Goal: Task Accomplishment & Management: Use online tool/utility

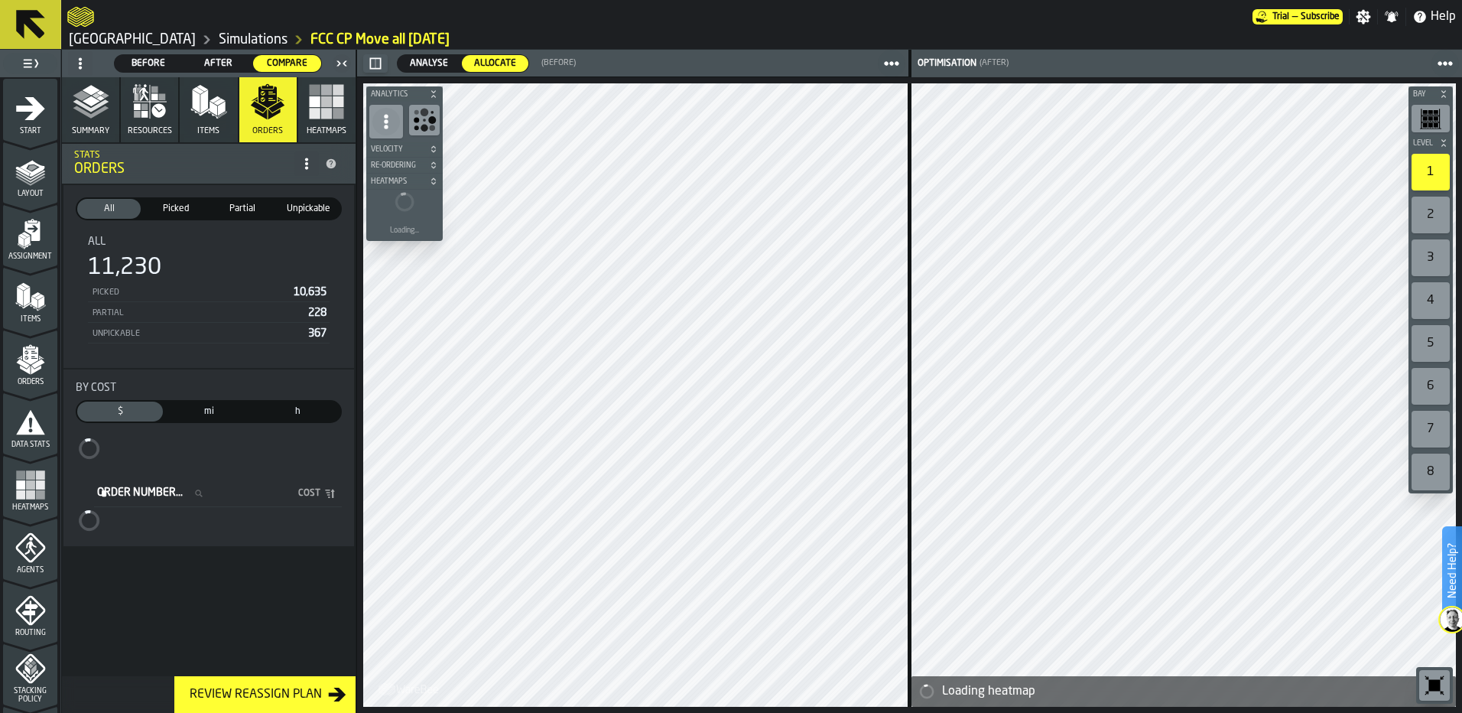
scroll to position [459, 0]
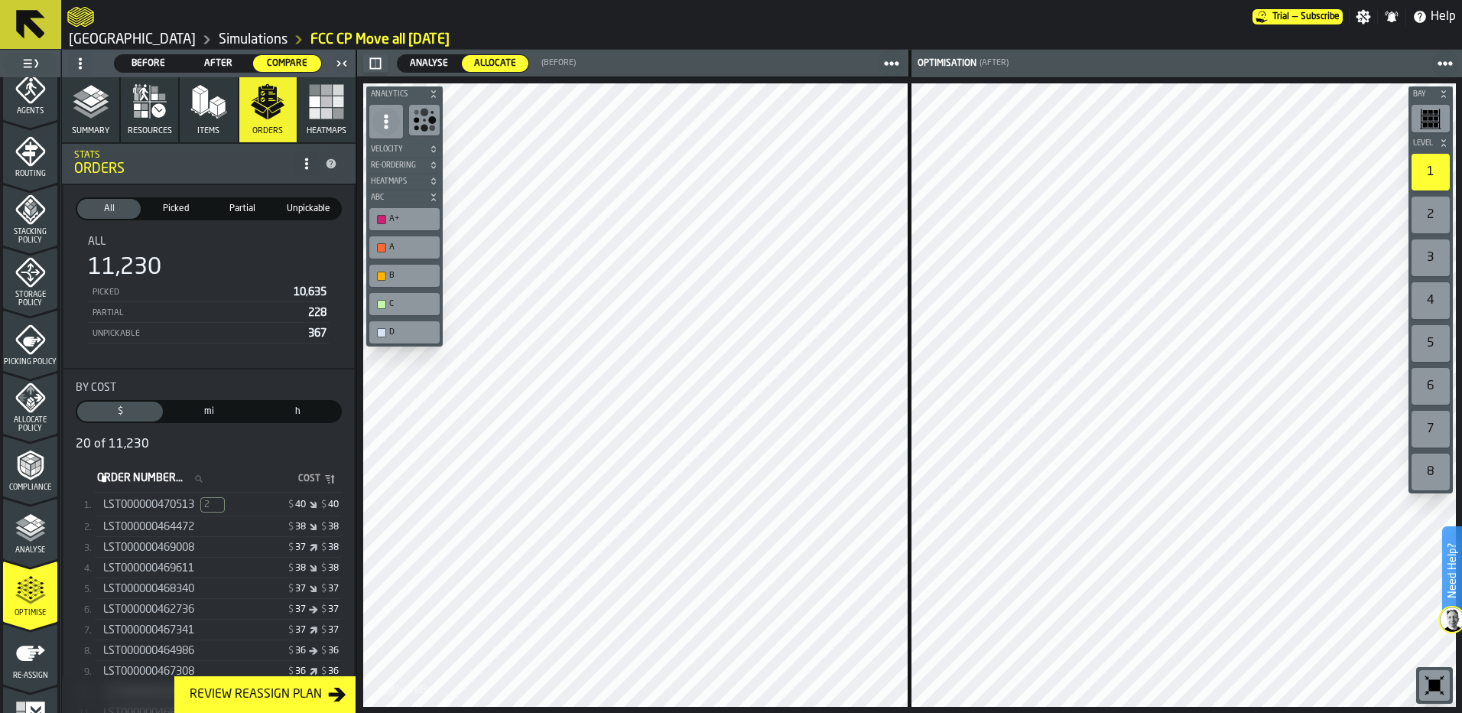
click at [158, 57] on span "Before" at bounding box center [149, 64] width 56 height 14
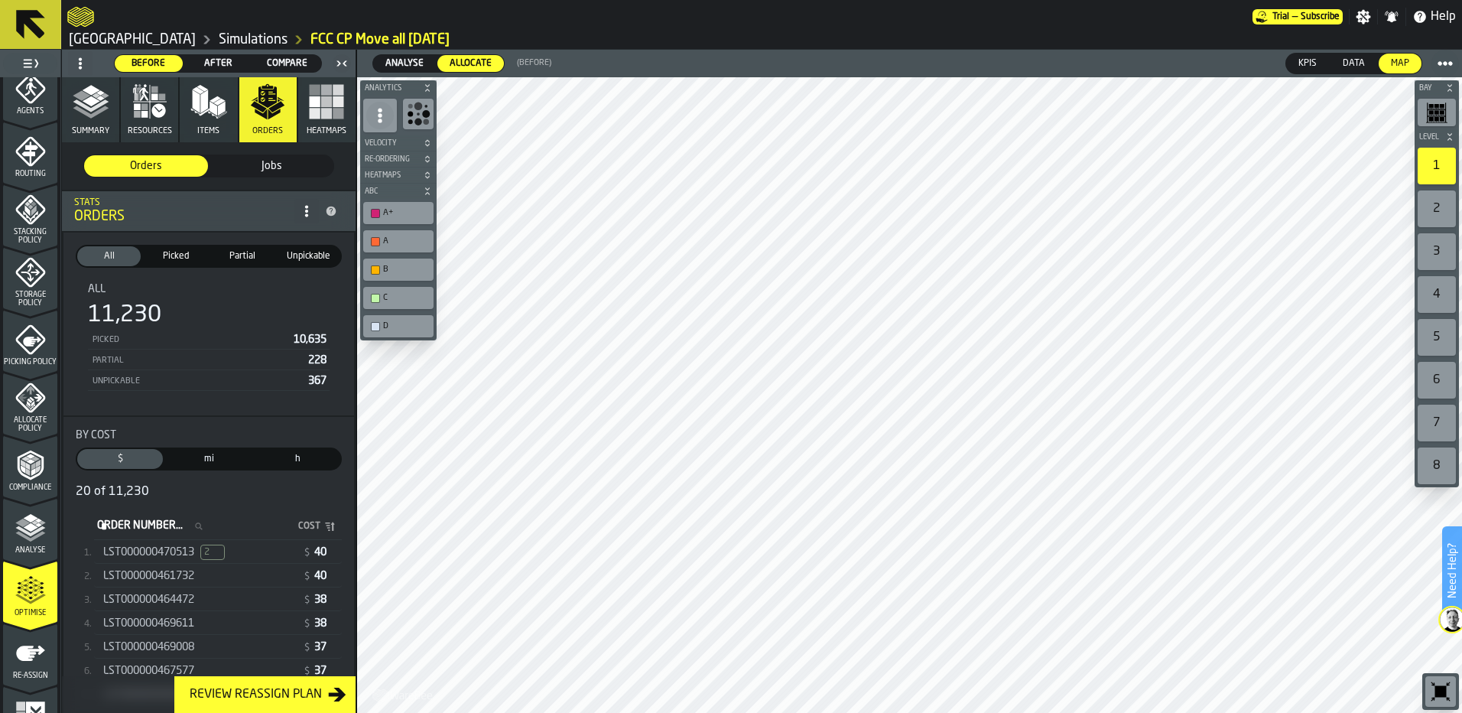
scroll to position [493, 0]
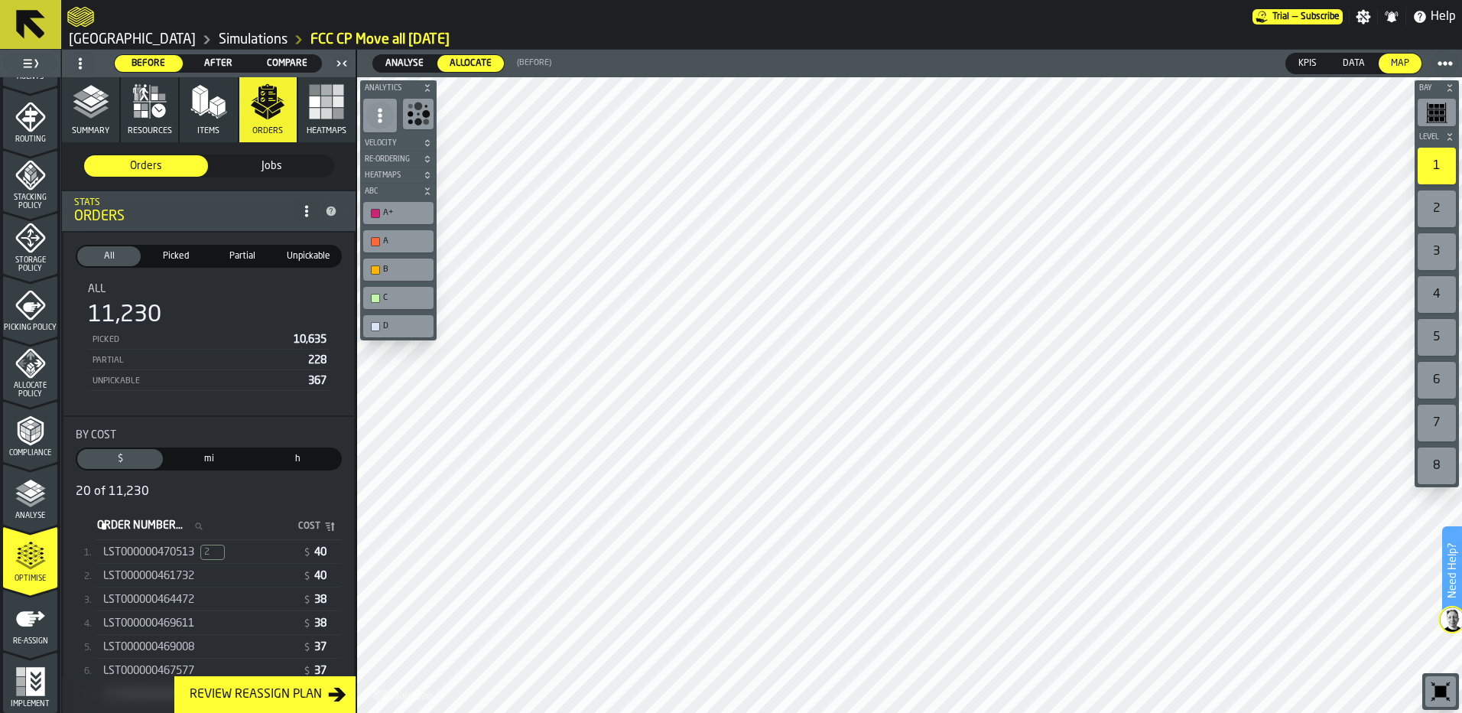
click at [216, 66] on span "After" at bounding box center [218, 64] width 56 height 14
click at [94, 112] on polyline "button" at bounding box center [91, 112] width 36 height 12
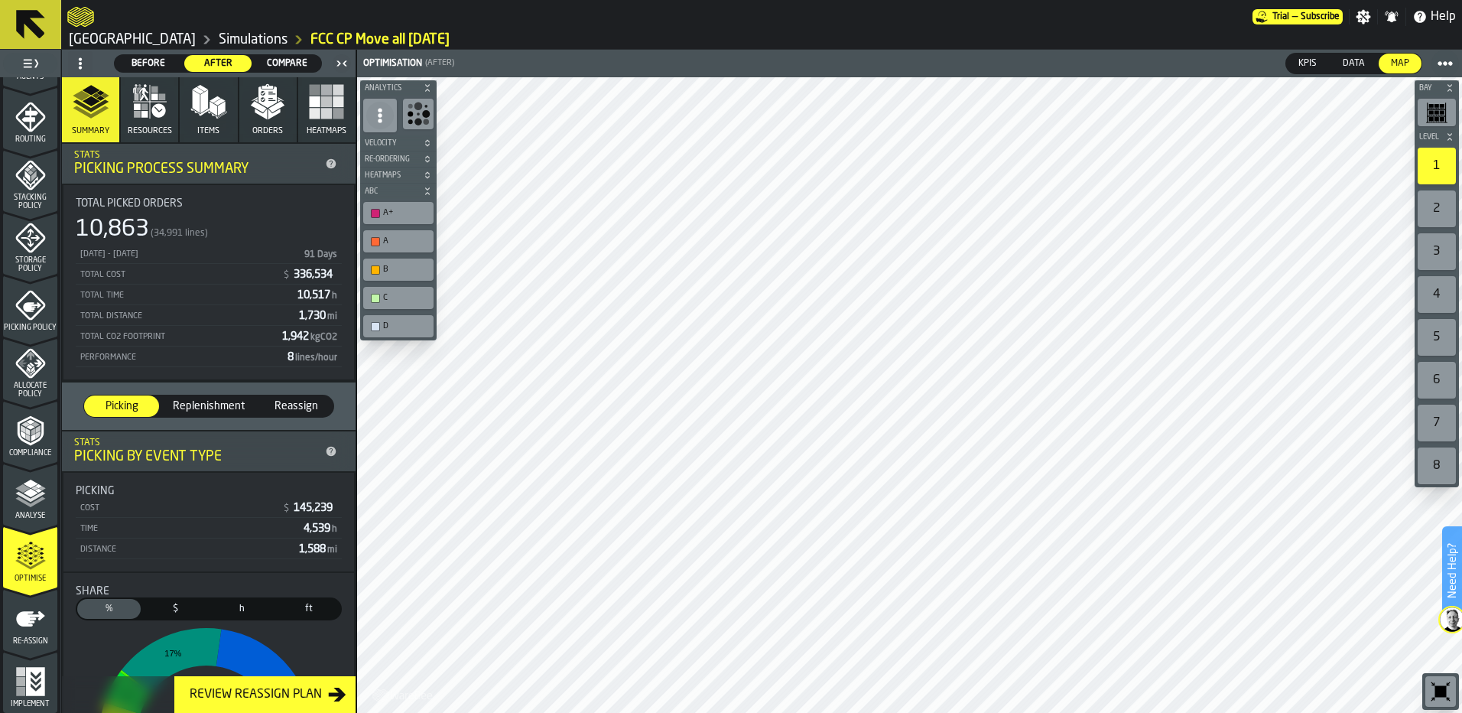
click at [284, 63] on span "Compare" at bounding box center [287, 64] width 56 height 14
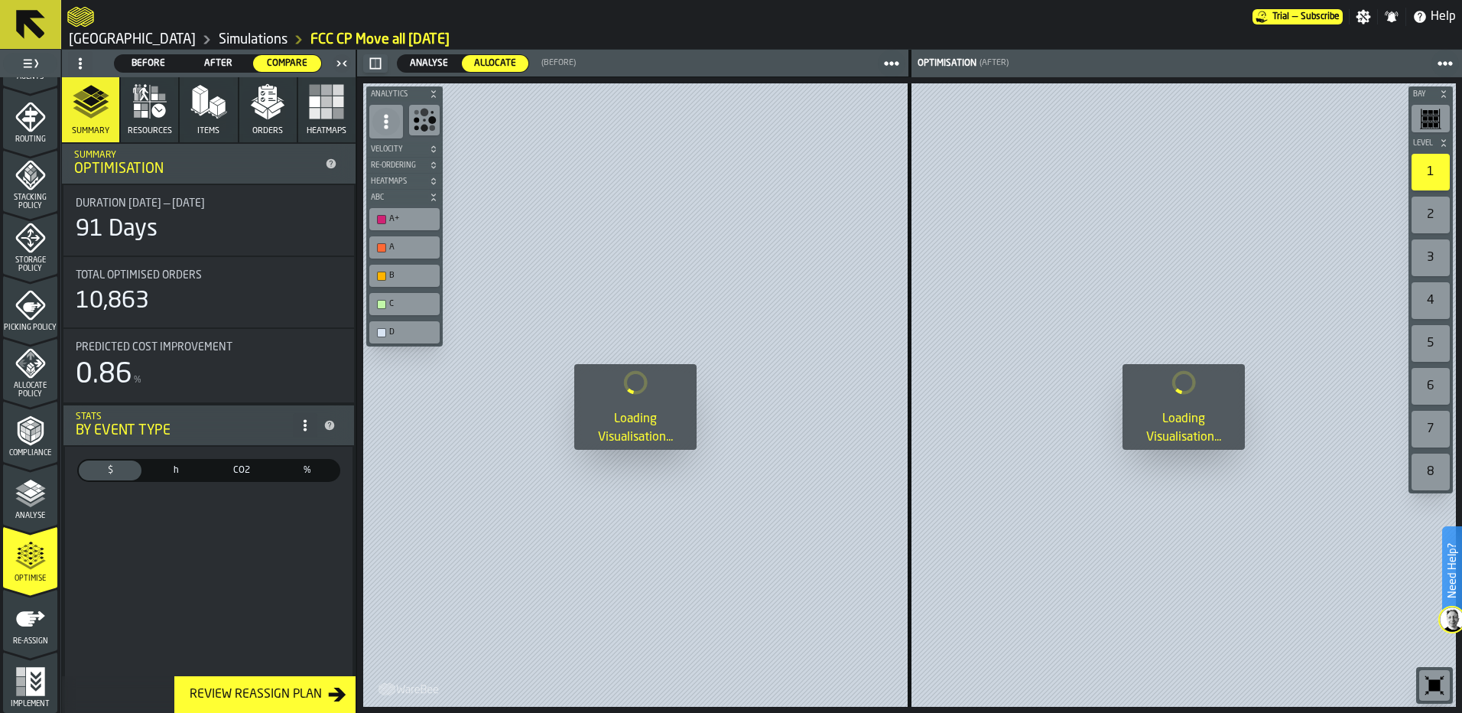
click at [302, 65] on span "Compare" at bounding box center [287, 64] width 56 height 14
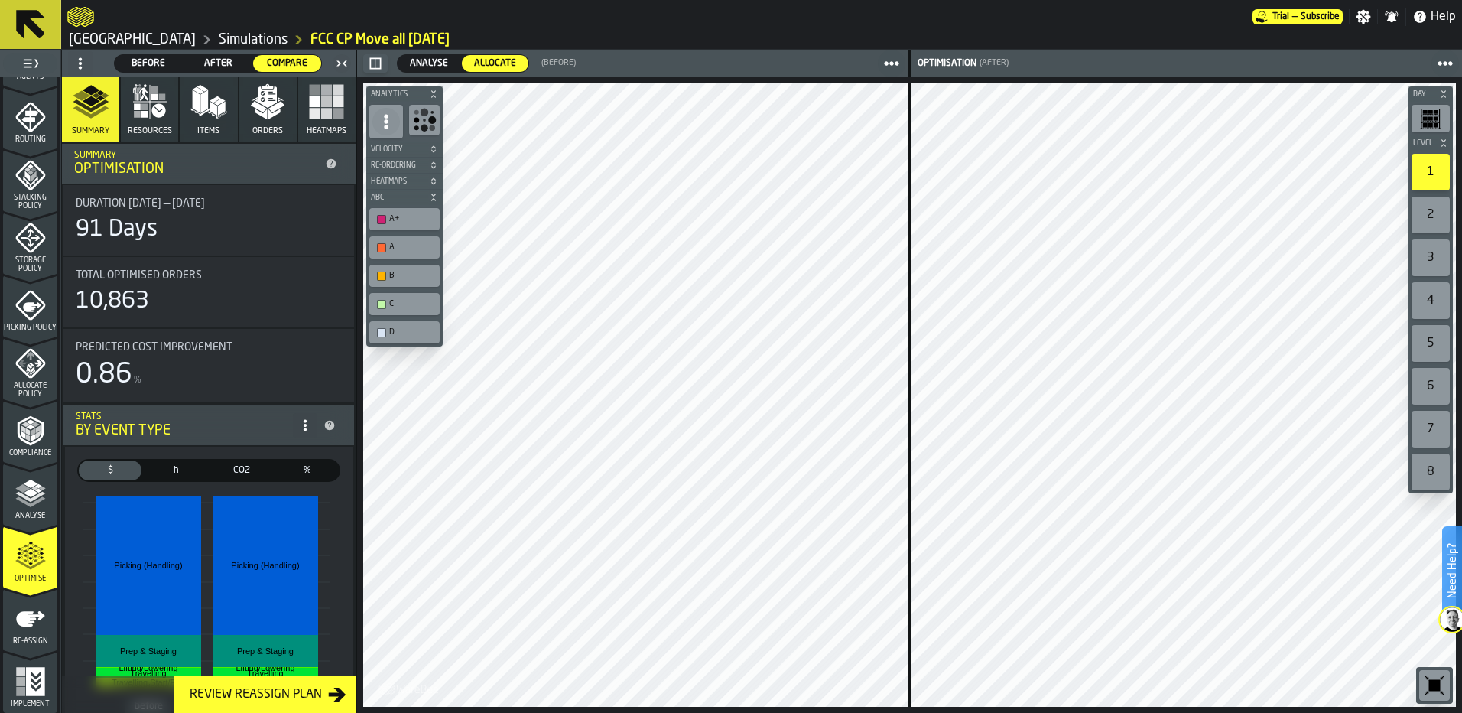
click at [427, 59] on span "Analyse" at bounding box center [429, 64] width 50 height 14
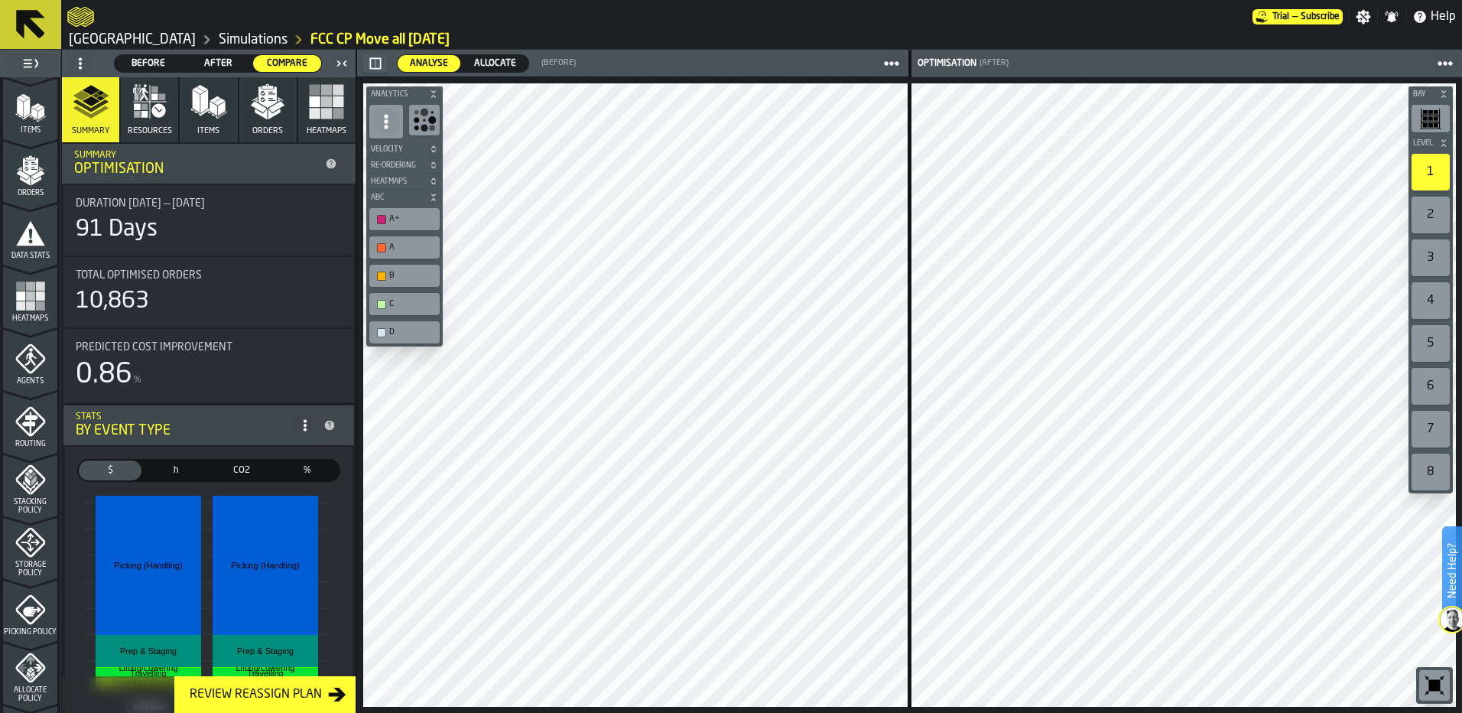
scroll to position [187, 0]
click at [18, 314] on div "Heatmaps" at bounding box center [30, 303] width 54 height 42
click at [28, 366] on icon "menu Agents" at bounding box center [30, 360] width 31 height 31
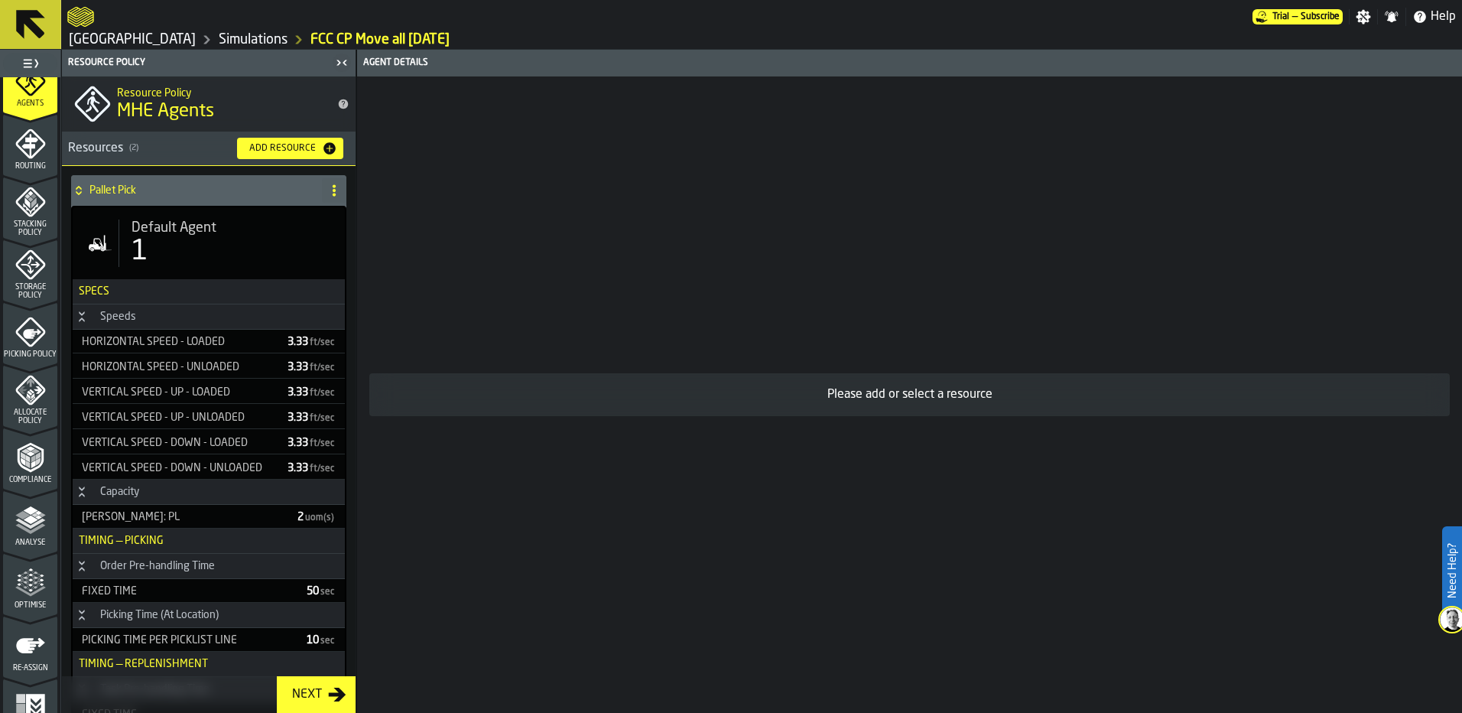
scroll to position [493, 0]
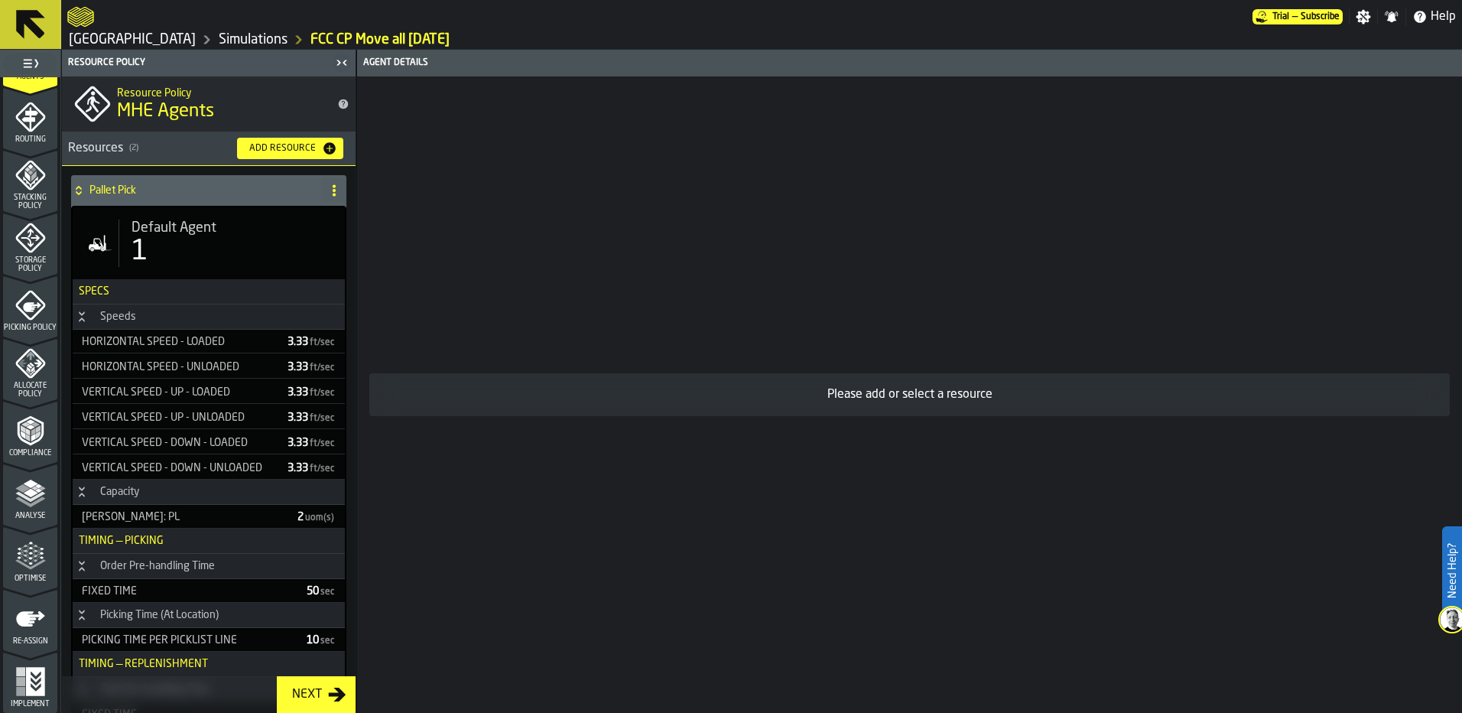
click at [36, 360] on icon "menu Allocate Policy" at bounding box center [30, 363] width 31 height 31
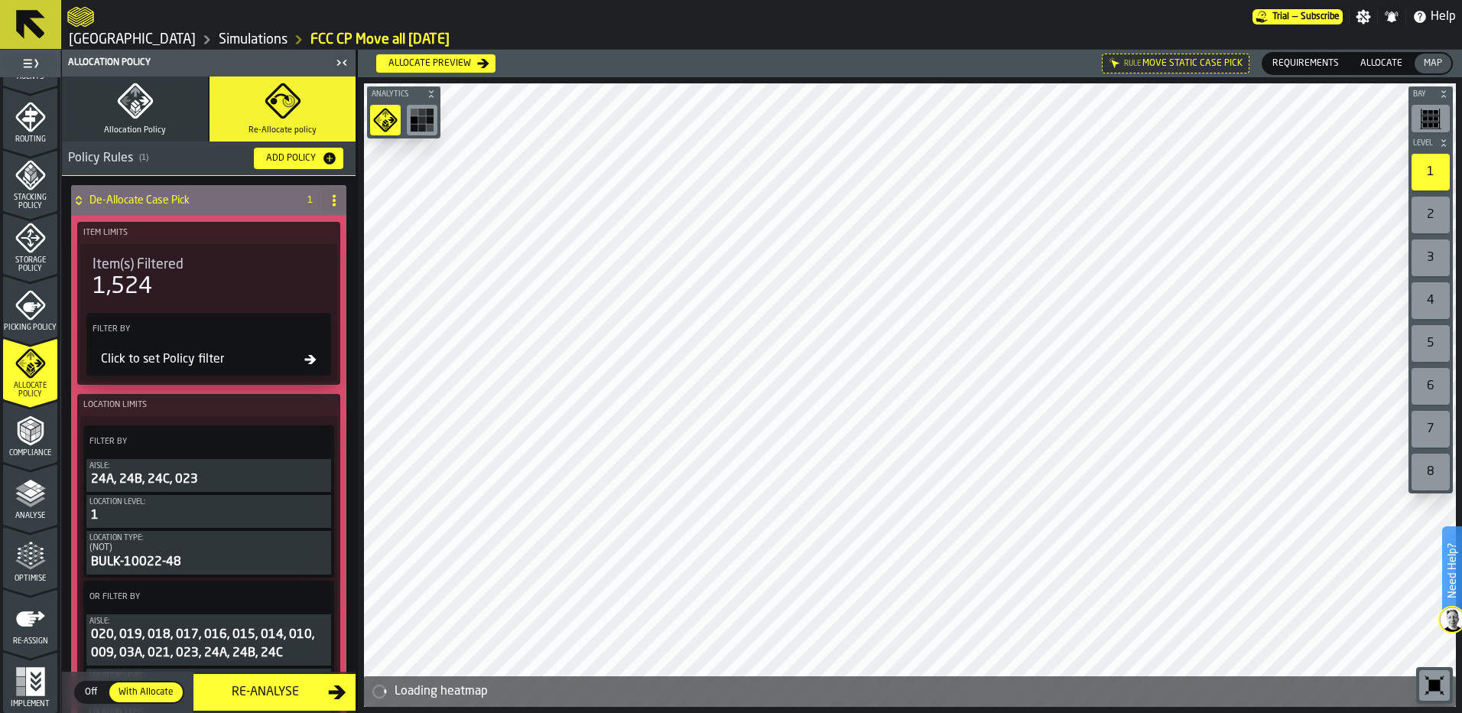
scroll to position [76, 0]
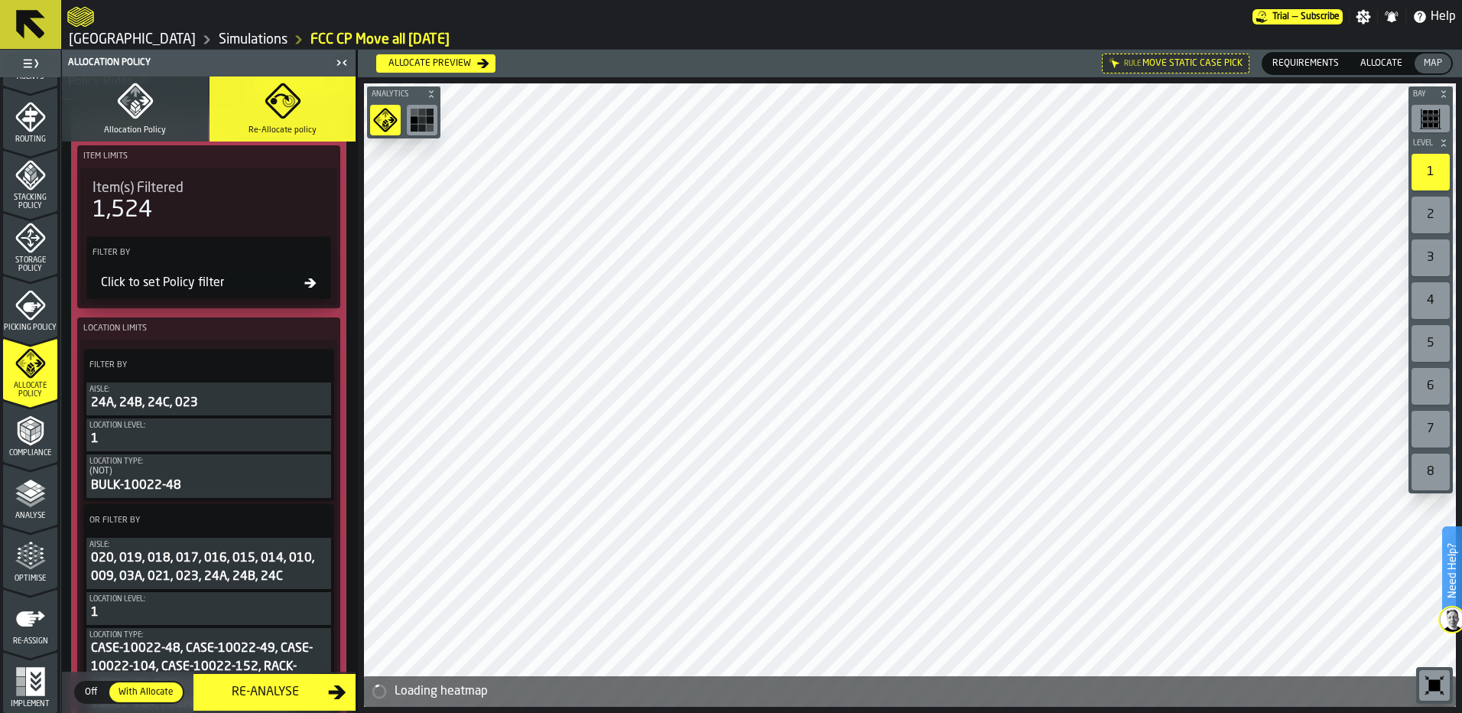
click at [479, 56] on button "Allocate preview" at bounding box center [435, 63] width 119 height 18
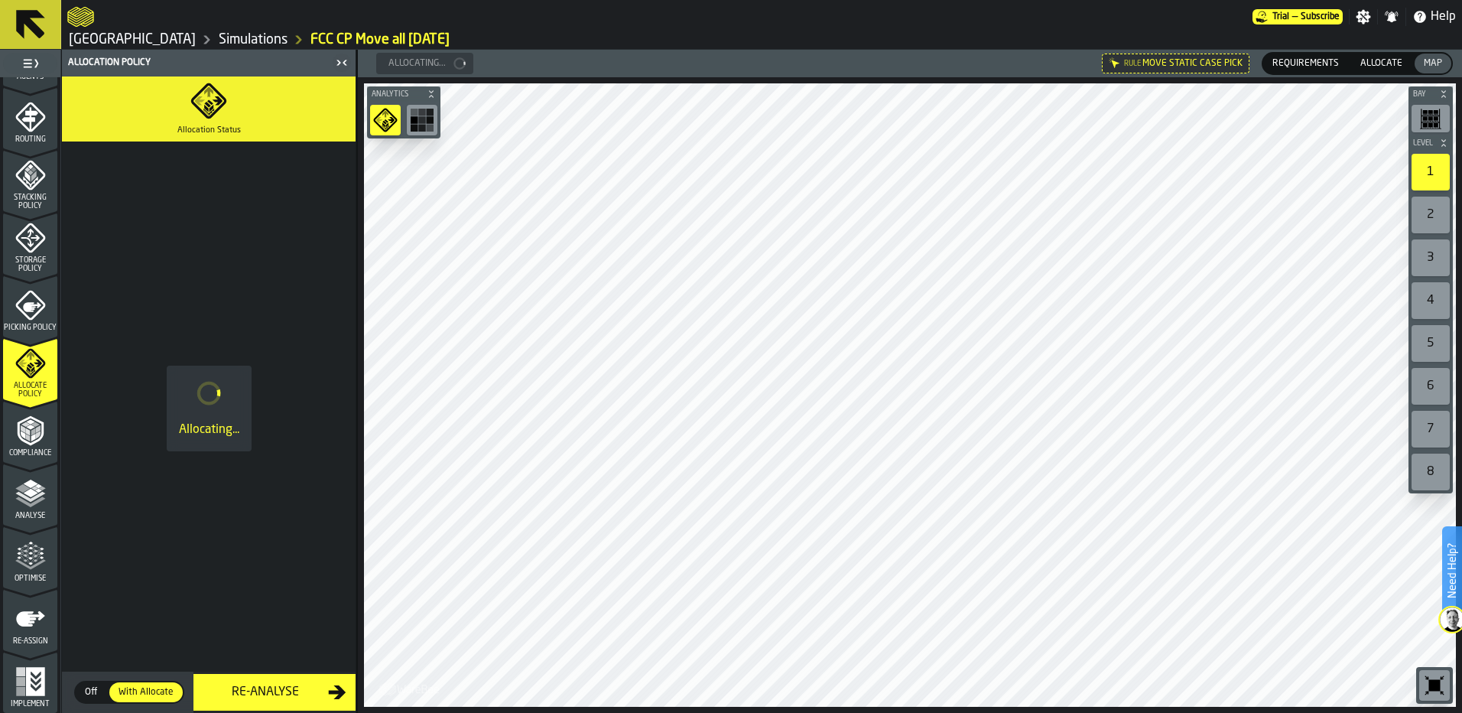
scroll to position [0, 0]
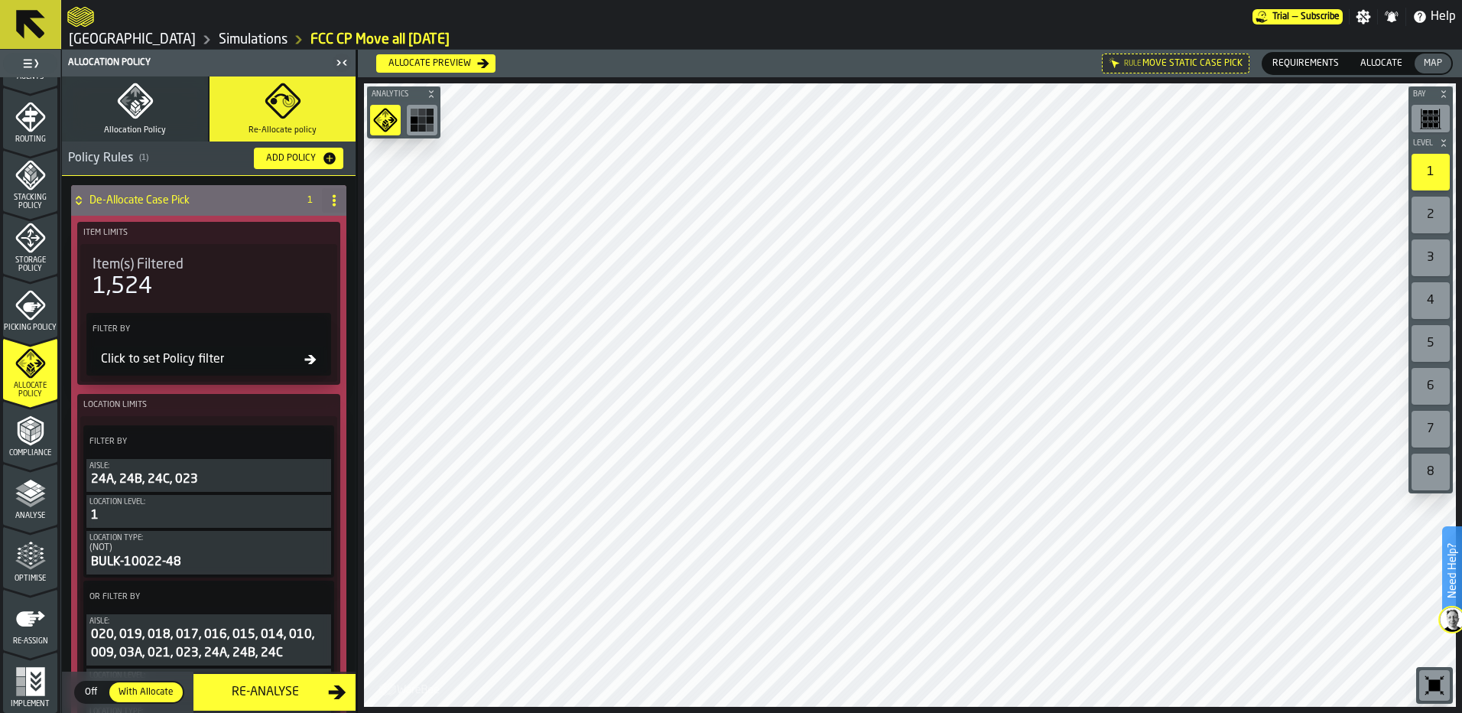
click at [25, 430] on polyline "menu Compliance" at bounding box center [27, 431] width 5 height 8
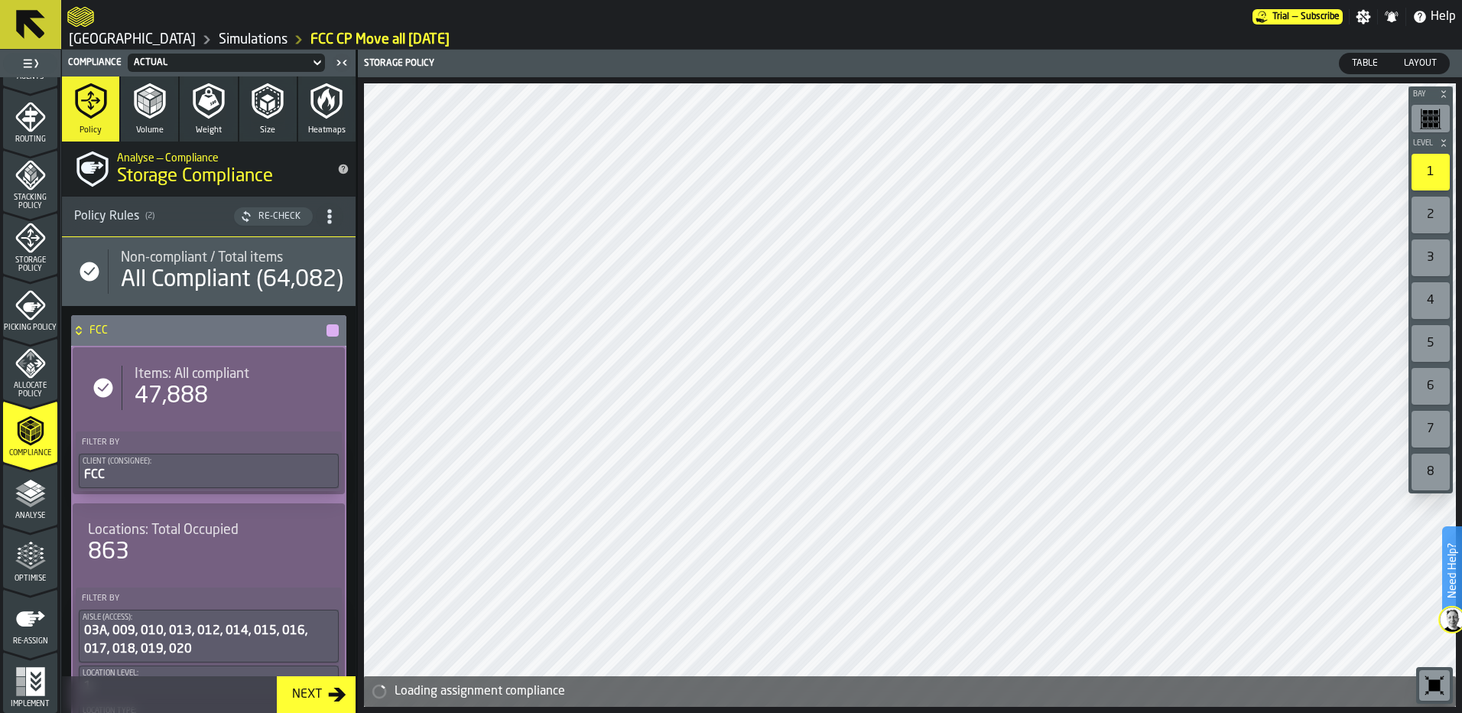
click at [23, 496] on polyline "menu Analyse" at bounding box center [30, 496] width 30 height 11
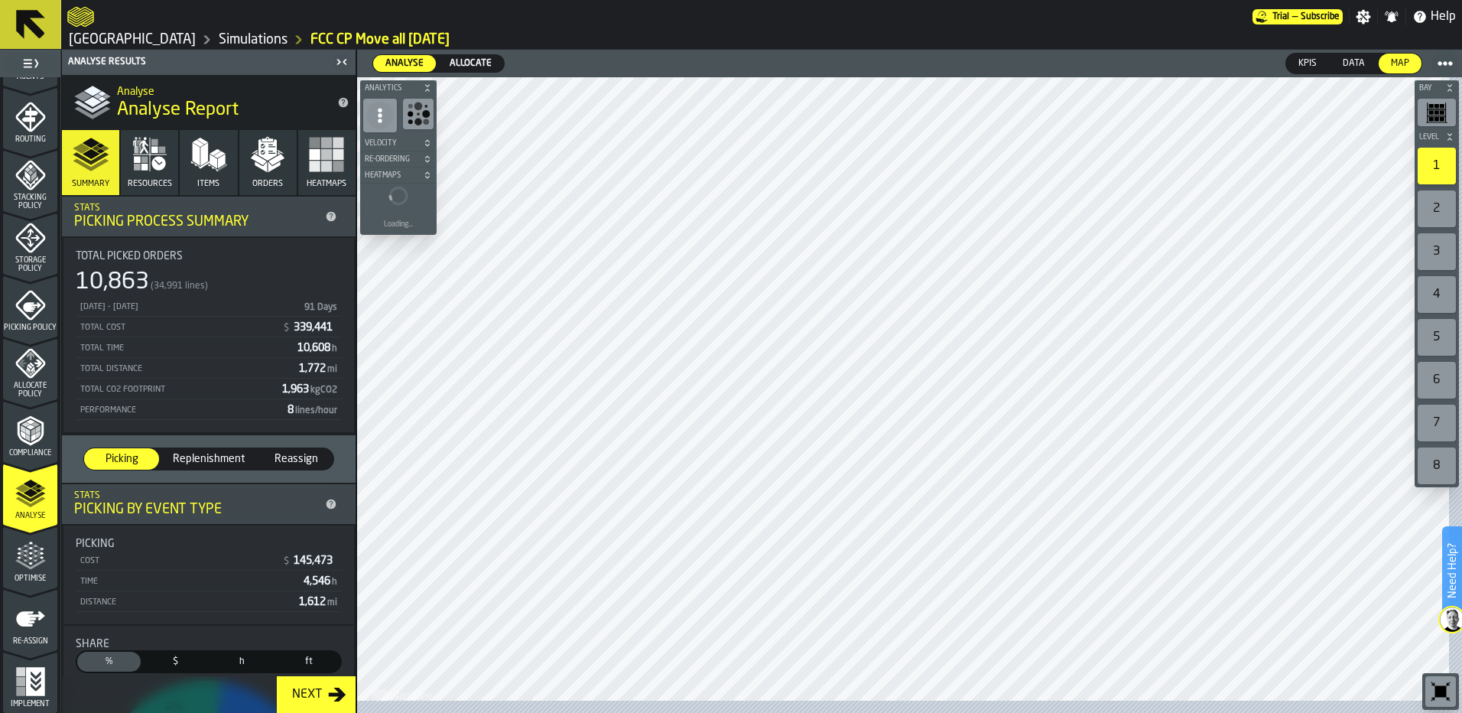
click at [479, 67] on span "Allocate" at bounding box center [470, 64] width 54 height 14
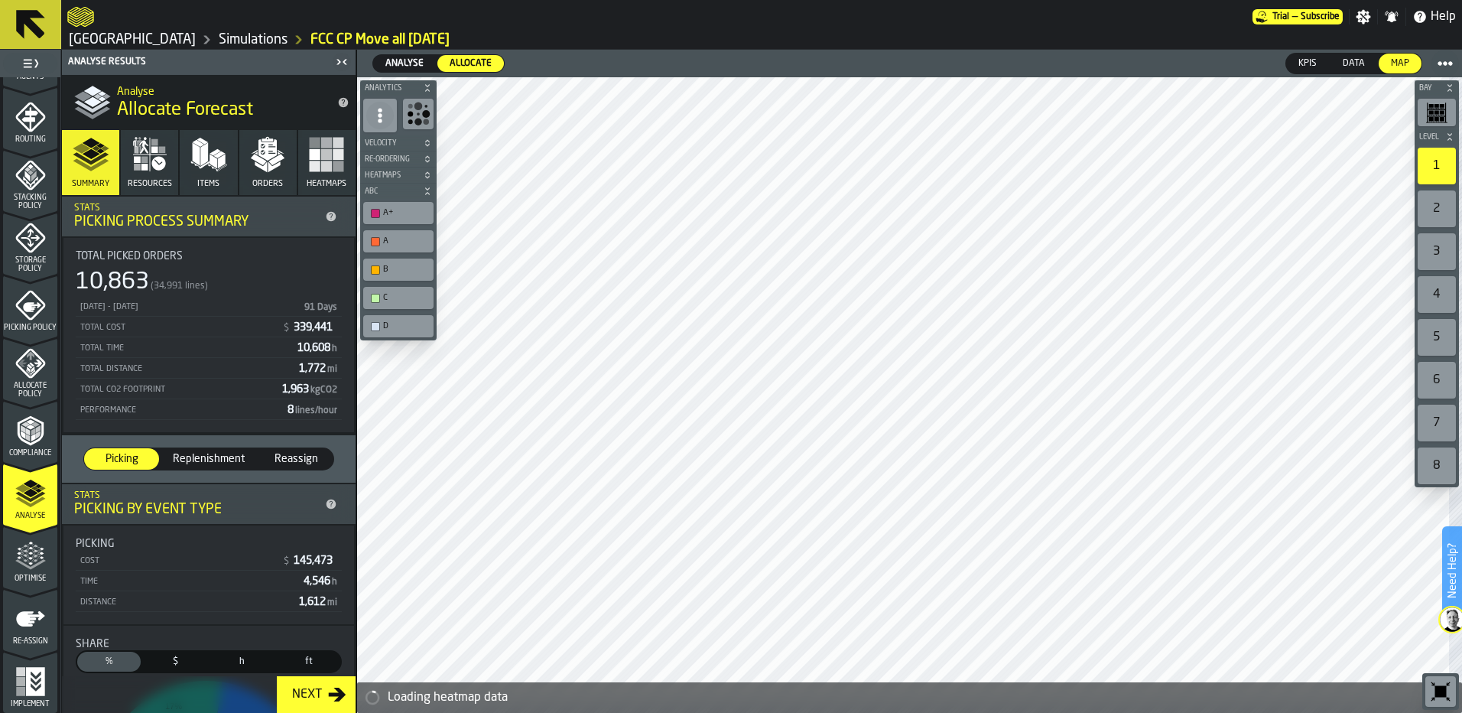
click at [479, 67] on span "Allocate" at bounding box center [470, 64] width 54 height 14
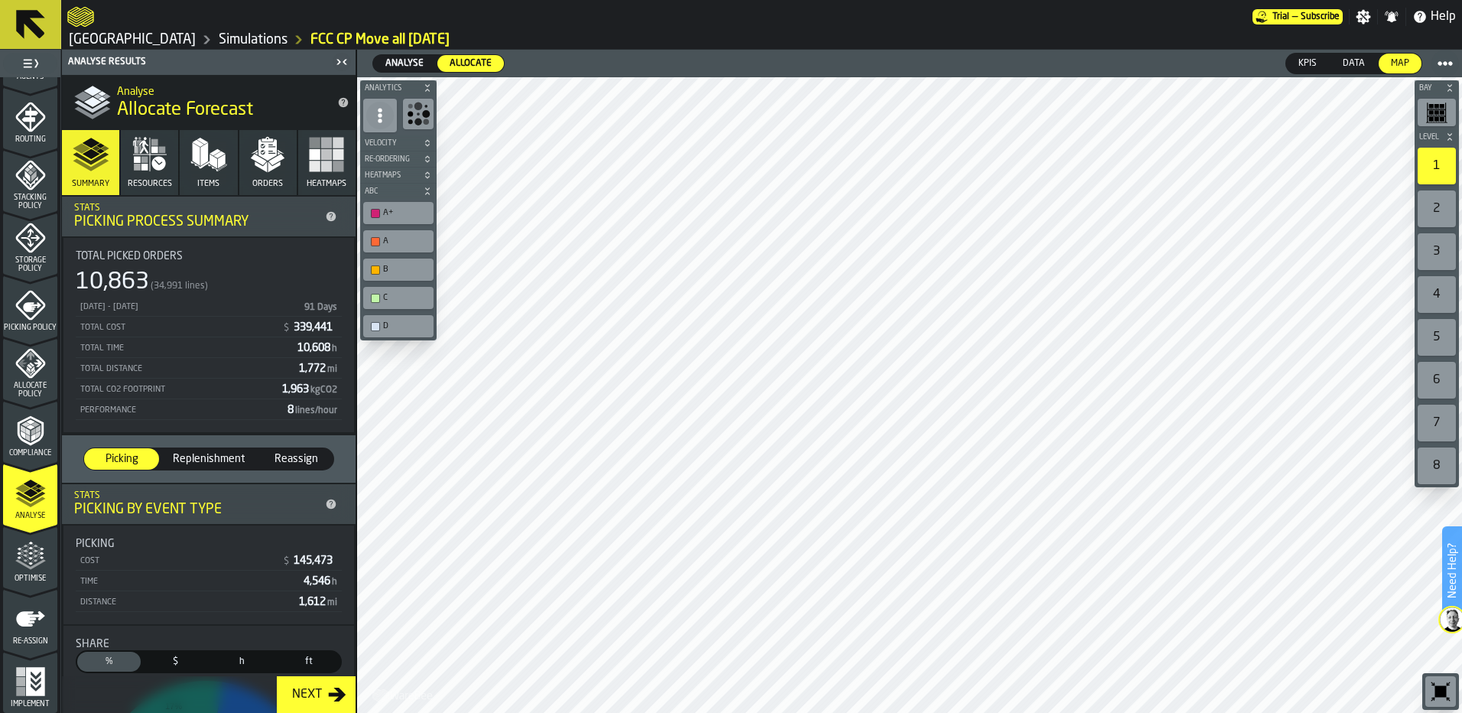
click at [34, 542] on icon "menu Optimise" at bounding box center [30, 556] width 31 height 31
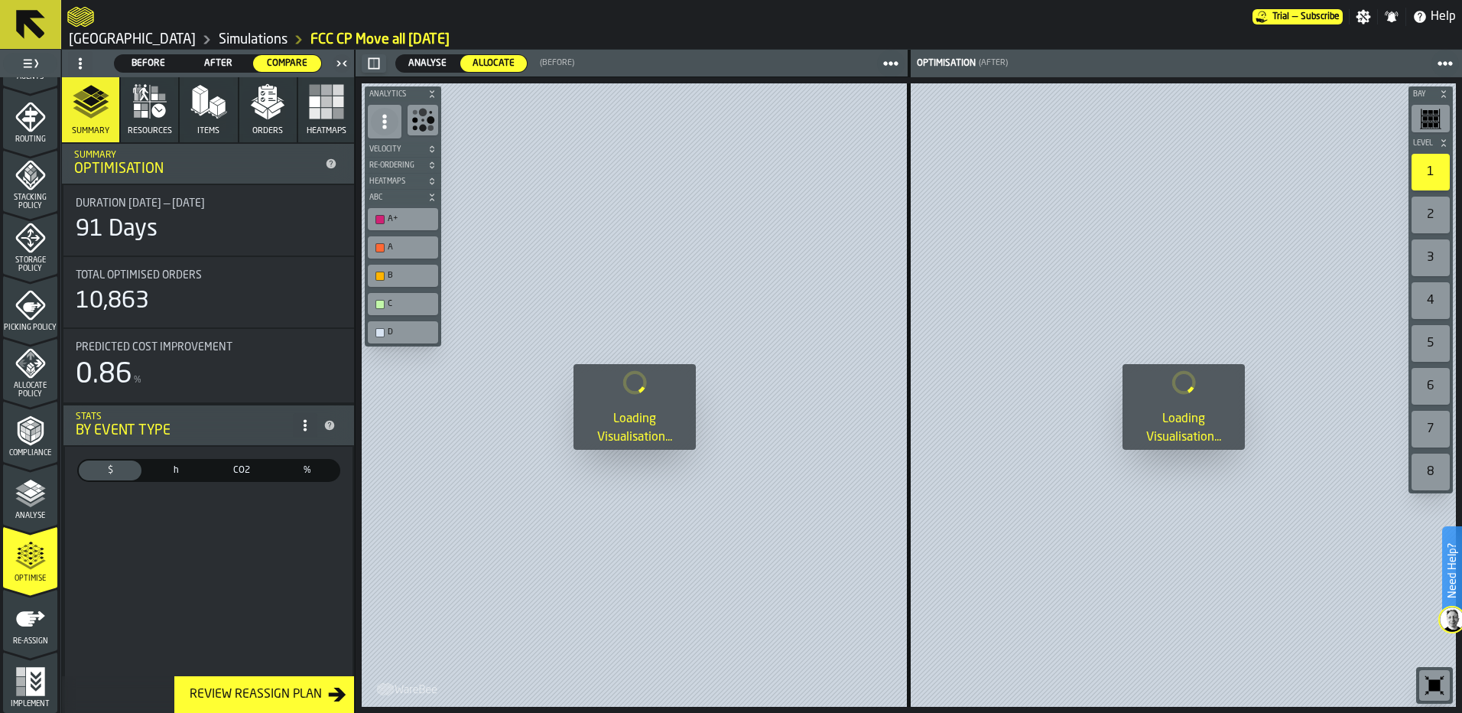
click at [326, 167] on icon at bounding box center [331, 164] width 10 height 10
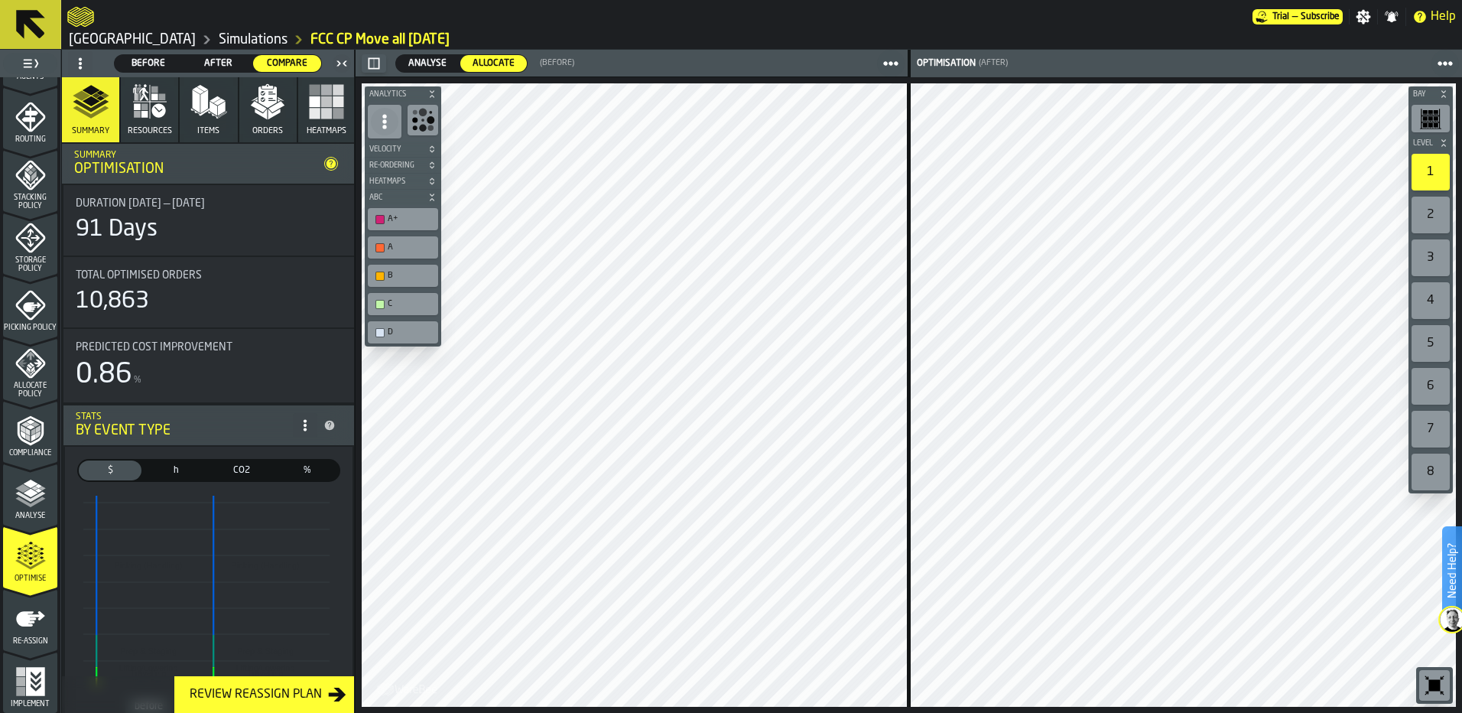
click at [79, 66] on icon at bounding box center [80, 63] width 12 height 12
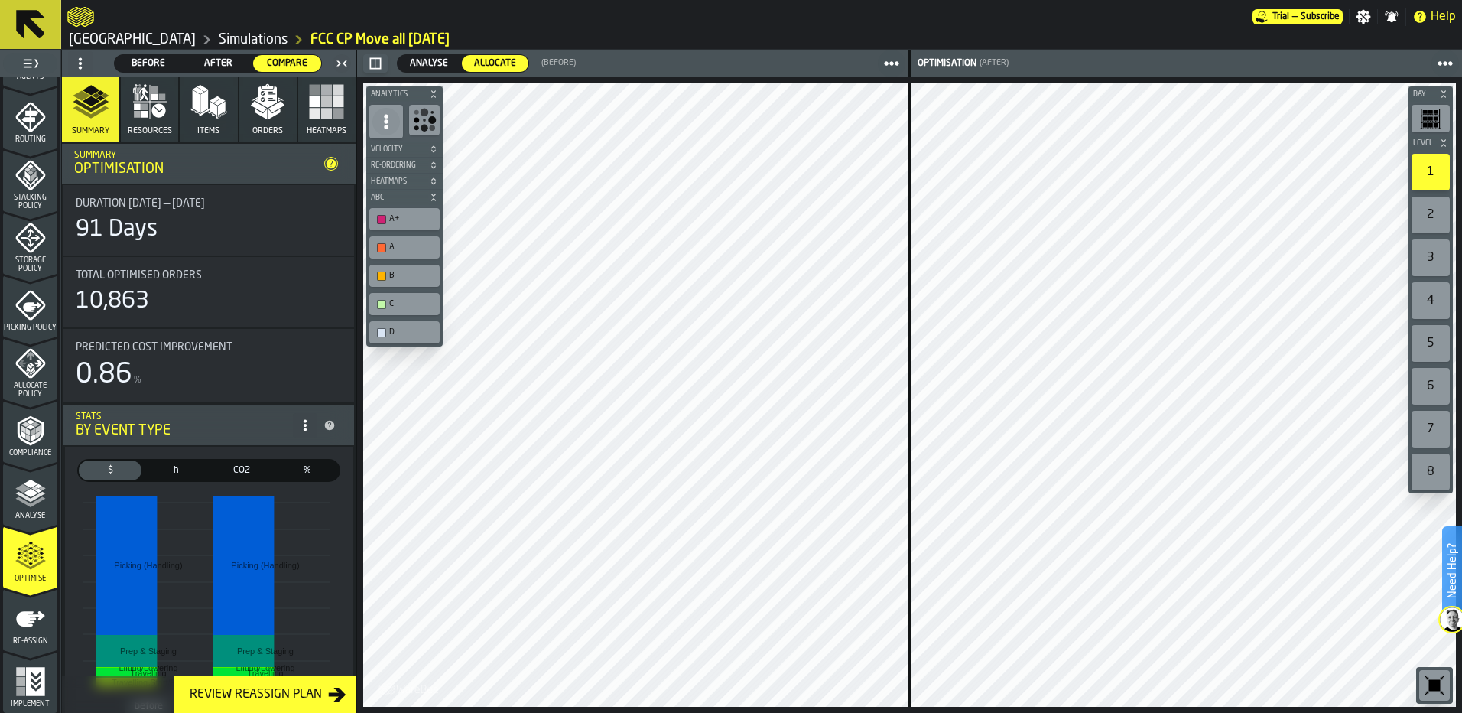
click at [79, 66] on icon at bounding box center [80, 63] width 12 height 12
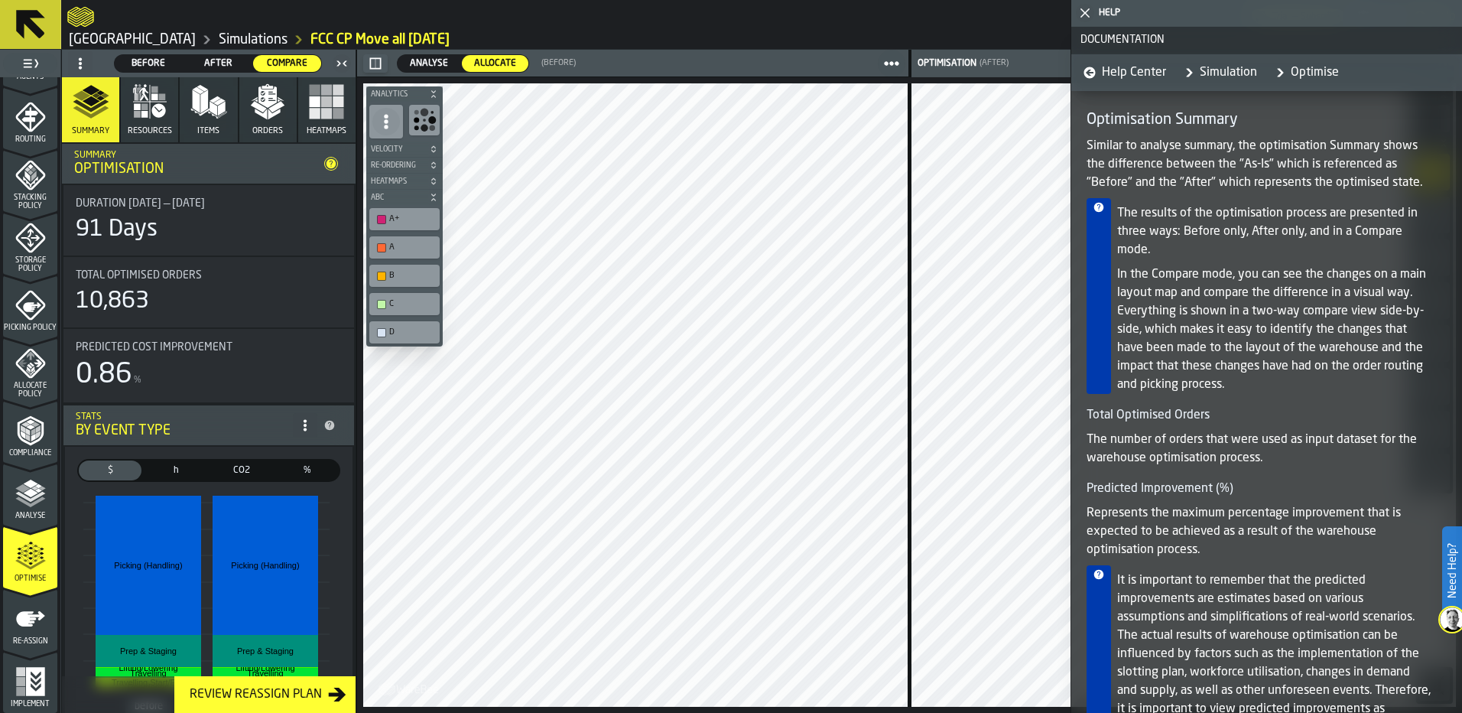
click at [1088, 17] on polygon "button-toggle-Close me" at bounding box center [1085, 13] width 10 height 10
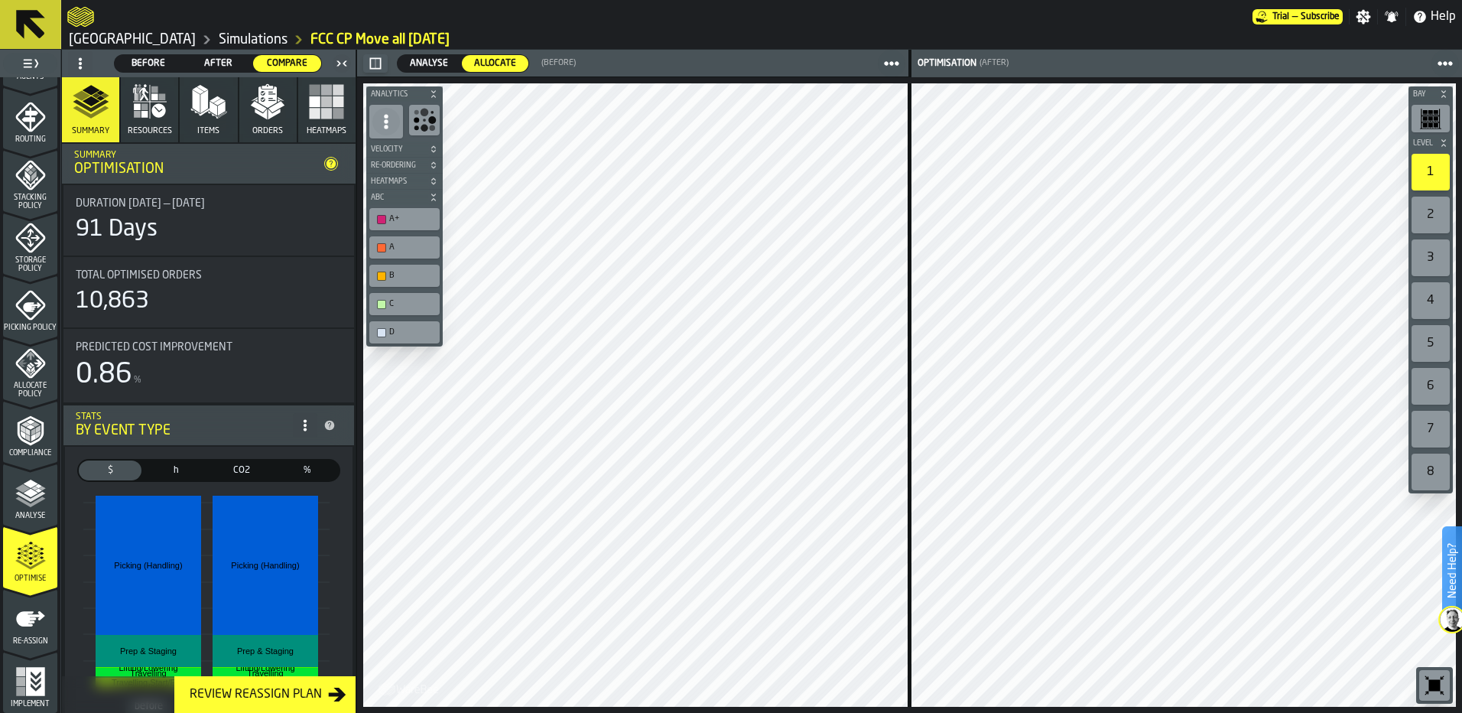
click at [325, 167] on icon at bounding box center [331, 164] width 12 height 12
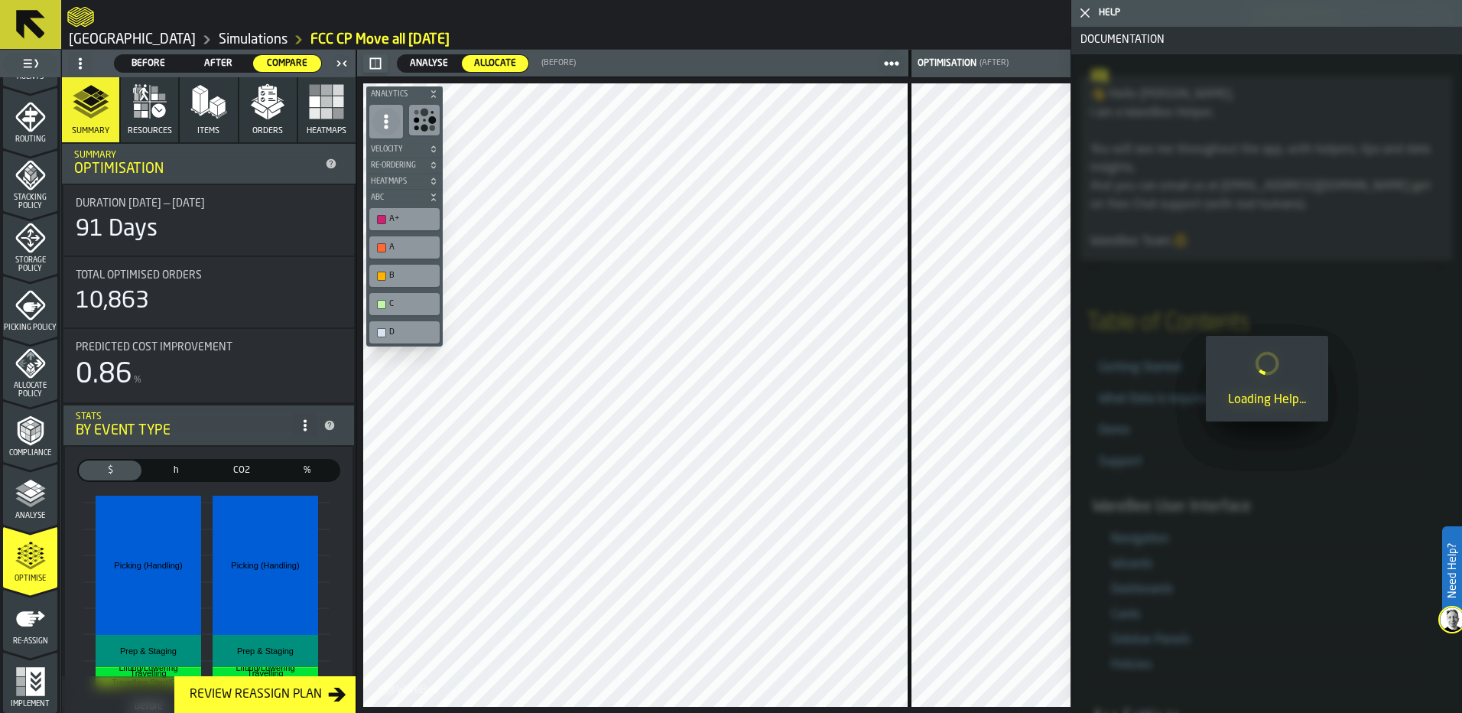
click at [1084, 11] on polygon "button-toggle-Close me" at bounding box center [1085, 13] width 10 height 10
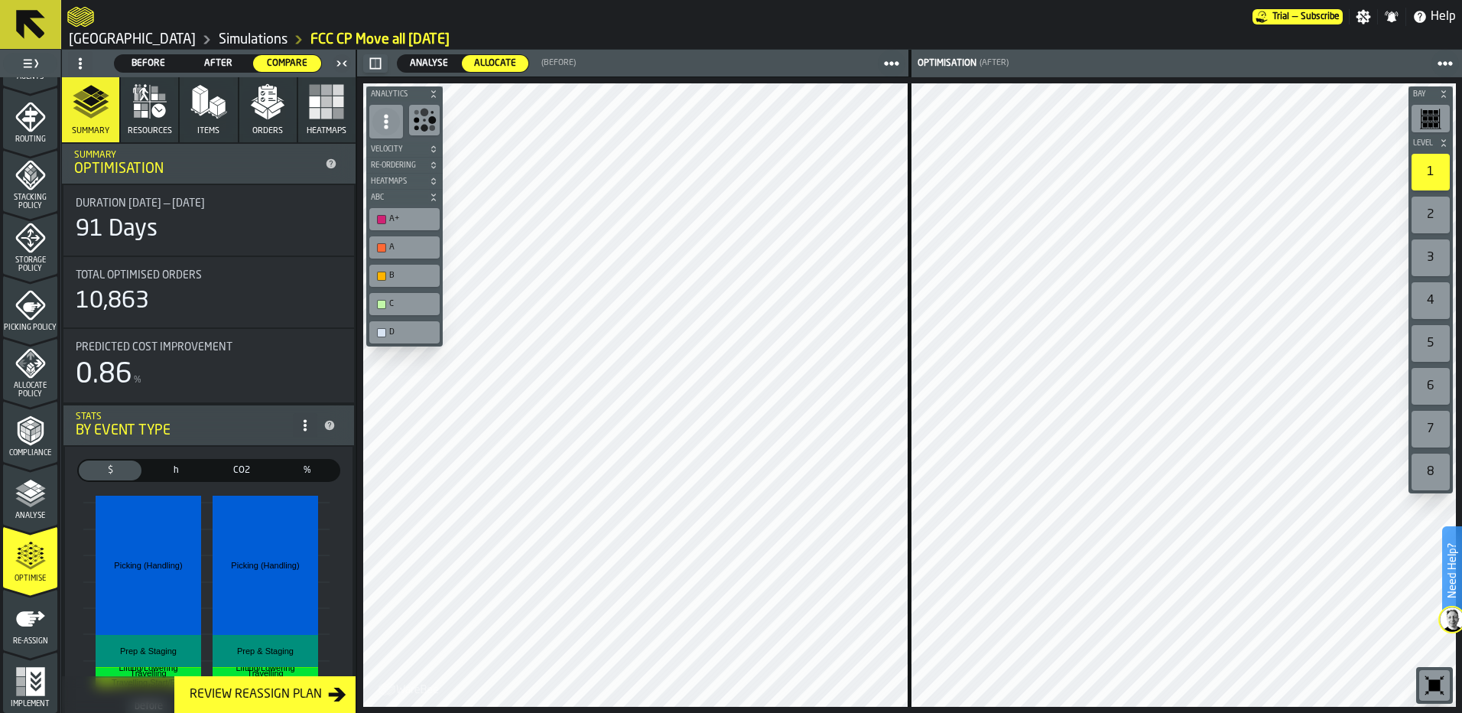
click at [86, 63] on span at bounding box center [80, 63] width 24 height 24
click at [90, 86] on div "Show Setup" at bounding box center [117, 94] width 80 height 18
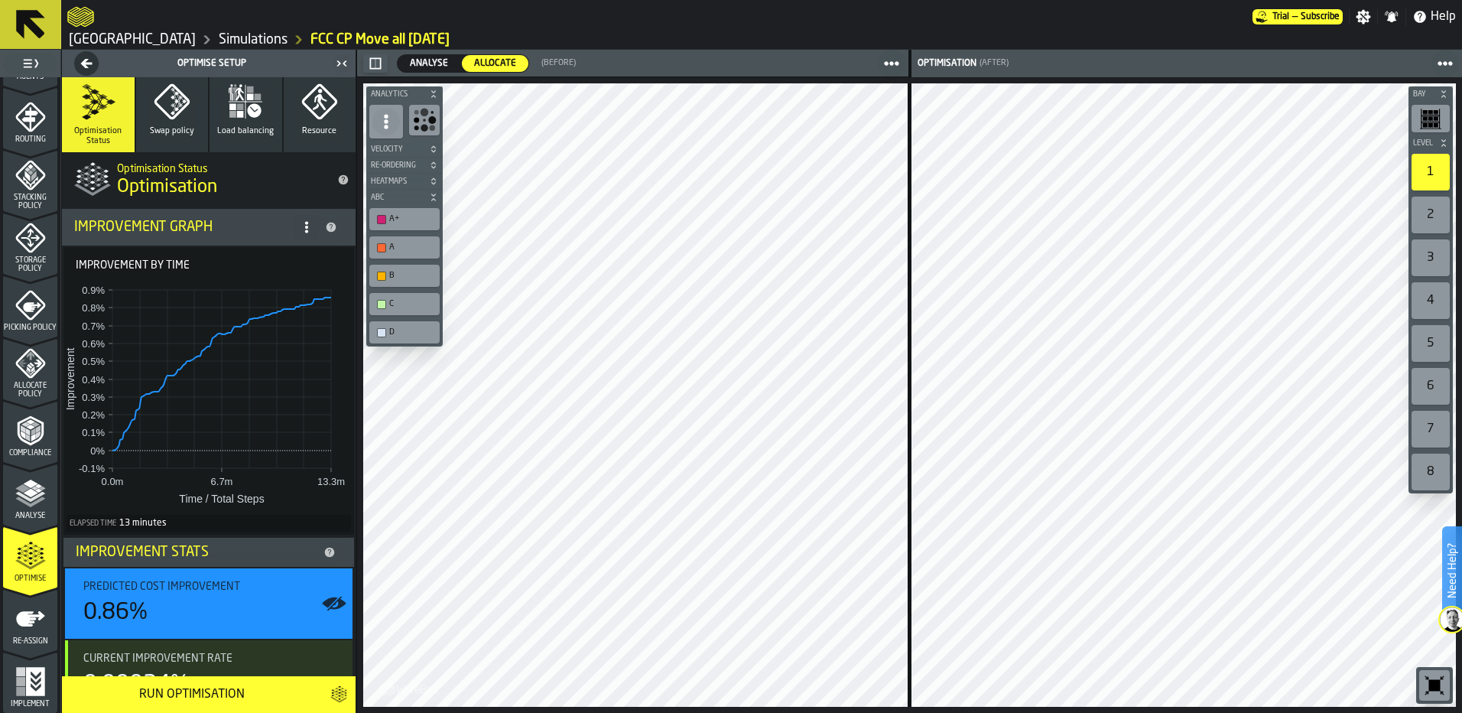
click at [307, 230] on icon at bounding box center [307, 227] width 12 height 12
click at [266, 210] on li "Improvement Graph" at bounding box center [209, 227] width 294 height 37
click at [170, 116] on icon "button" at bounding box center [172, 101] width 37 height 37
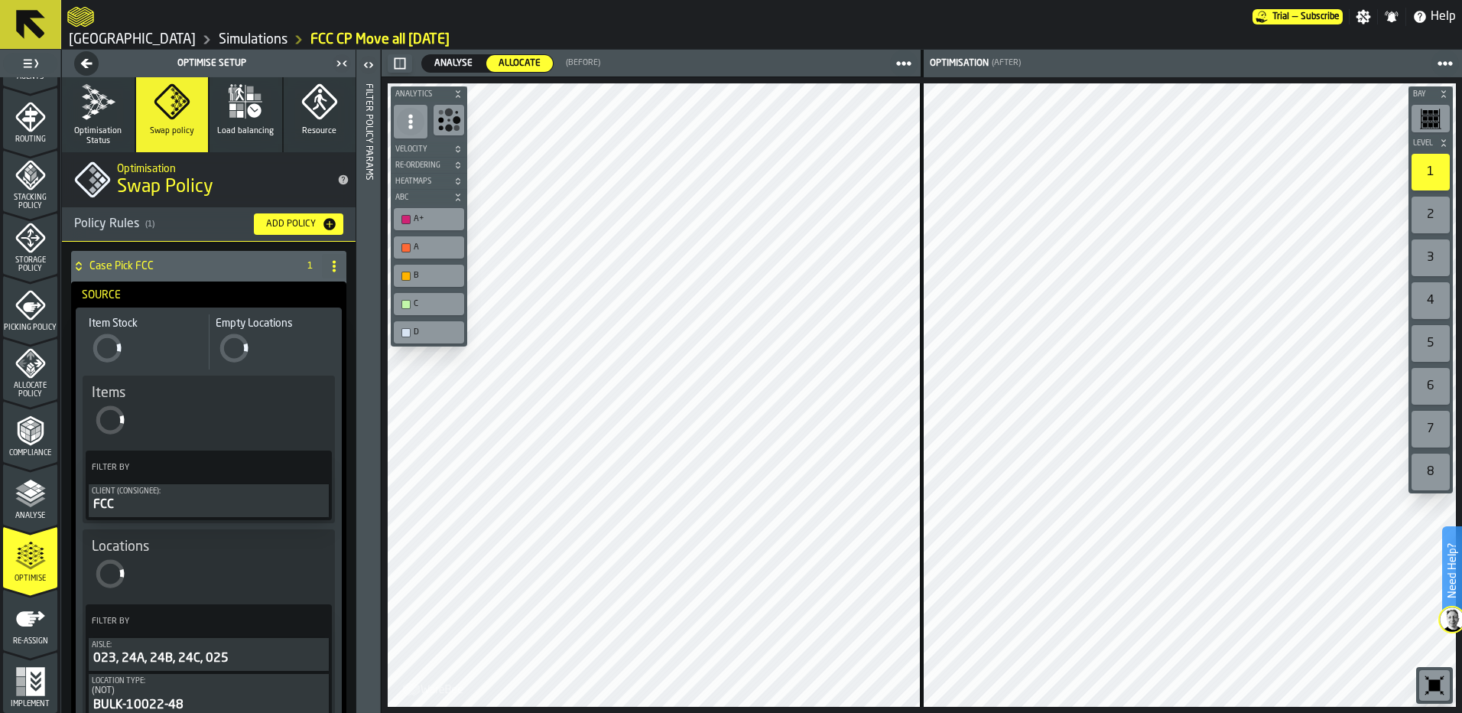
scroll to position [76, 0]
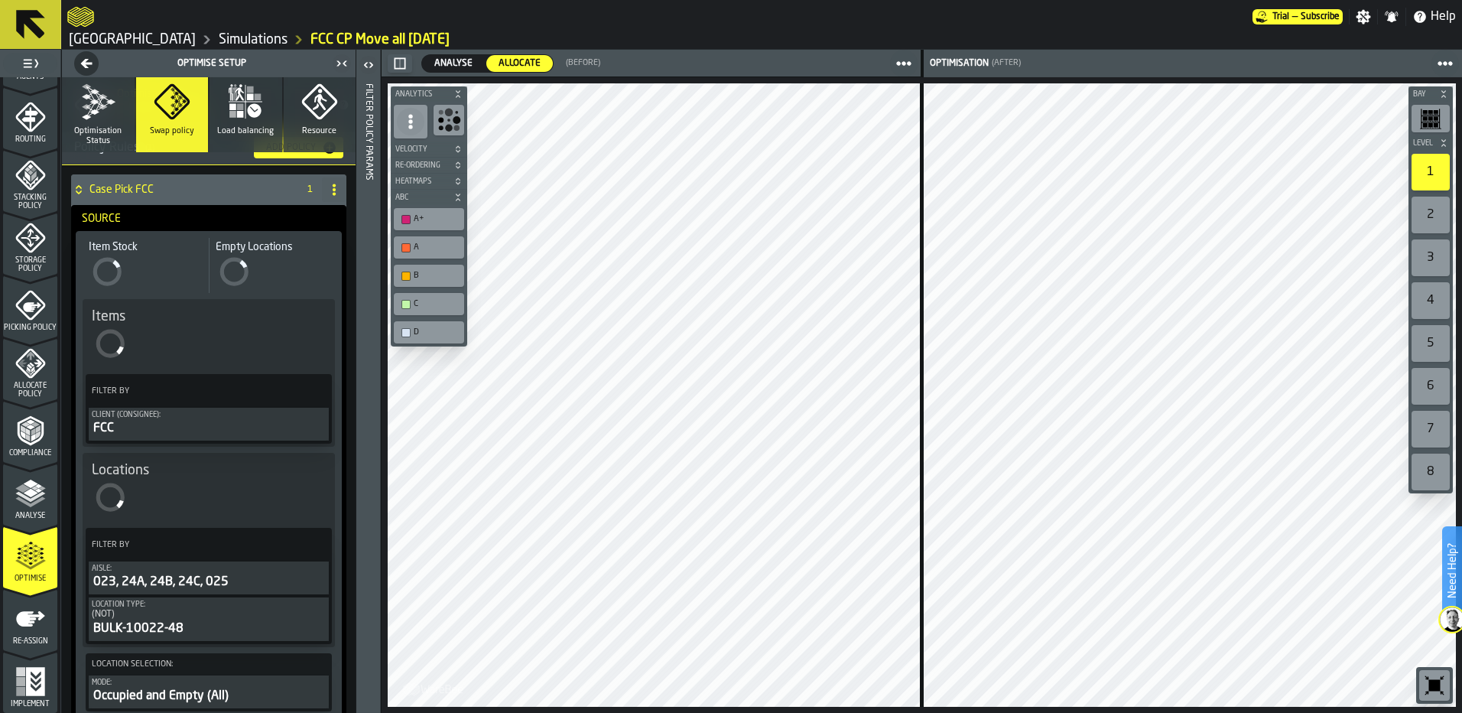
click at [369, 61] on icon "button-toggle-Open" at bounding box center [368, 65] width 18 height 18
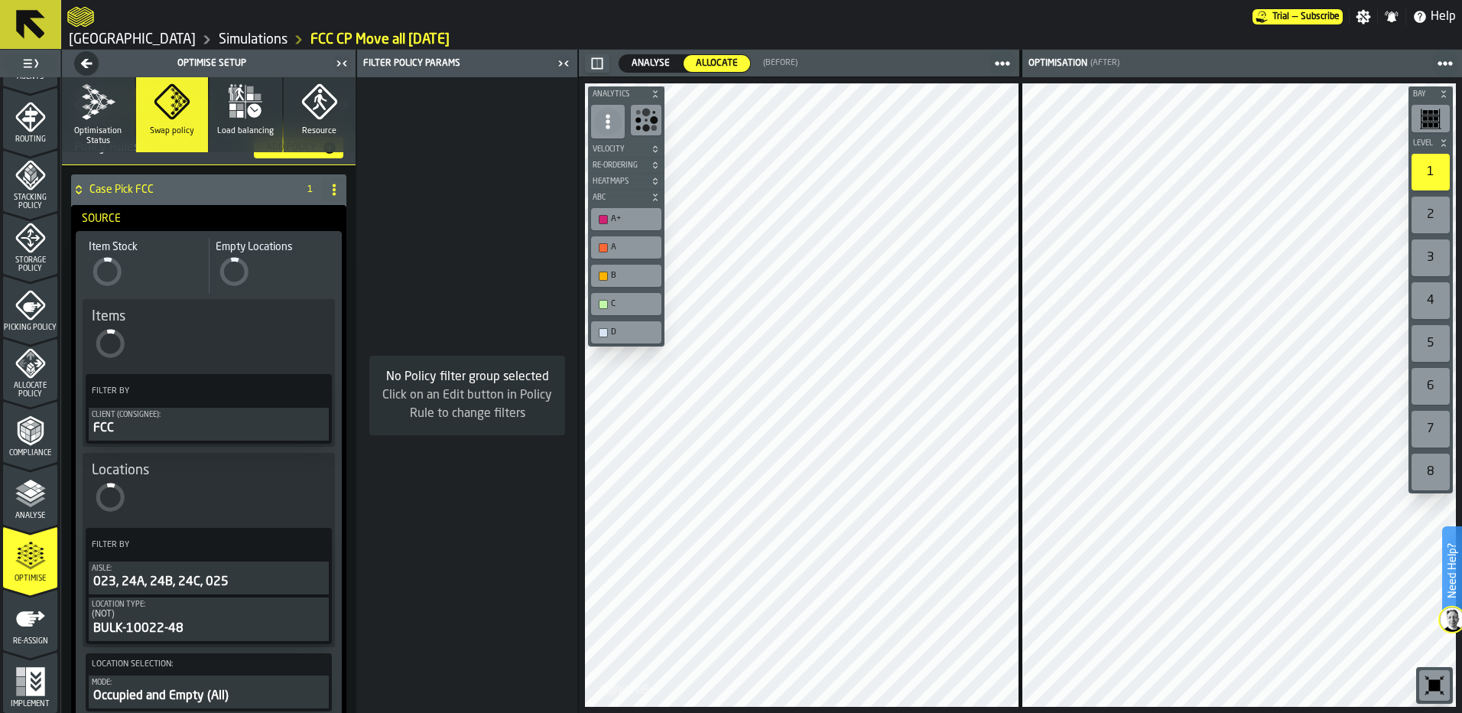
click at [253, 103] on icon "button" at bounding box center [245, 101] width 37 height 37
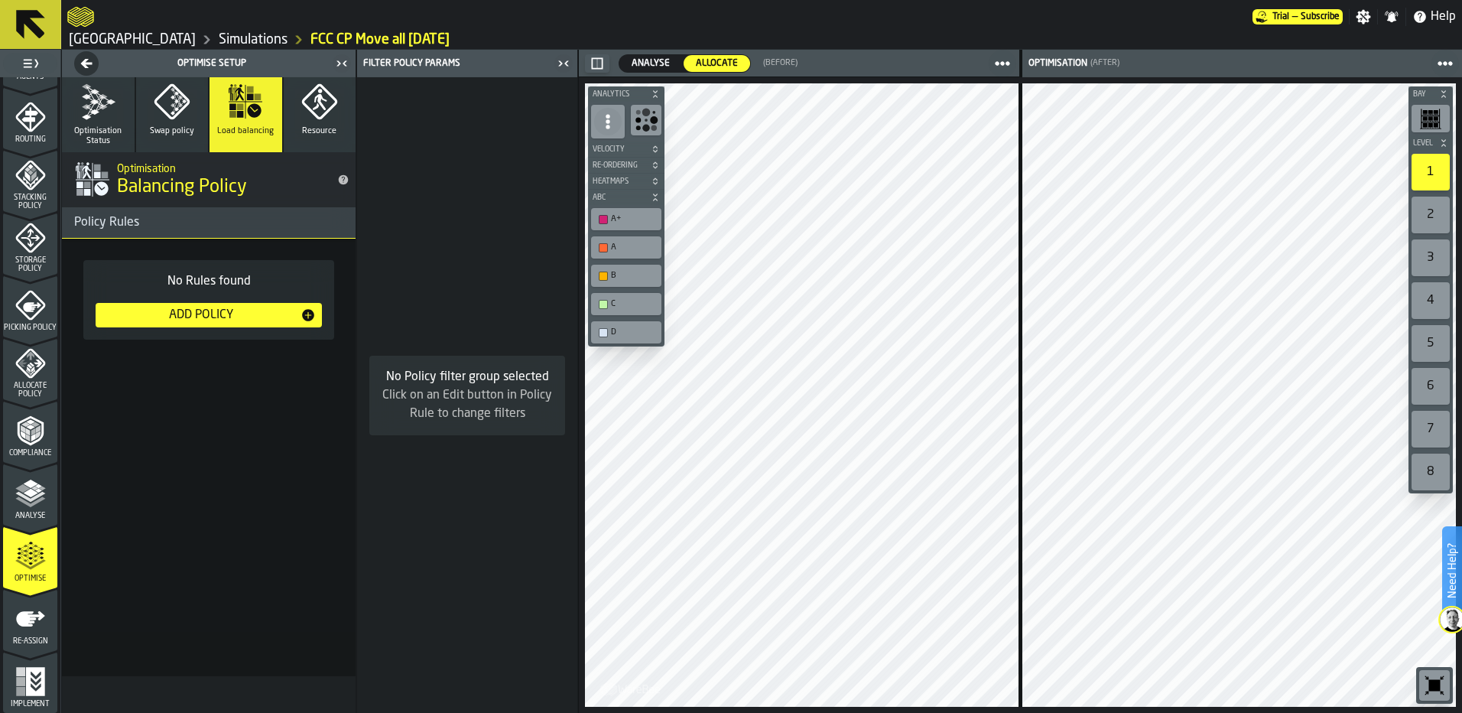
scroll to position [0, 0]
click at [1453, 616] on img at bounding box center [1452, 619] width 24 height 24
click at [89, 67] on icon "button-Optimise Setup" at bounding box center [86, 63] width 21 height 12
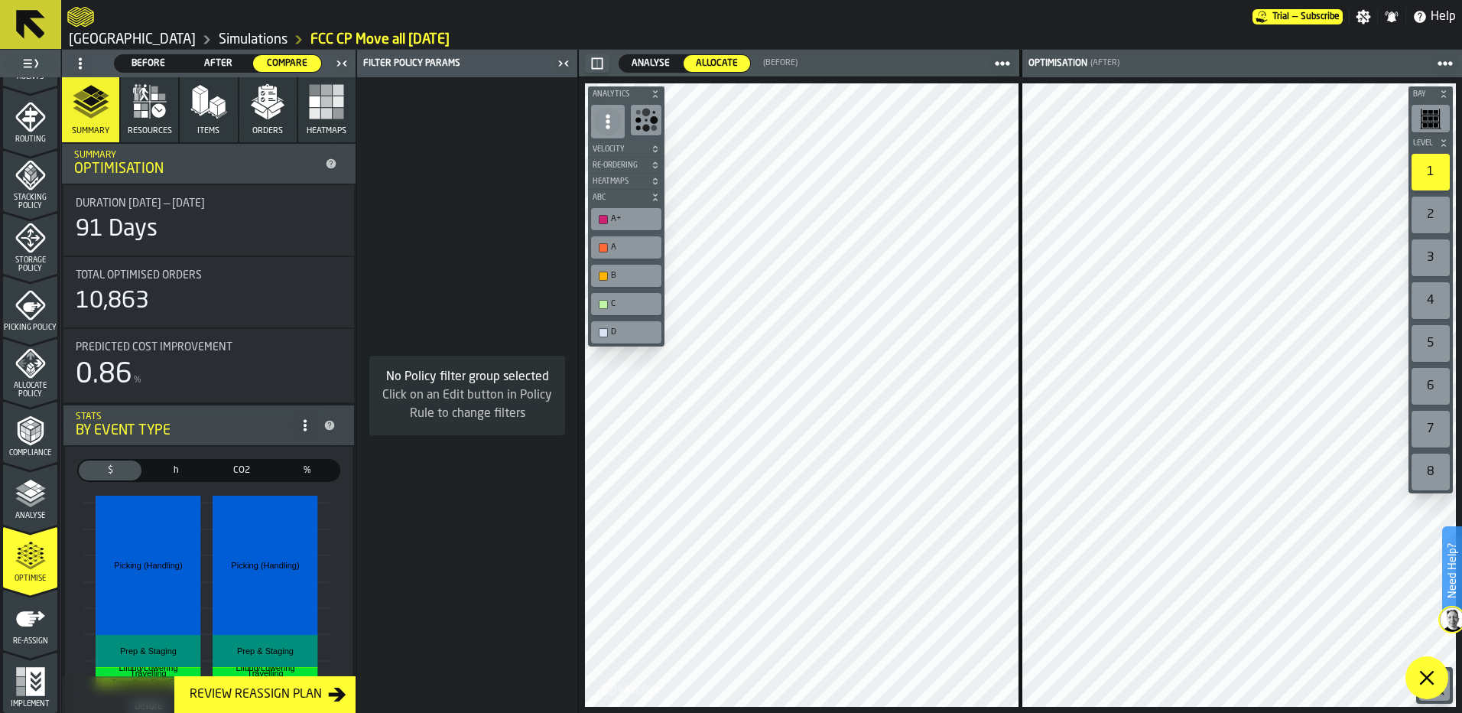
click at [219, 40] on link "Simulations" at bounding box center [253, 39] width 69 height 17
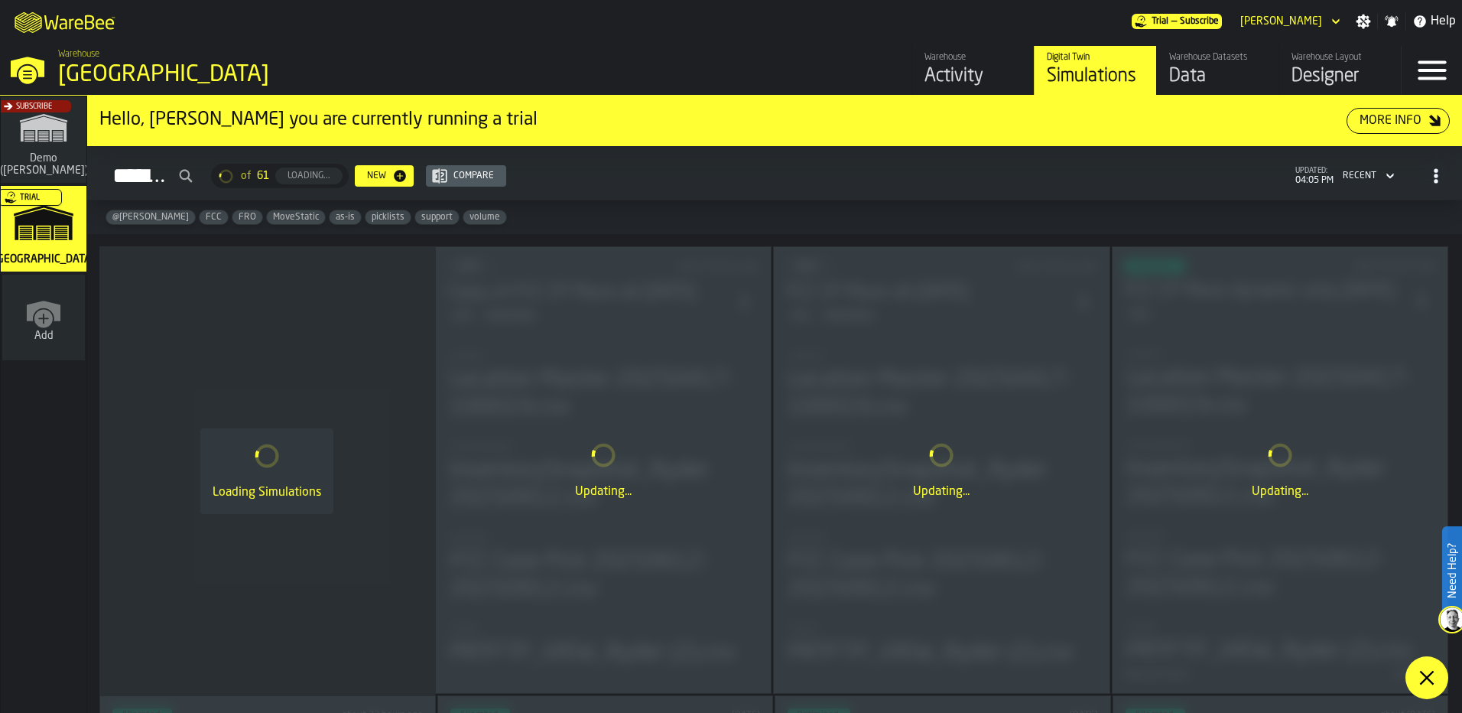
click at [993, 200] on h2 "Simulations of 61 Loading... New Compare updated: 04:05 PM Recent" at bounding box center [774, 173] width 1375 height 54
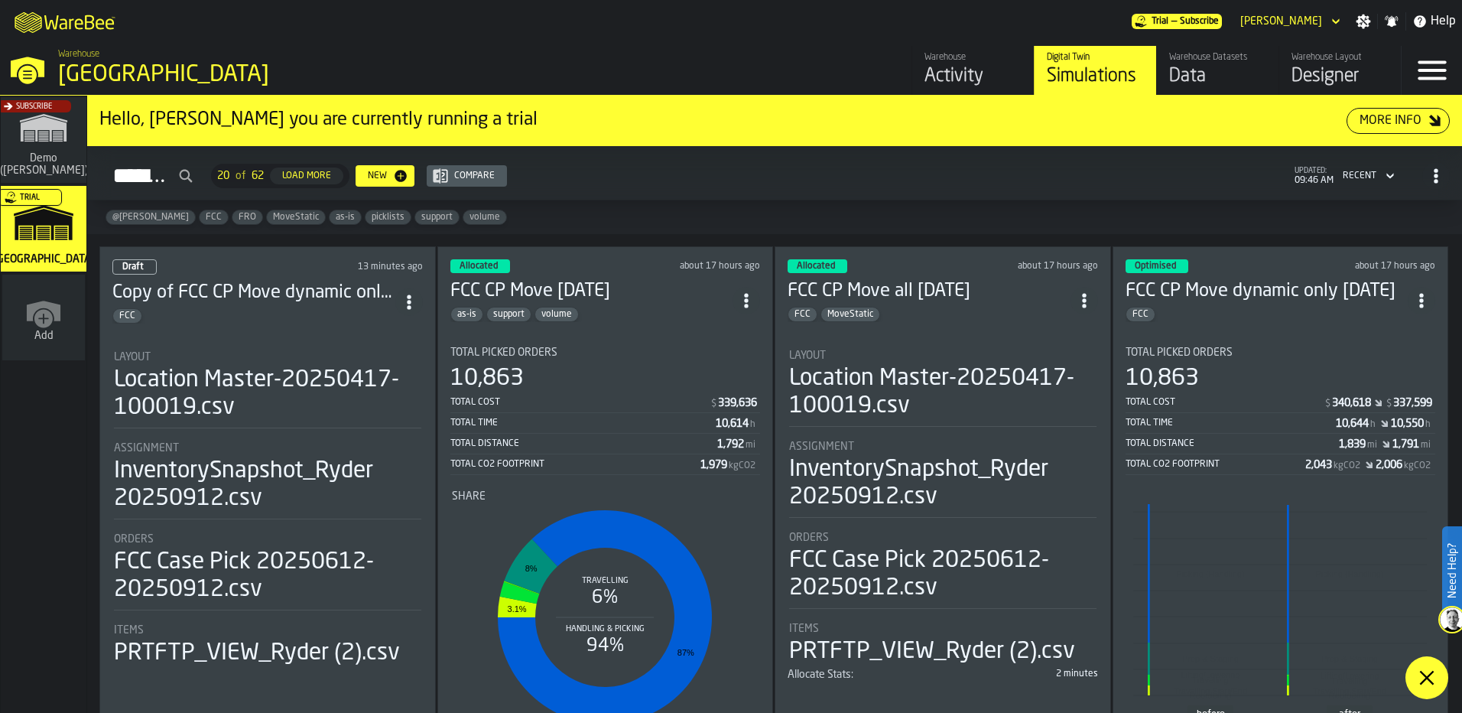
click at [1419, 675] on icon at bounding box center [1427, 677] width 18 height 18
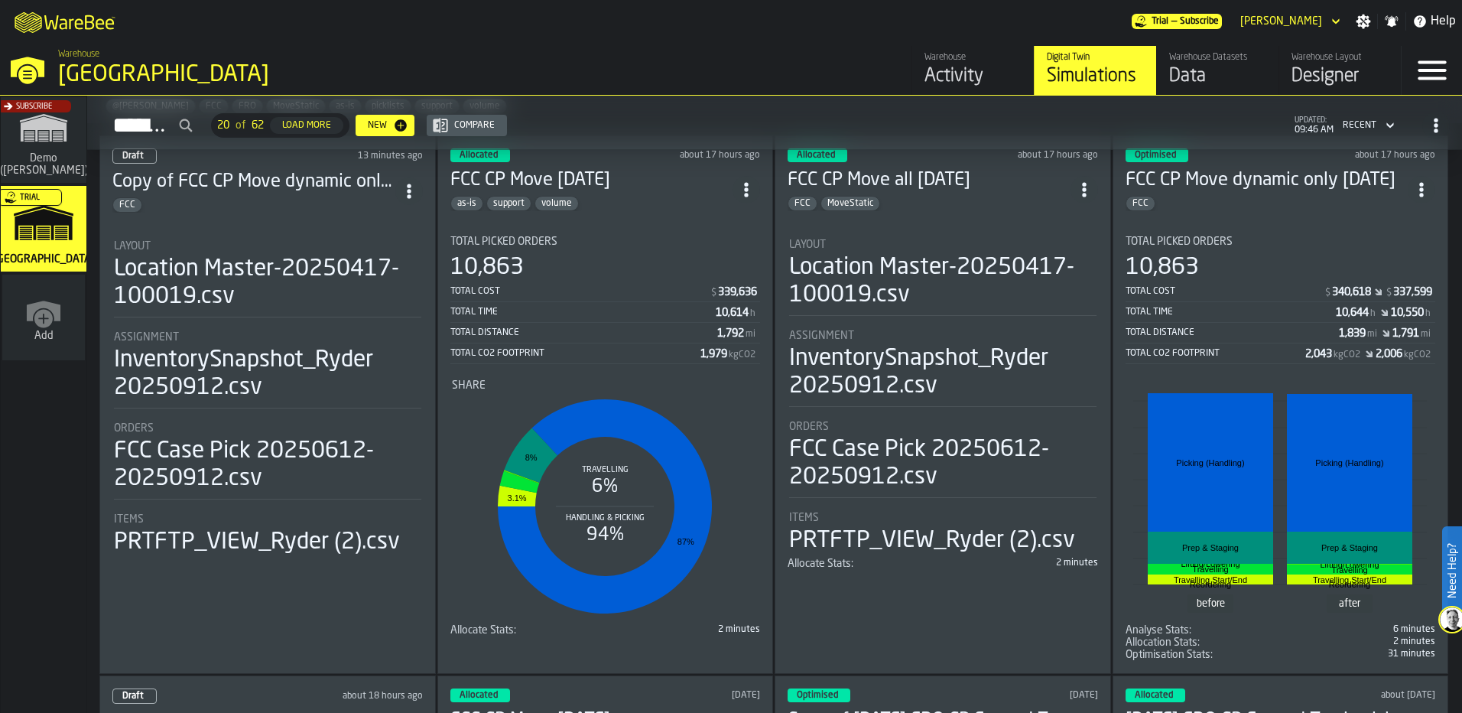
scroll to position [76, 0]
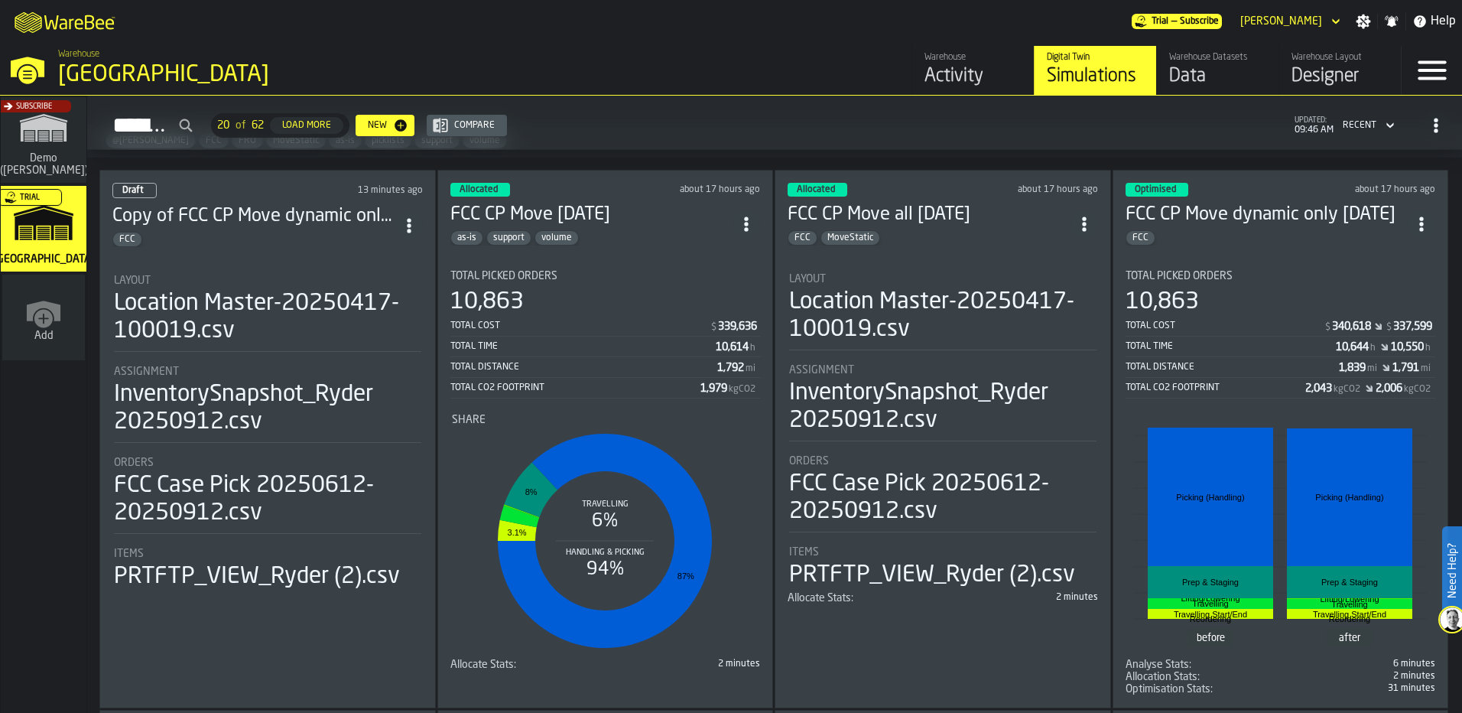
click at [1302, 232] on div "FCC" at bounding box center [1267, 237] width 283 height 15
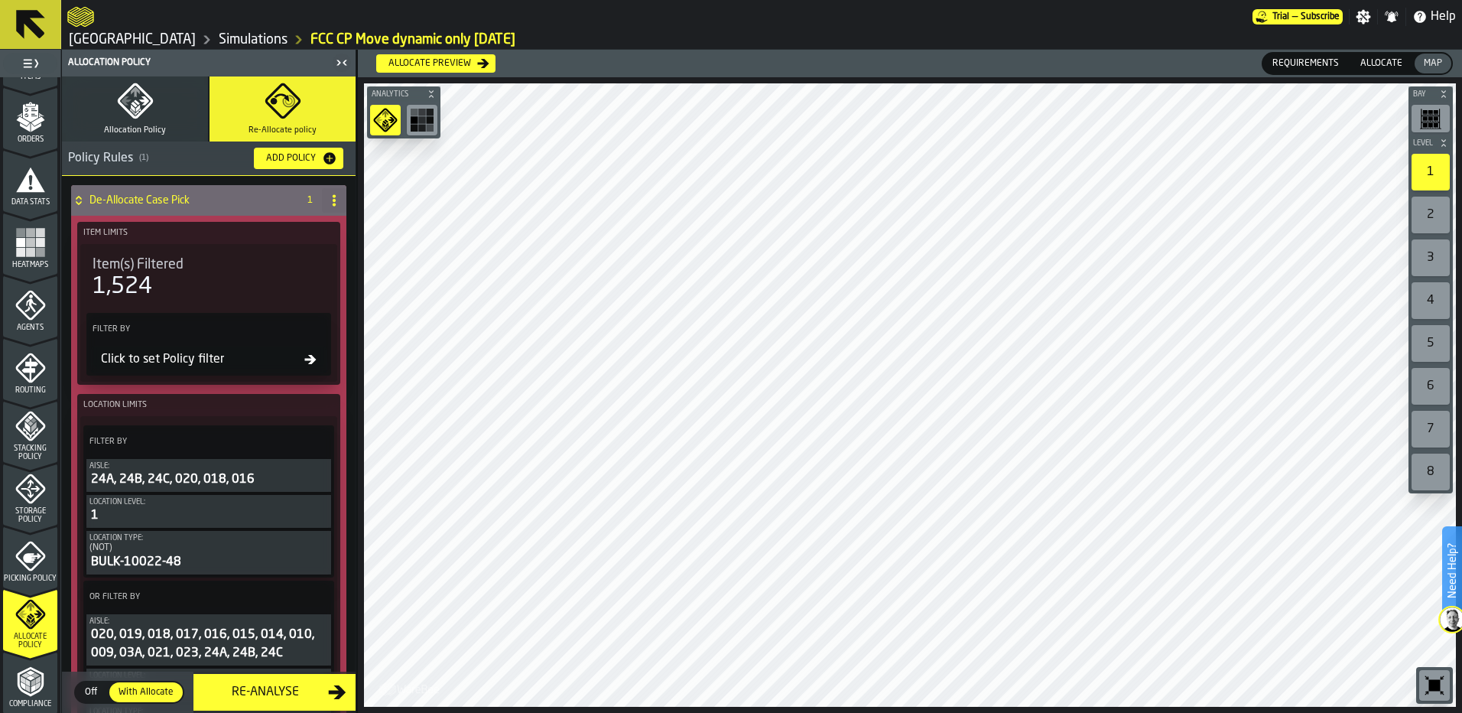
scroll to position [382, 0]
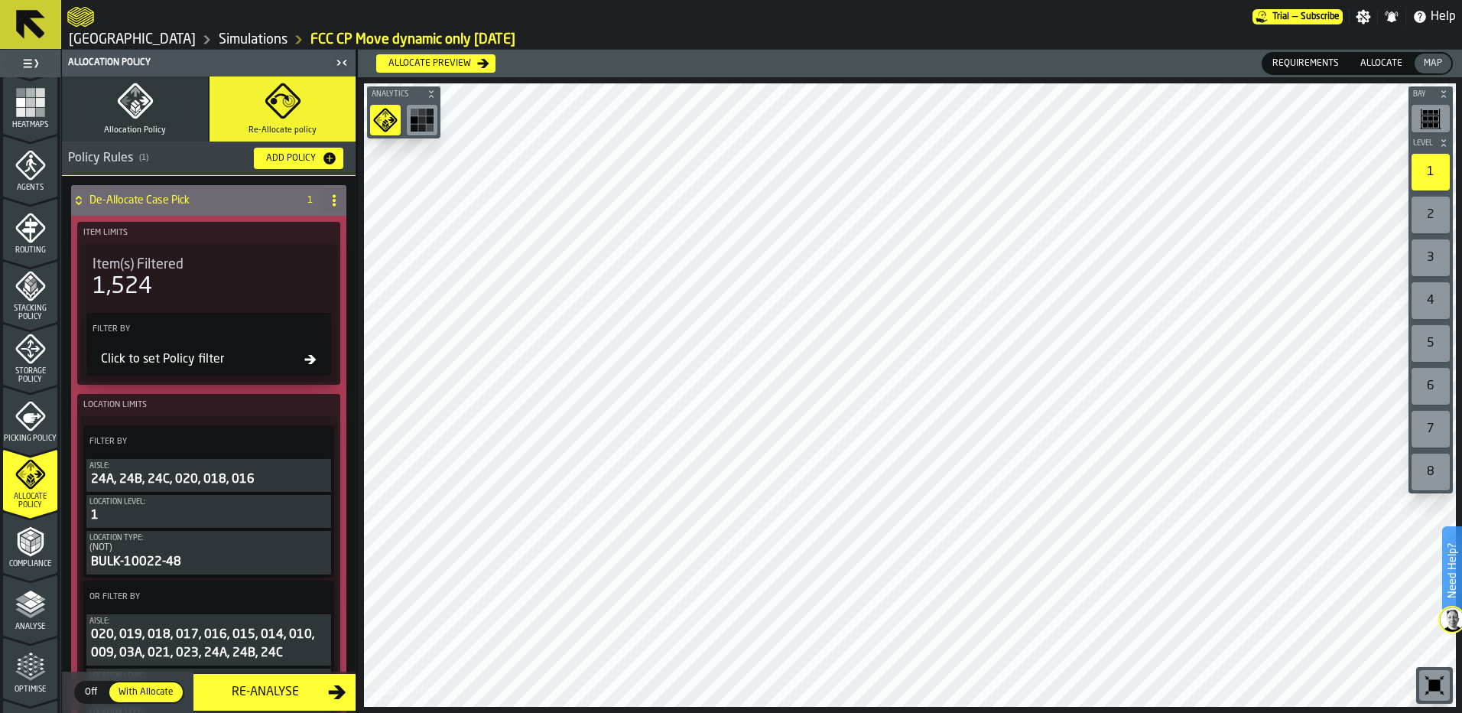
click at [432, 52] on h6 "Allocate preview" at bounding box center [808, 64] width 889 height 28
click at [435, 58] on div "Allocate preview" at bounding box center [429, 63] width 95 height 11
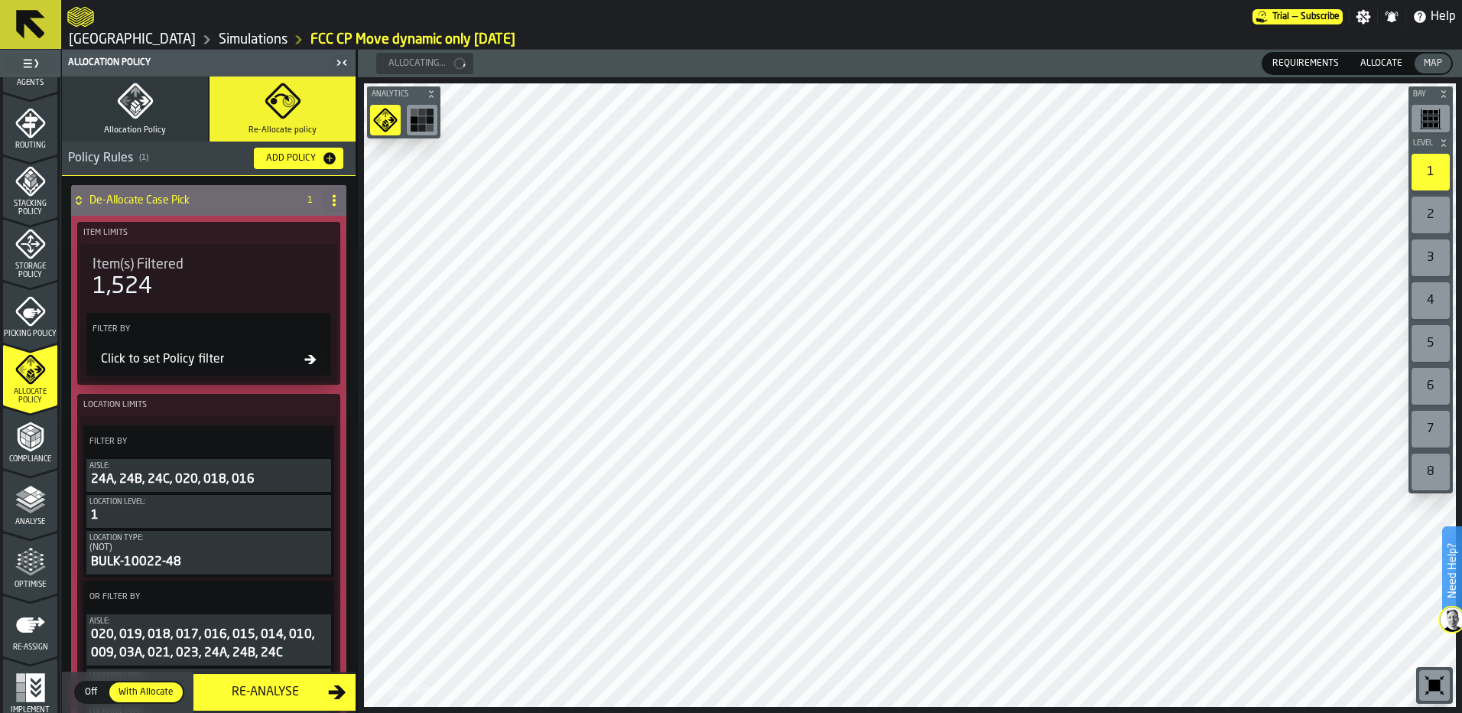
scroll to position [493, 0]
click at [37, 494] on polyline "menu Analyse" at bounding box center [30, 496] width 30 height 11
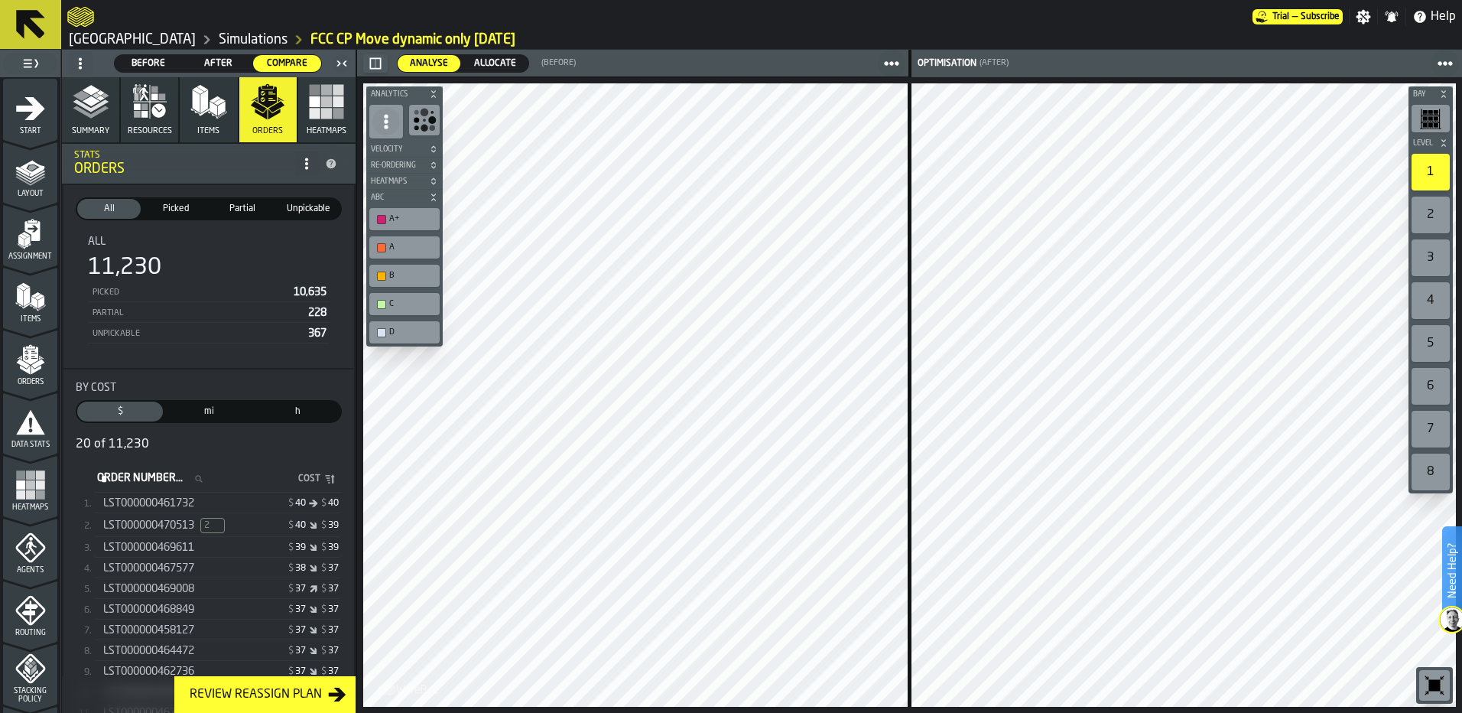
scroll to position [463, 0]
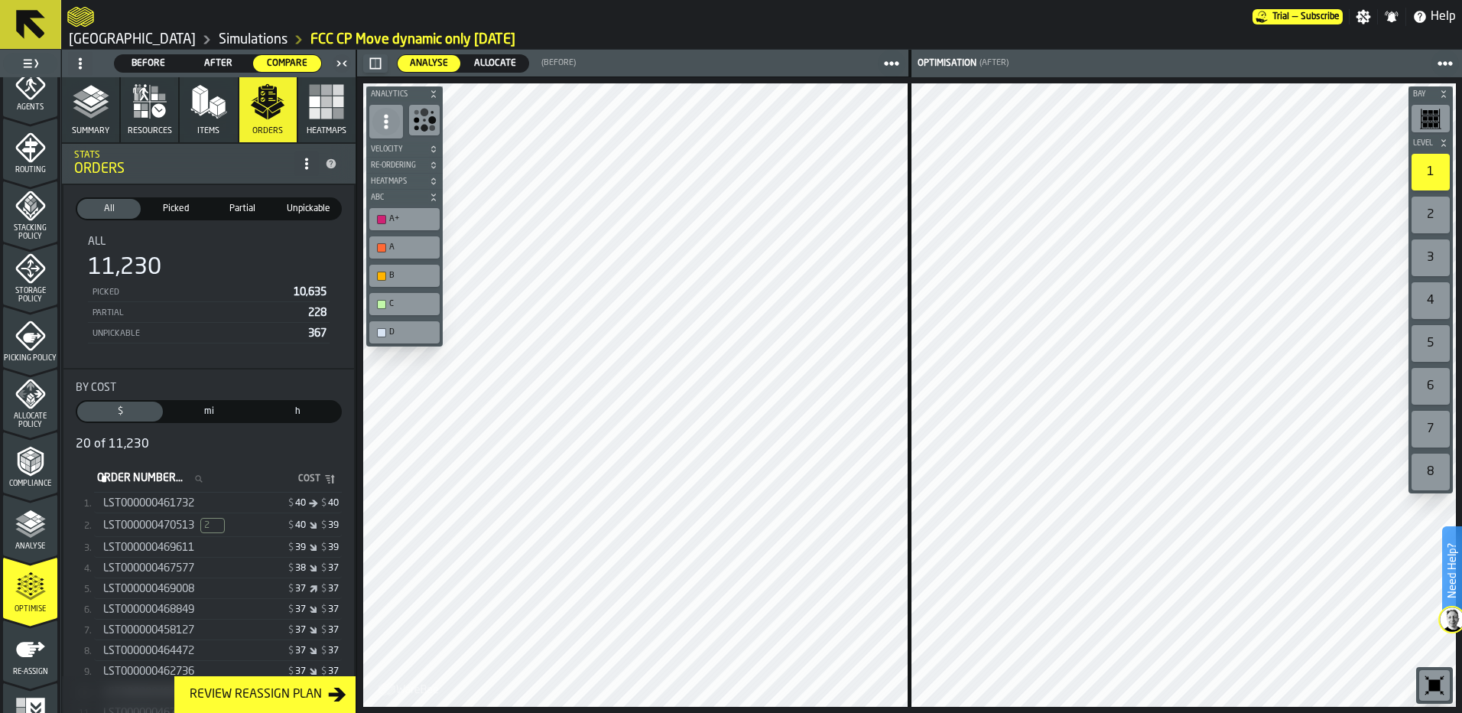
click at [499, 66] on span "Allocate" at bounding box center [495, 64] width 54 height 14
click at [219, 39] on link "Simulations" at bounding box center [253, 39] width 69 height 17
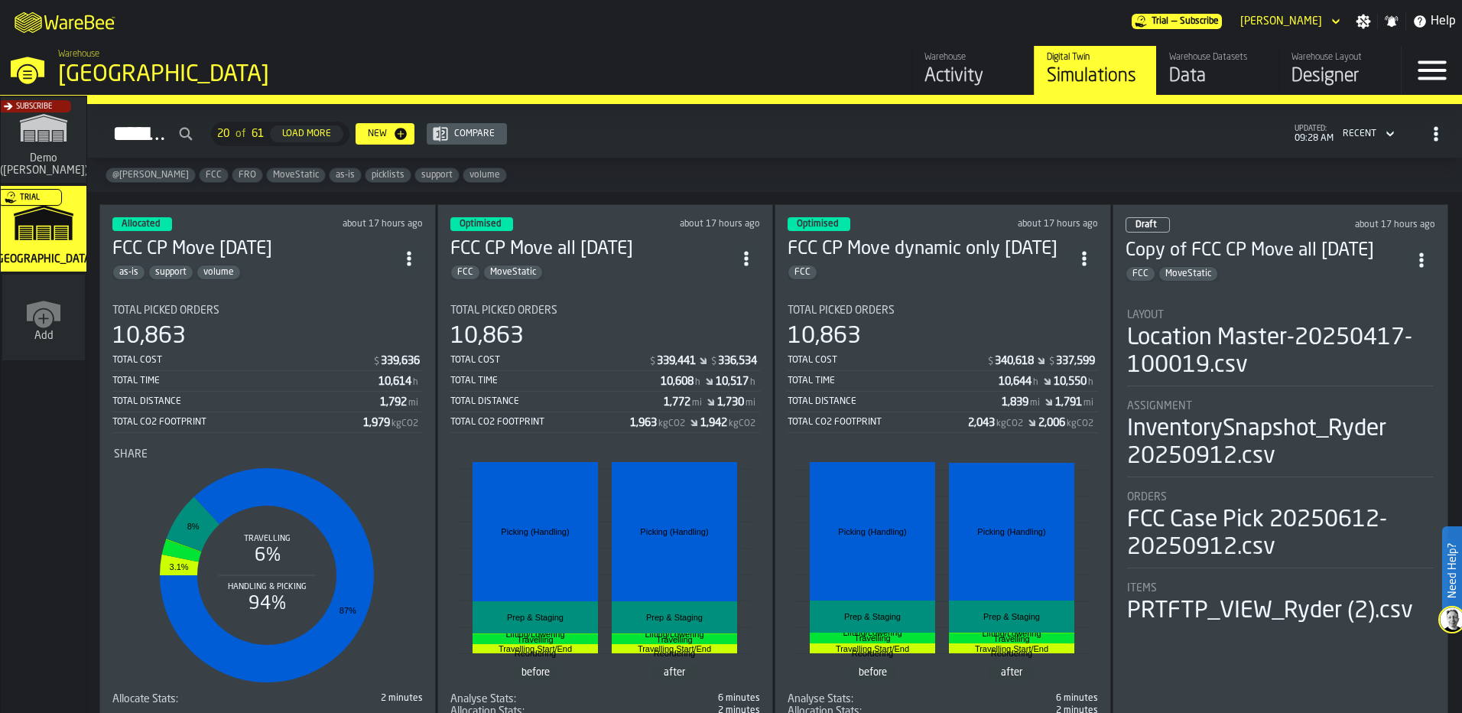
scroll to position [76, 0]
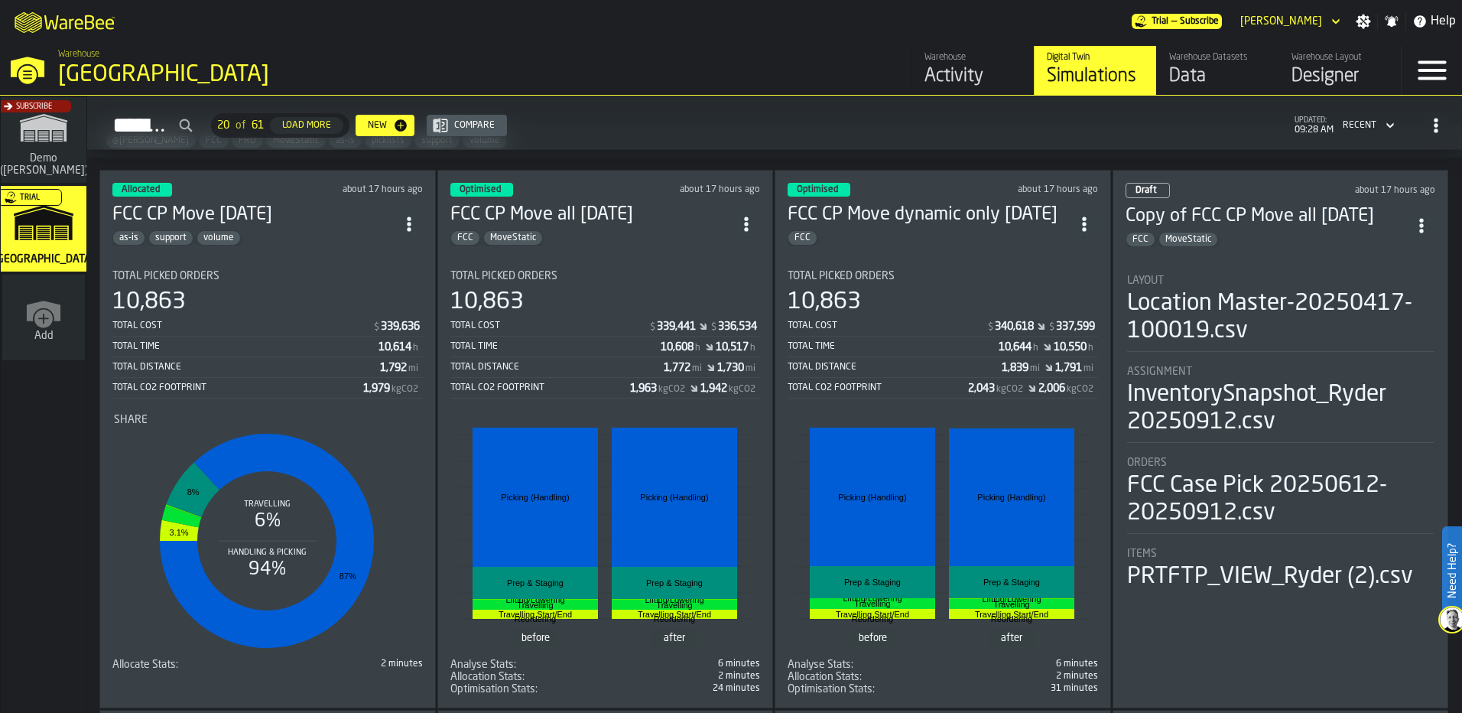
click at [960, 236] on div "FCC" at bounding box center [929, 237] width 283 height 15
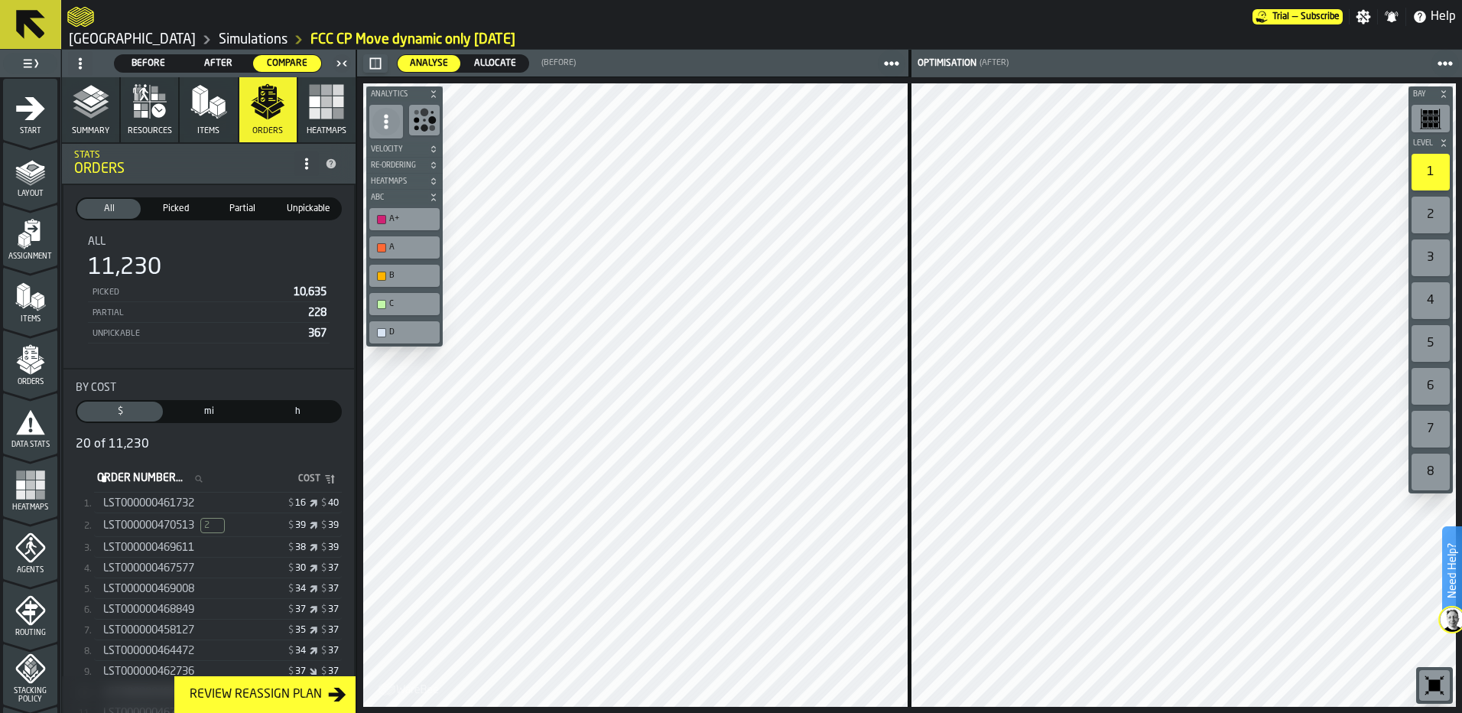
click at [228, 57] on span "After" at bounding box center [218, 64] width 56 height 14
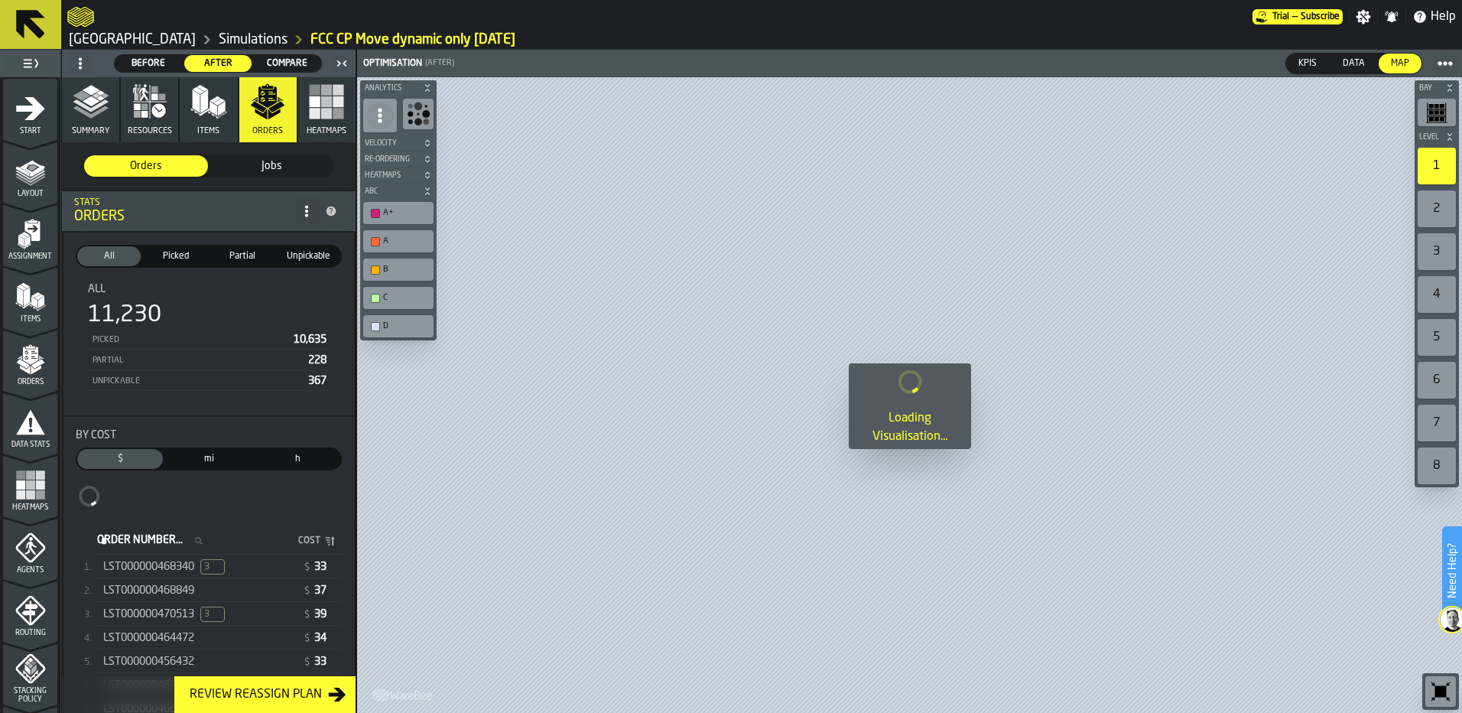
click at [80, 99] on polygon "button" at bounding box center [82, 95] width 18 height 10
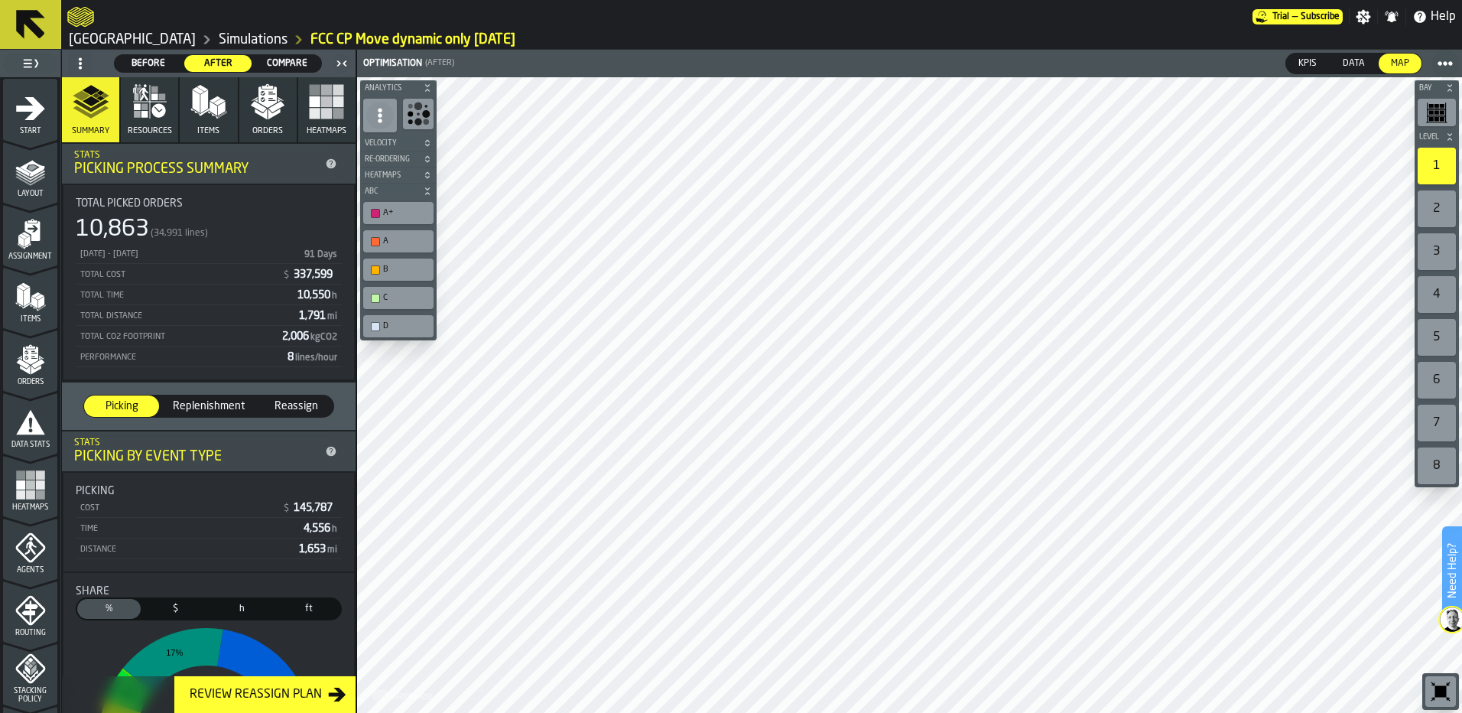
click at [285, 63] on span "Compare" at bounding box center [287, 64] width 56 height 14
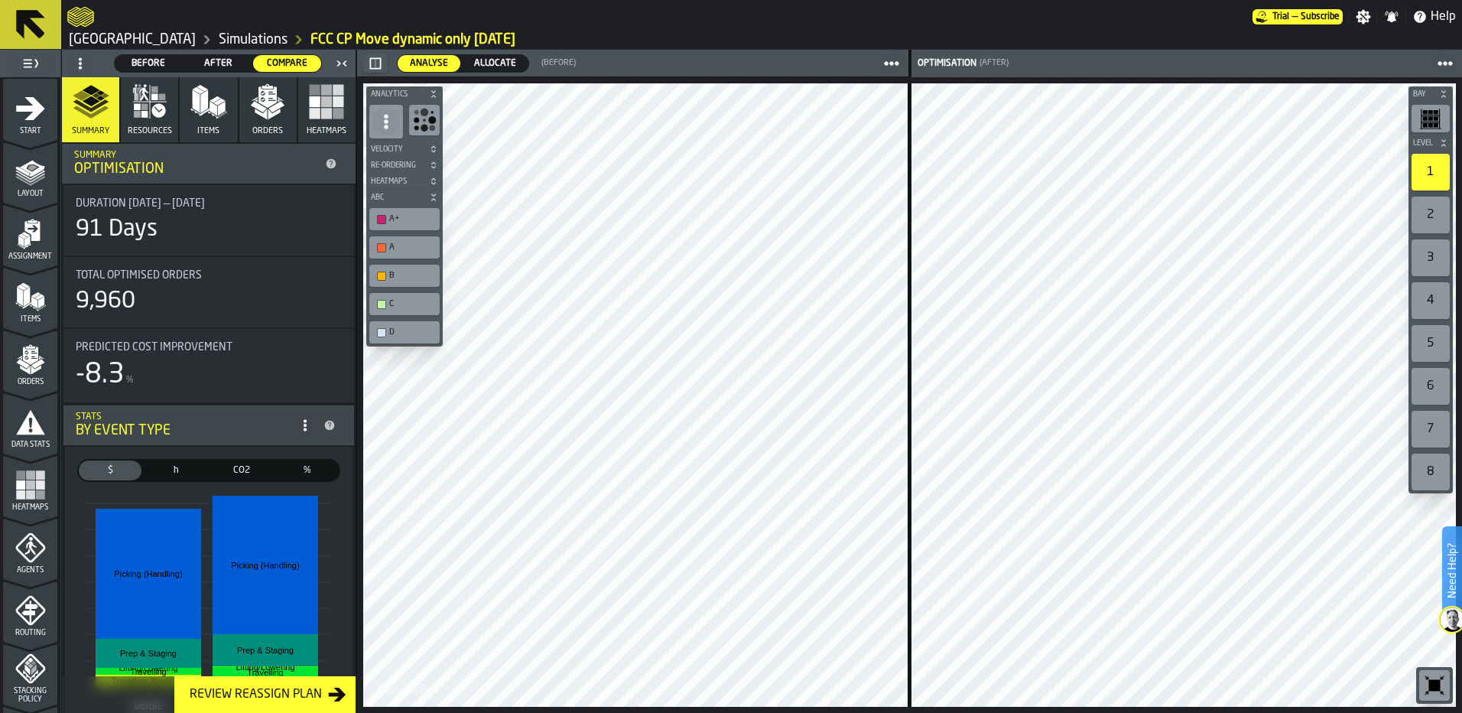
click at [492, 61] on span "Allocate" at bounding box center [495, 64] width 54 height 14
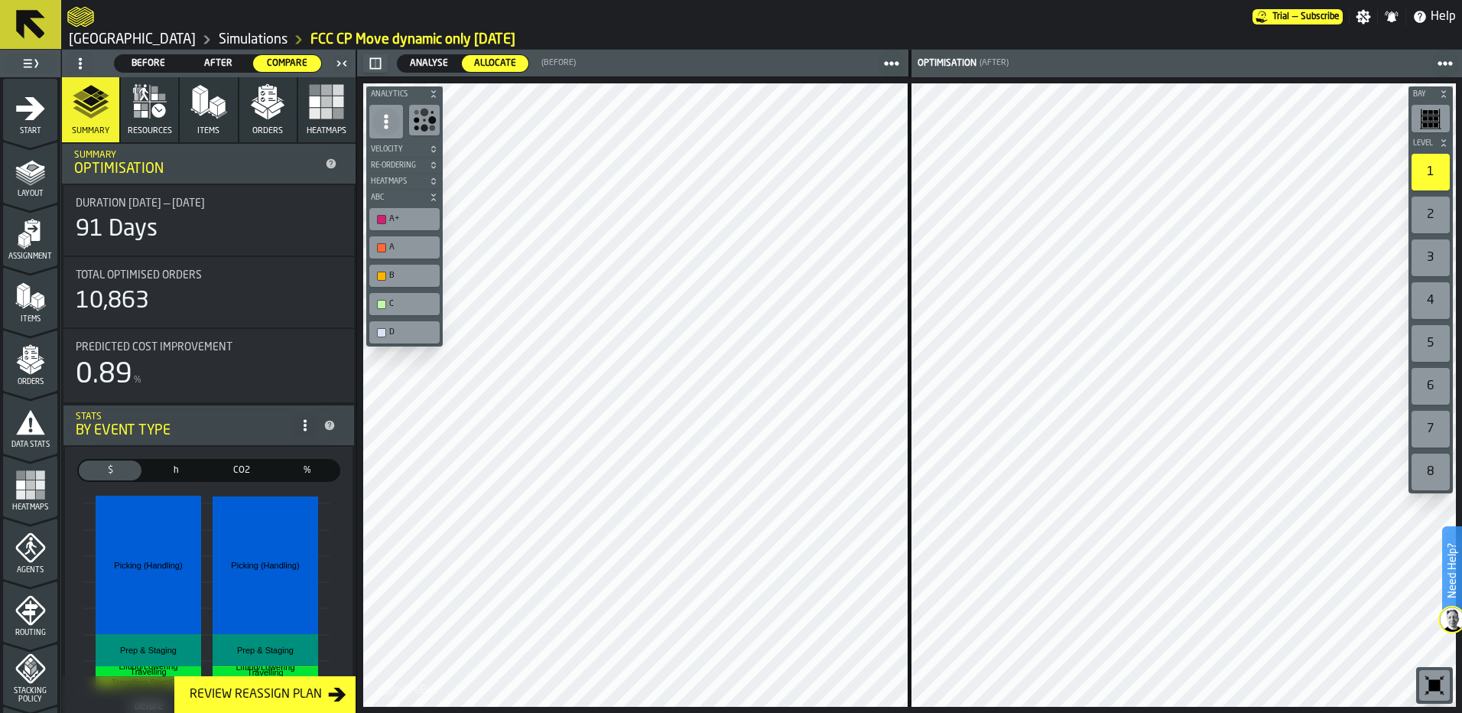
click at [219, 31] on link "Simulations" at bounding box center [253, 39] width 69 height 17
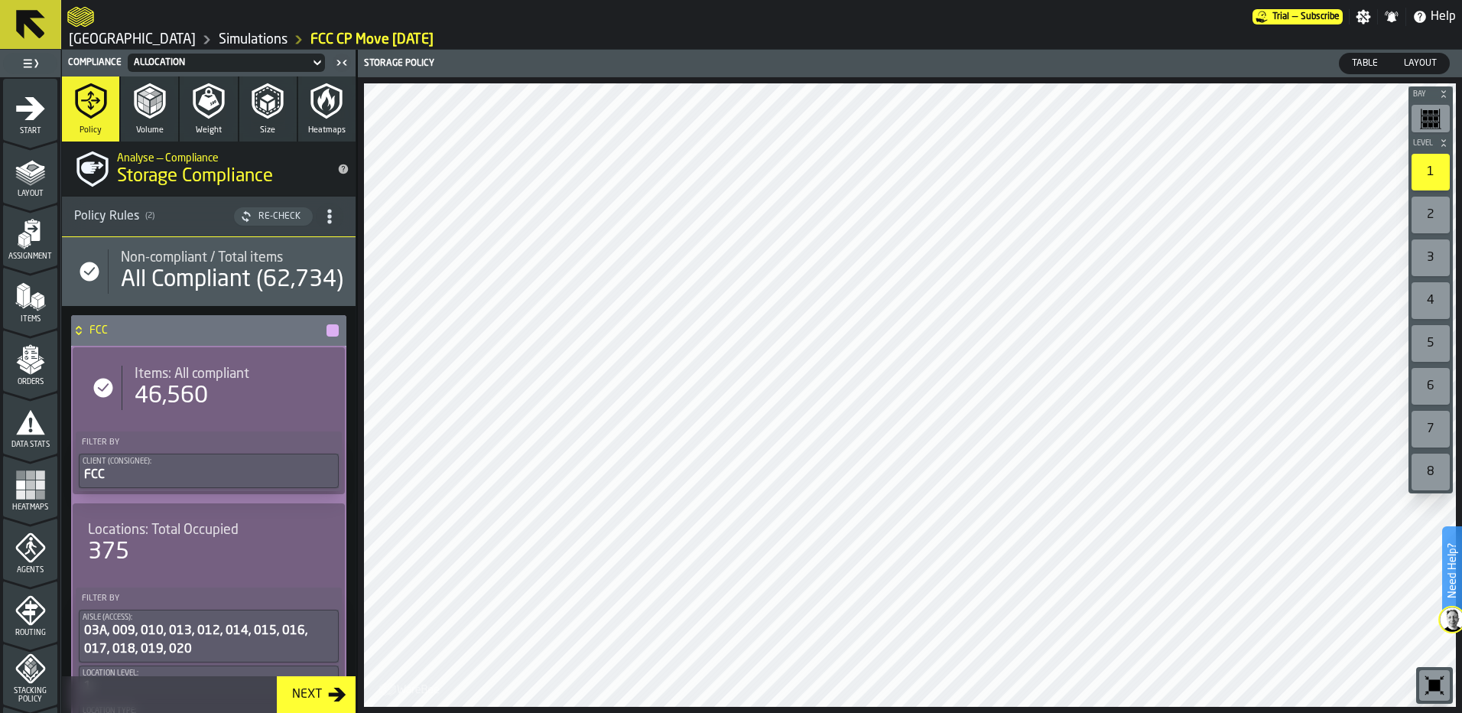
scroll to position [493, 0]
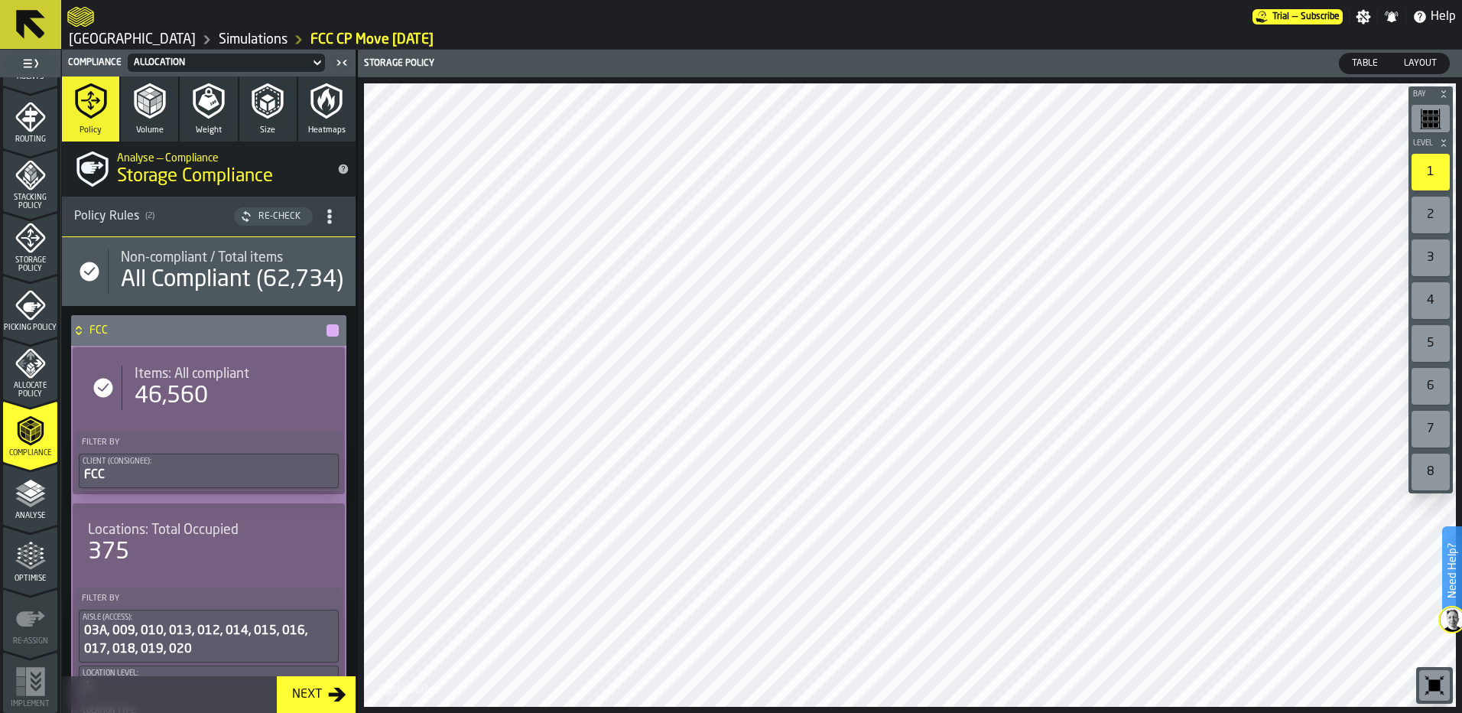
click at [219, 34] on link "Simulations" at bounding box center [253, 39] width 69 height 17
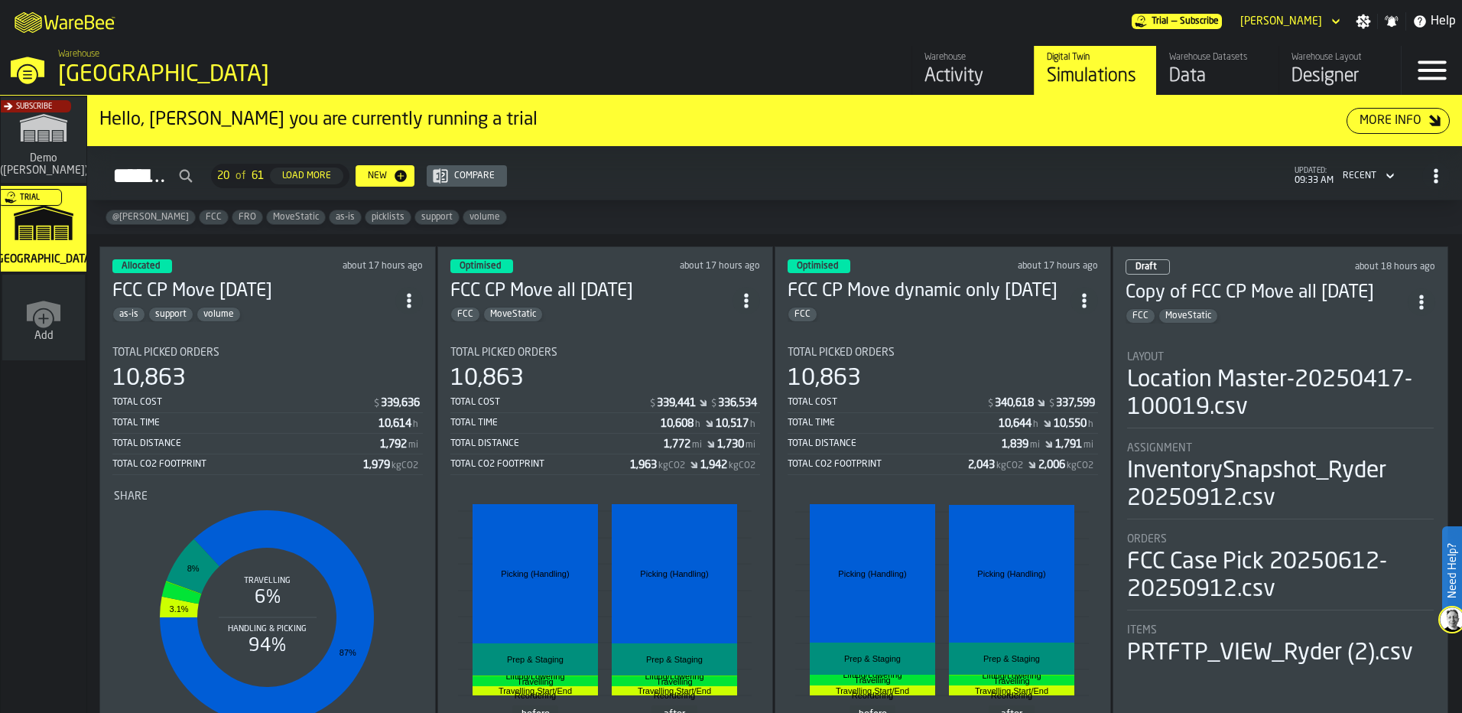
click at [1083, 293] on circle "ItemListCard-DashboardItemContainer" at bounding box center [1084, 295] width 4 height 4
click at [1057, 404] on div "Duplicate" at bounding box center [1050, 403] width 80 height 18
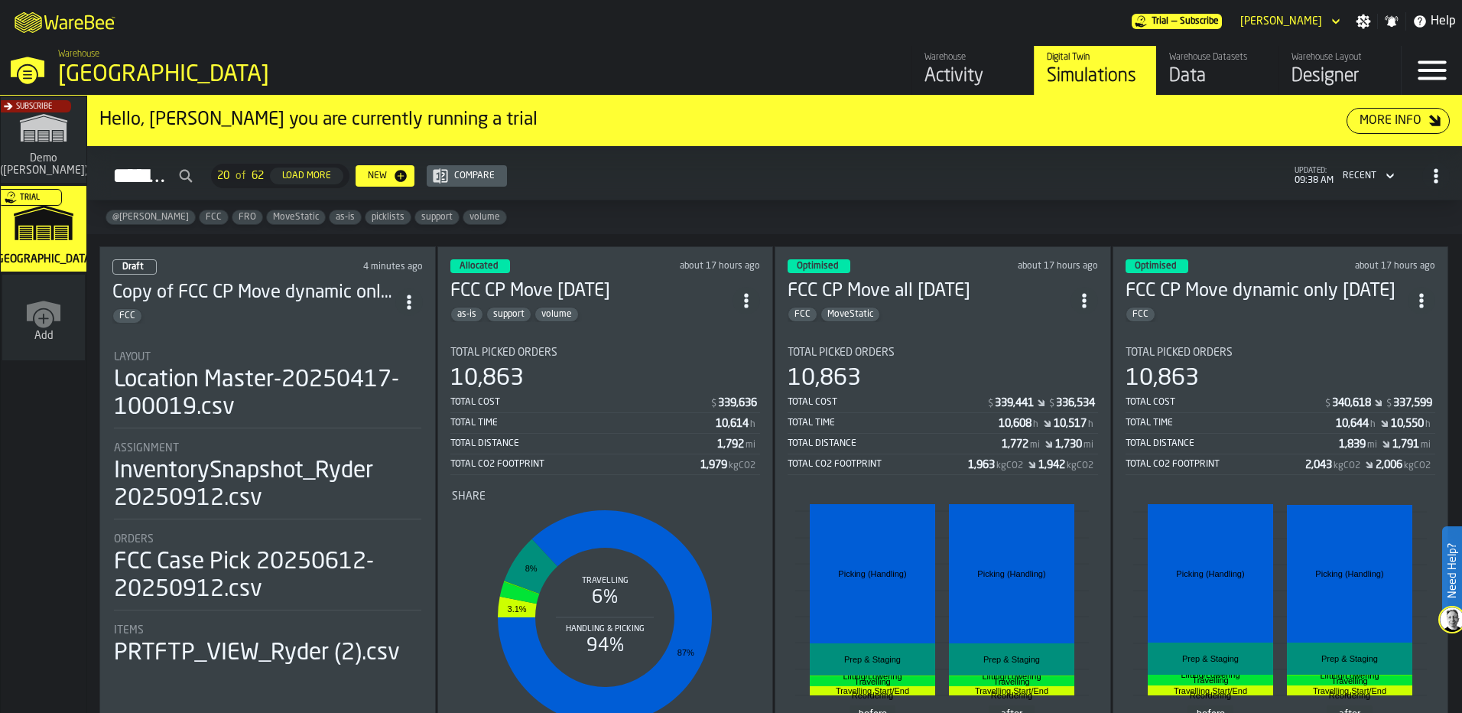
click at [344, 315] on div "FCC" at bounding box center [253, 315] width 283 height 15
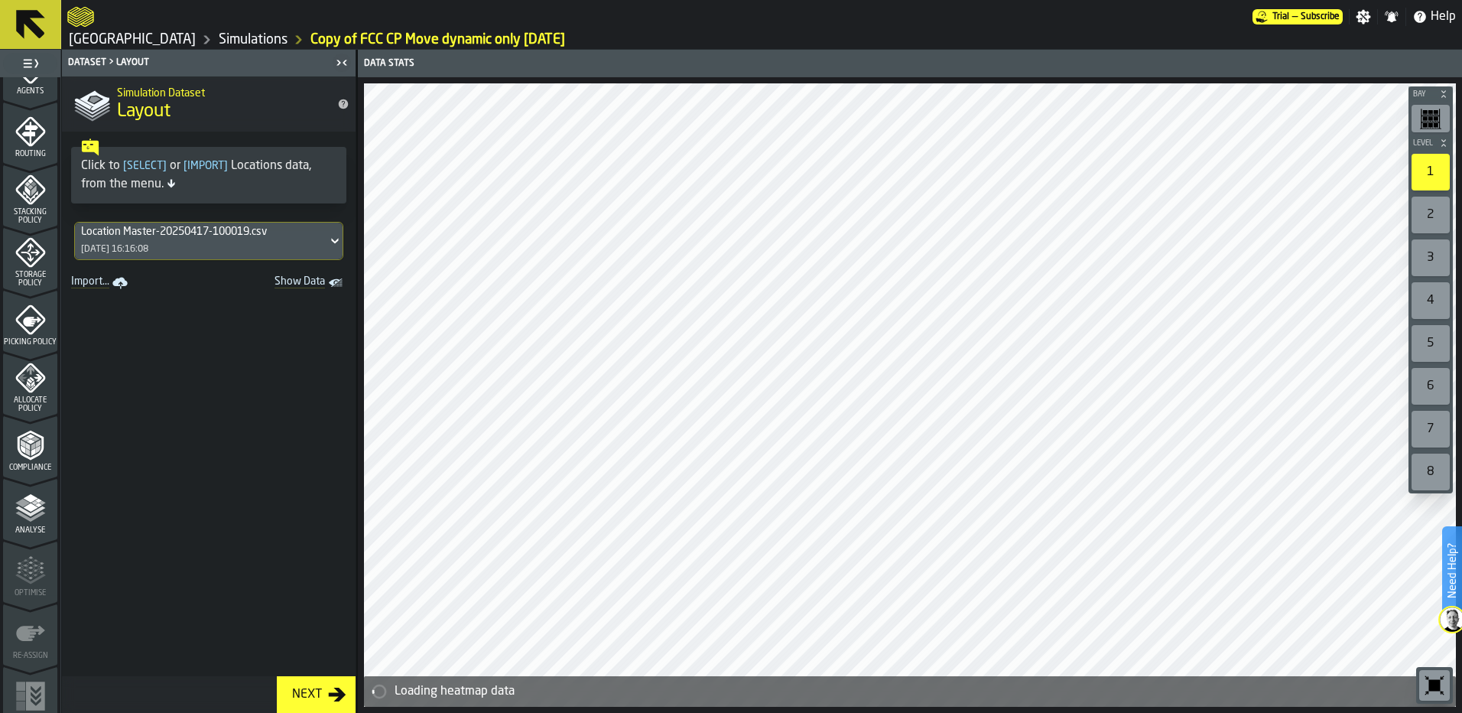
scroll to position [493, 0]
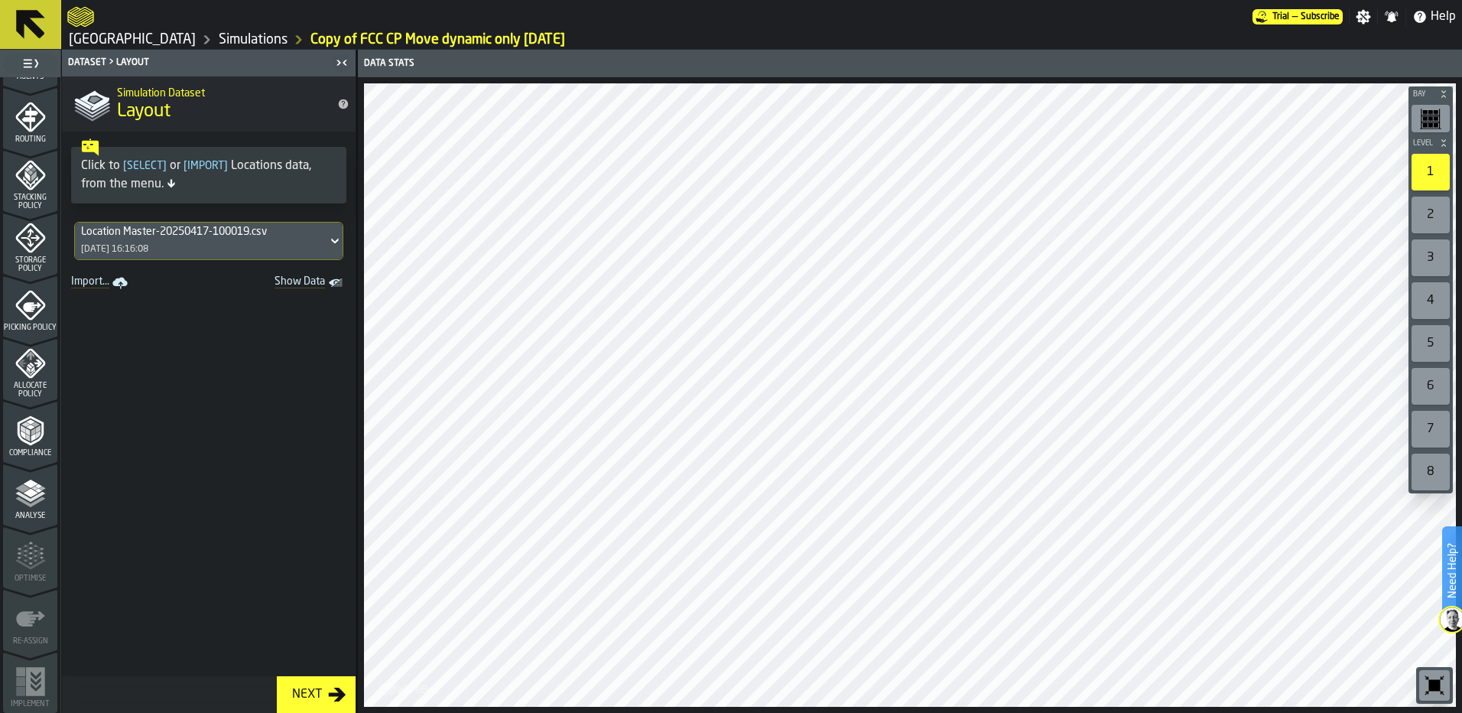
click at [13, 386] on span "Allocate Policy" at bounding box center [30, 390] width 54 height 17
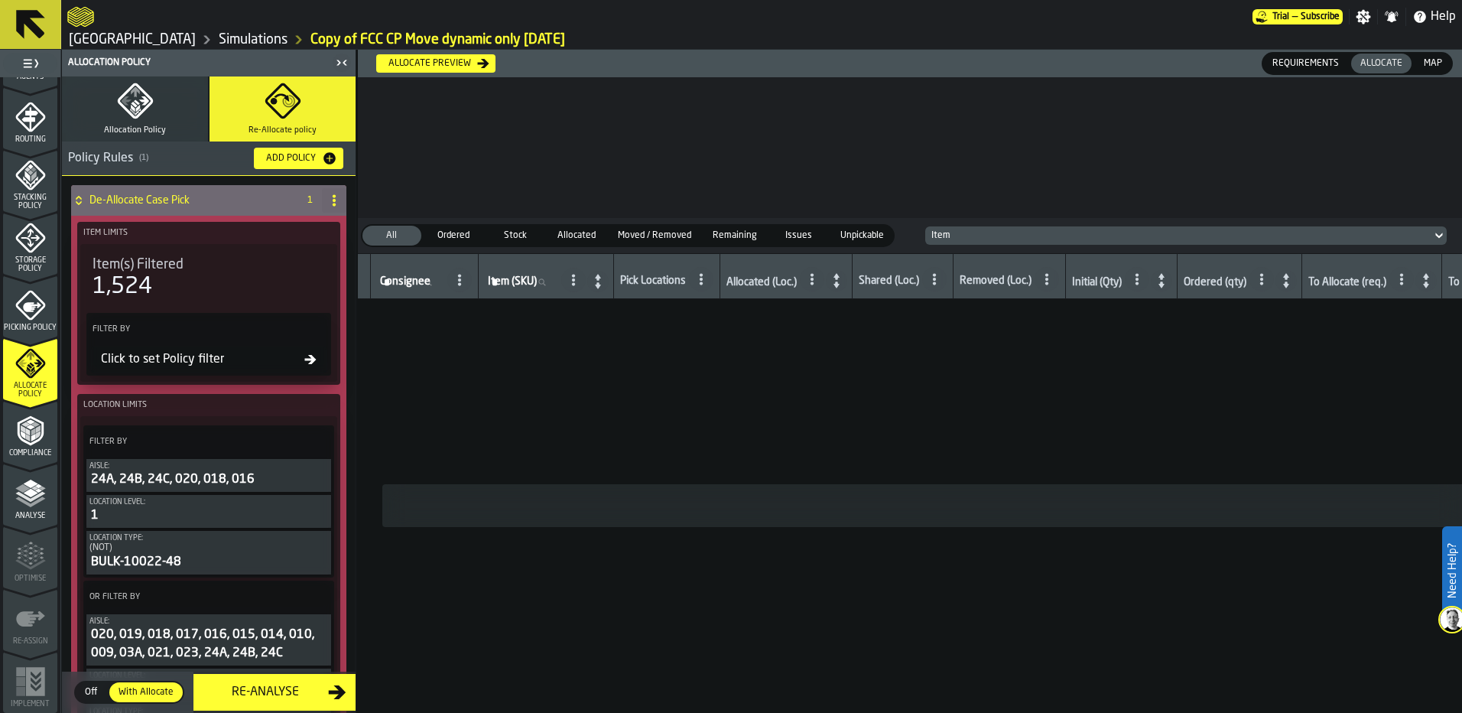
click at [258, 695] on div "Re-Analyse" at bounding box center [265, 692] width 125 height 18
click at [431, 56] on button "Allocate preview" at bounding box center [435, 63] width 119 height 18
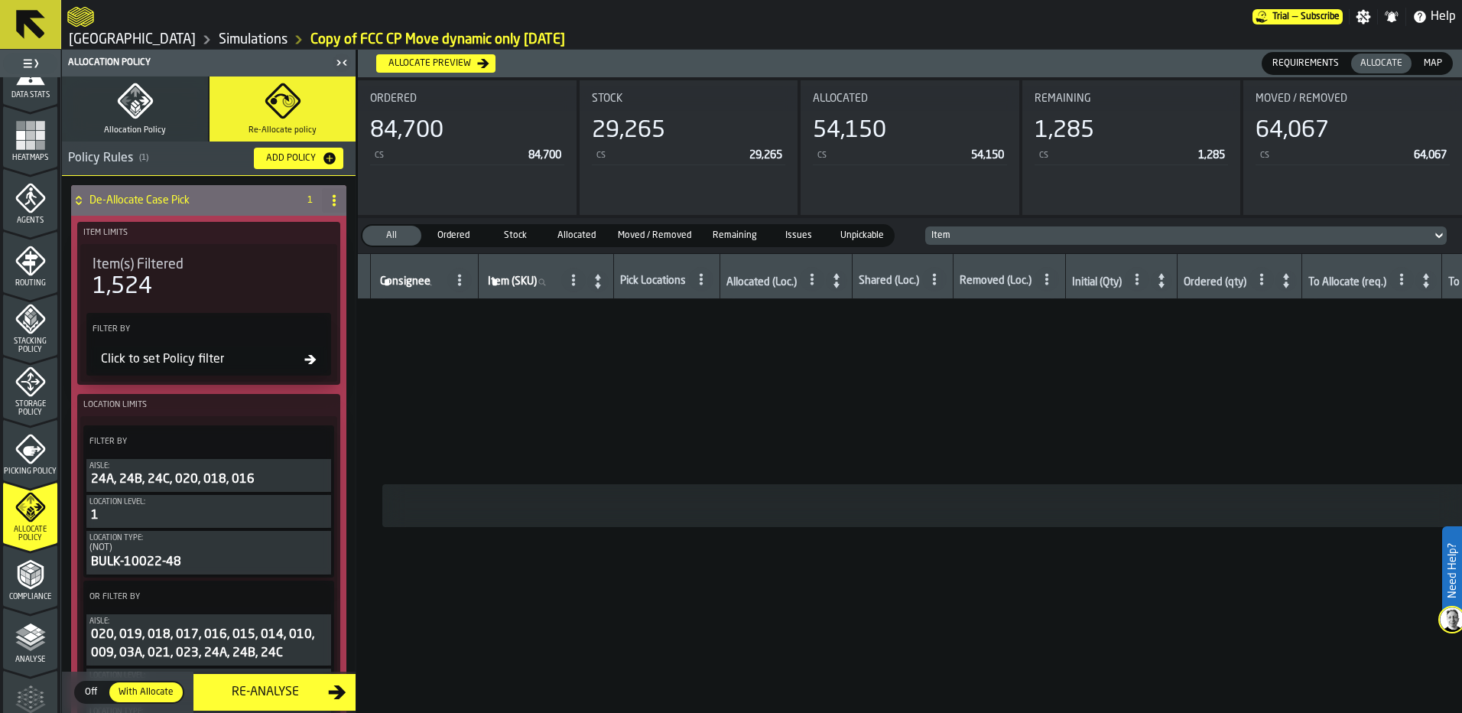
scroll to position [340, 0]
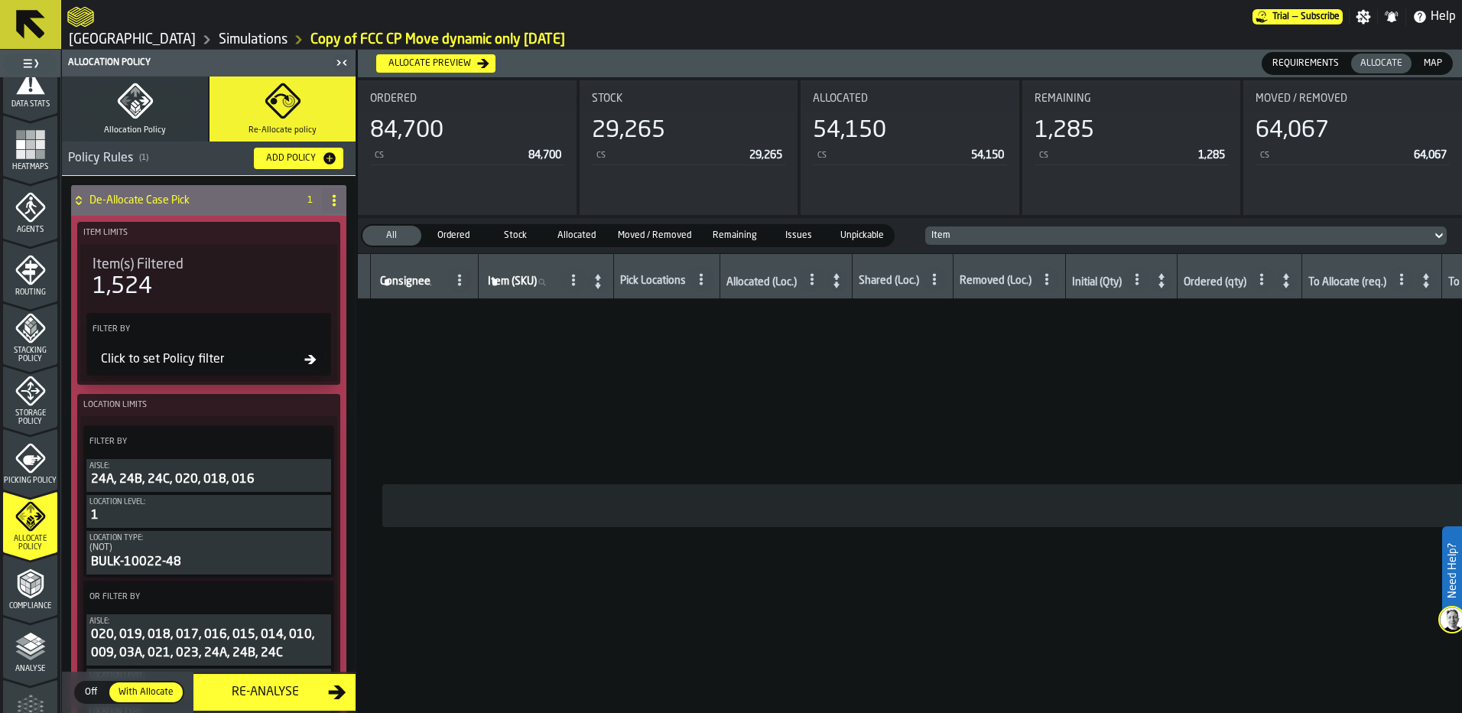
click at [22, 284] on icon "menu Routing" at bounding box center [30, 270] width 31 height 31
click at [44, 390] on div "Storage Policy" at bounding box center [30, 400] width 54 height 50
click at [36, 401] on icon "menu Storage Policy" at bounding box center [30, 390] width 31 height 31
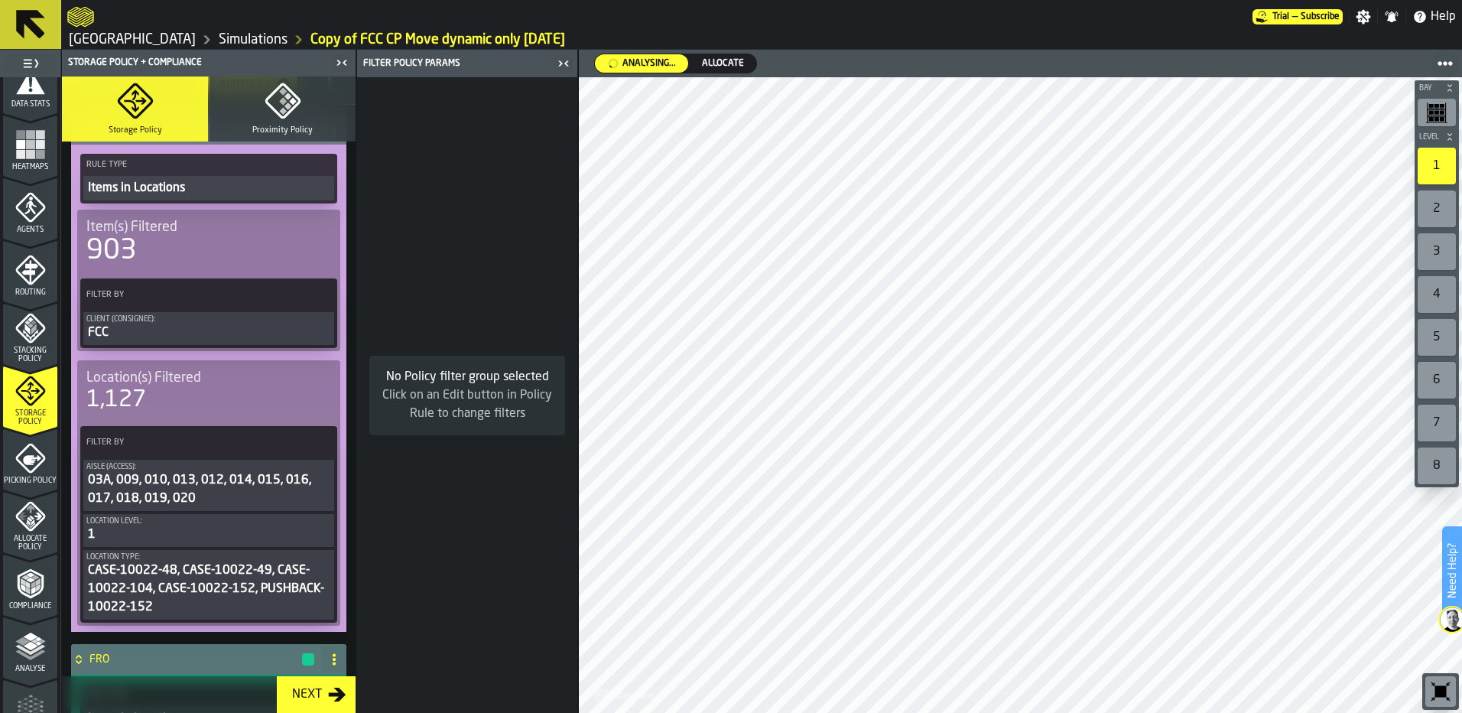
scroll to position [153, 0]
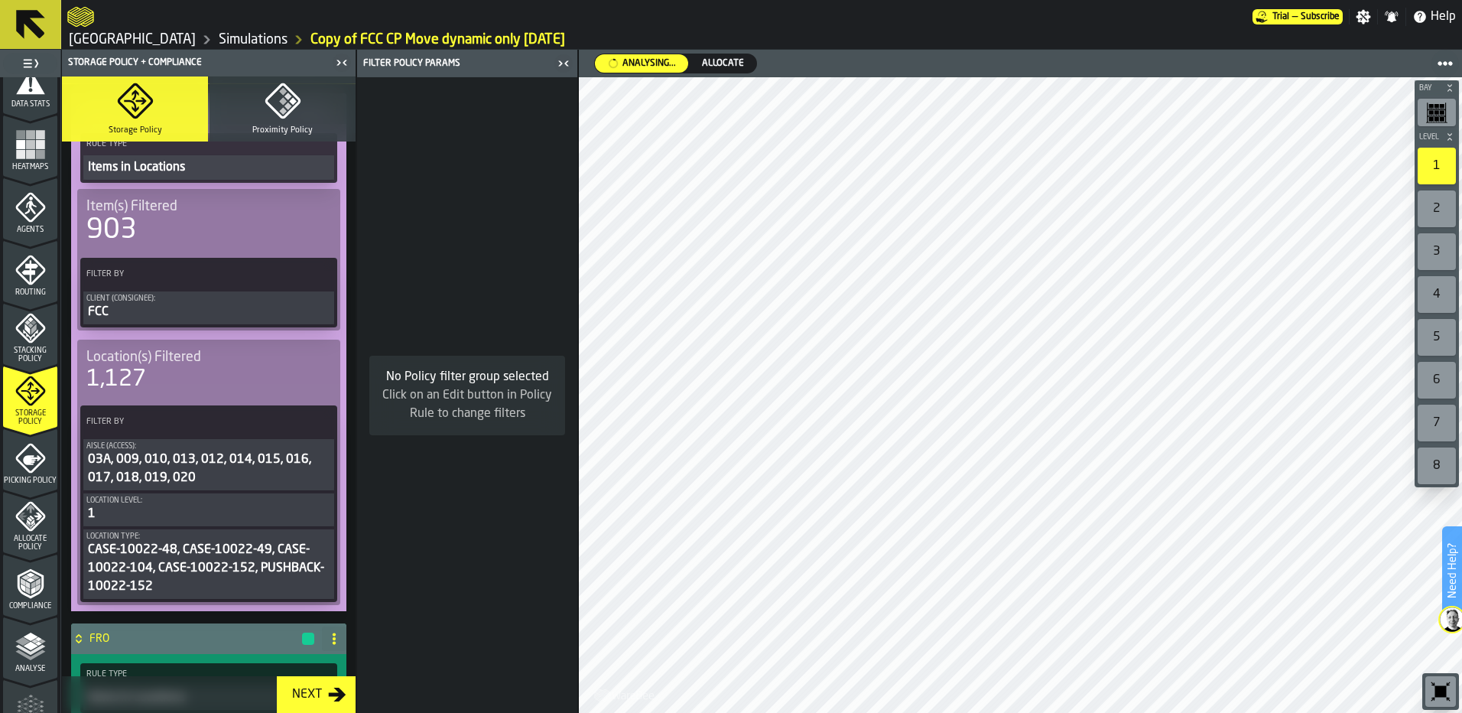
click at [244, 466] on div "03A, 009, 010, 013, 012, 014, 015, 016, 017, 018, 019, 020" at bounding box center [208, 468] width 245 height 37
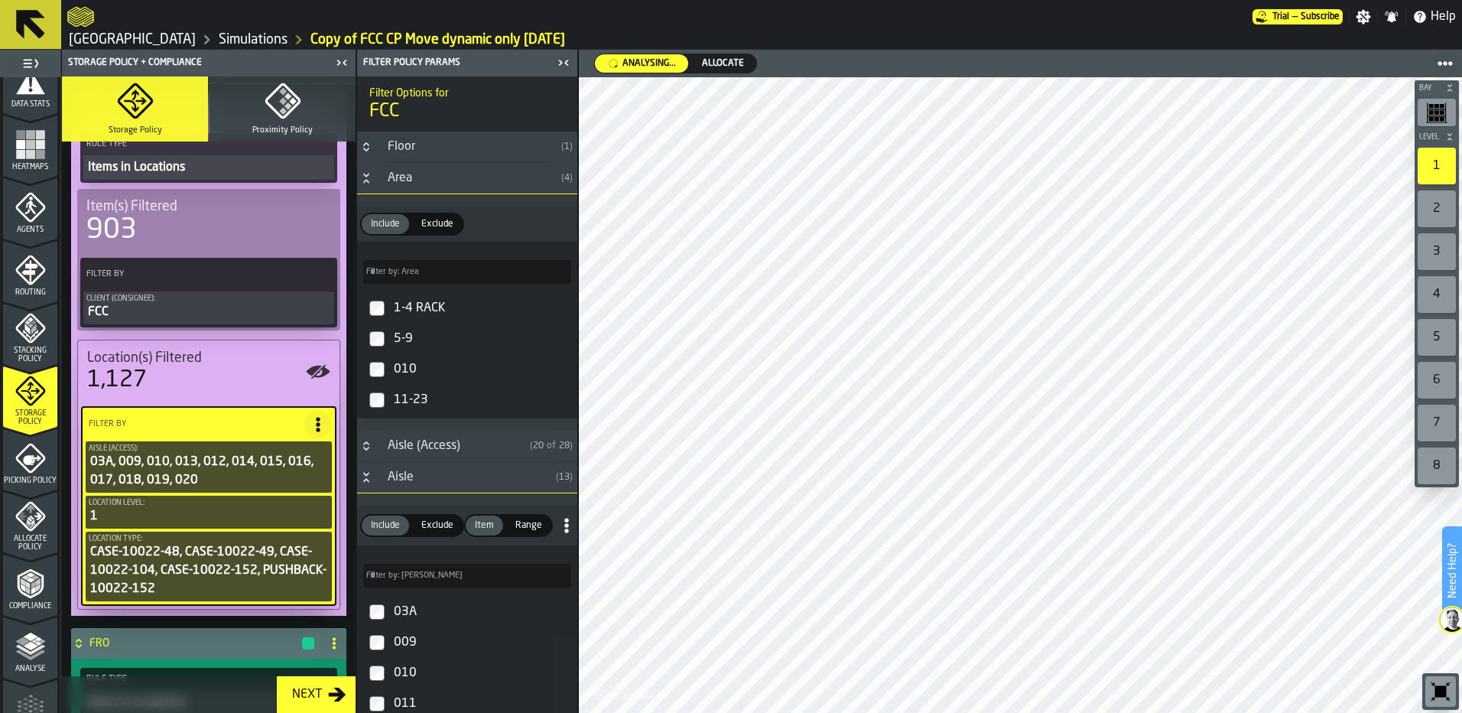
click at [39, 460] on icon "menu Picking Policy" at bounding box center [30, 458] width 31 height 31
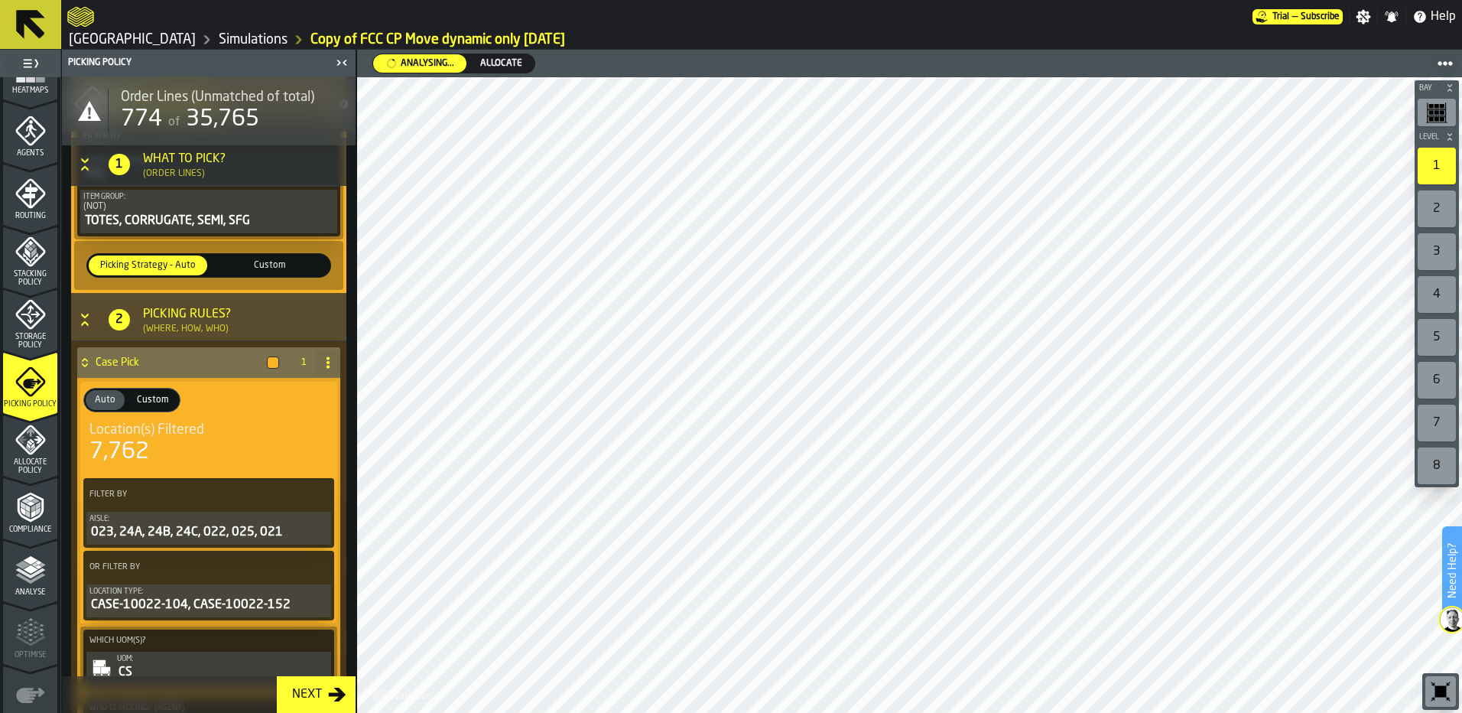
scroll to position [229, 0]
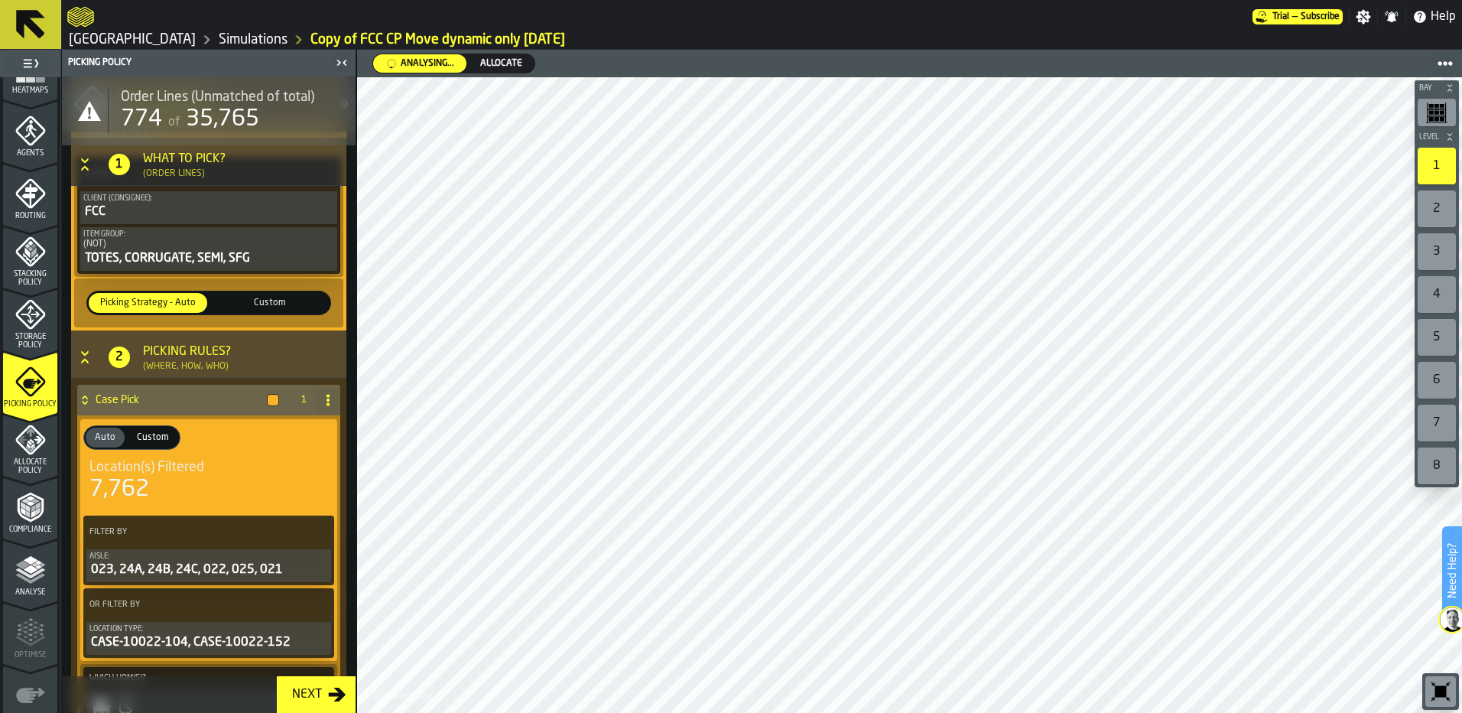
click at [89, 369] on h3 "2 Picking Rules? (Where, How, Who)" at bounding box center [208, 354] width 275 height 48
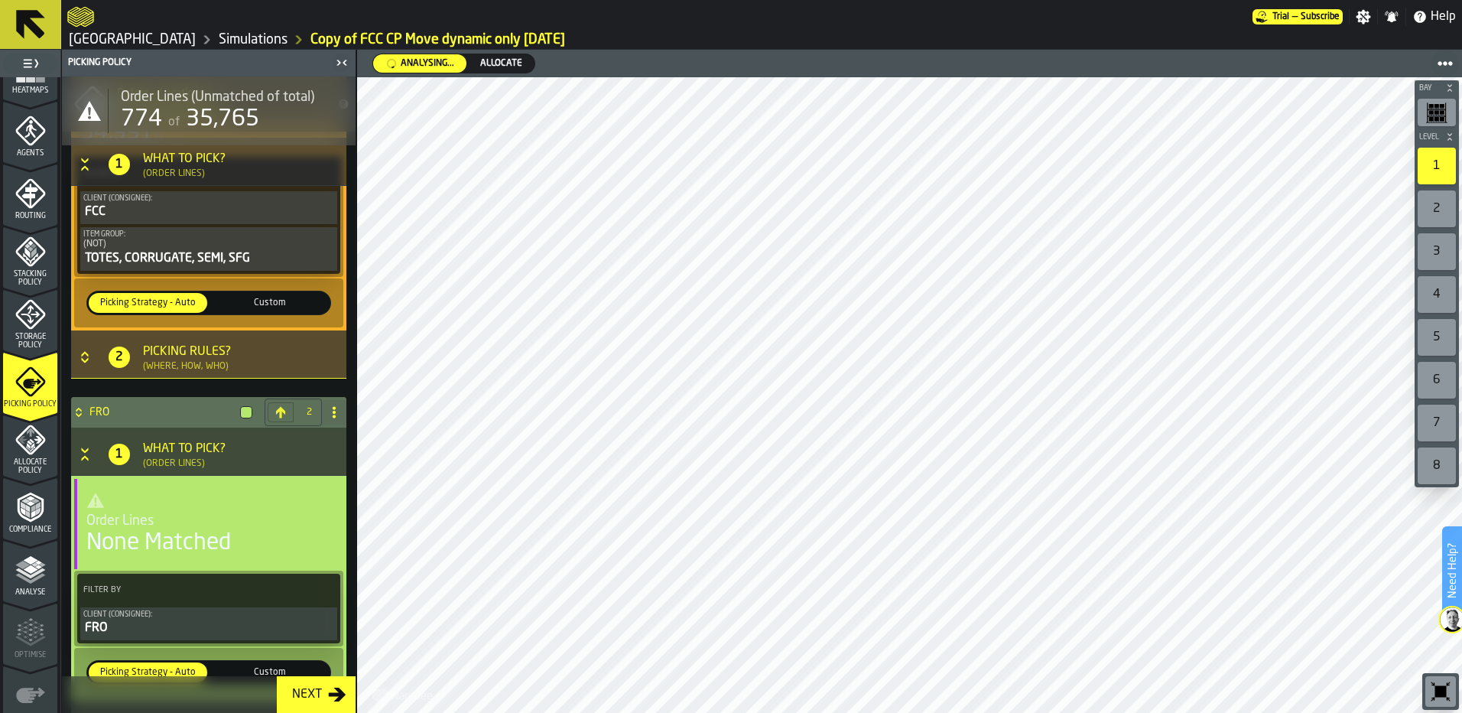
click at [85, 365] on icon "Button-[object Object]-closed" at bounding box center [84, 356] width 15 height 15
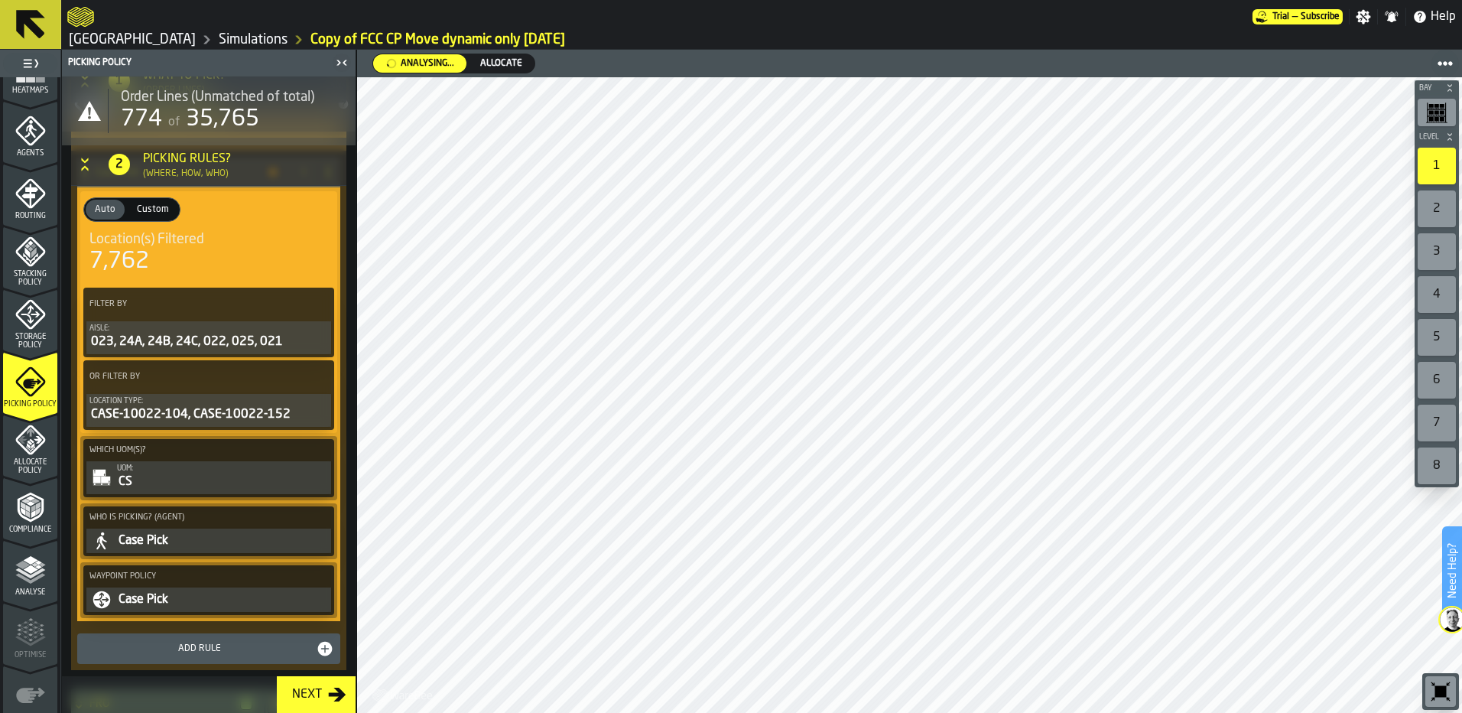
scroll to position [459, 0]
click at [244, 339] on div "023, 24A, 24B, 24C, 022, 025, 021" at bounding box center [208, 340] width 239 height 18
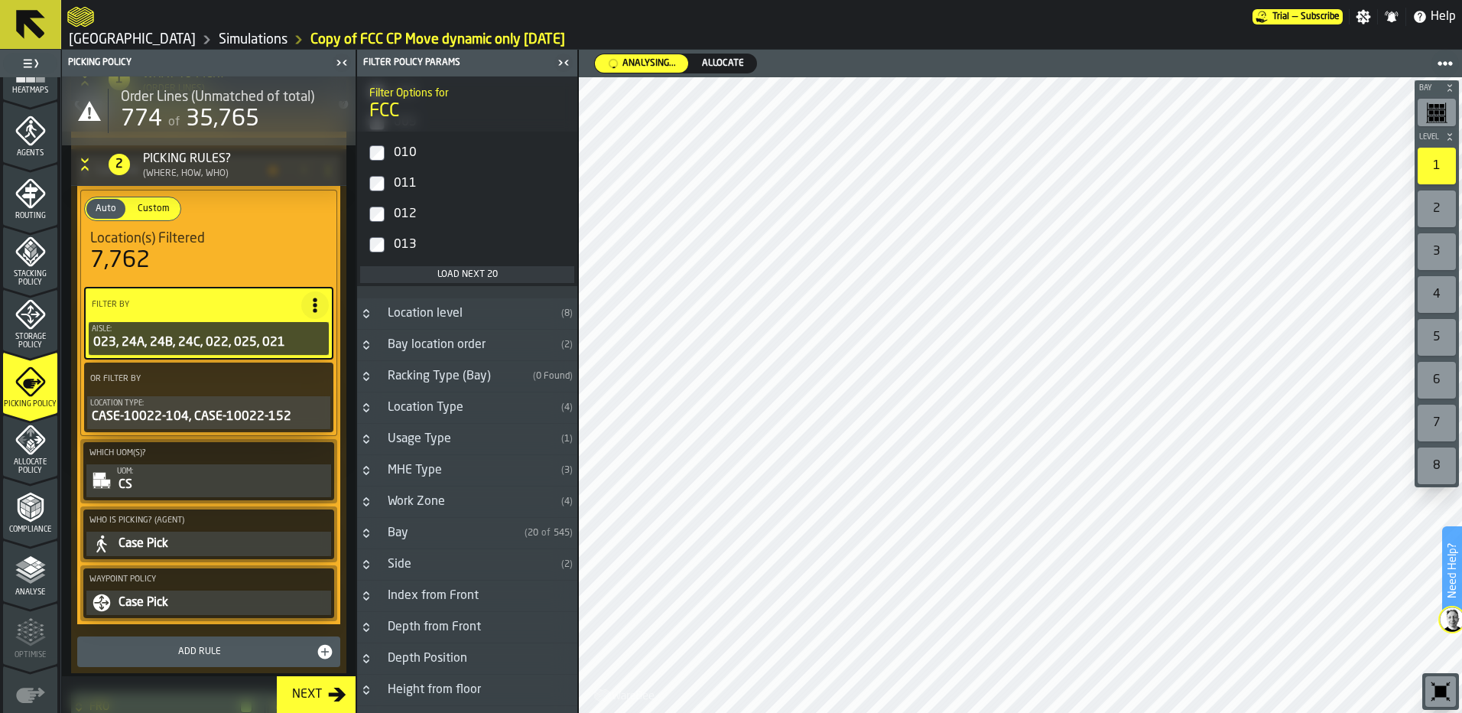
scroll to position [841, 0]
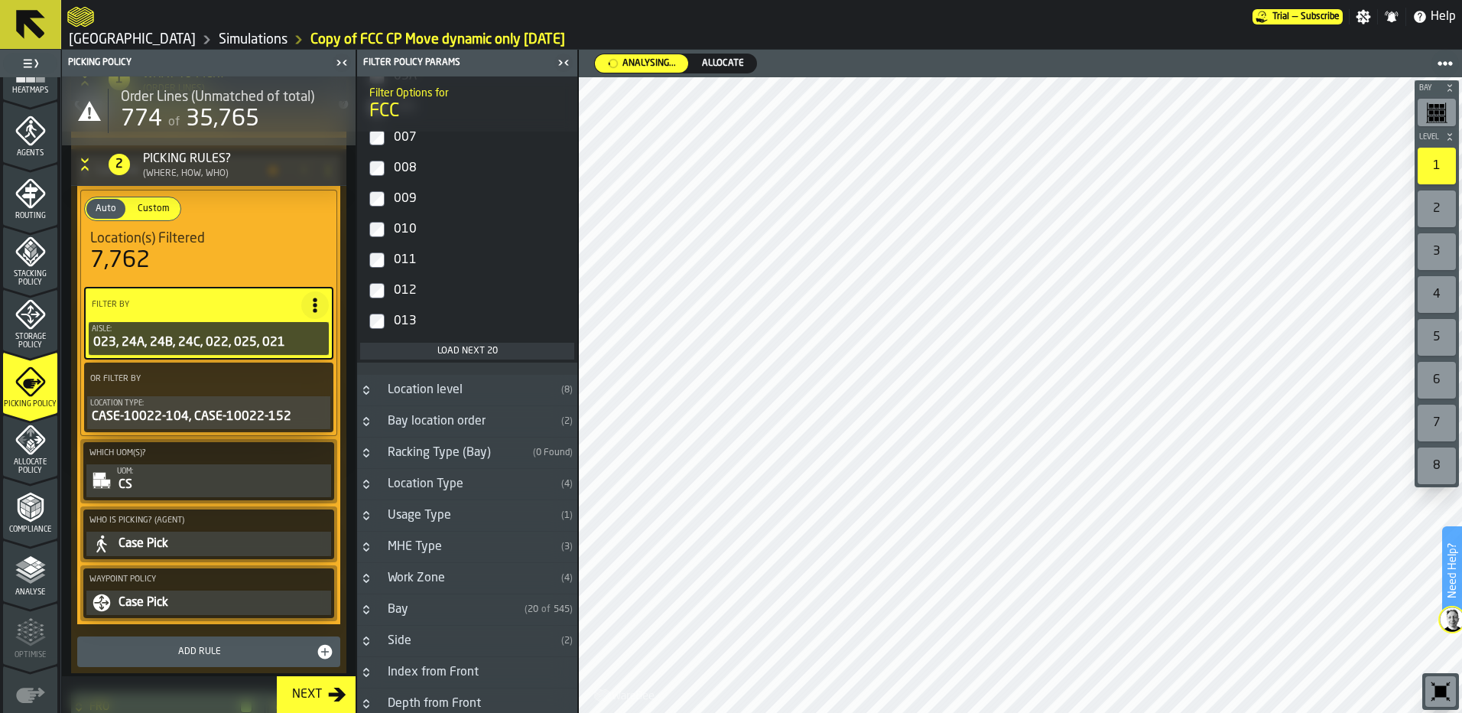
click at [381, 493] on div "Location Type" at bounding box center [466, 484] width 177 height 18
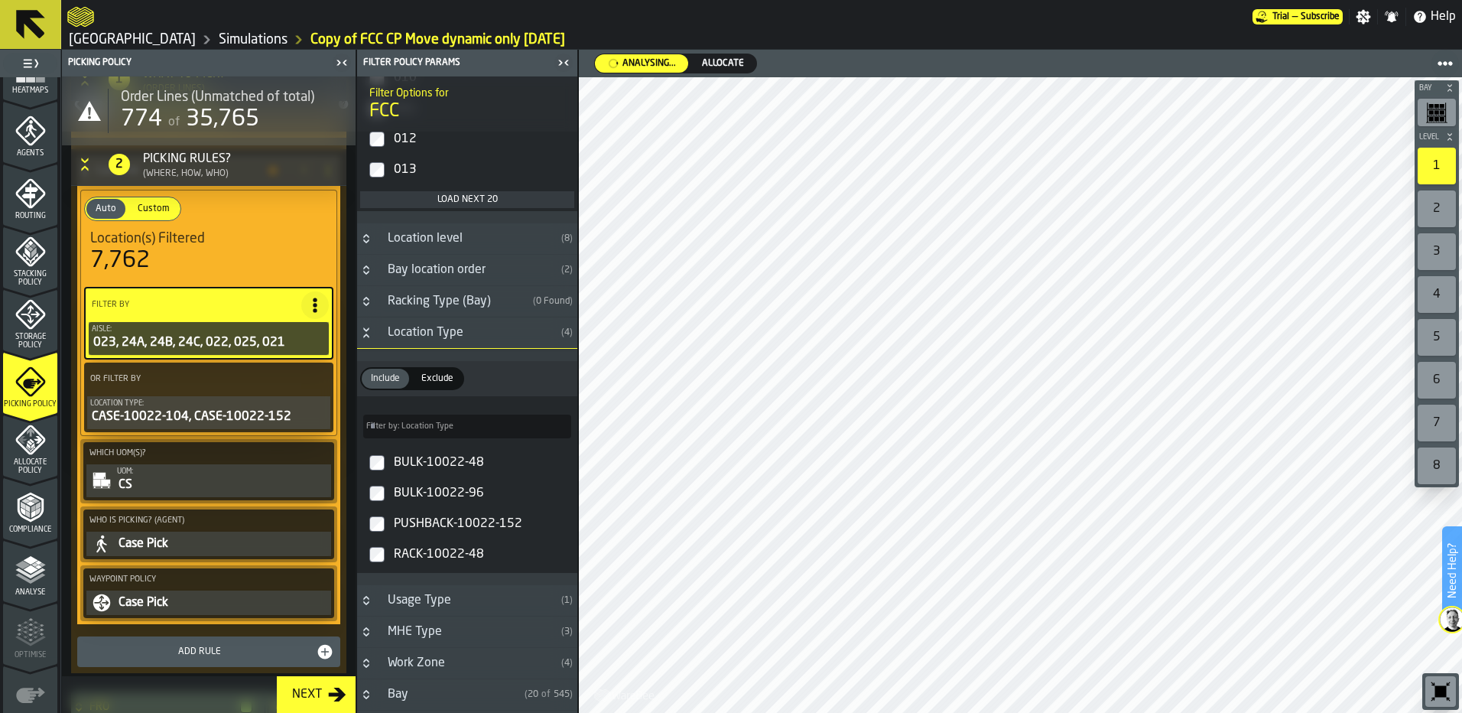
scroll to position [994, 0]
click at [432, 387] on div "Exclude" at bounding box center [437, 377] width 50 height 20
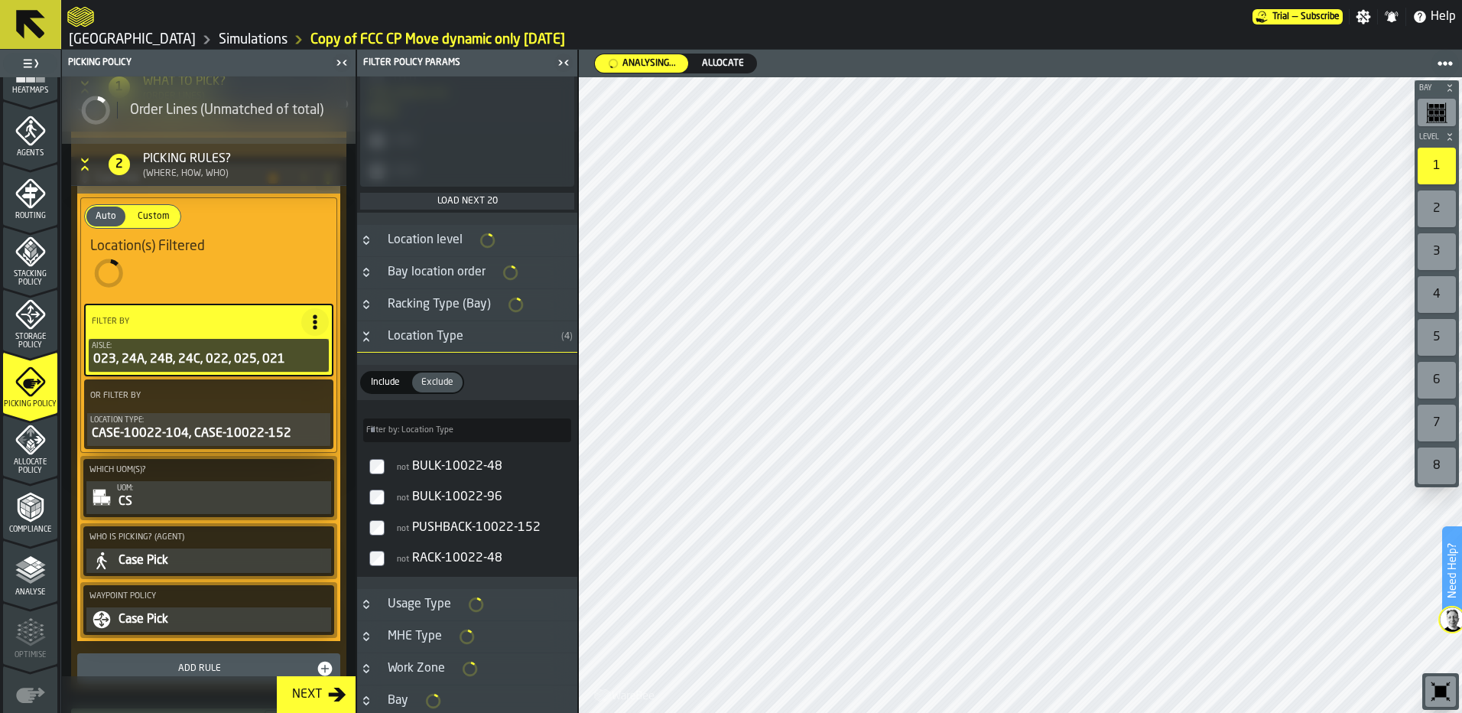
scroll to position [997, 0]
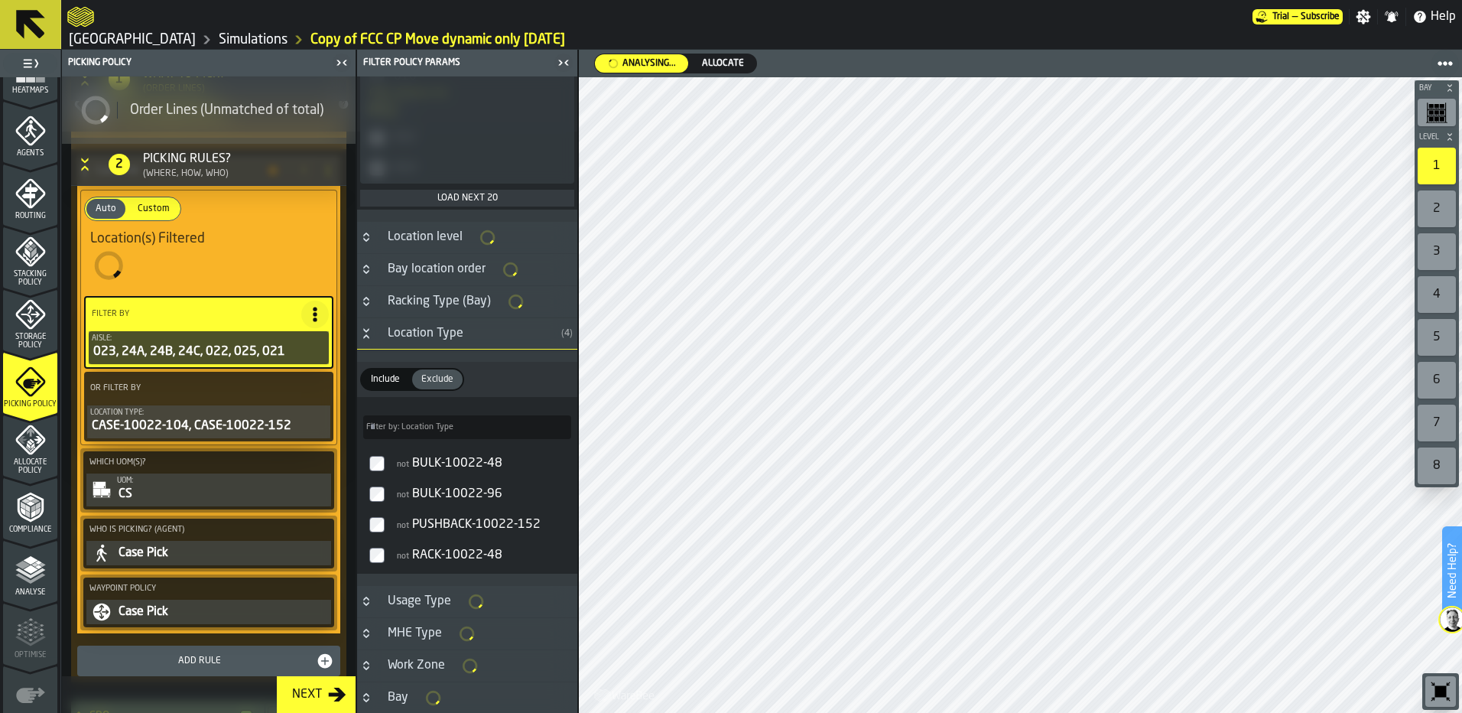
click at [386, 470] on label "not BULK-10022-48" at bounding box center [467, 463] width 214 height 31
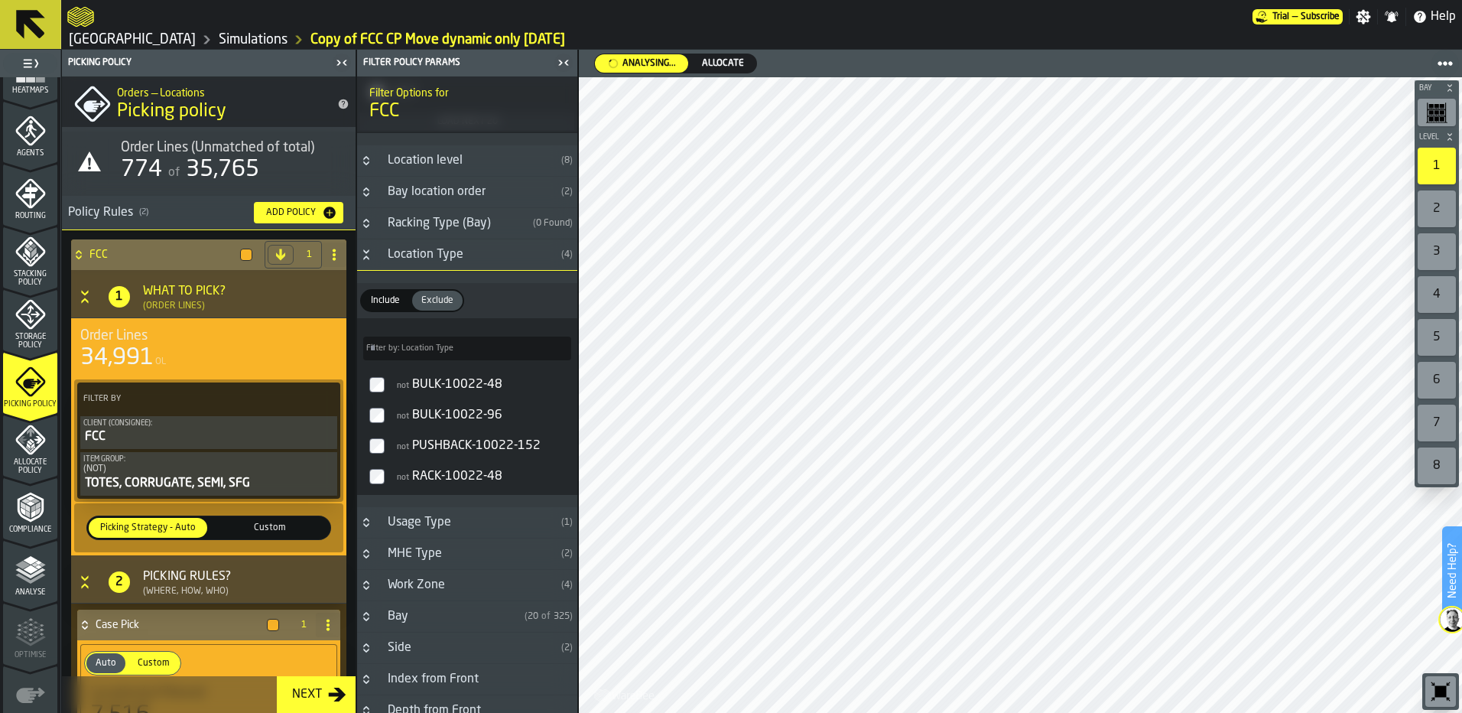
scroll to position [0, 0]
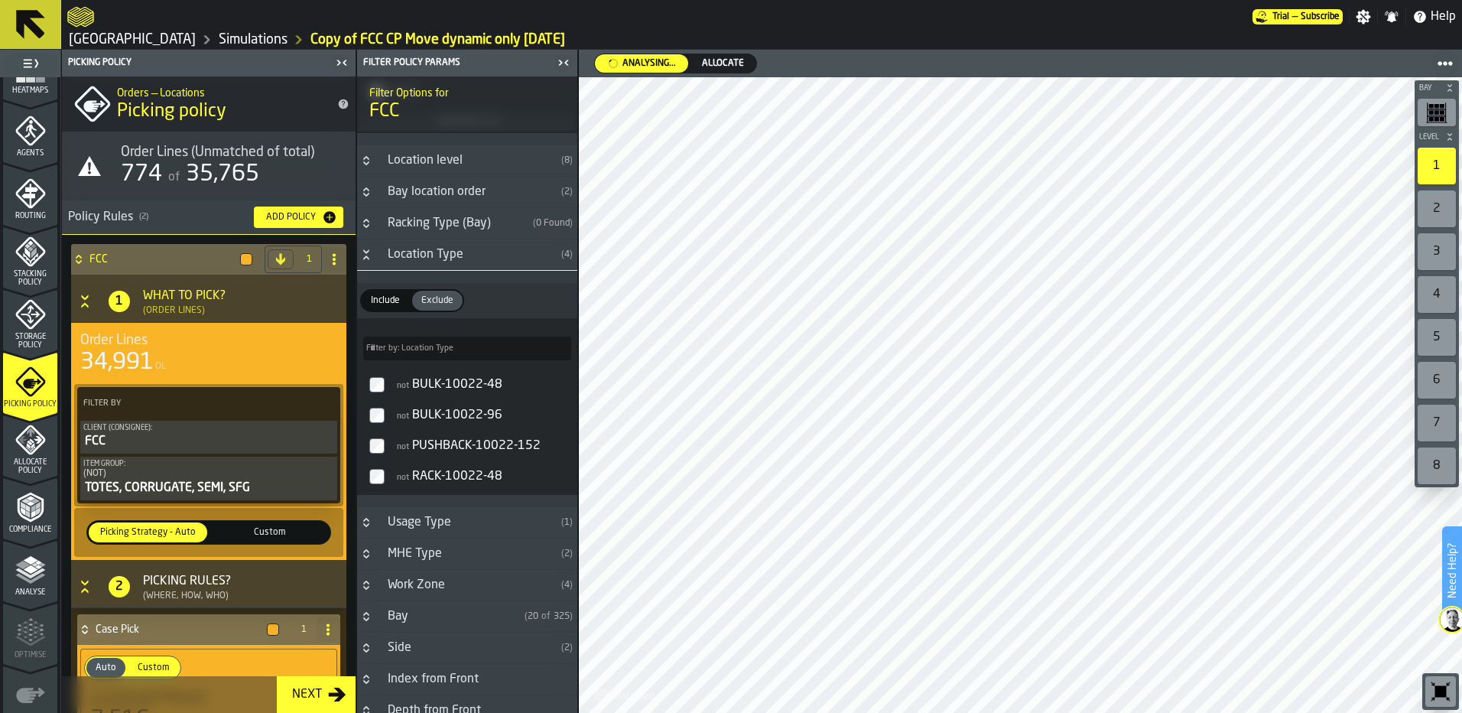
click at [330, 700] on icon "button-Next" at bounding box center [337, 694] width 18 height 18
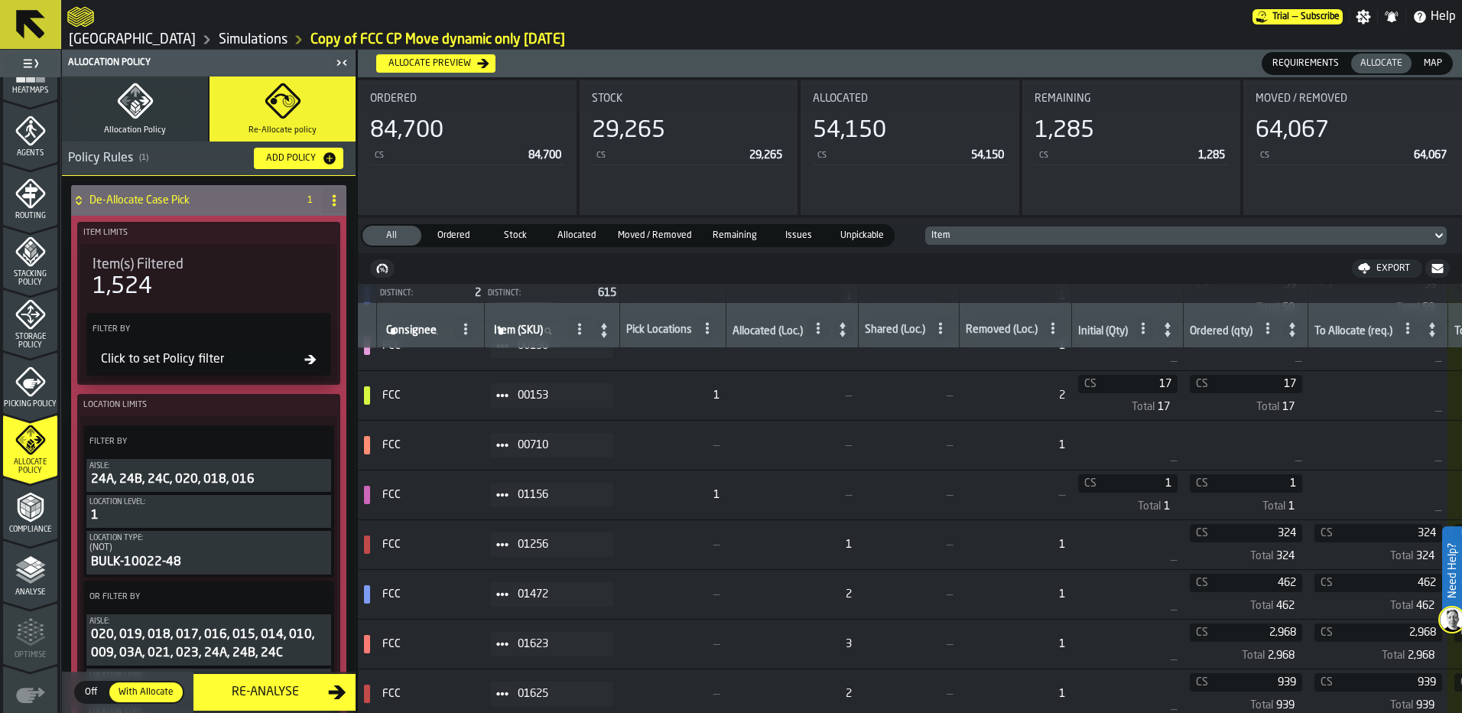
click at [445, 63] on div "Allocate preview" at bounding box center [429, 63] width 95 height 11
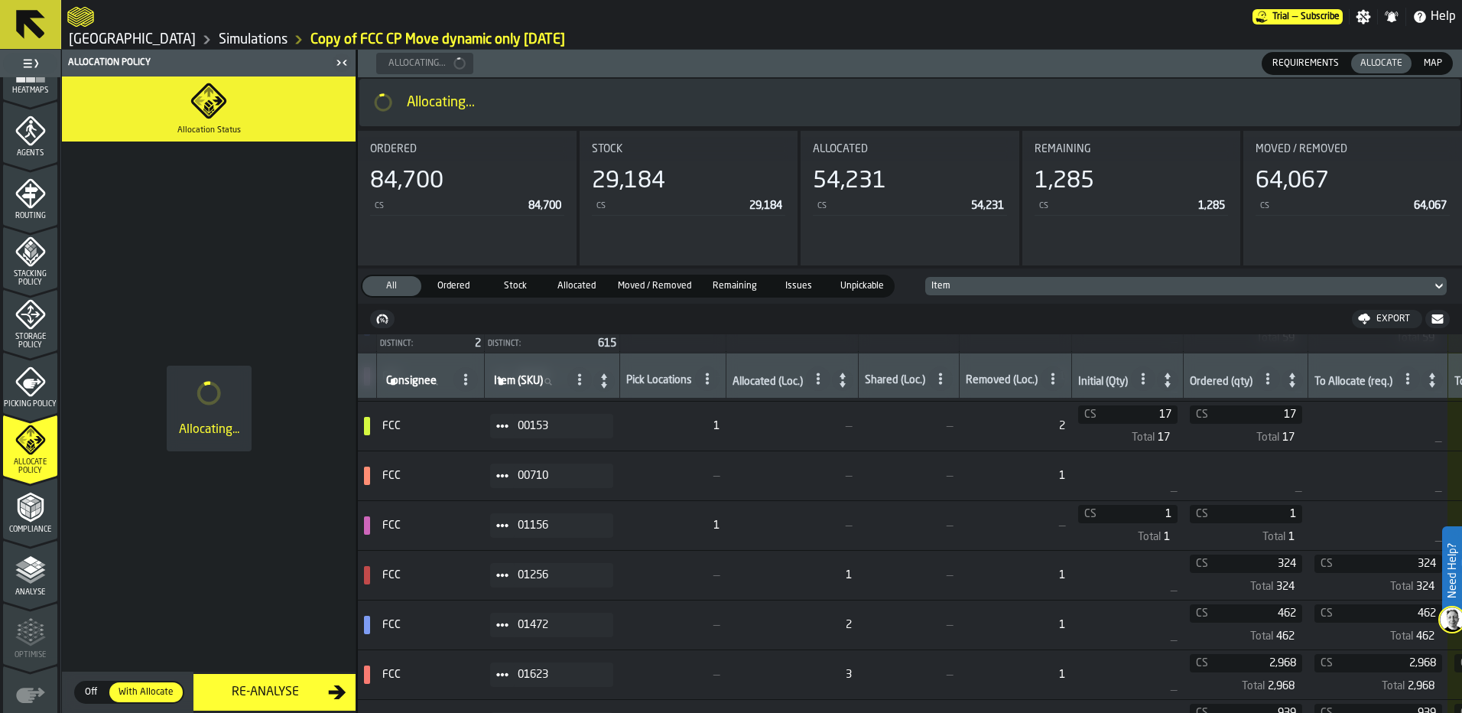
scroll to position [67, 0]
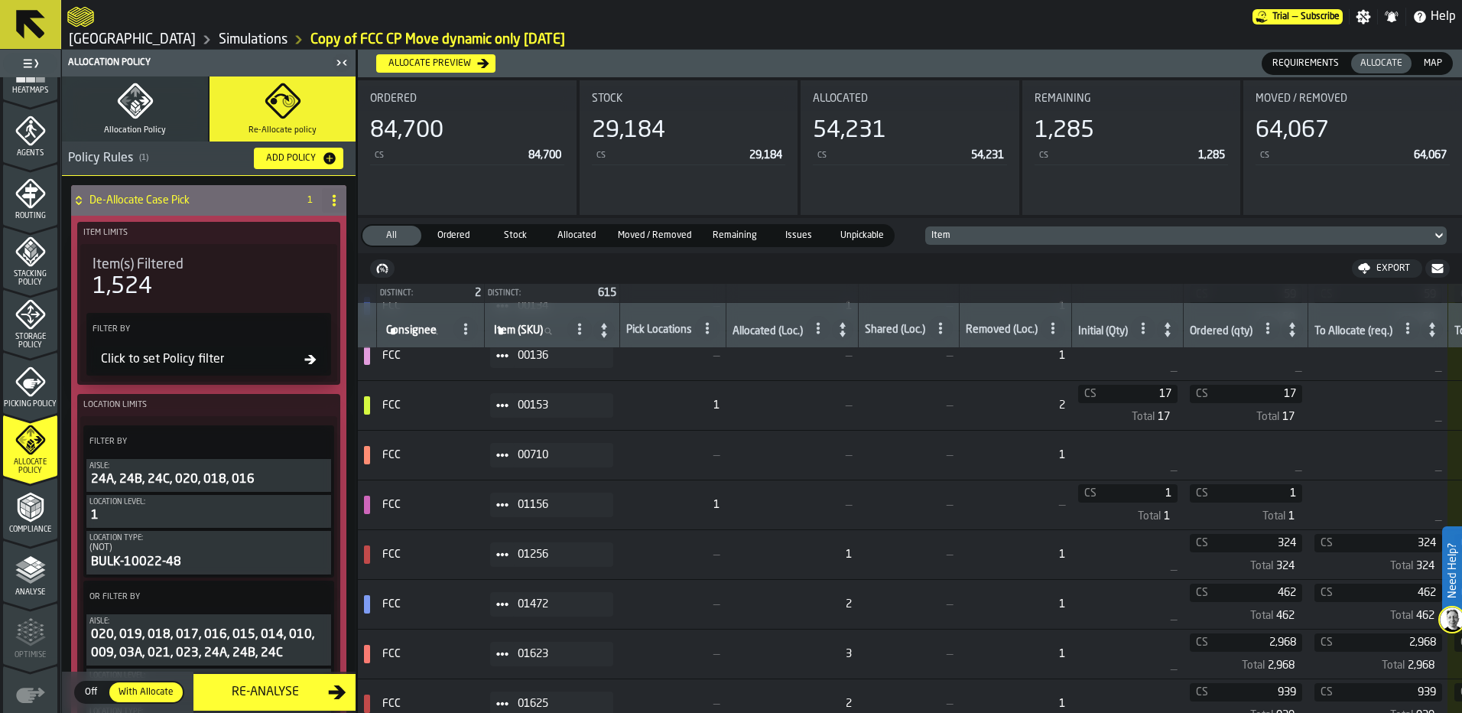
click at [265, 692] on div "Re-Analyse" at bounding box center [265, 692] width 125 height 18
click at [36, 506] on polyline "menu Compliance" at bounding box center [38, 506] width 5 height 8
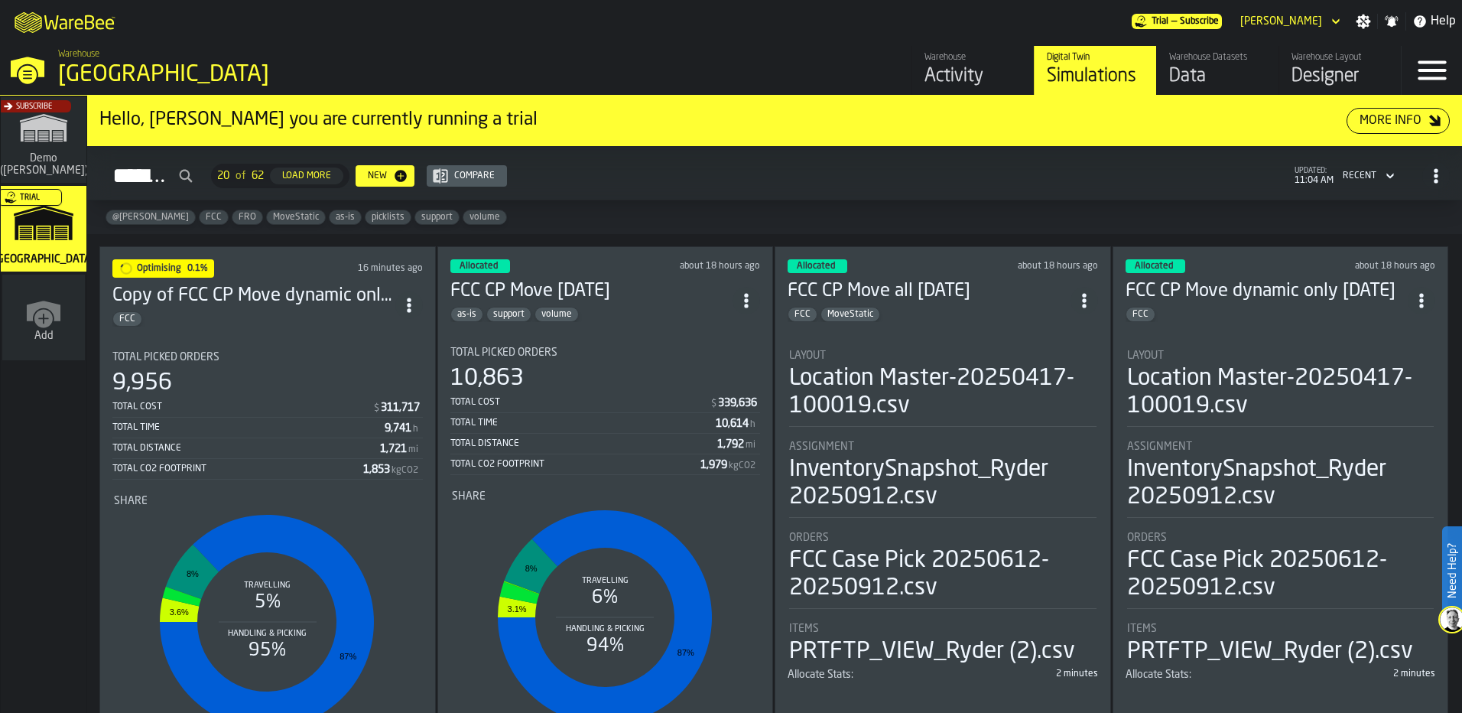
click at [411, 297] on circle "ItemListCard-DashboardItemContainer" at bounding box center [409, 299] width 4 height 4
click at [388, 408] on div "Duplicate" at bounding box center [377, 407] width 80 height 18
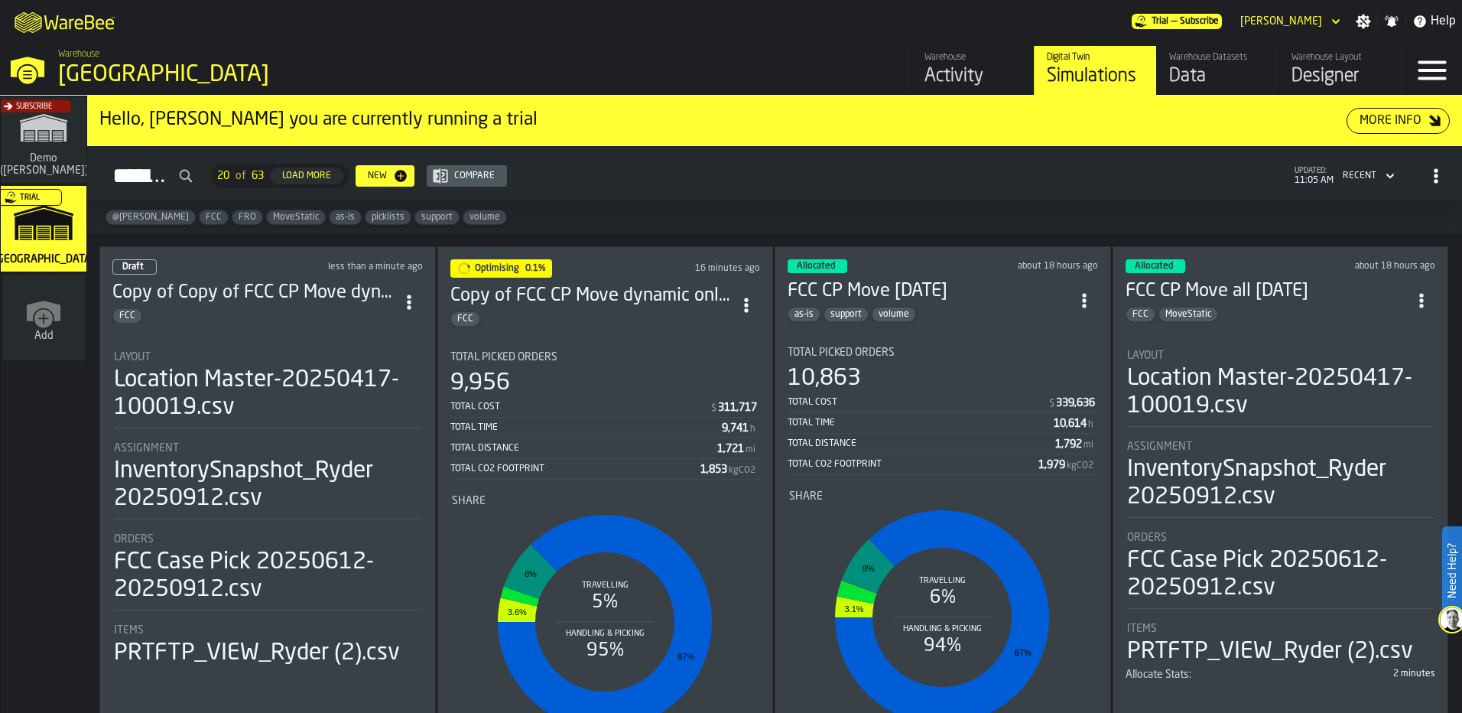
click at [311, 294] on h3 "Copy of Copy of FCC CP Move dynamic only [DATE]" at bounding box center [253, 293] width 283 height 24
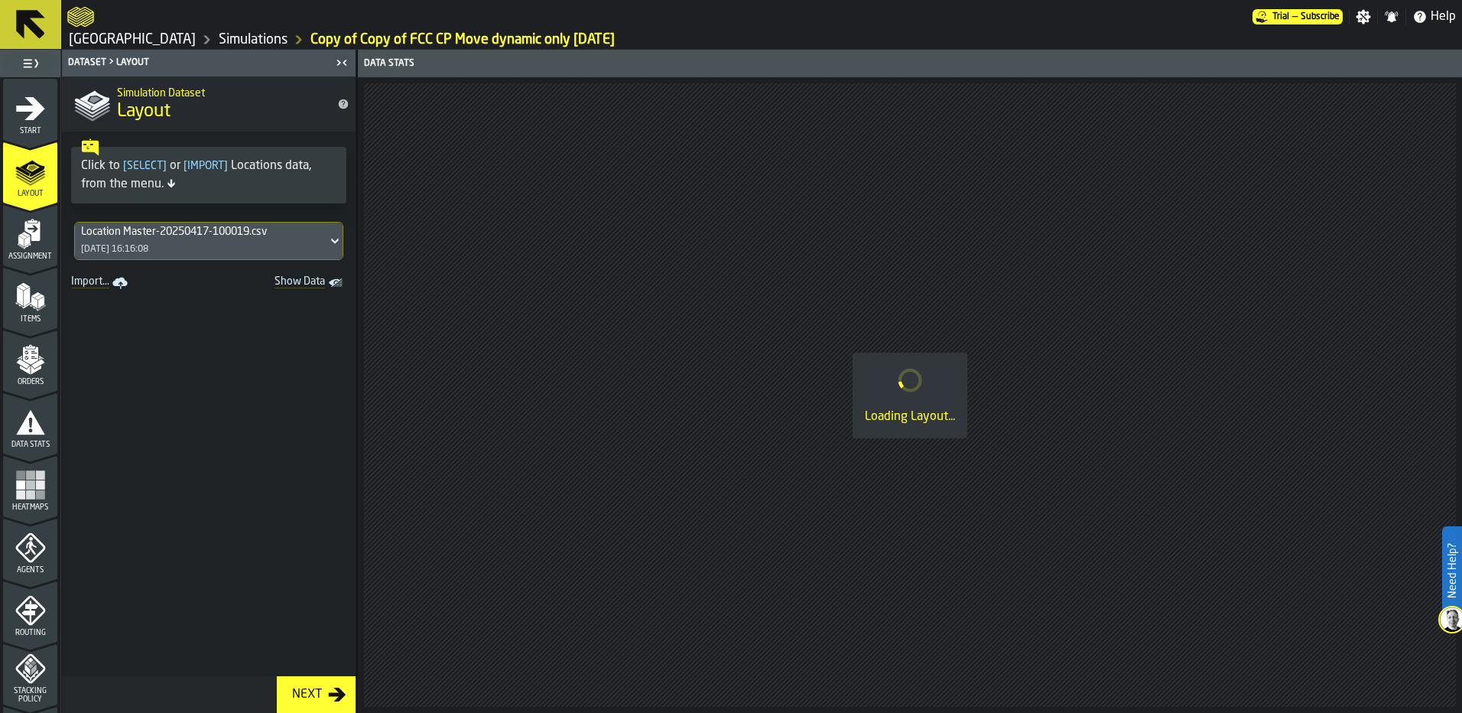
click at [40, 122] on icon "menu Start" at bounding box center [30, 108] width 31 height 31
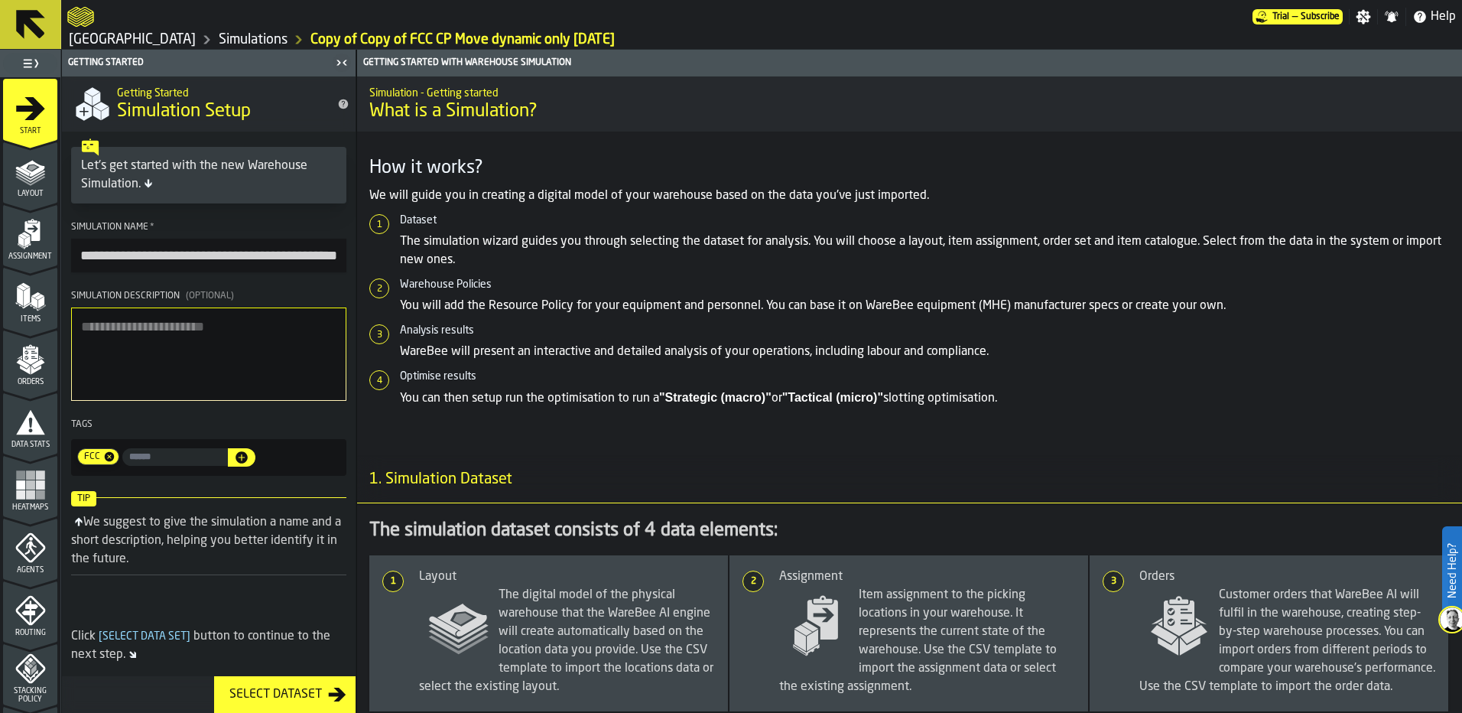
click at [132, 252] on input "**********" at bounding box center [208, 256] width 275 height 34
drag, startPoint x: 179, startPoint y: 256, endPoint x: 20, endPoint y: 248, distance: 159.3
click at [20, 248] on aside "**********" at bounding box center [178, 381] width 356 height 663
drag, startPoint x: 123, startPoint y: 257, endPoint x: 240, endPoint y: 265, distance: 117.2
click at [240, 265] on input "**********" at bounding box center [208, 256] width 275 height 34
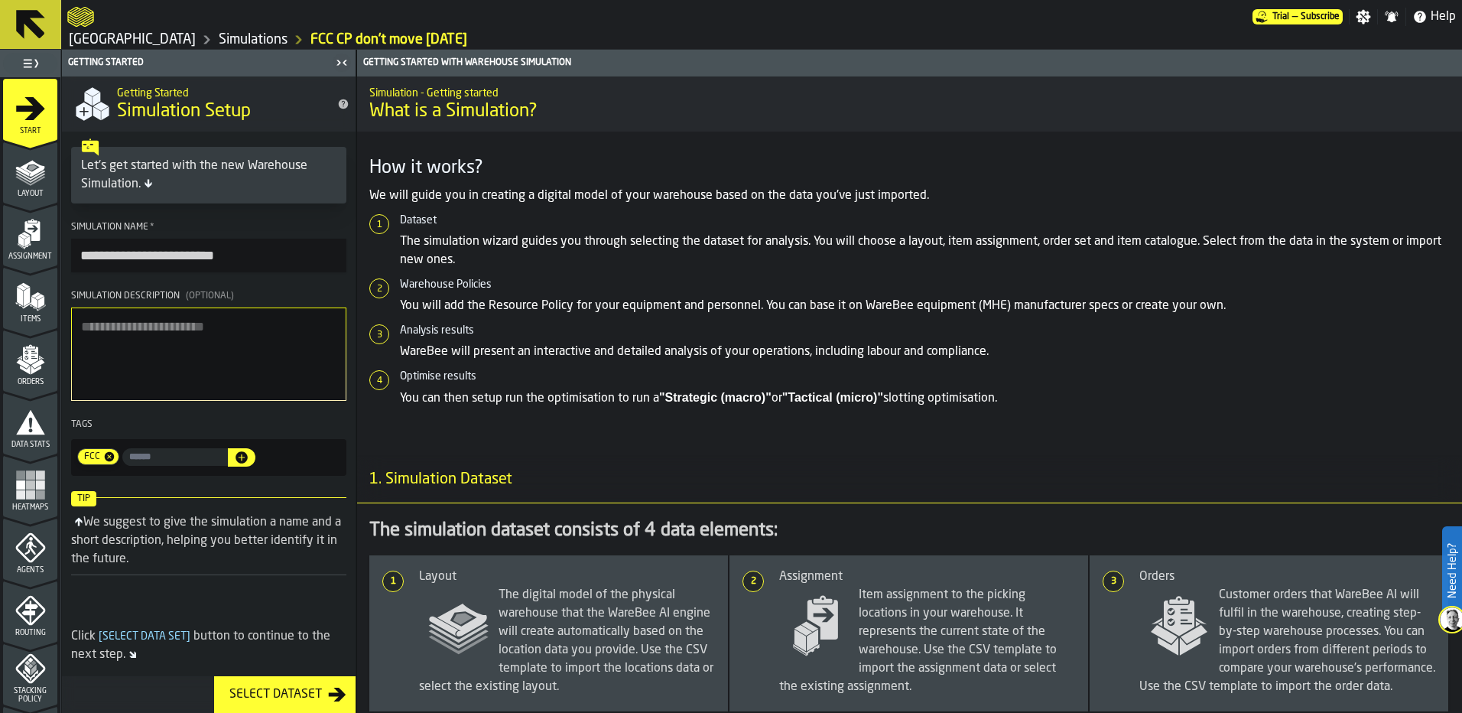
click at [273, 271] on input "**********" at bounding box center [208, 256] width 275 height 34
type input "**********"
click at [255, 343] on textarea "Simulation Description (Optional)" at bounding box center [208, 353] width 275 height 93
click at [27, 180] on icon "menu Layout" at bounding box center [30, 171] width 31 height 31
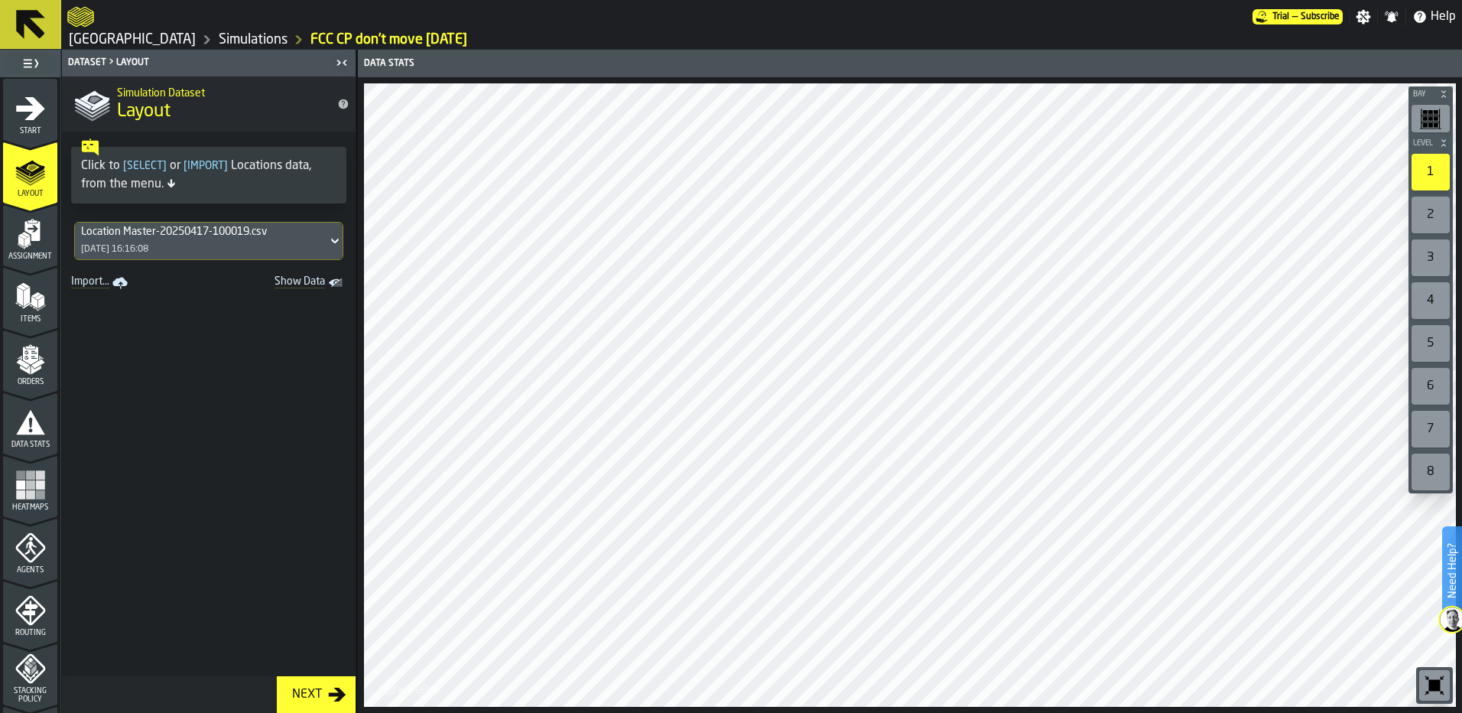
click at [9, 232] on div "Assignment" at bounding box center [30, 240] width 54 height 42
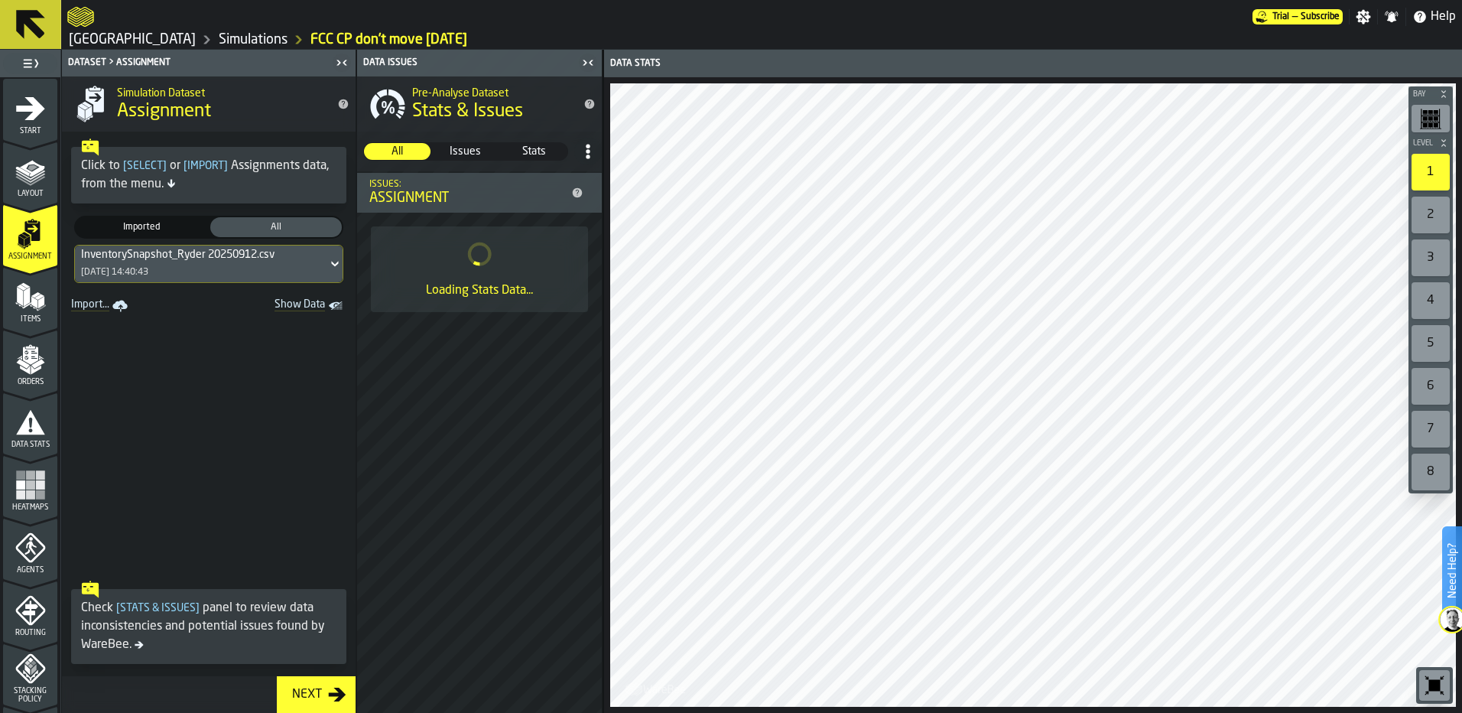
click at [36, 294] on polygon "menu Items" at bounding box center [35, 294] width 9 height 5
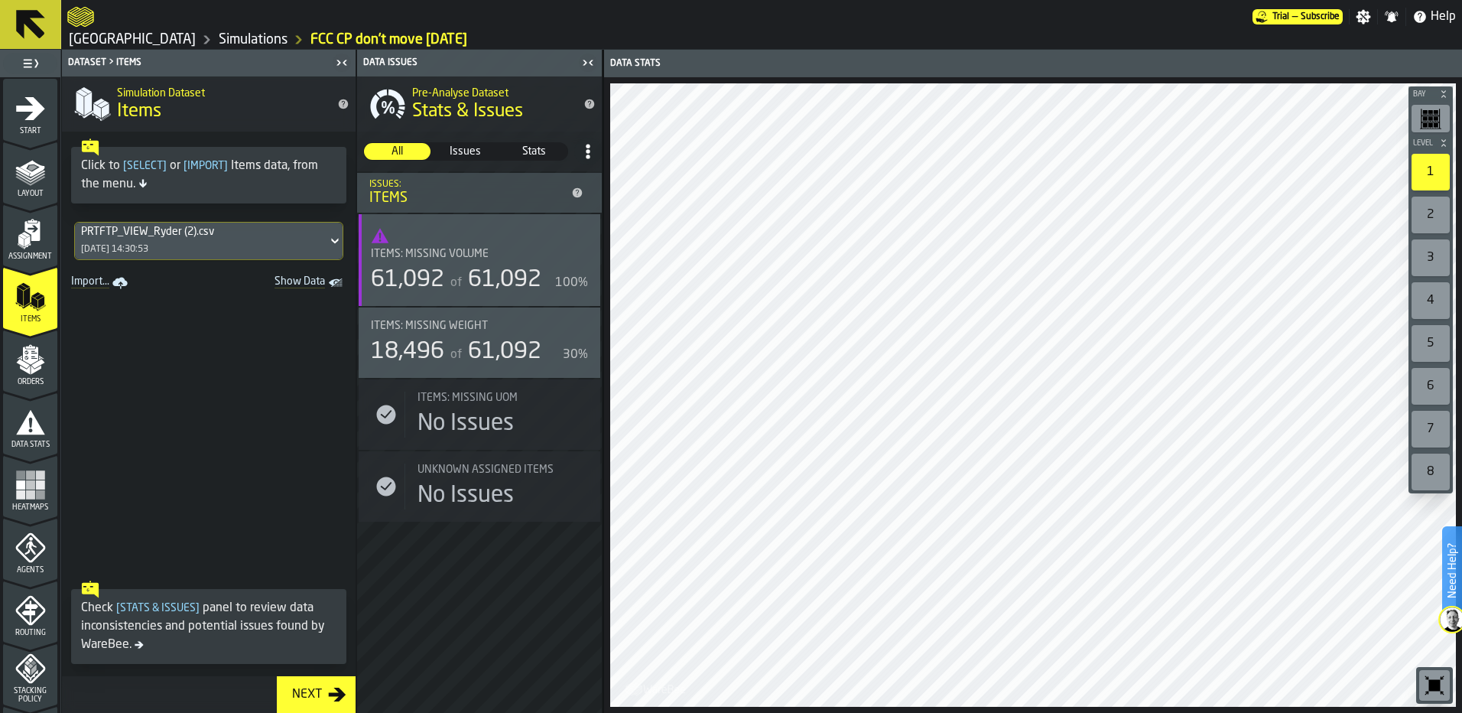
click at [20, 359] on polygon "menu Orders" at bounding box center [21, 358] width 2 height 2
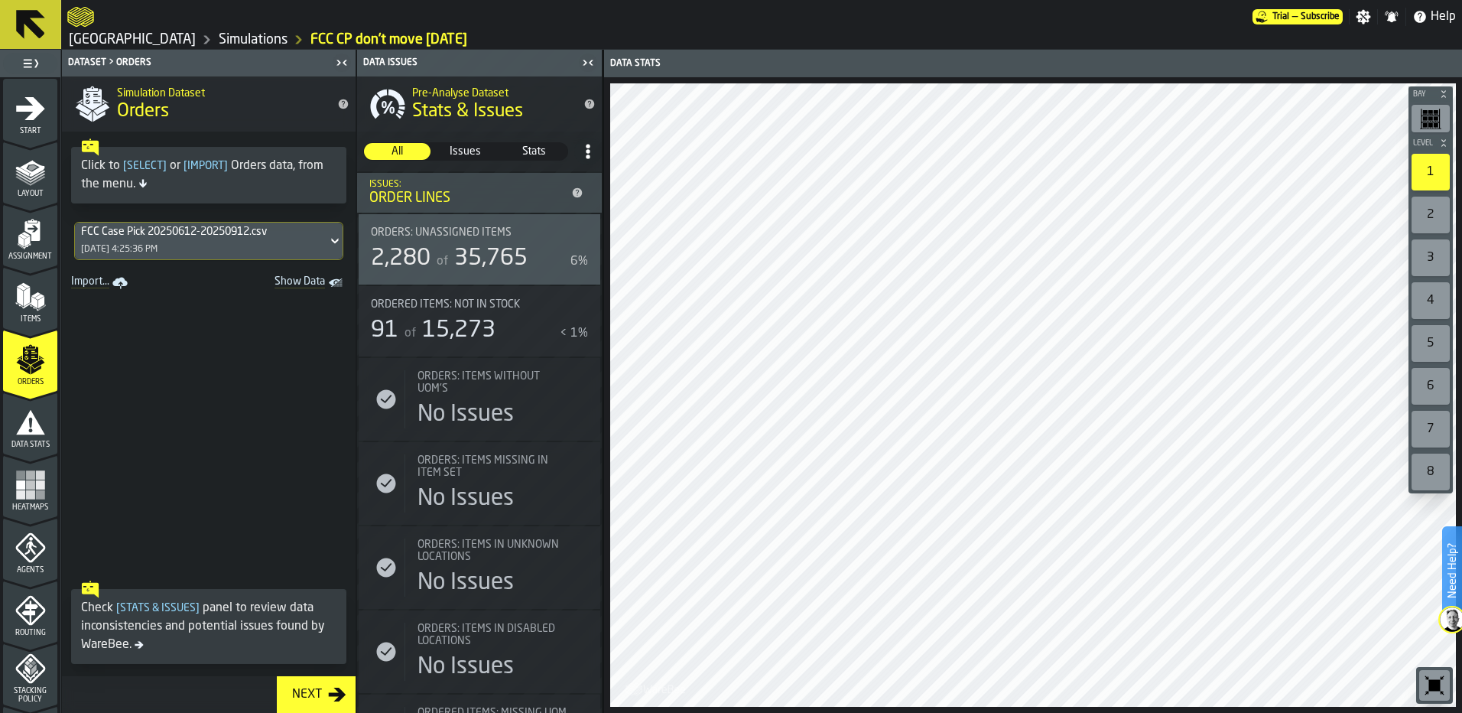
click at [23, 435] on icon "menu Data Stats" at bounding box center [30, 422] width 31 height 31
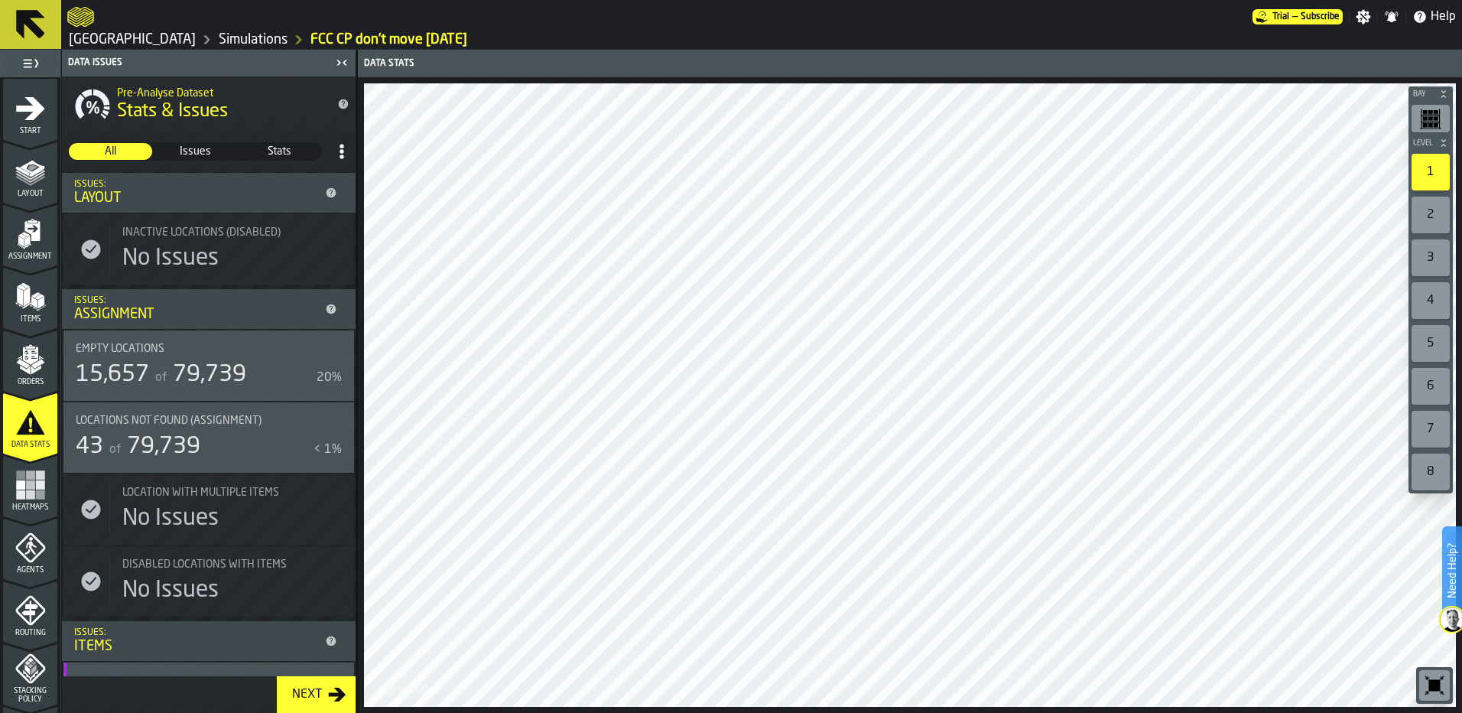
click at [219, 44] on link "Simulations" at bounding box center [253, 39] width 69 height 17
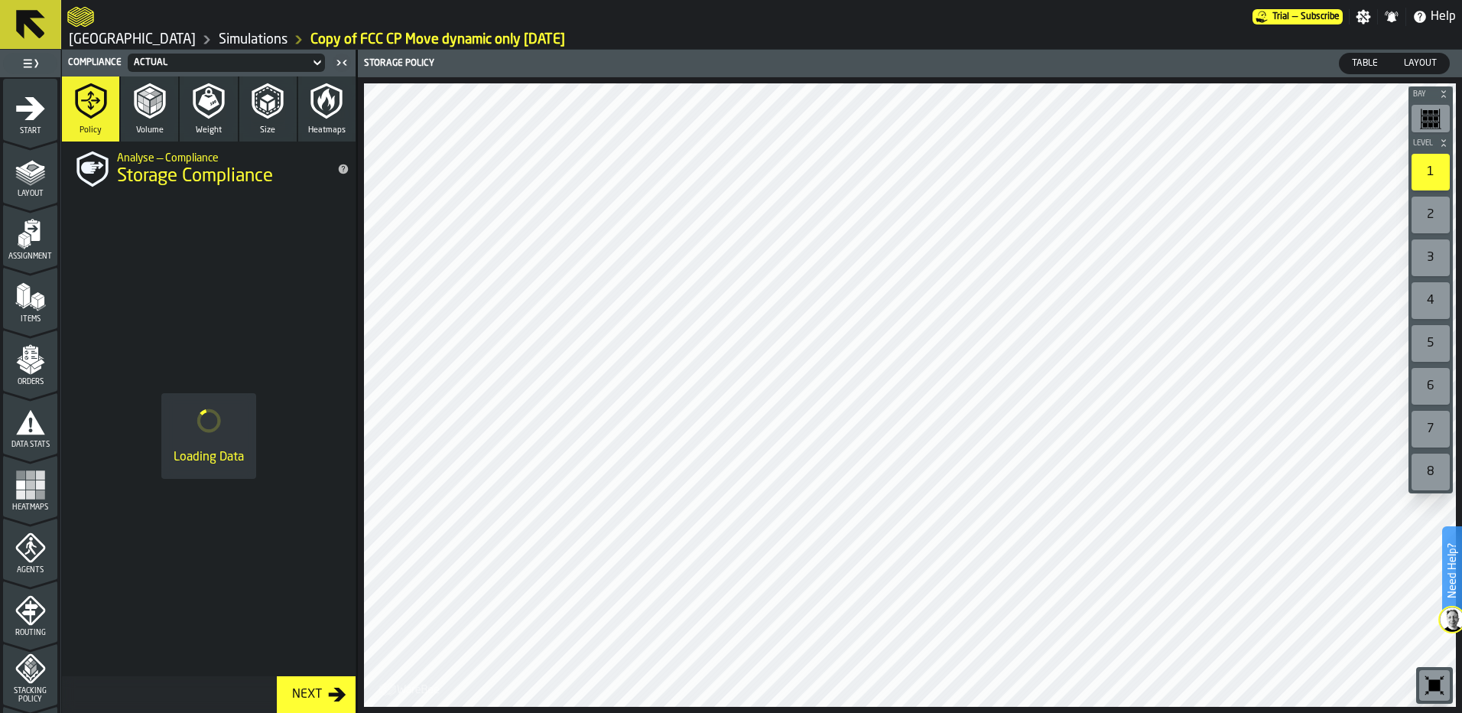
scroll to position [417, 0]
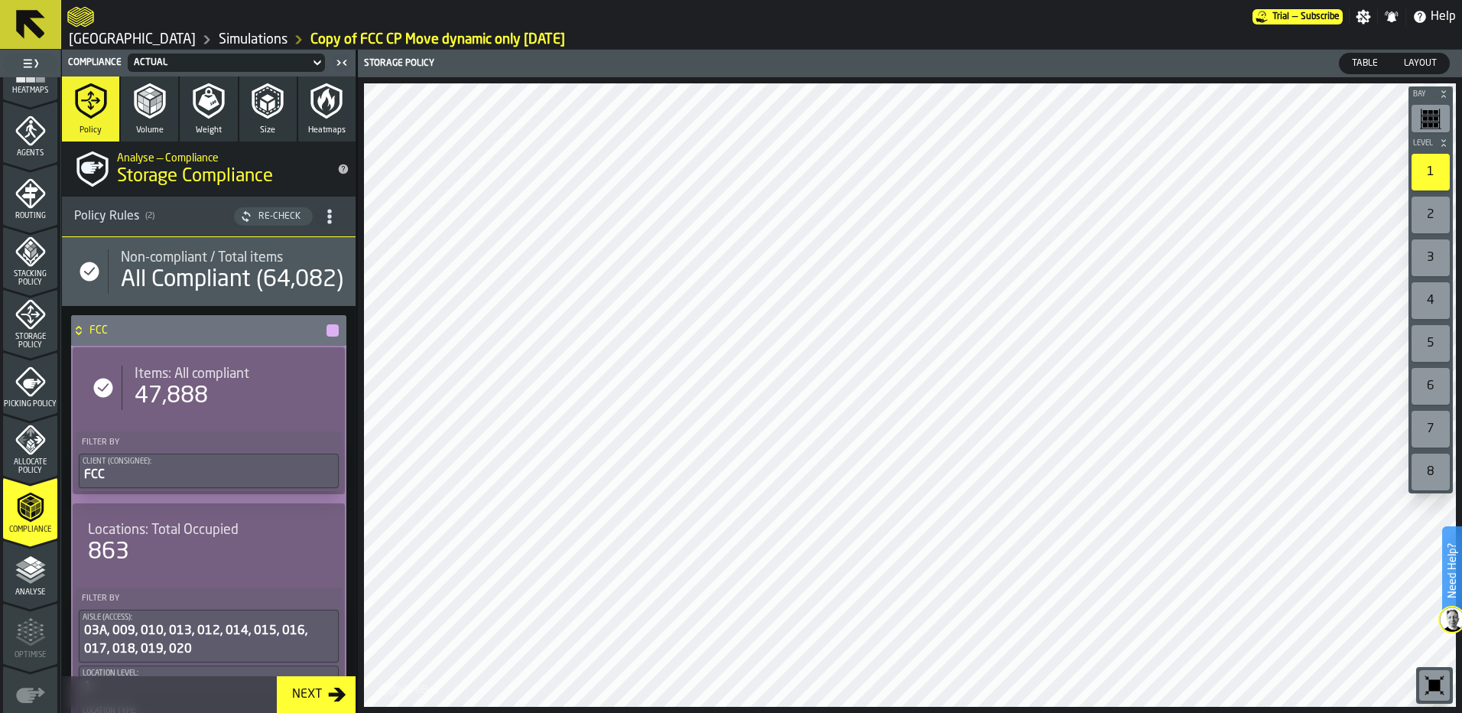
click at [310, 693] on div "Next" at bounding box center [307, 694] width 42 height 18
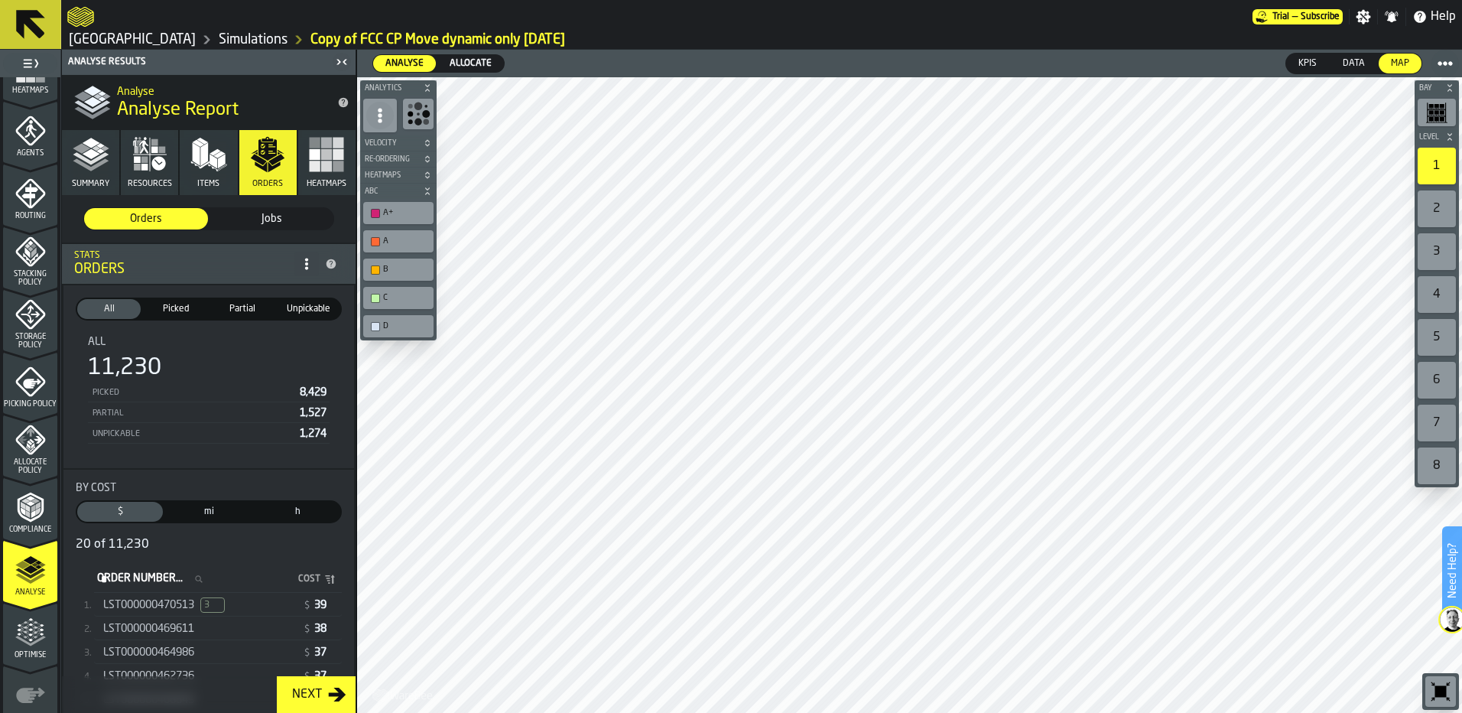
click at [470, 63] on span "Allocate" at bounding box center [470, 64] width 54 height 14
click at [20, 651] on span "Optimise" at bounding box center [30, 655] width 54 height 8
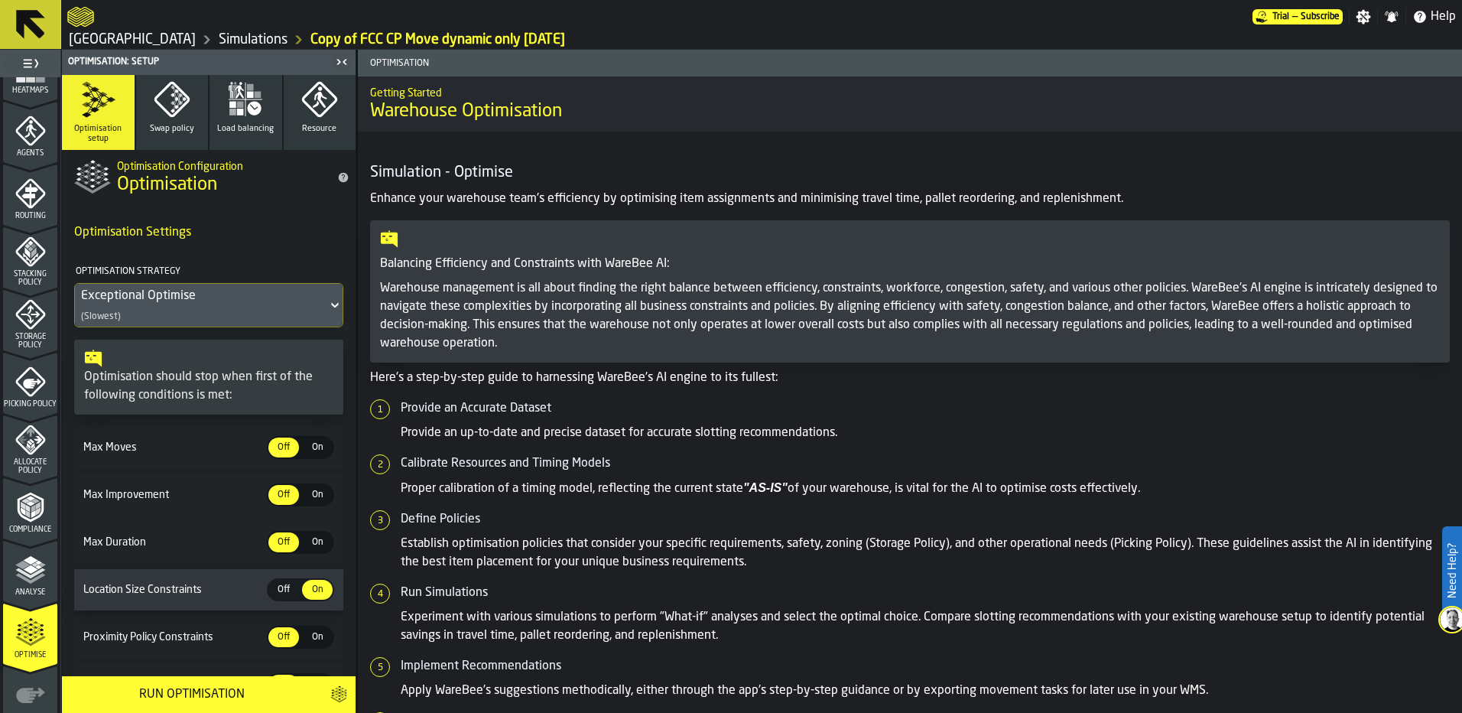
click at [164, 297] on div "Exceptional Optimise" at bounding box center [201, 296] width 240 height 18
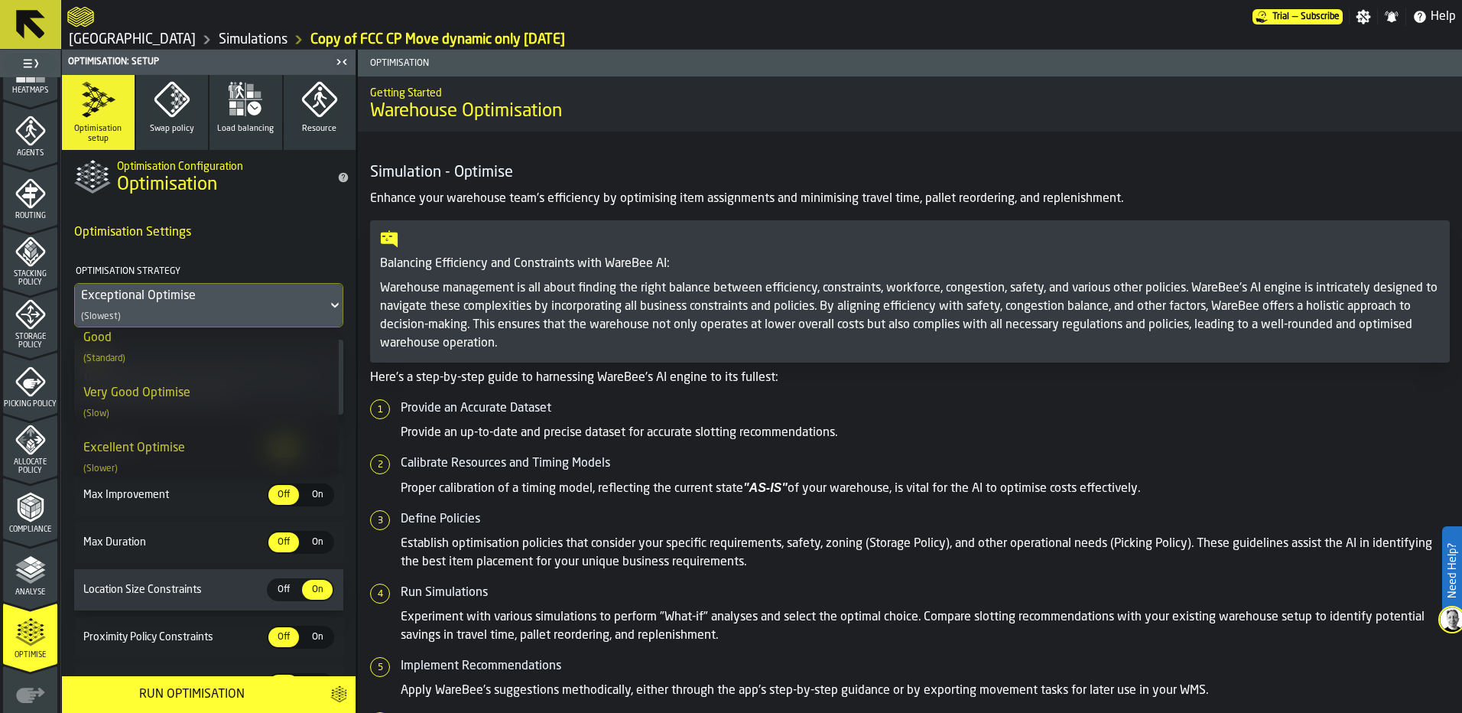
scroll to position [300, 0]
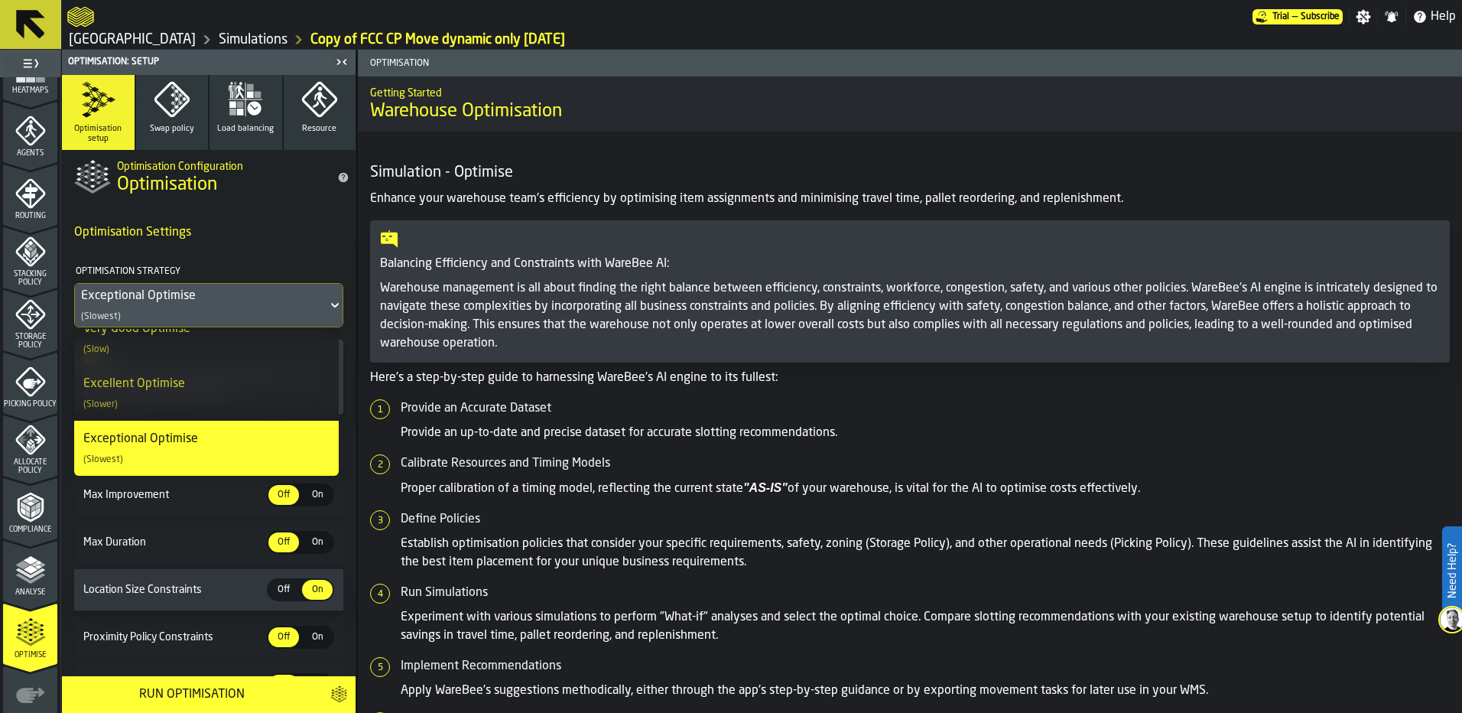
click at [241, 258] on fieldset "Optimisation Strategy Exceptional Optimise (Slowest)" at bounding box center [208, 290] width 269 height 73
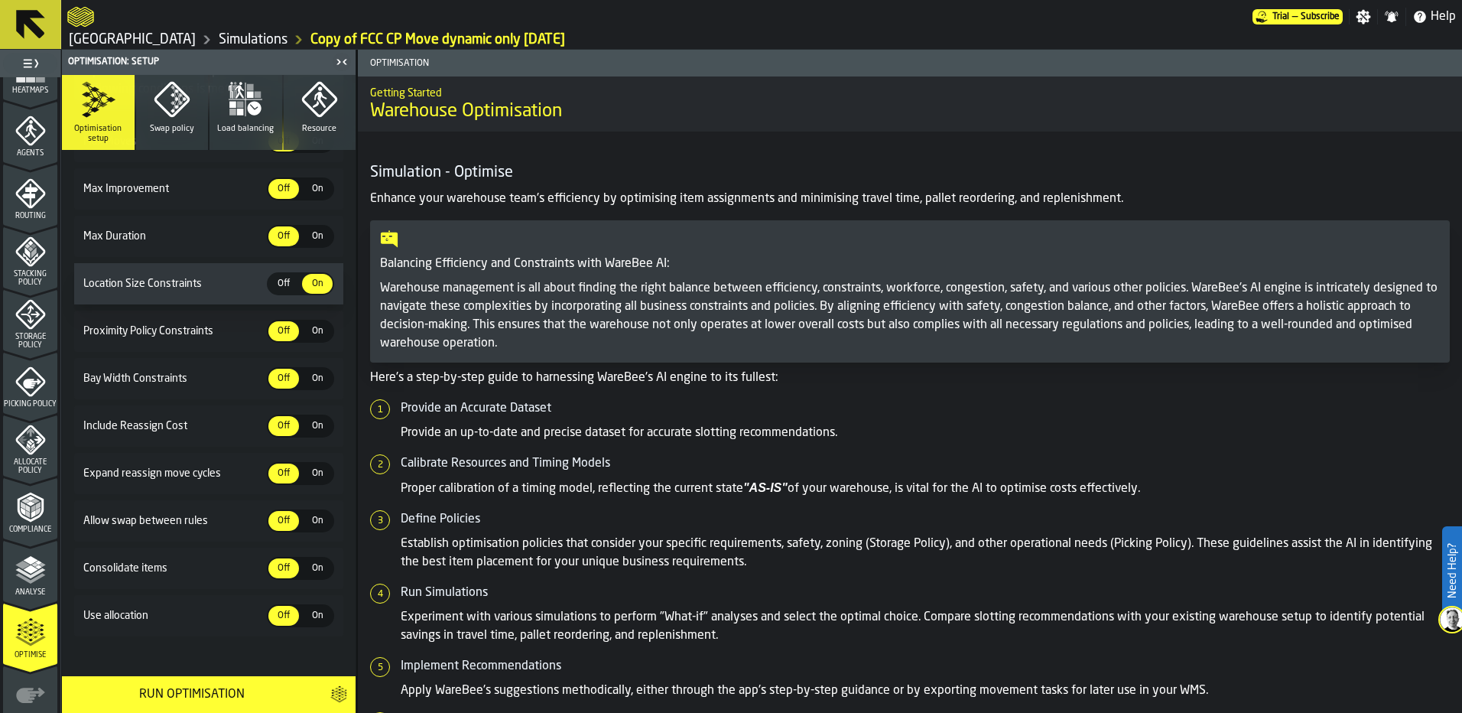
scroll to position [325, 0]
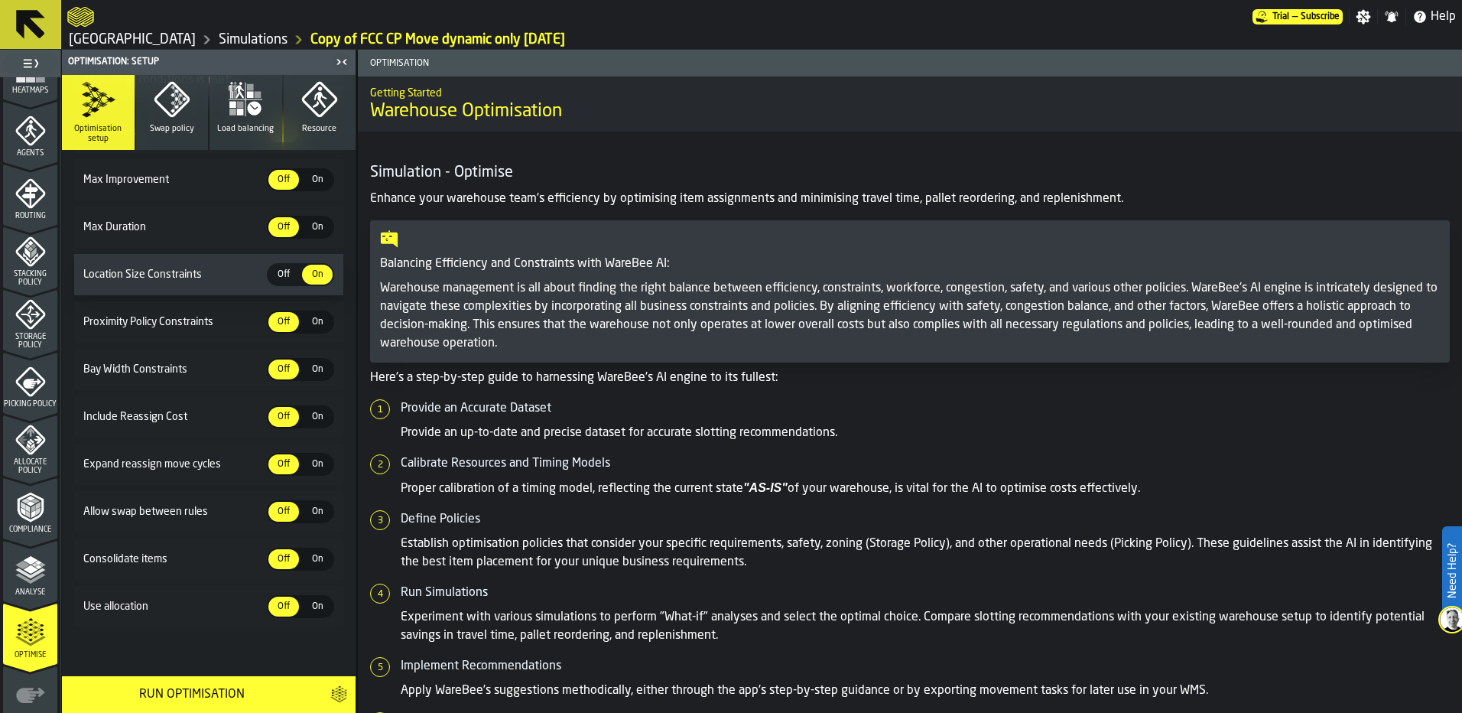
click at [317, 609] on span "On" at bounding box center [317, 606] width 24 height 14
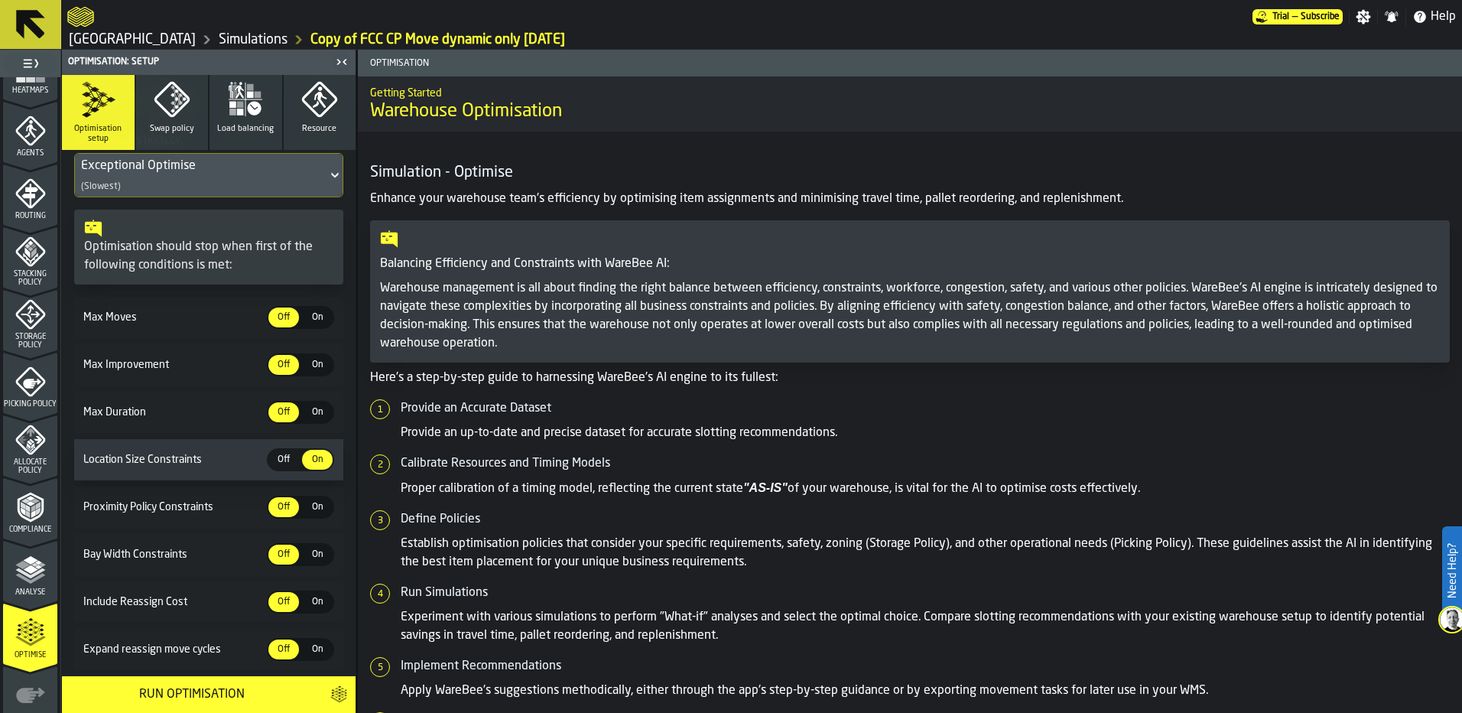
scroll to position [96, 0]
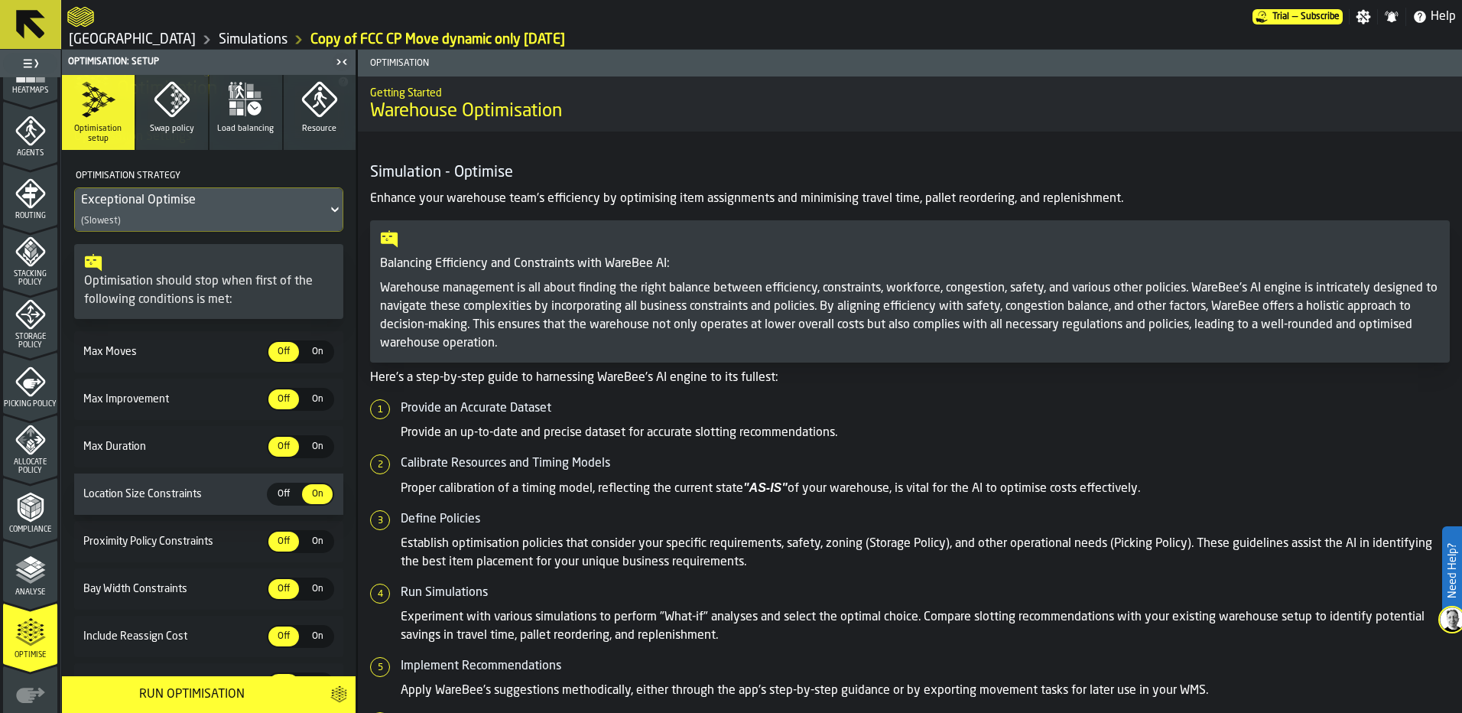
click at [125, 403] on span "Max Improvement" at bounding box center [173, 399] width 187 height 12
click at [278, 402] on span "Off" at bounding box center [283, 399] width 24 height 14
click at [309, 400] on span "On" at bounding box center [317, 399] width 24 height 14
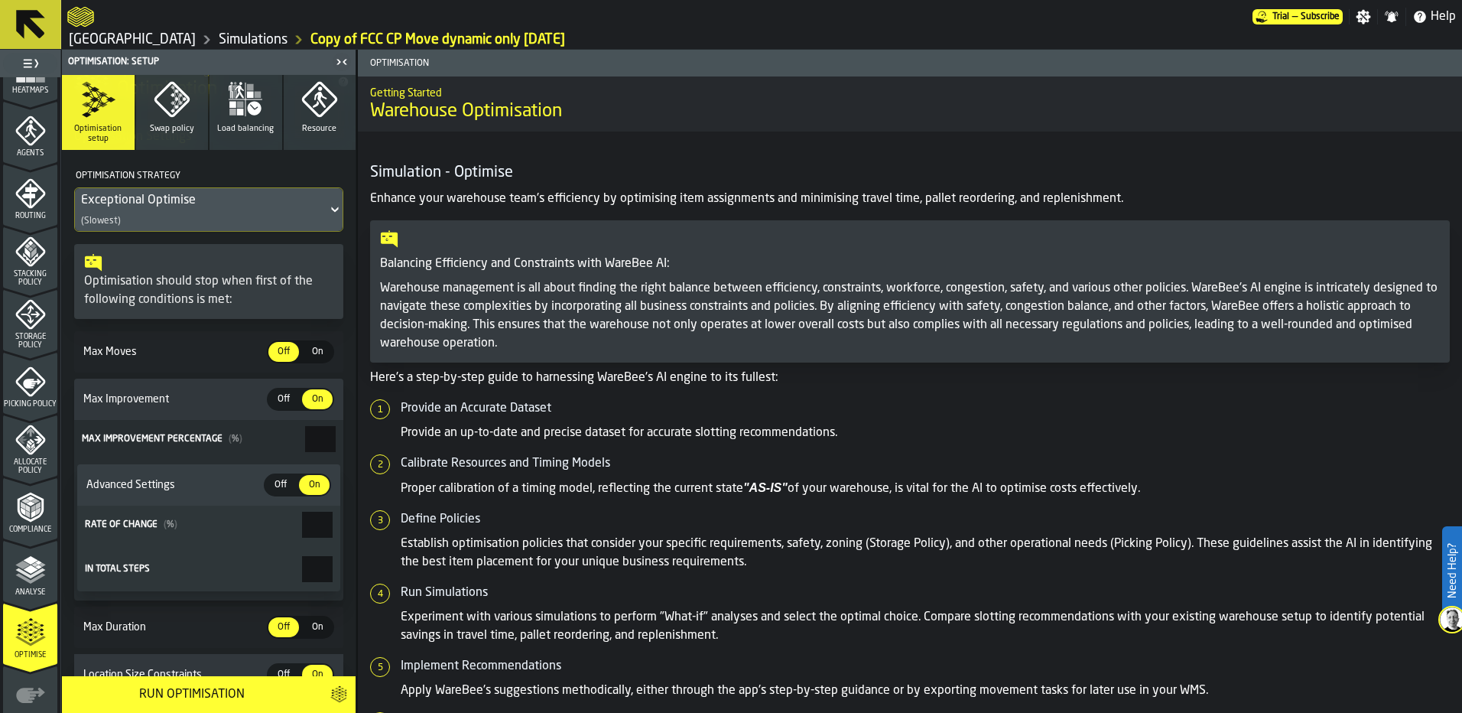
click at [278, 401] on span "Off" at bounding box center [283, 399] width 24 height 14
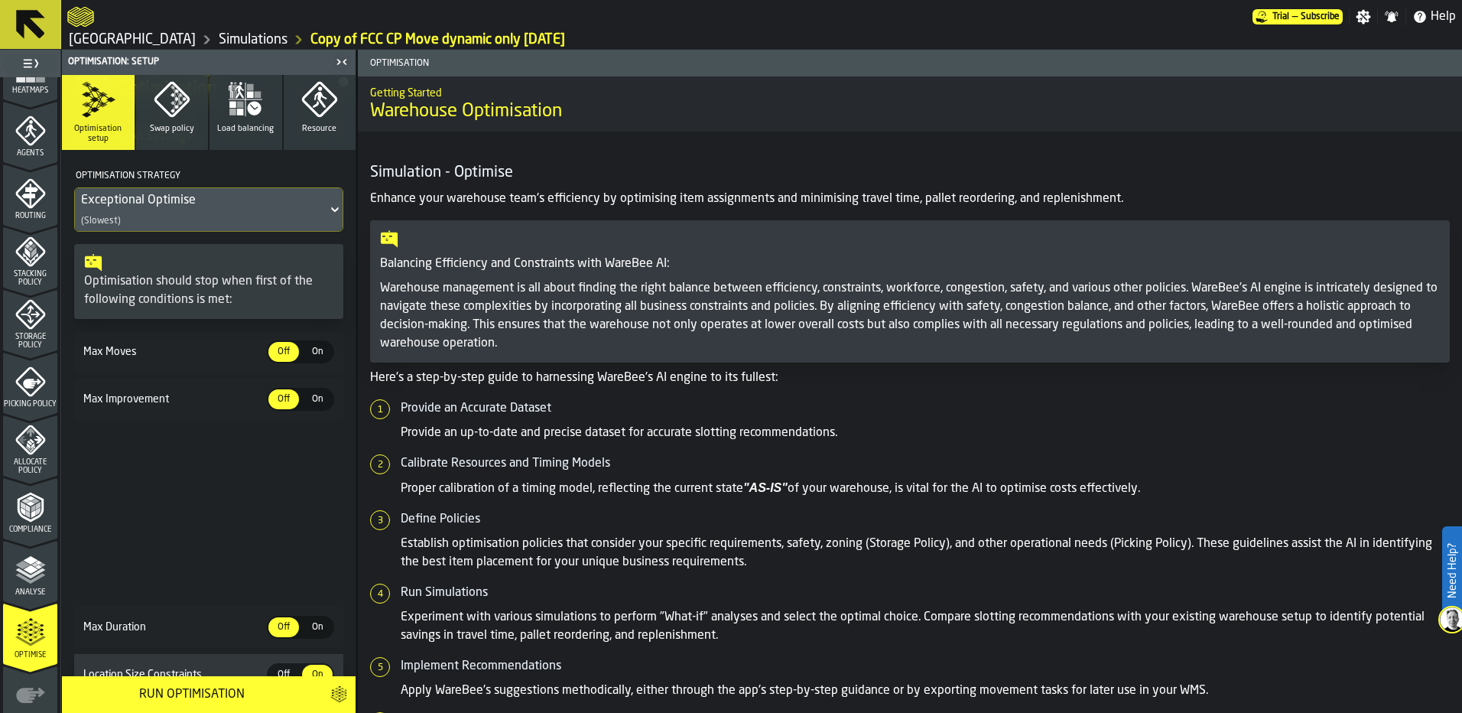
type input "*"
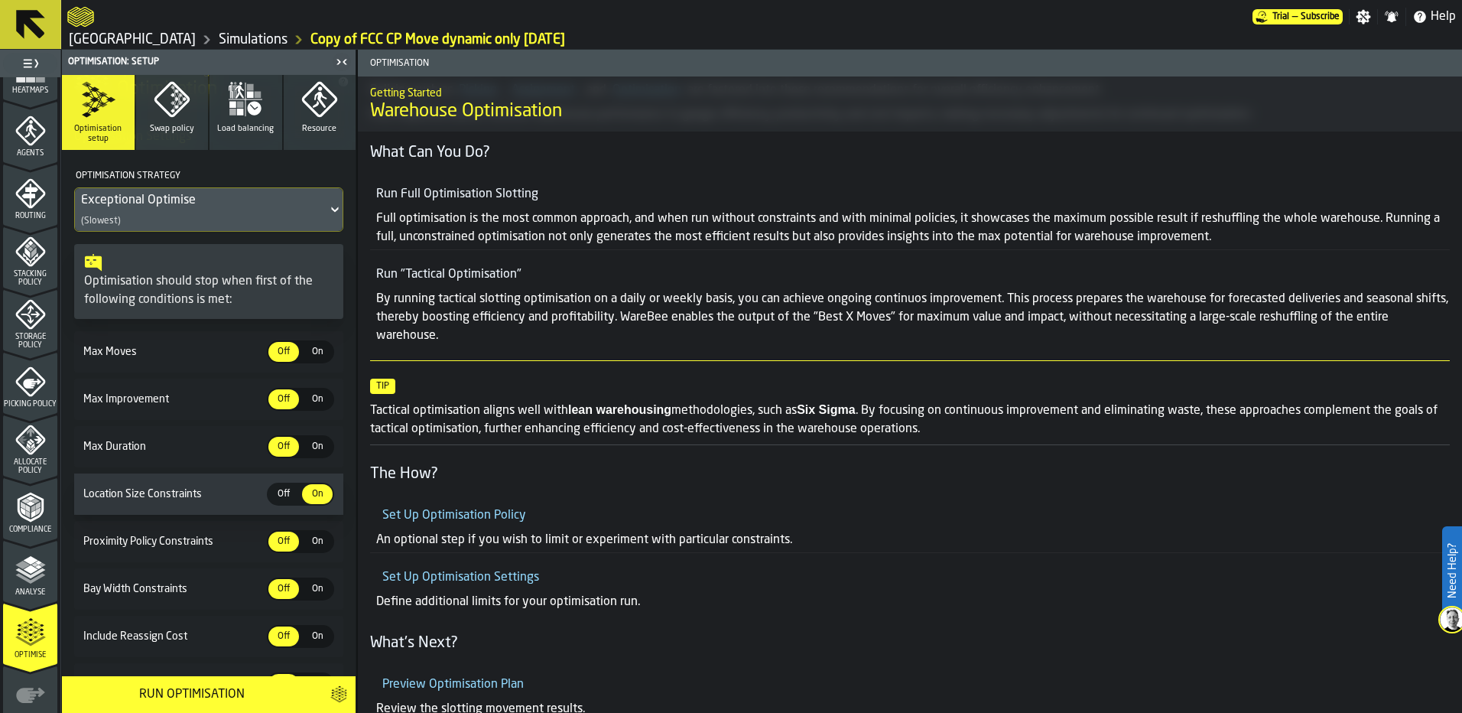
scroll to position [878, 0]
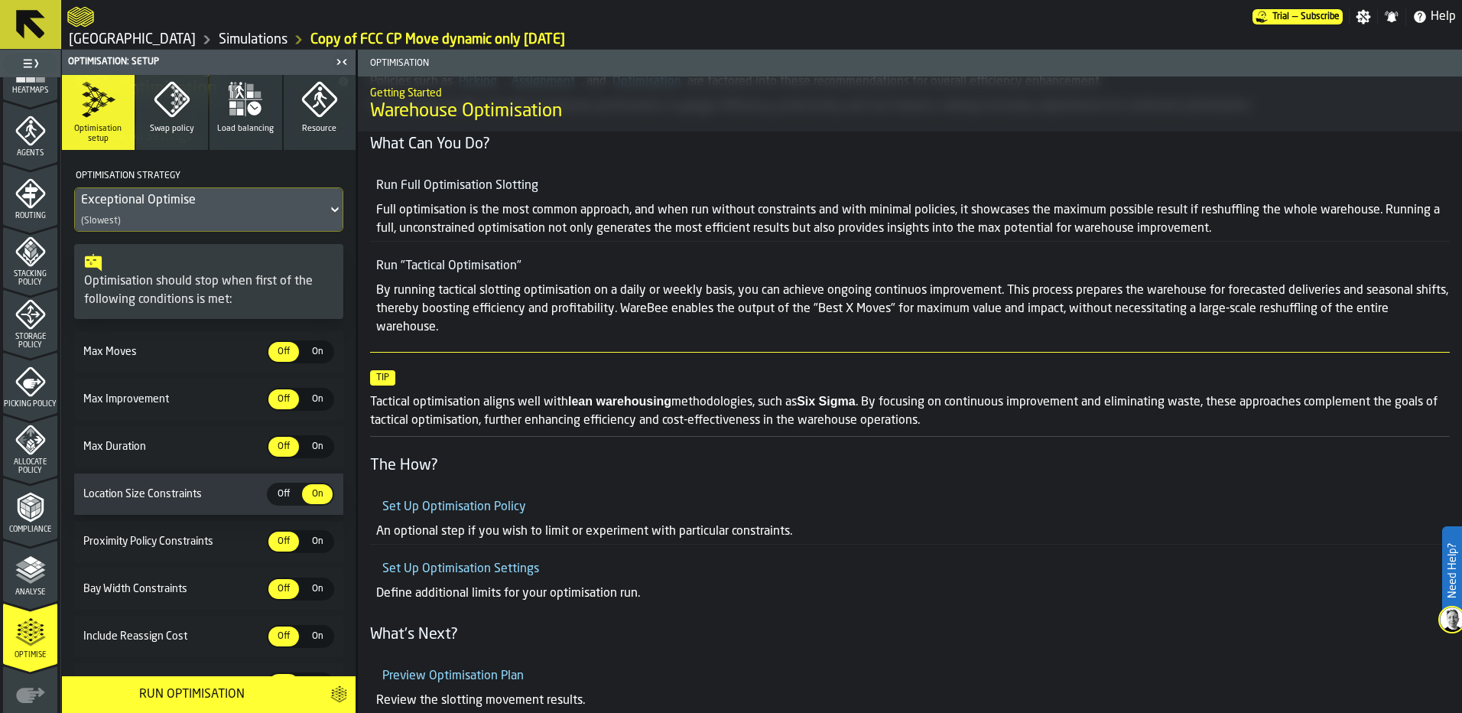
click at [457, 570] on link "Set Up Optimisation Settings" at bounding box center [460, 569] width 157 height 12
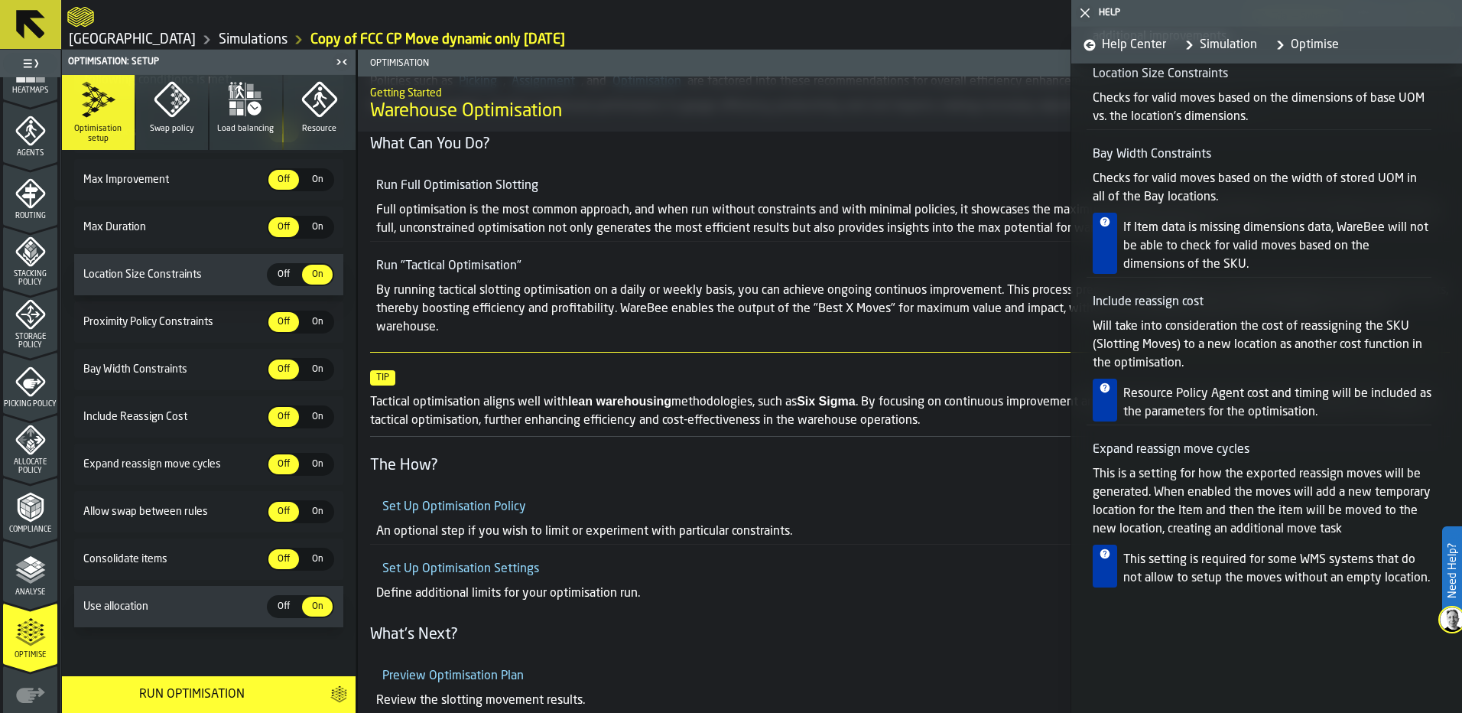
scroll to position [1166, 0]
click at [260, 693] on div "Run Optimisation" at bounding box center [191, 694] width 241 height 18
click at [1087, 11] on polygon "button-toggle-Close me" at bounding box center [1085, 13] width 10 height 10
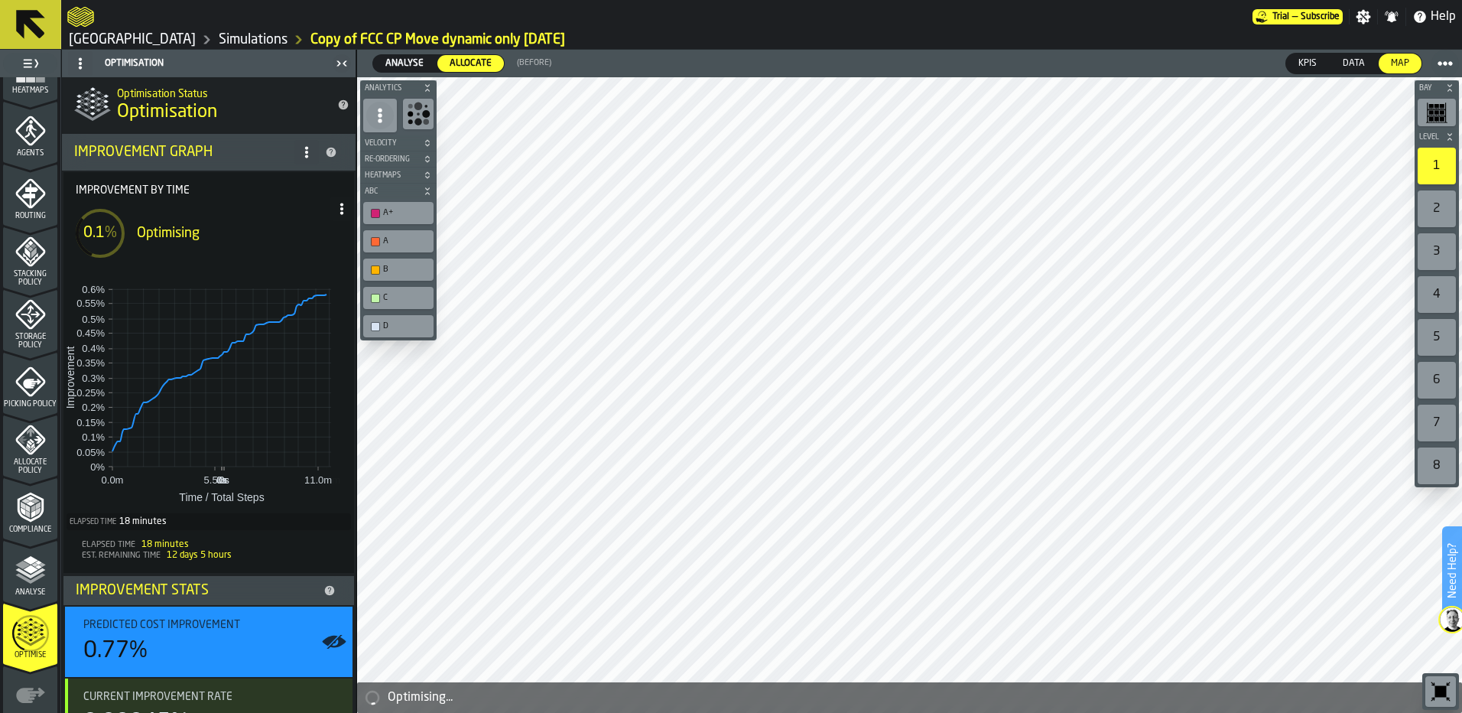
scroll to position [417, 0]
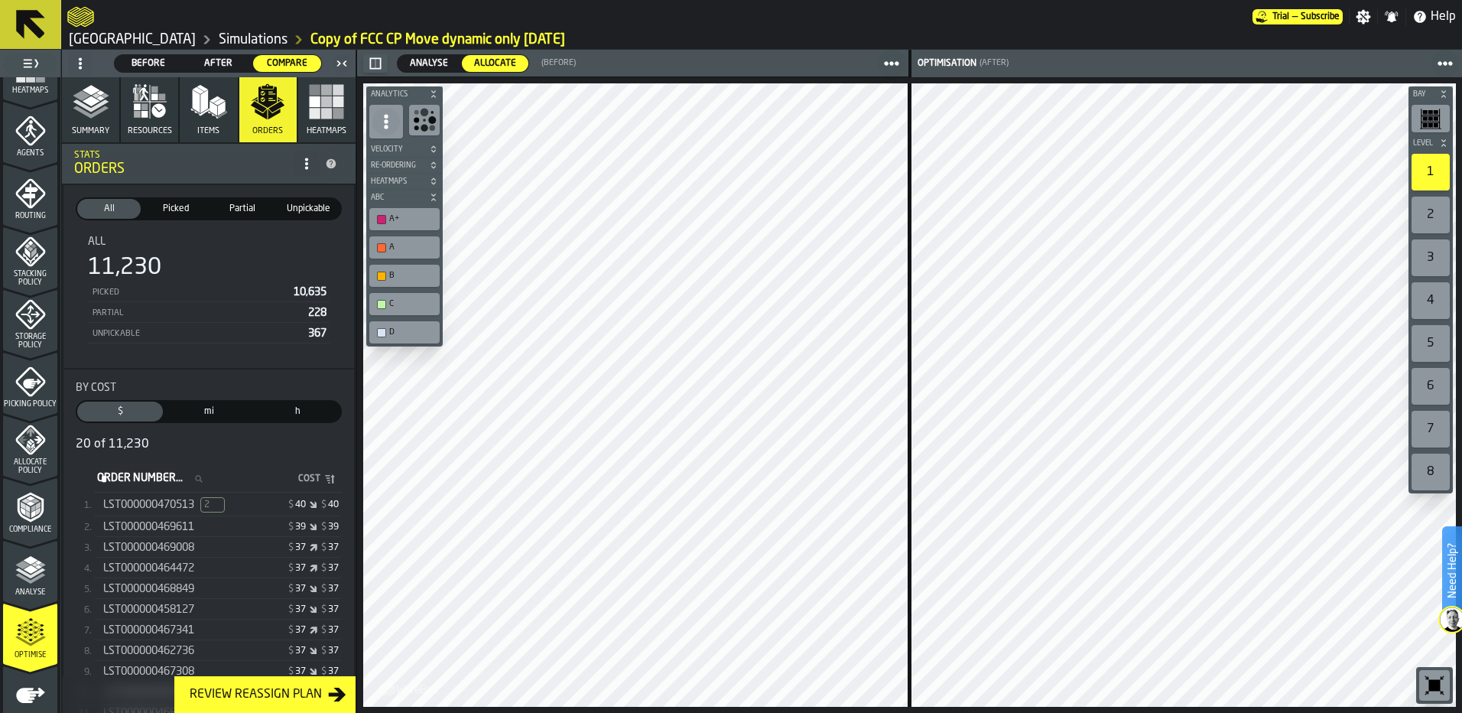
click at [88, 122] on button "Summary" at bounding box center [90, 109] width 57 height 65
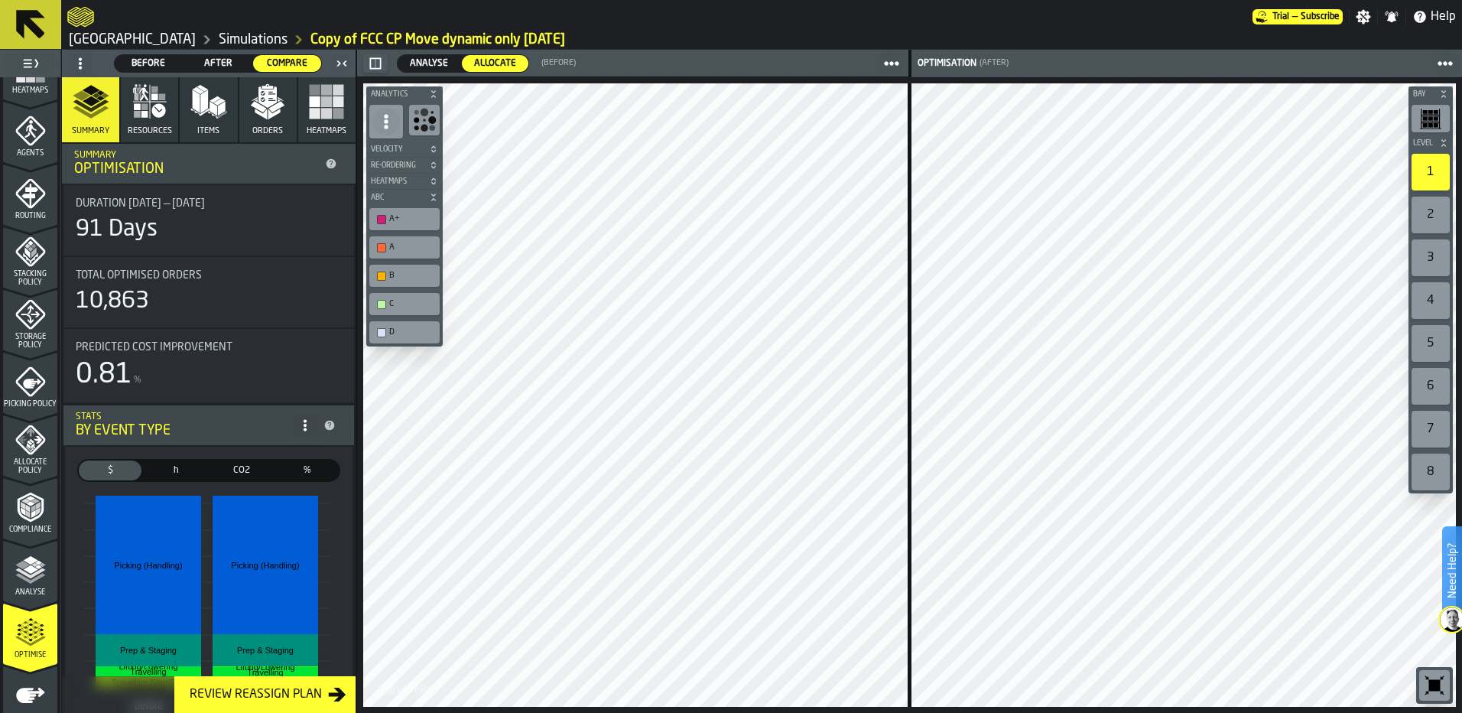
click at [1452, 571] on label "Need Help?" at bounding box center [1452, 571] width 17 height 86
click at [1077, 17] on div at bounding box center [659, 17] width 1185 height 28
click at [1415, 677] on span at bounding box center [1426, 677] width 43 height 43
click at [1448, 599] on label "Need Help?" at bounding box center [1452, 571] width 17 height 86
click at [1421, 677] on icon at bounding box center [1427, 677] width 18 height 18
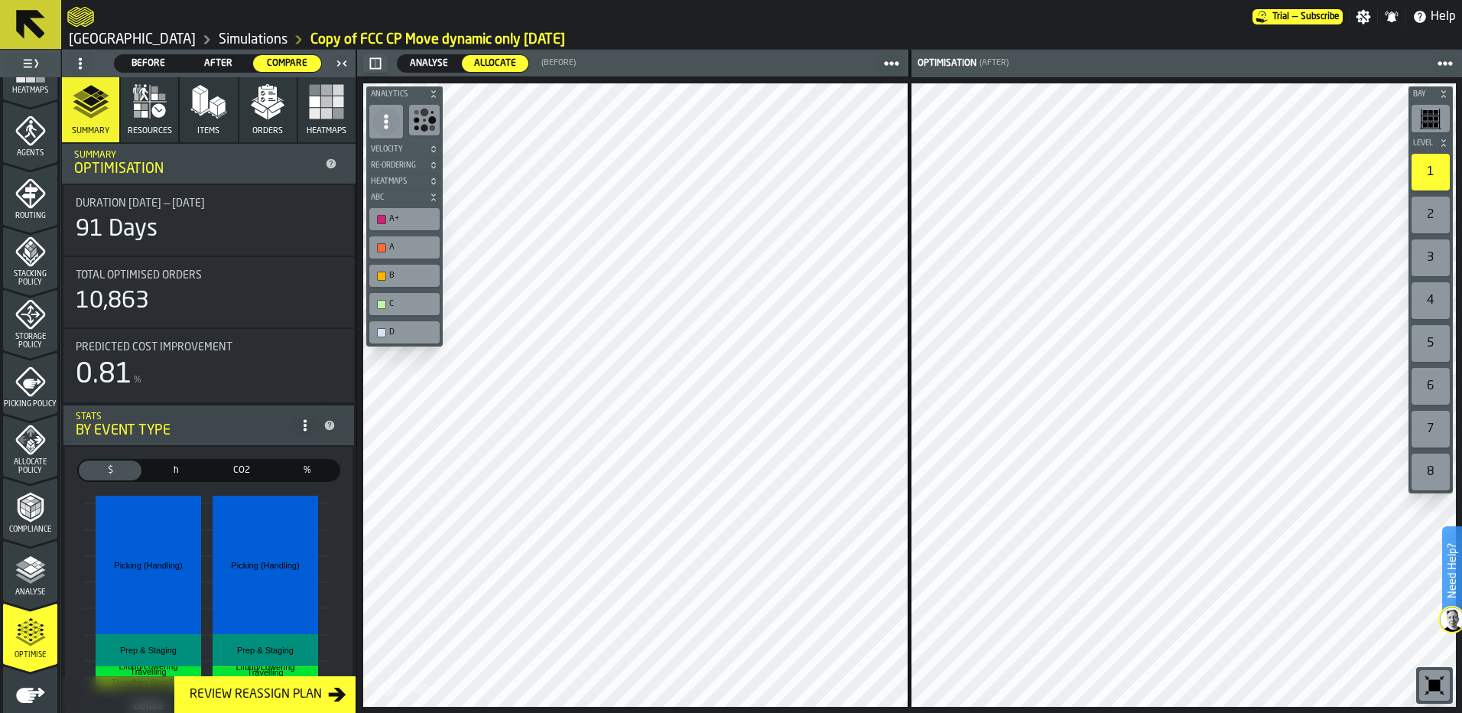
click at [1449, 629] on img at bounding box center [1452, 619] width 24 height 24
click at [1434, 687] on span at bounding box center [1426, 677] width 43 height 43
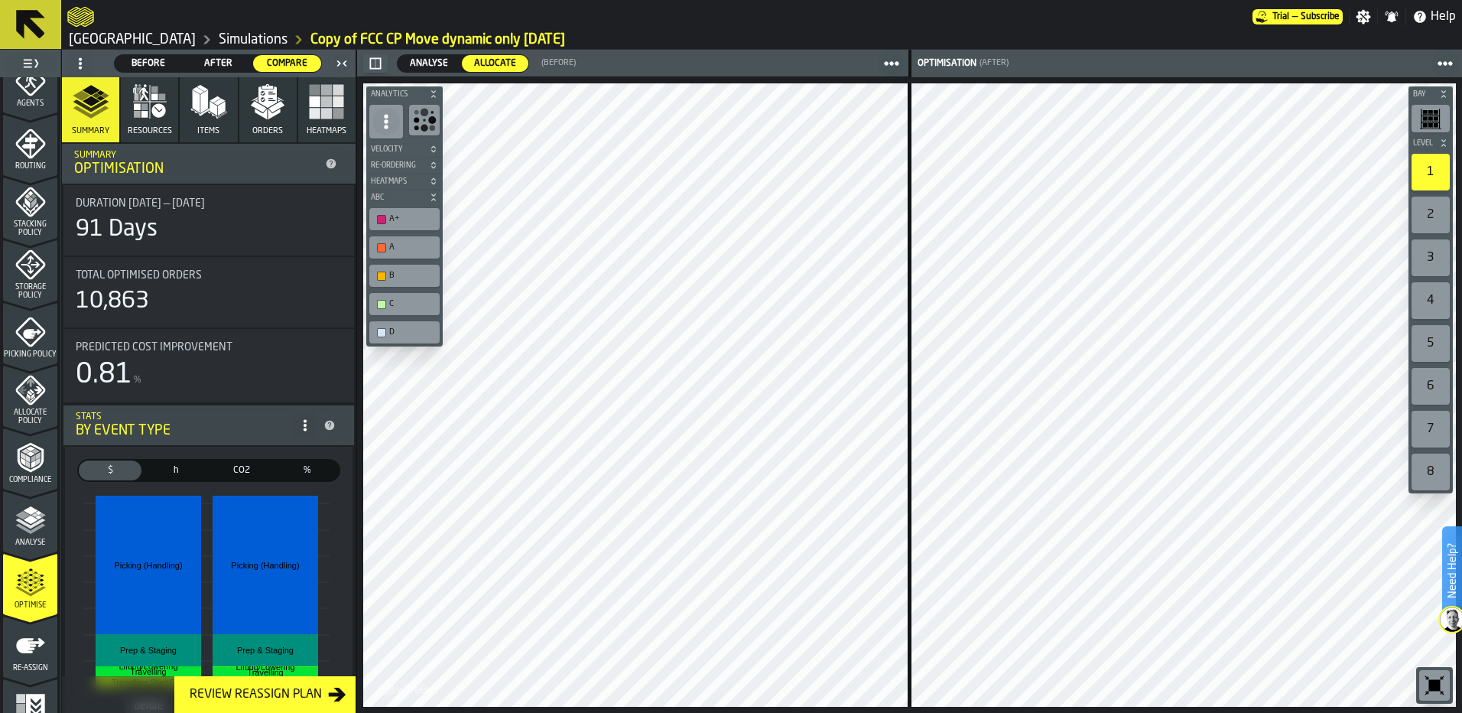
scroll to position [493, 0]
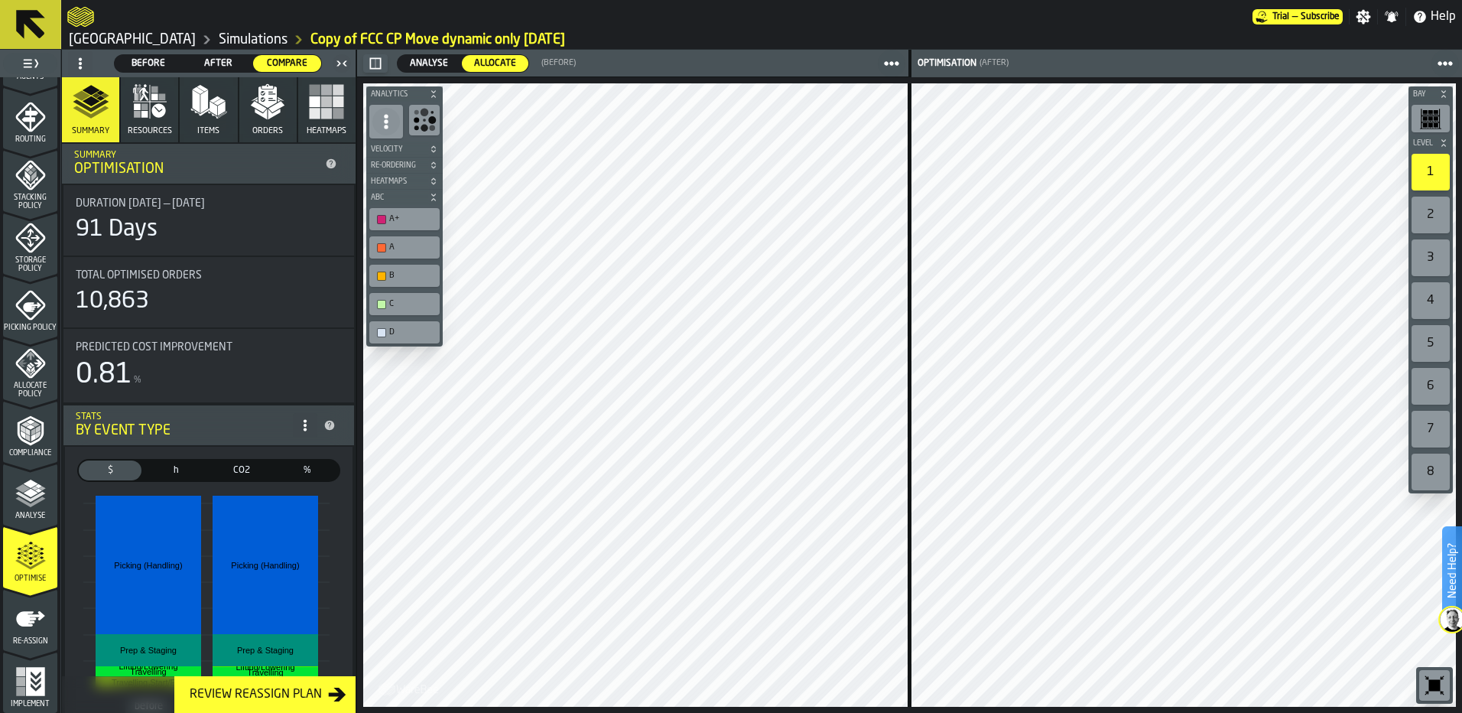
click at [84, 64] on icon at bounding box center [80, 63] width 12 height 12
click at [96, 93] on div "Show Setup" at bounding box center [117, 94] width 80 height 18
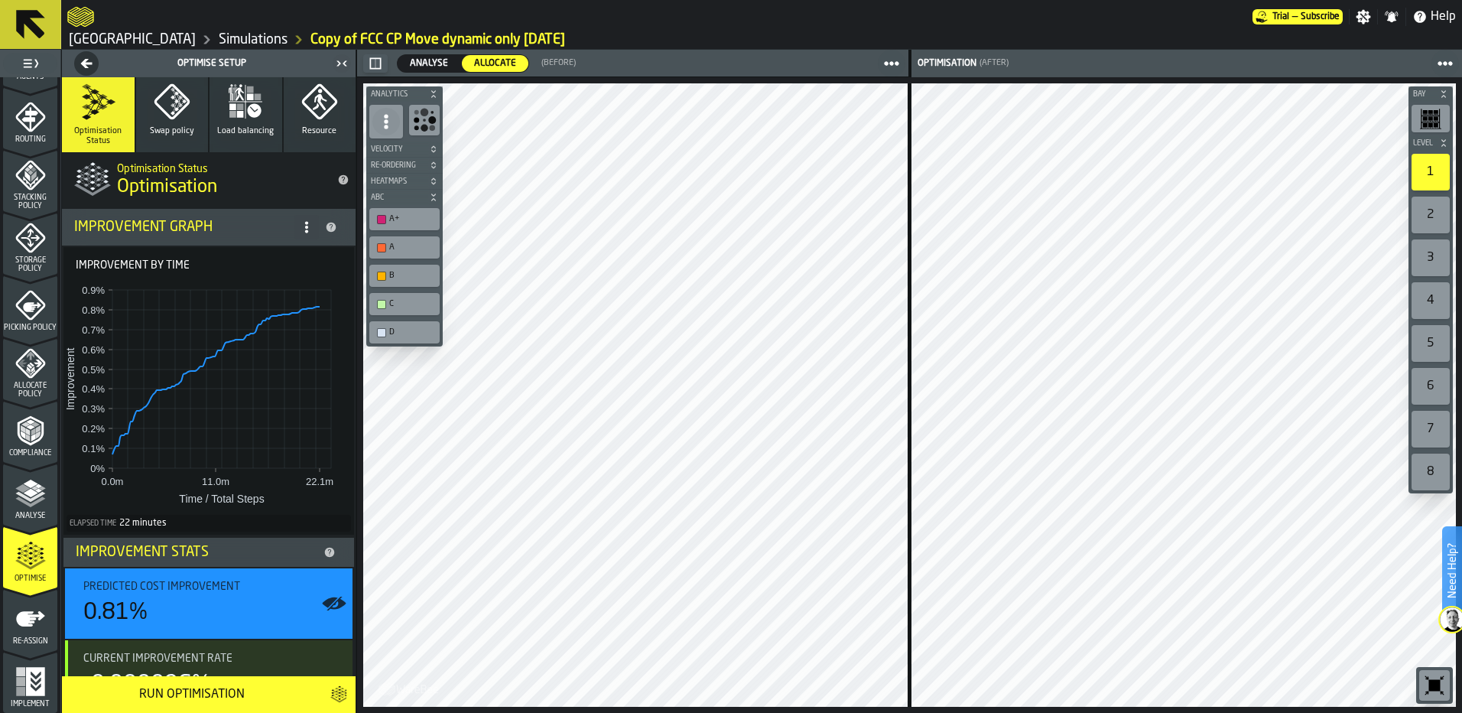
click at [154, 99] on icon "button" at bounding box center [172, 101] width 37 height 37
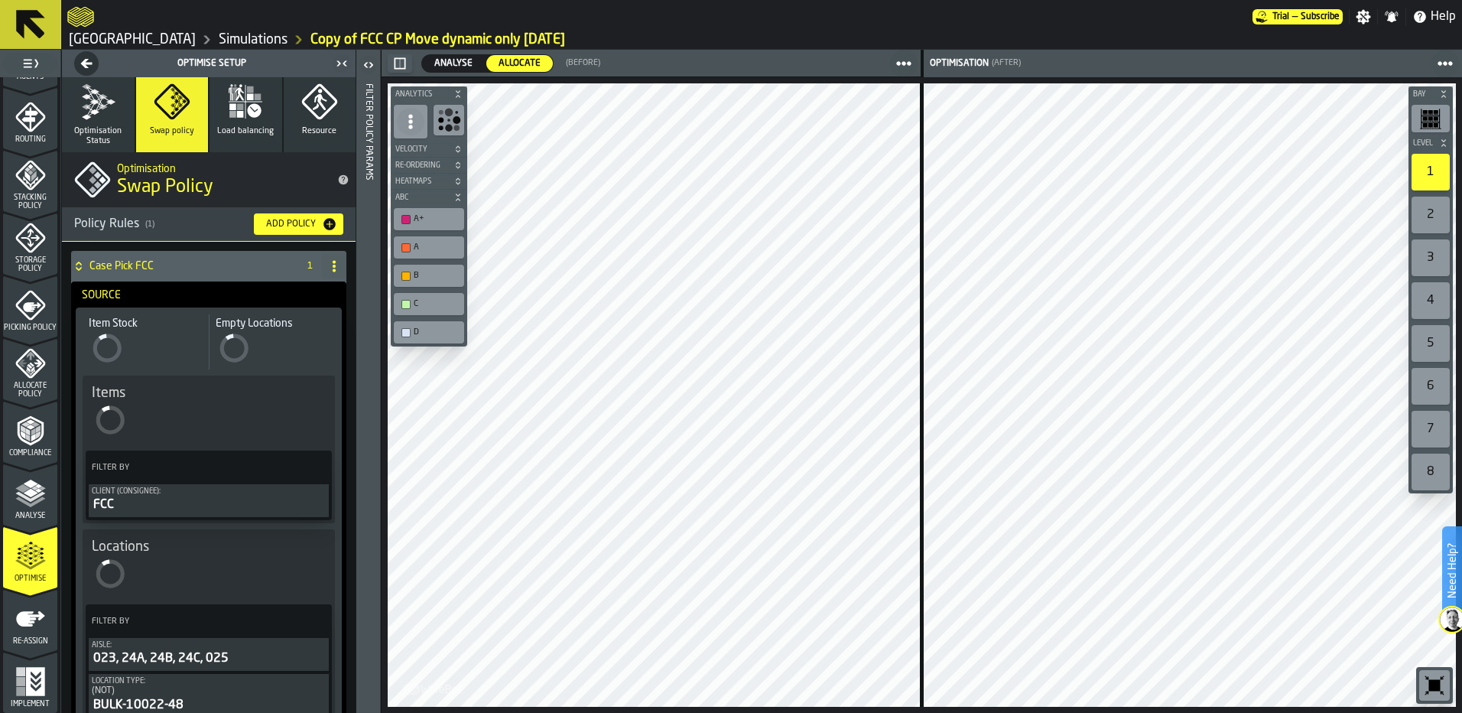
click at [339, 176] on icon "title-Swap Policy" at bounding box center [344, 180] width 10 height 10
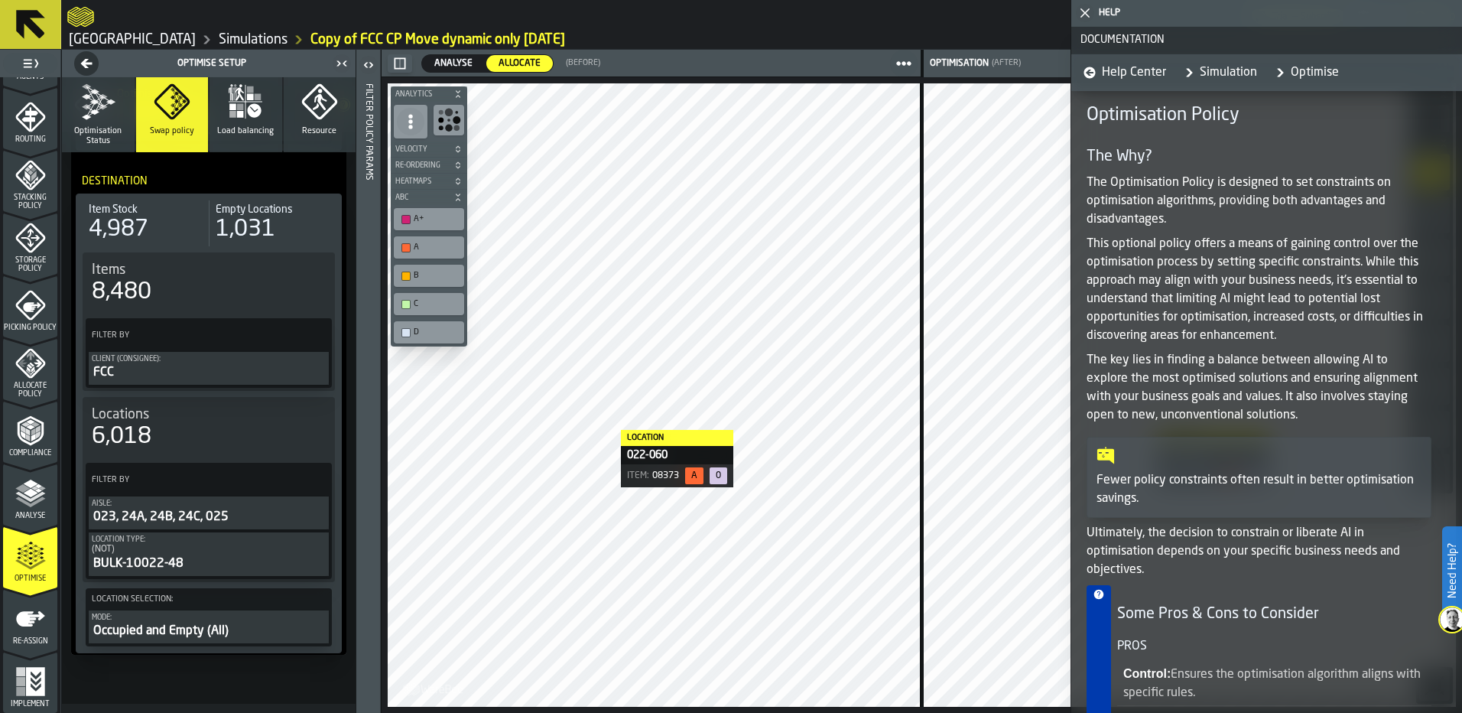
scroll to position [645, 0]
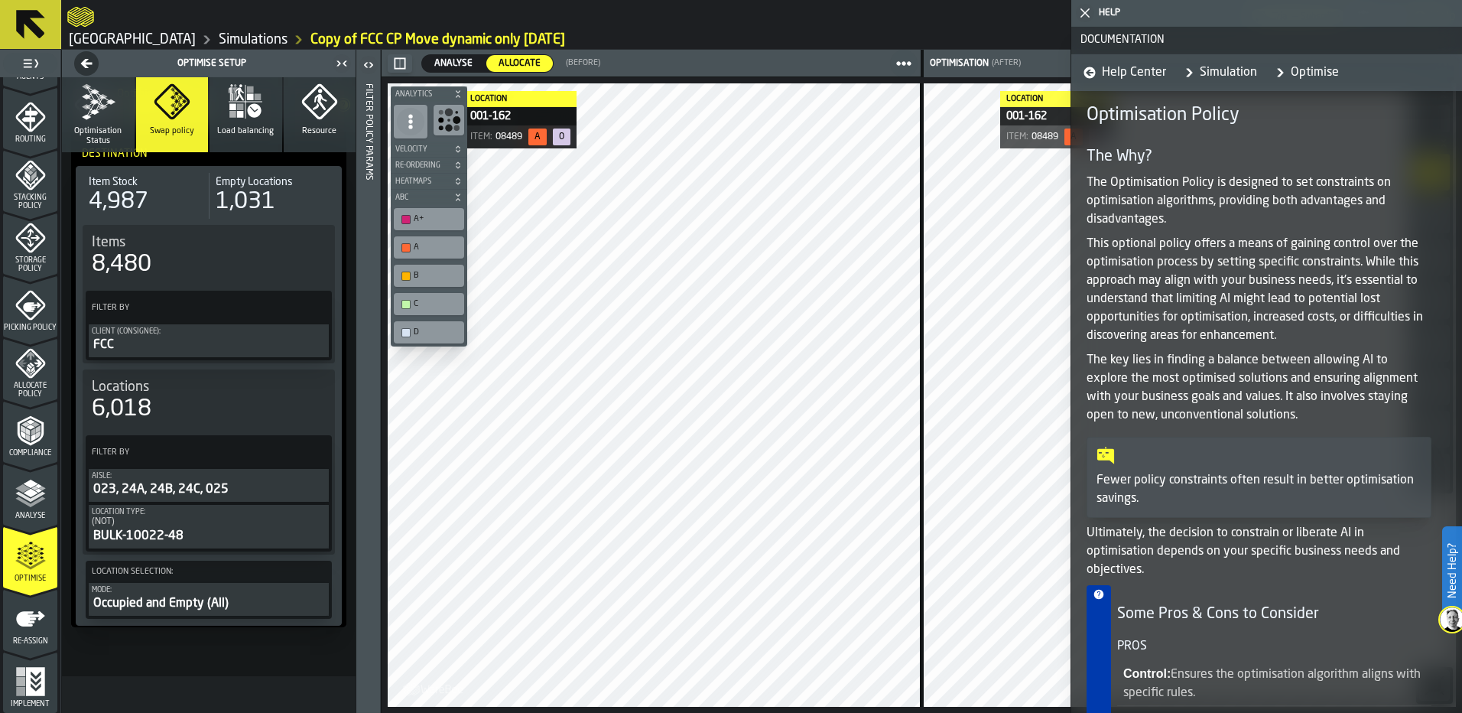
click at [1087, 11] on polygon "button-toggle-Close me" at bounding box center [1085, 13] width 10 height 10
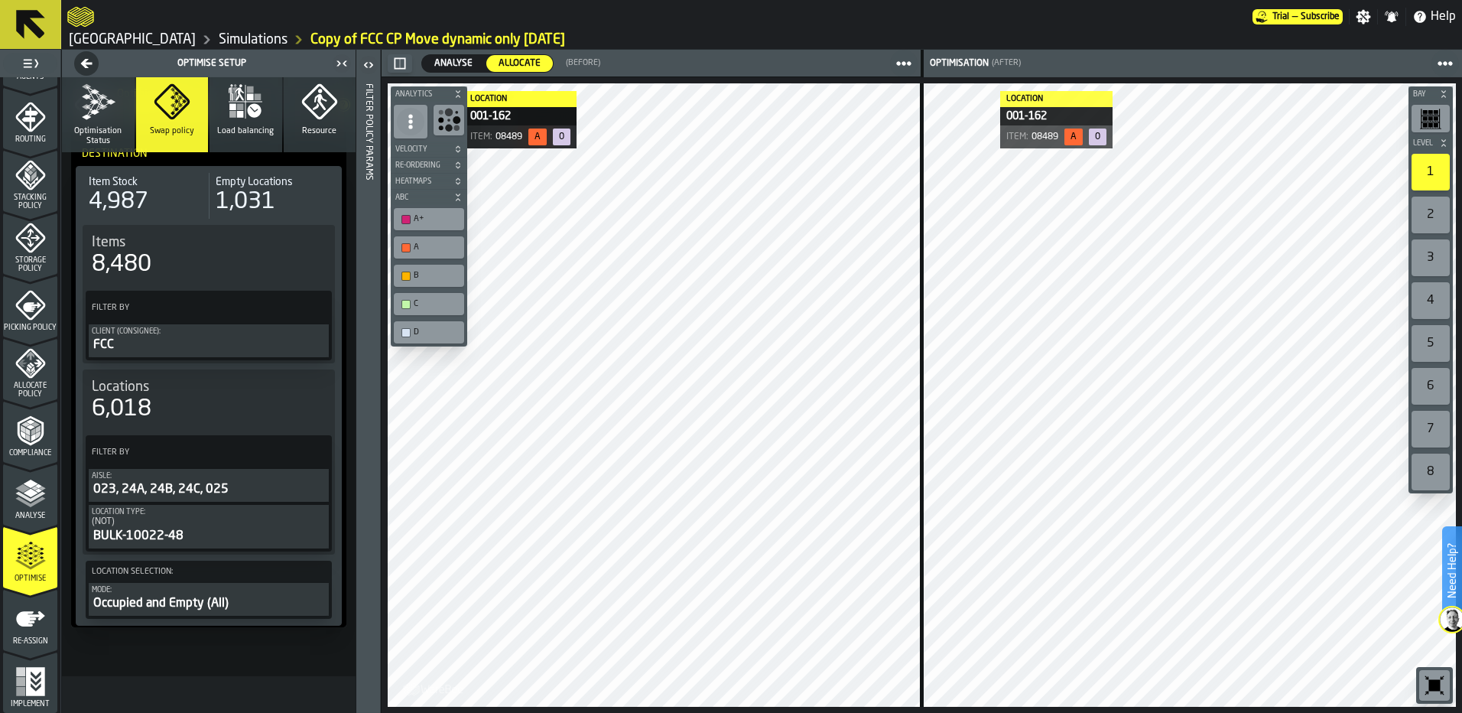
click at [219, 35] on link "Simulations" at bounding box center [253, 39] width 69 height 17
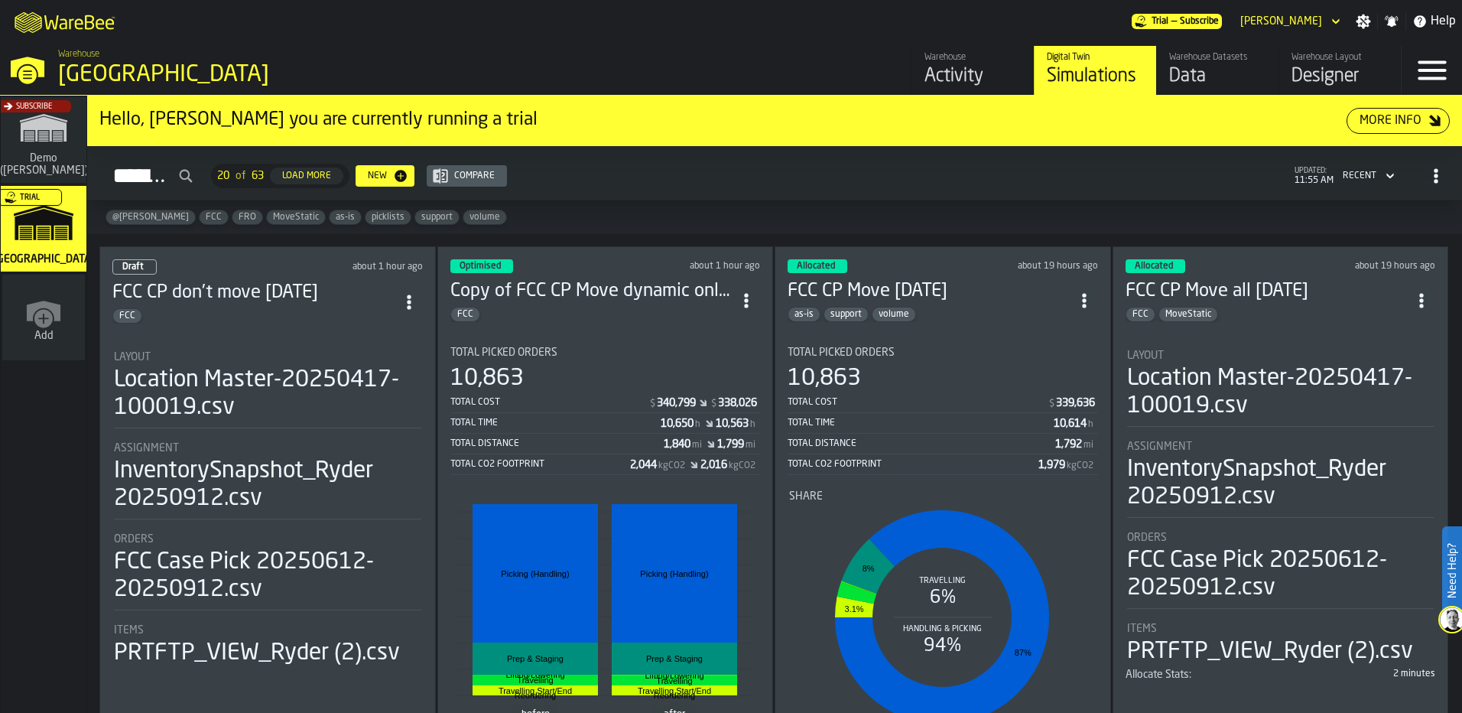
click at [744, 301] on icon "ItemListCard-DashboardItemContainer" at bounding box center [746, 300] width 15 height 15
click at [723, 408] on div "Duplicate" at bounding box center [714, 403] width 80 height 18
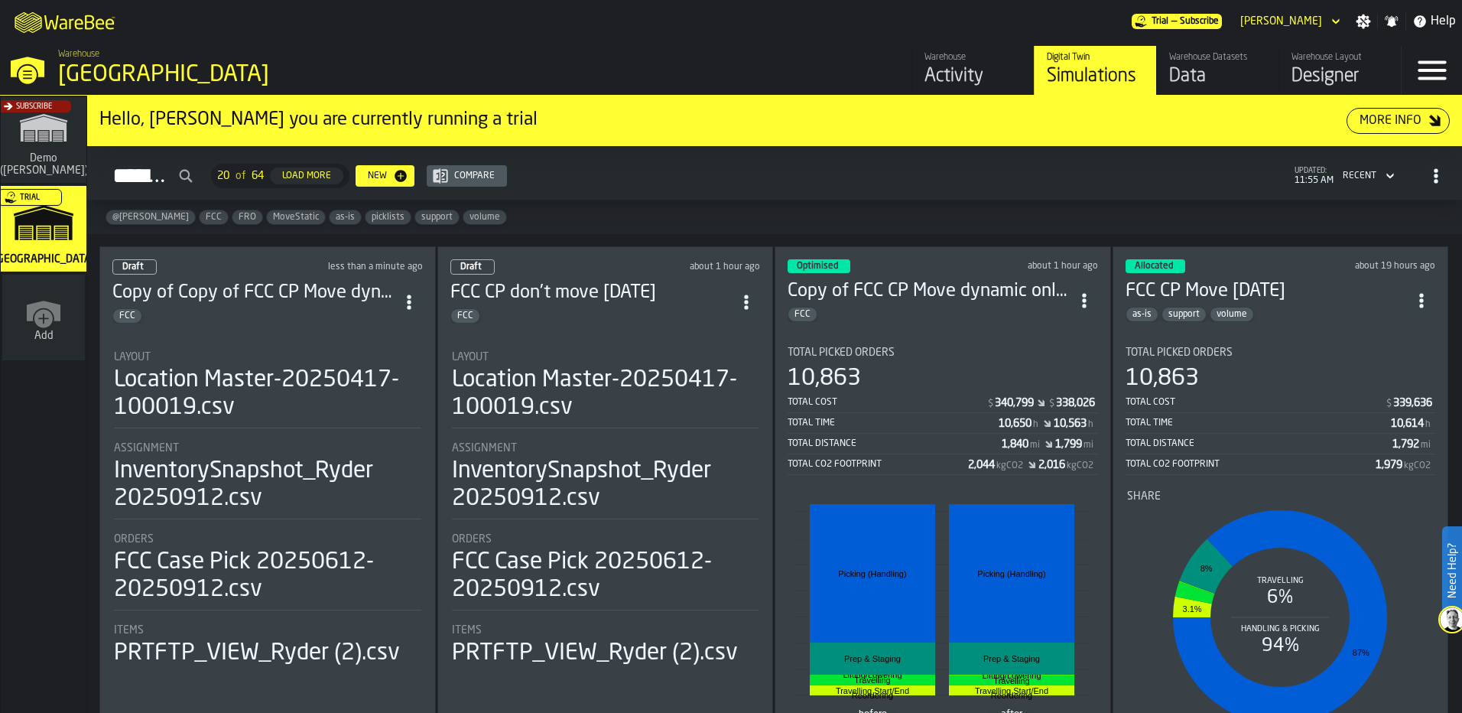
click at [269, 303] on div "Copy of Copy of FCC CP Move dynamic only 9/24/25 FCC" at bounding box center [253, 302] width 283 height 43
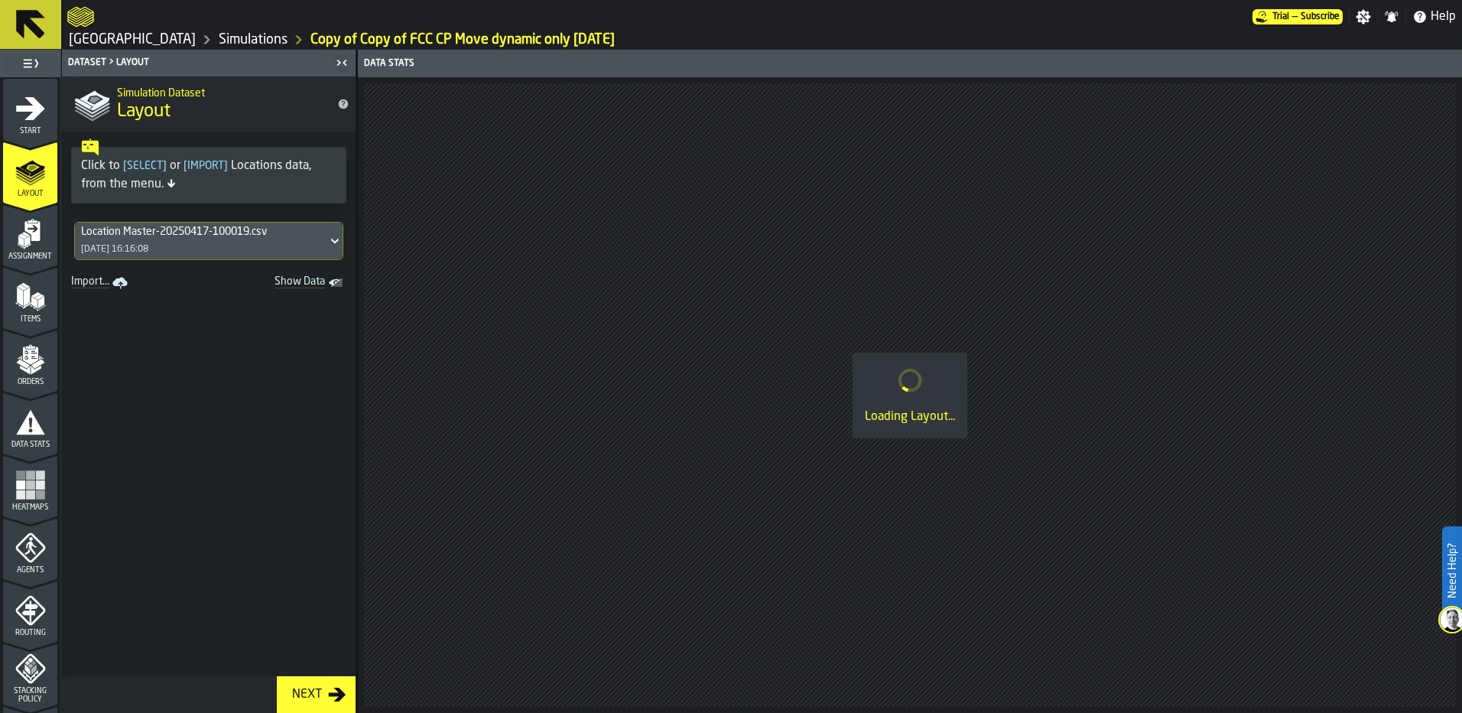
click at [38, 119] on icon "menu Start" at bounding box center [30, 108] width 31 height 31
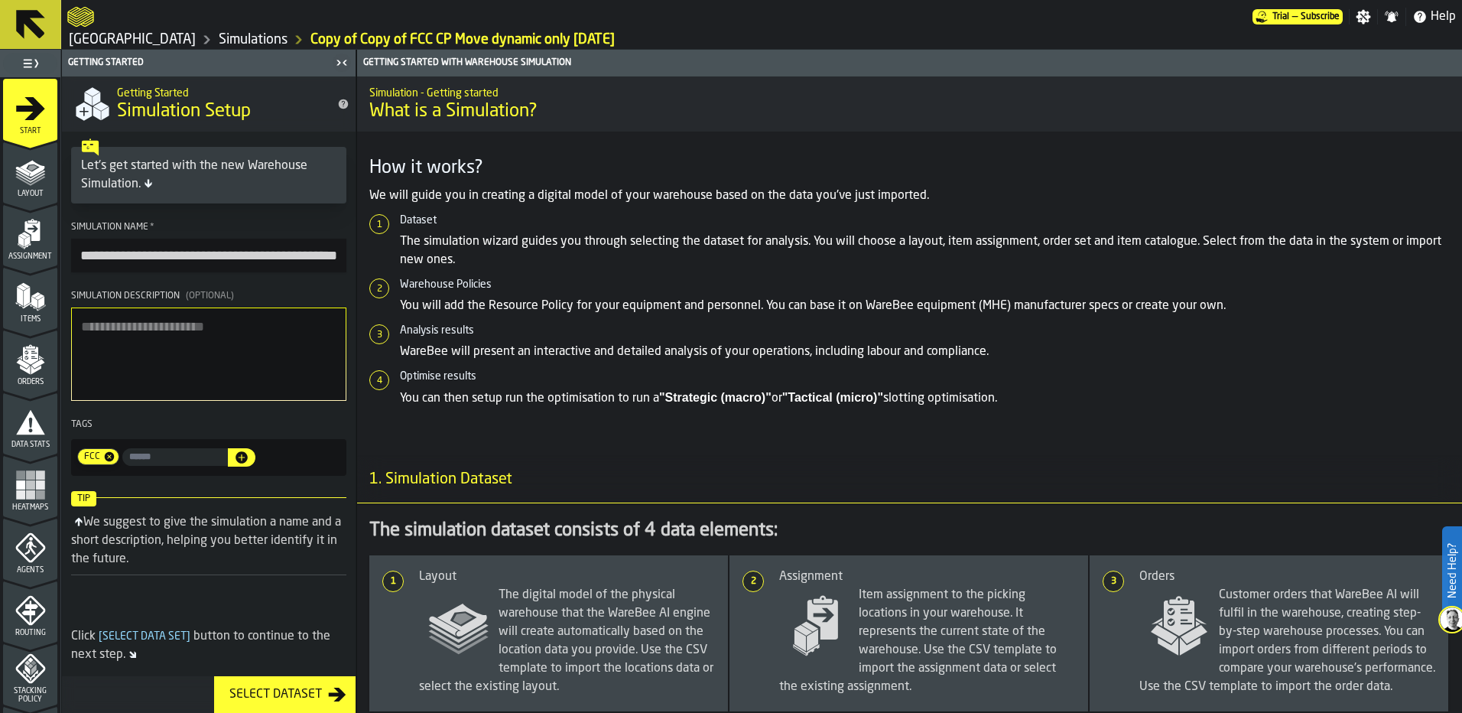
click at [148, 265] on input "**********" at bounding box center [208, 256] width 275 height 34
drag, startPoint x: 177, startPoint y: 255, endPoint x: -3, endPoint y: 251, distance: 180.5
click at [0, 251] on html "**********" at bounding box center [731, 356] width 1462 height 713
click at [271, 258] on input "**********" at bounding box center [208, 256] width 275 height 34
type input "**********"
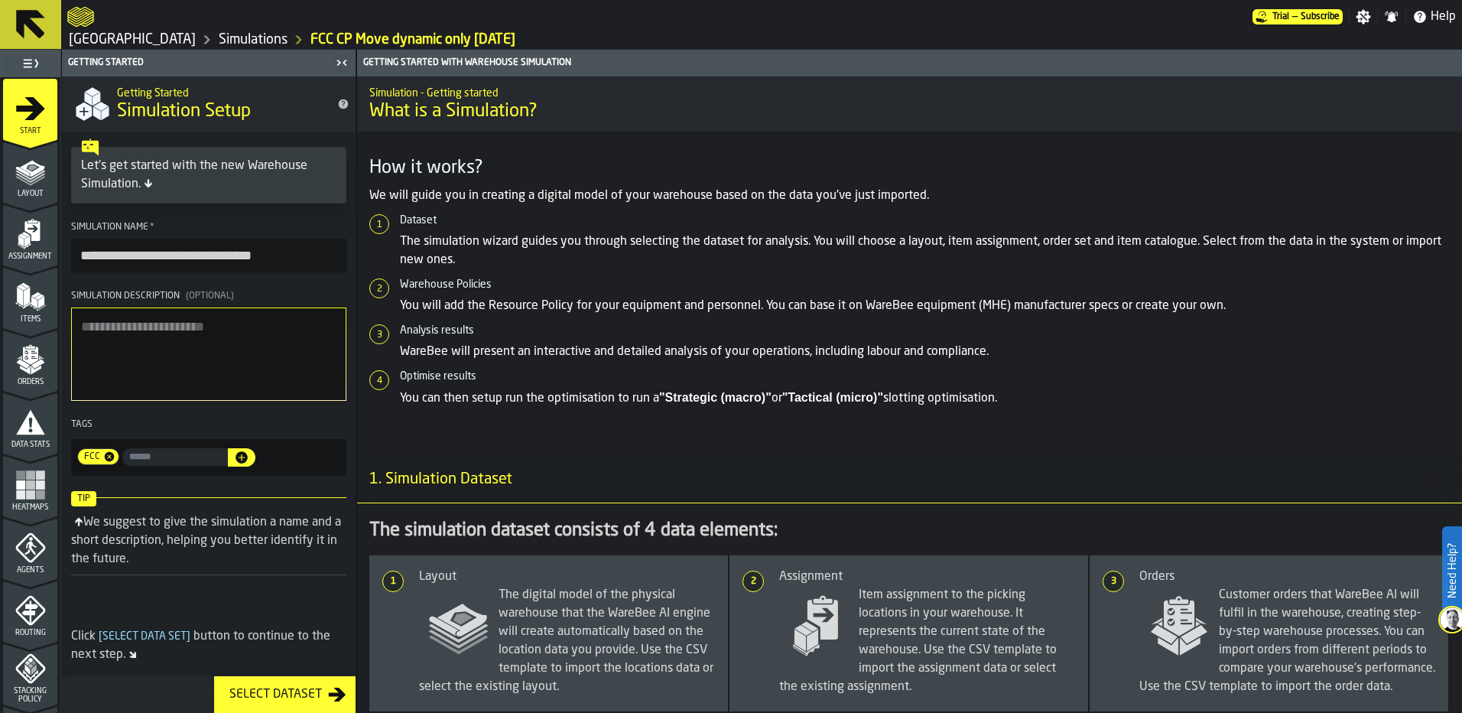
click at [236, 329] on textarea "Simulation Description (Optional)" at bounding box center [208, 353] width 275 height 93
drag, startPoint x: 28, startPoint y: 200, endPoint x: 30, endPoint y: 259, distance: 58.9
click at [29, 201] on icon "menu Layout" at bounding box center [30, 204] width 54 height 15
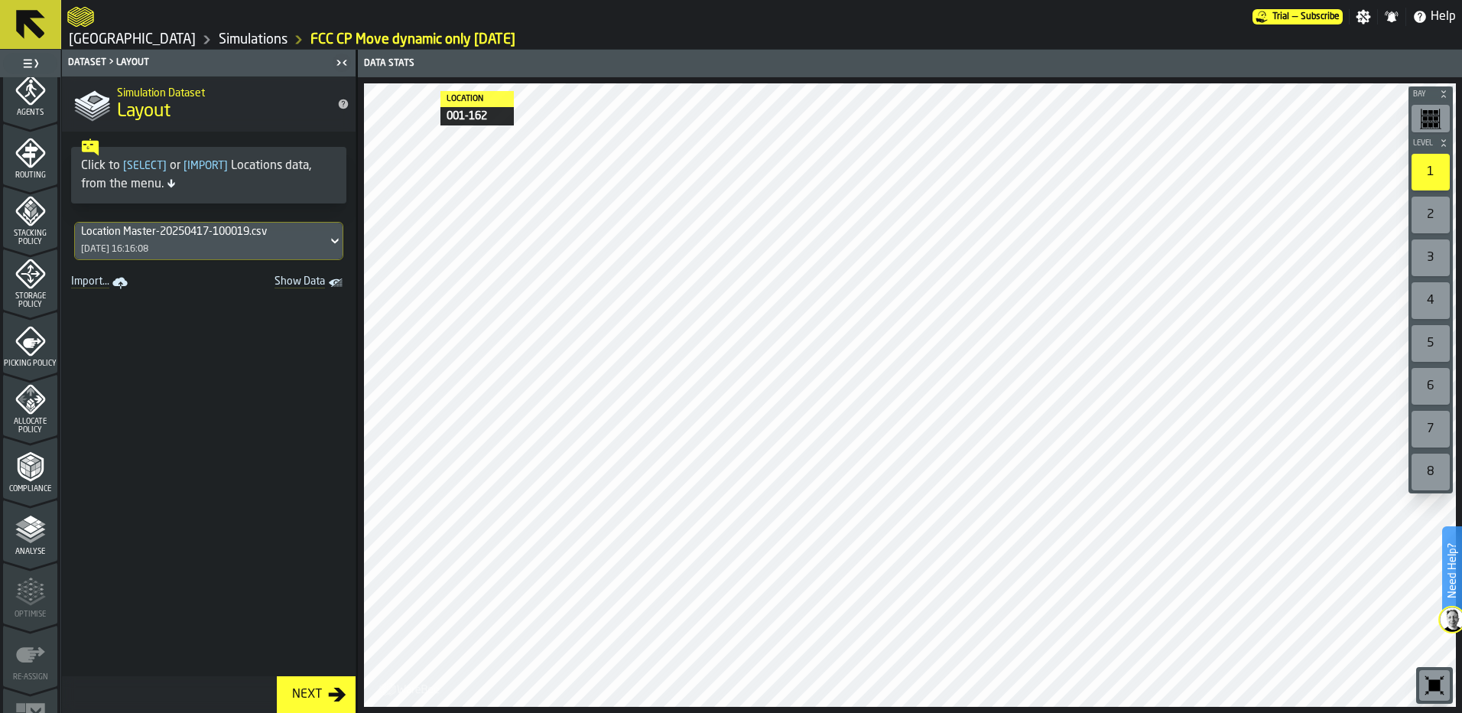
scroll to position [459, 0]
click at [11, 419] on span "Allocate Policy" at bounding box center [30, 424] width 54 height 17
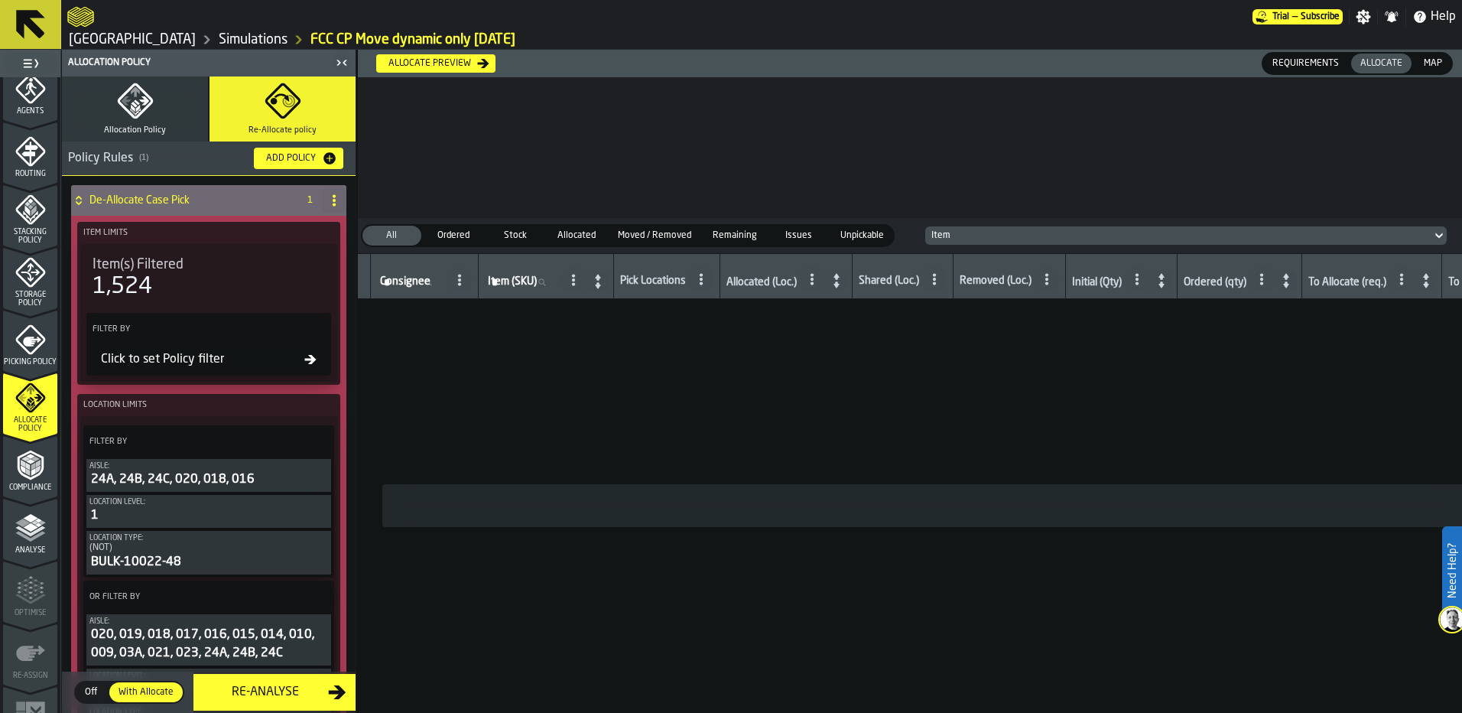
click at [407, 67] on div "Allocate preview" at bounding box center [429, 63] width 95 height 11
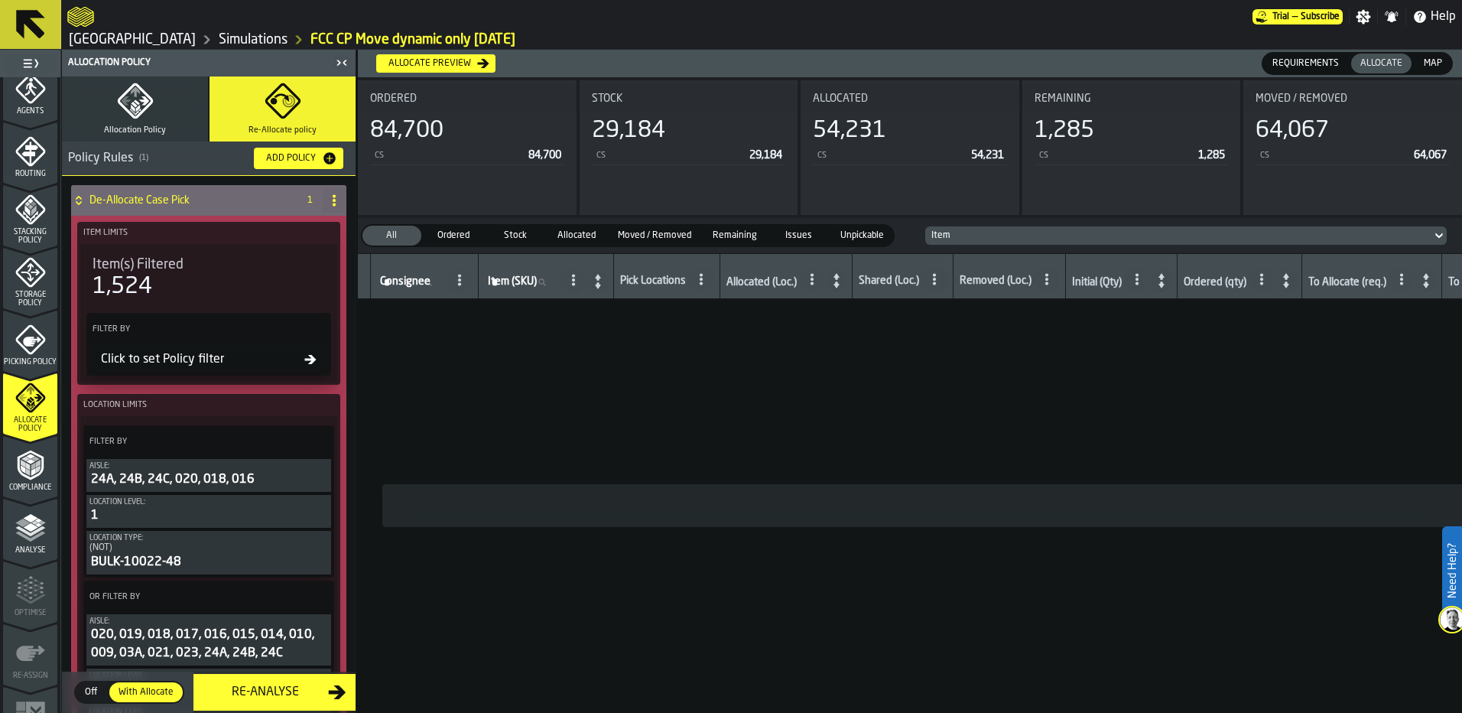
click at [301, 699] on div "Re-Analyse" at bounding box center [265, 692] width 125 height 18
click at [279, 697] on div "Re-Analyse" at bounding box center [265, 692] width 125 height 18
click at [25, 473] on polyline "menu Compliance" at bounding box center [27, 471] width 5 height 8
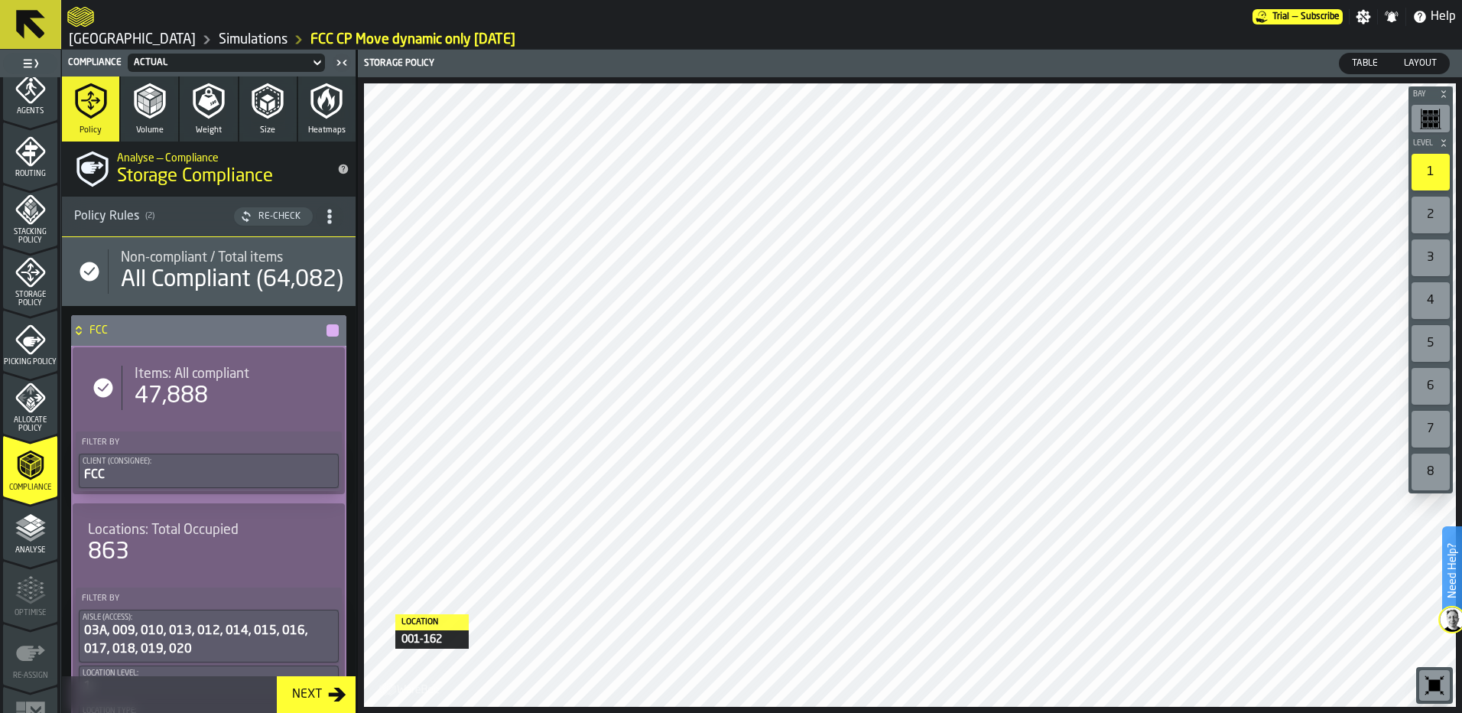
click at [303, 695] on div "Next" at bounding box center [307, 694] width 42 height 18
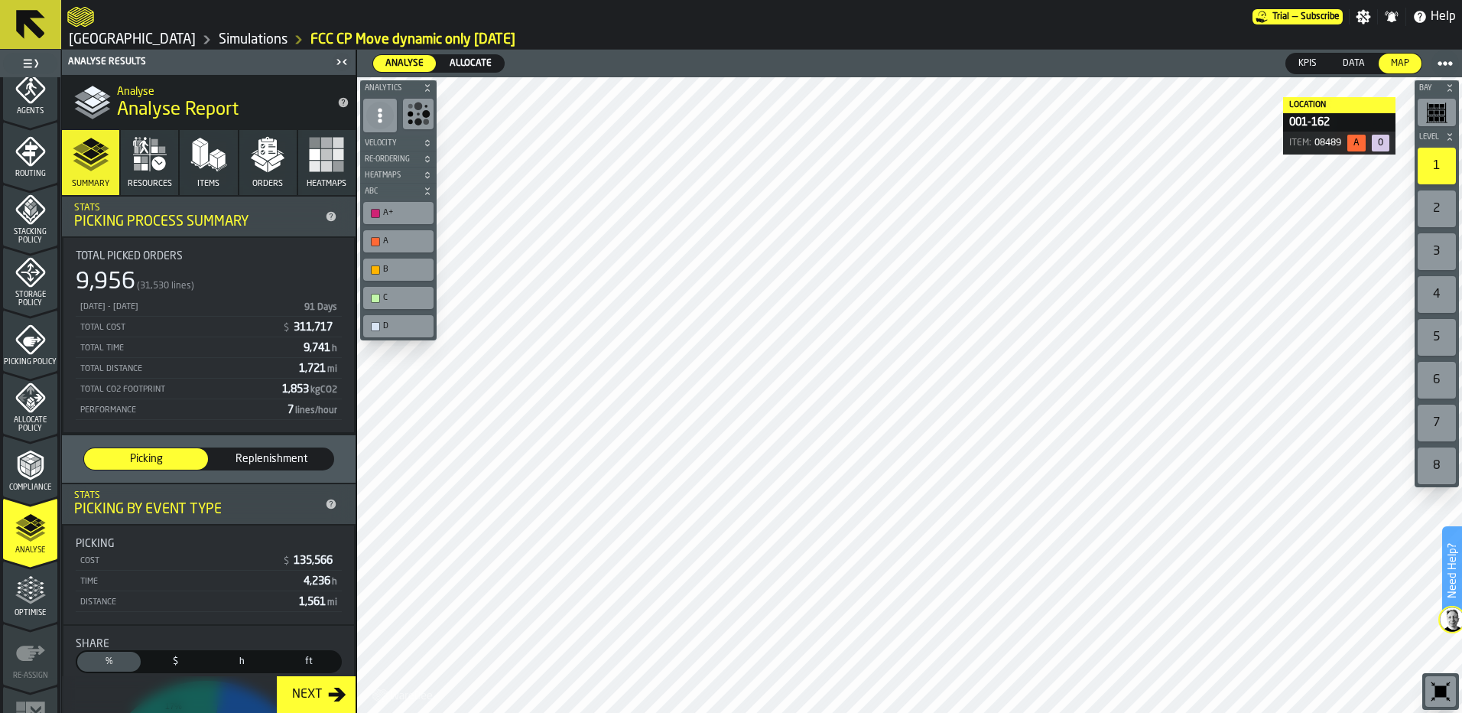
click at [469, 67] on span "Allocate" at bounding box center [470, 64] width 54 height 14
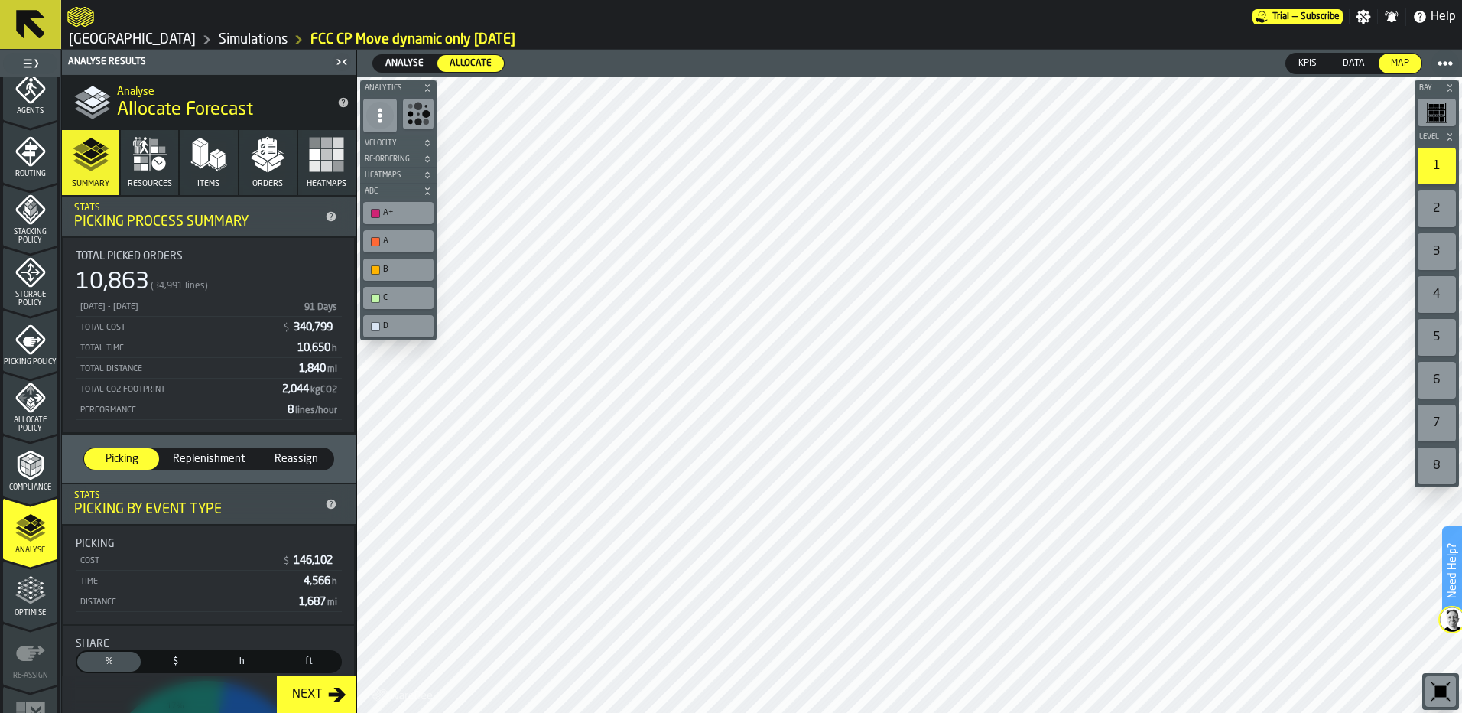
click at [27, 595] on icon "menu Optimise" at bounding box center [30, 590] width 31 height 31
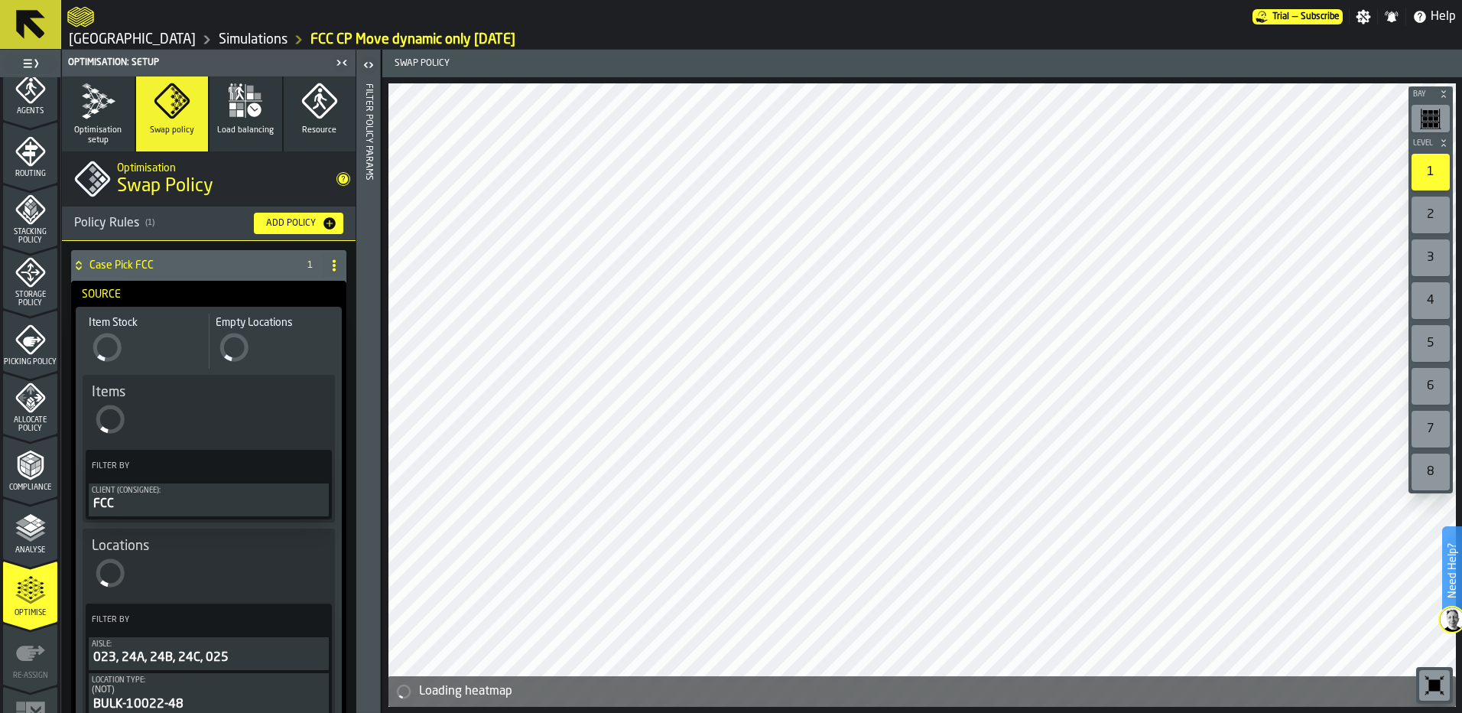
click at [333, 262] on circle at bounding box center [334, 260] width 3 height 3
click at [278, 343] on li "Delete" at bounding box center [268, 332] width 147 height 37
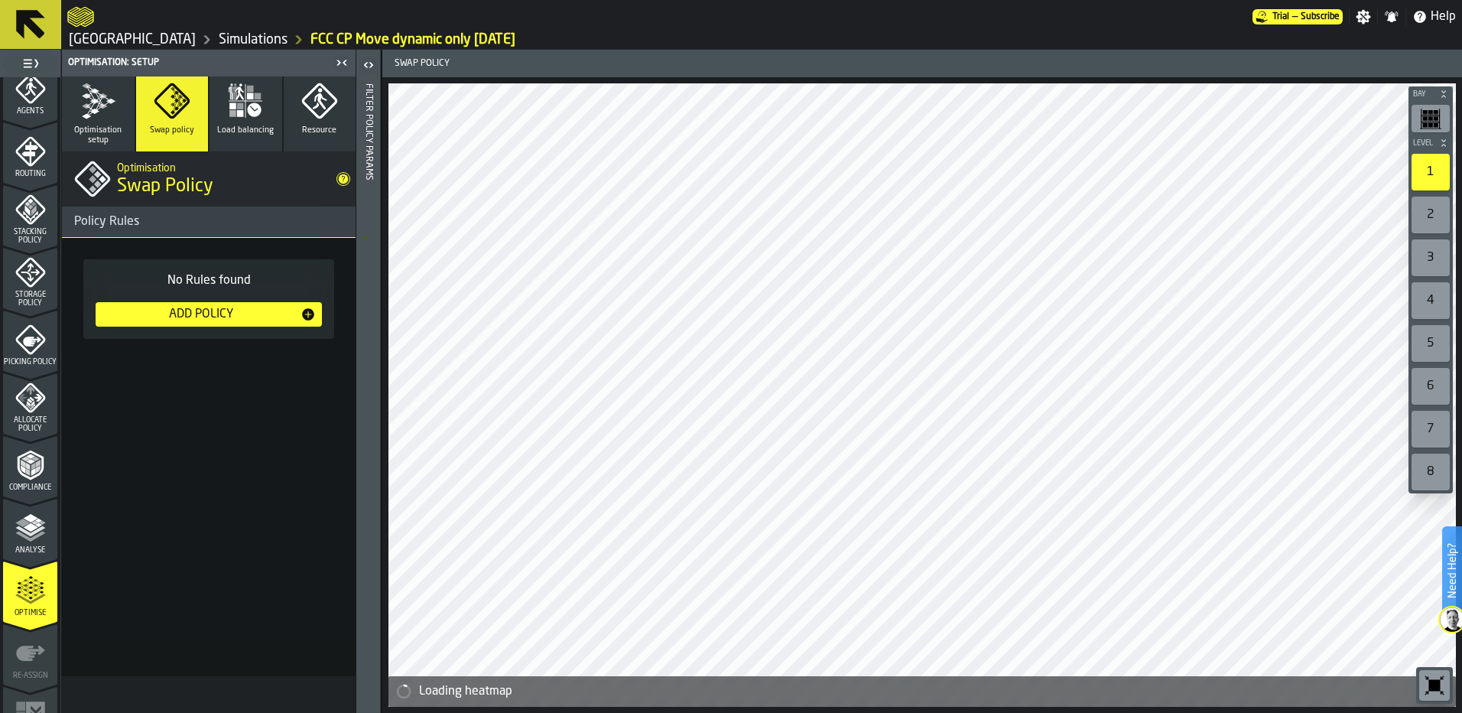
click at [93, 103] on icon "button" at bounding box center [98, 101] width 37 height 37
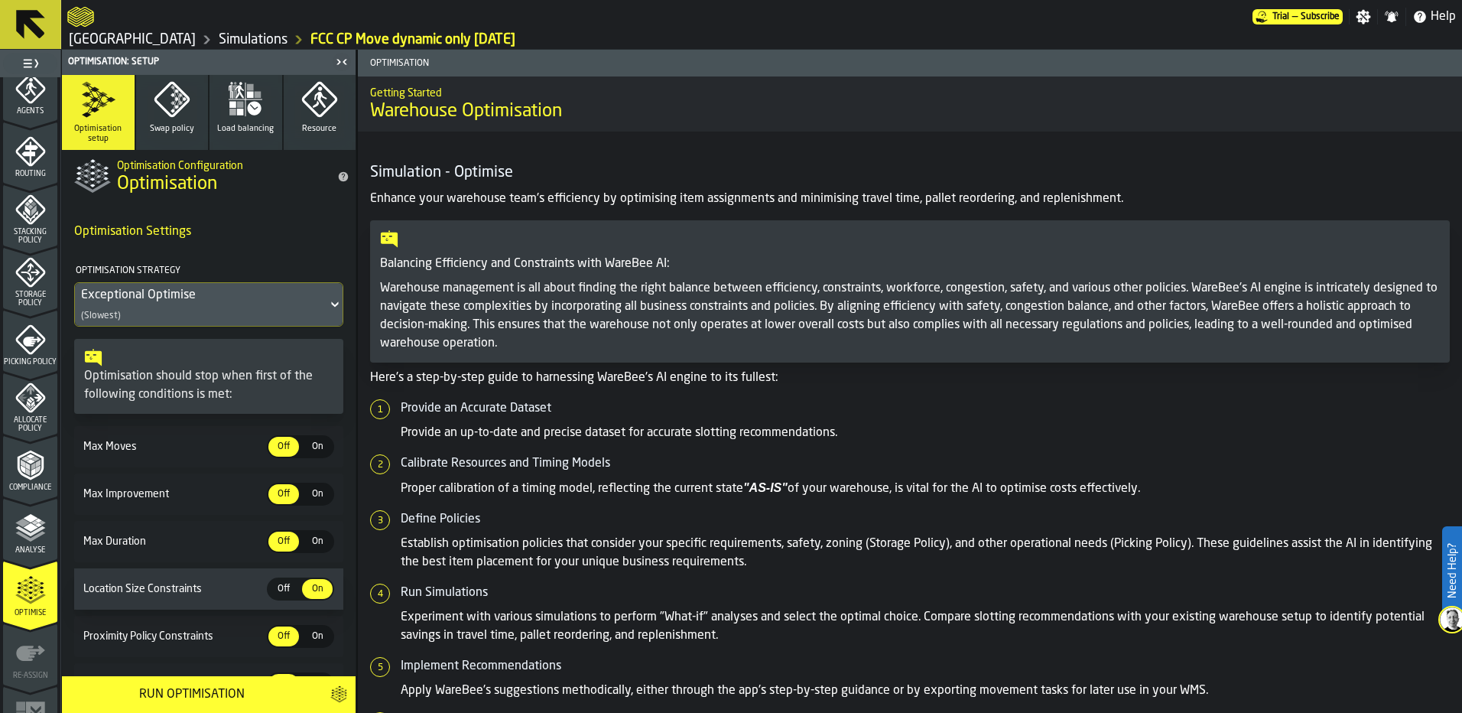
scroll to position [0, 0]
click at [170, 98] on icon "button" at bounding box center [172, 99] width 37 height 37
click at [111, 104] on icon "button" at bounding box center [98, 99] width 37 height 37
click at [223, 700] on div "Run Optimisation" at bounding box center [191, 694] width 241 height 18
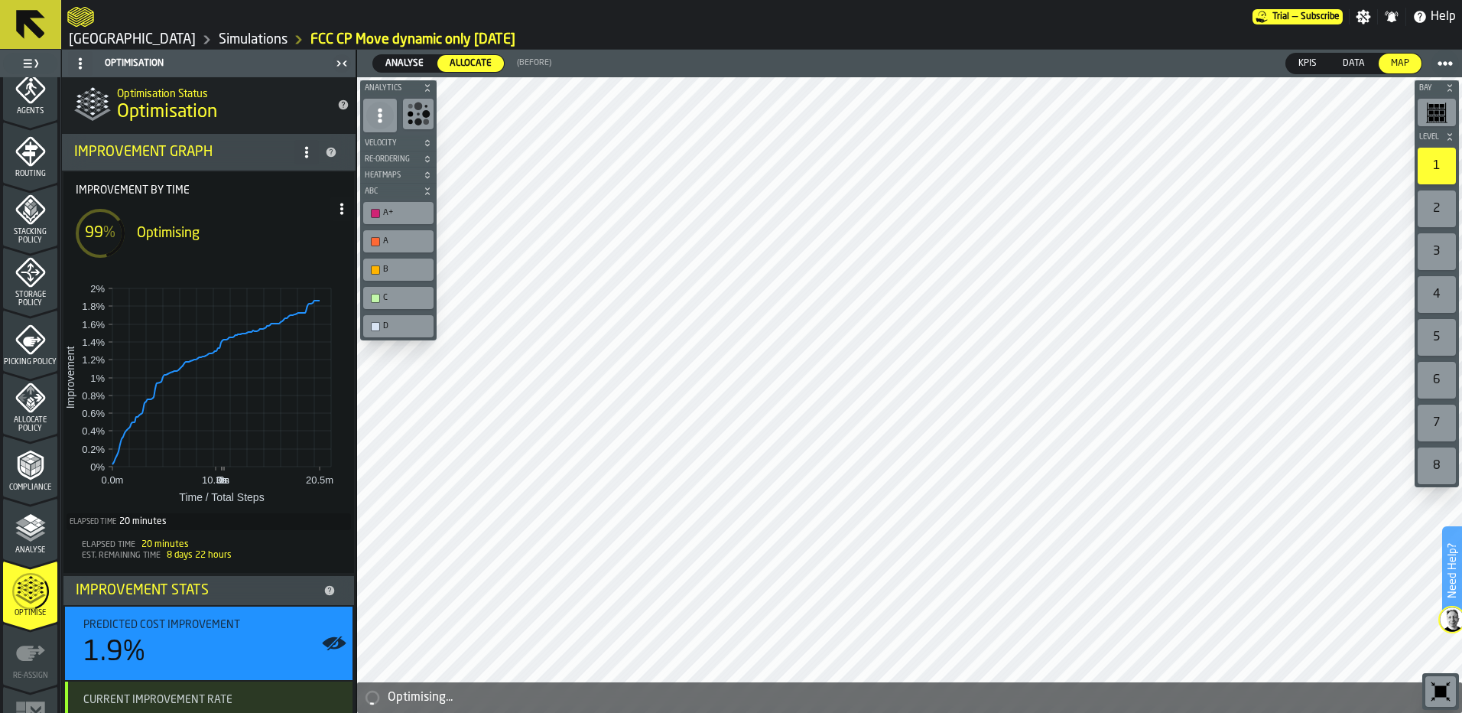
scroll to position [193, 0]
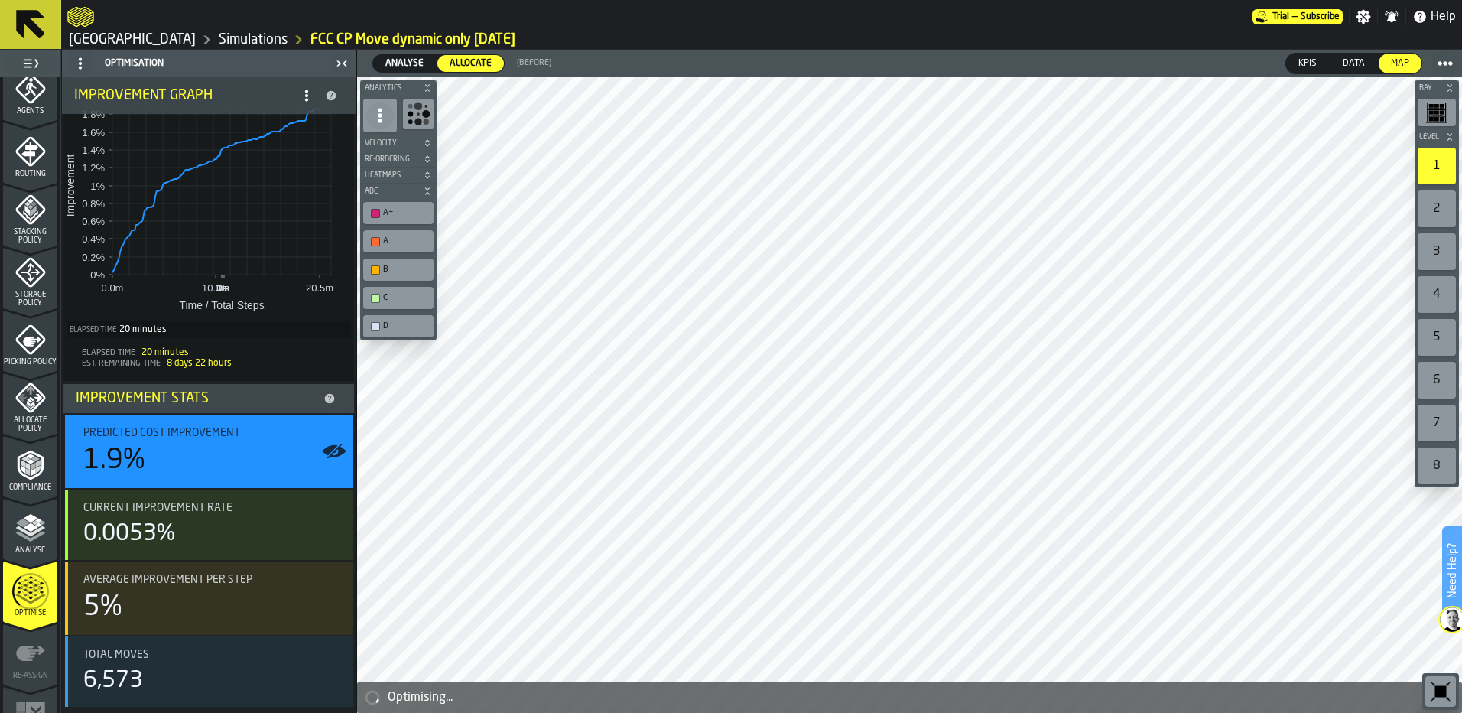
click at [395, 57] on span "Analyse" at bounding box center [404, 64] width 50 height 14
click at [459, 65] on span "Allocate" at bounding box center [470, 64] width 54 height 14
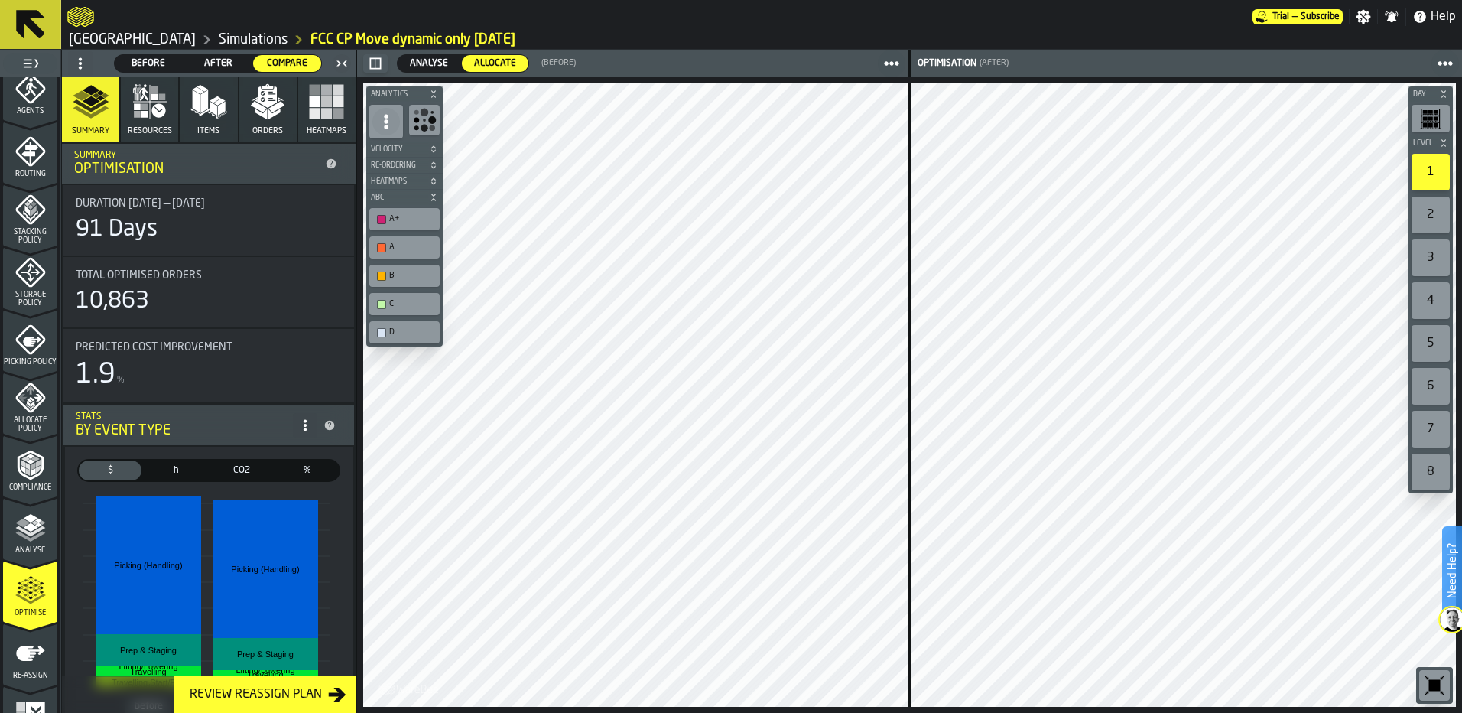
click at [427, 68] on span "Analyse" at bounding box center [429, 64] width 50 height 14
click at [436, 61] on span "Analyse" at bounding box center [429, 64] width 50 height 14
click at [504, 60] on span "Allocate" at bounding box center [495, 64] width 54 height 14
click at [92, 66] on span at bounding box center [80, 63] width 24 height 24
click at [92, 89] on div "Show Setup" at bounding box center [117, 94] width 80 height 18
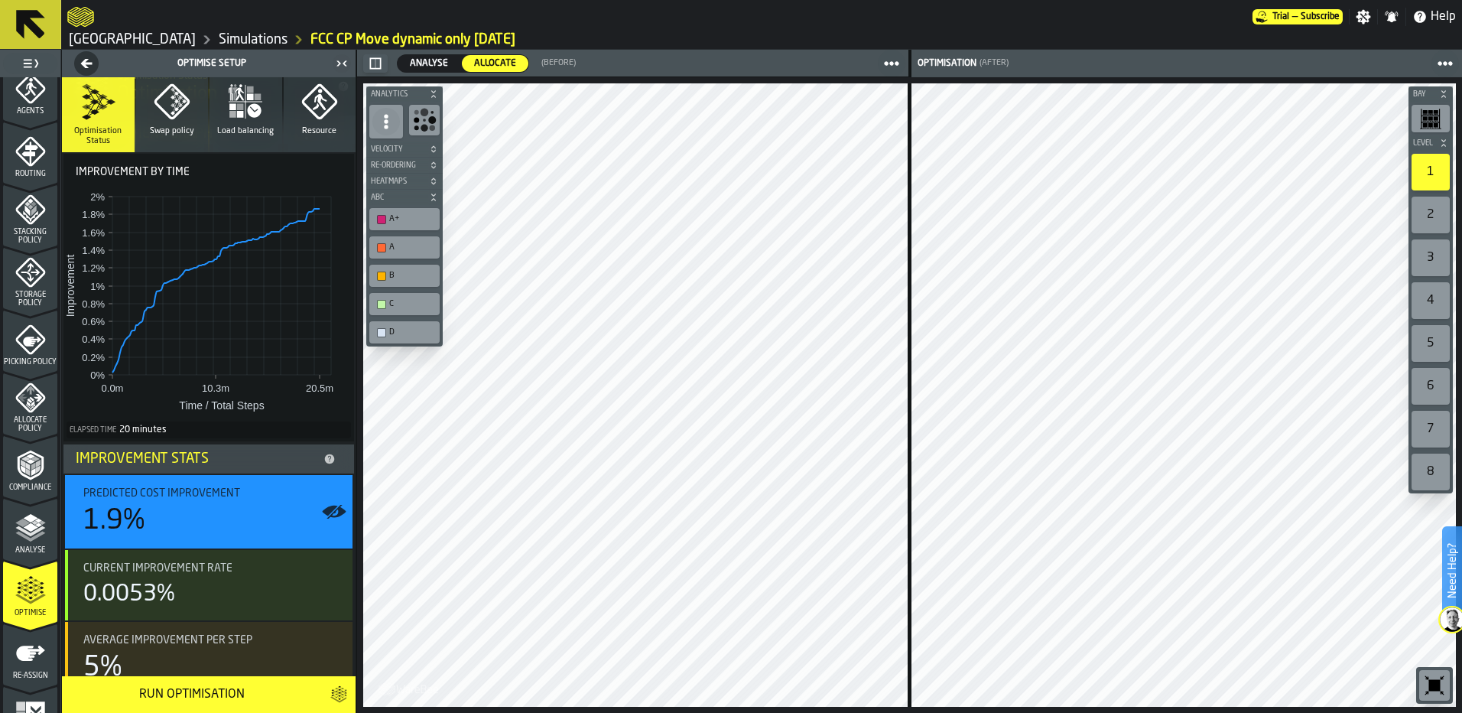
scroll to position [227, 0]
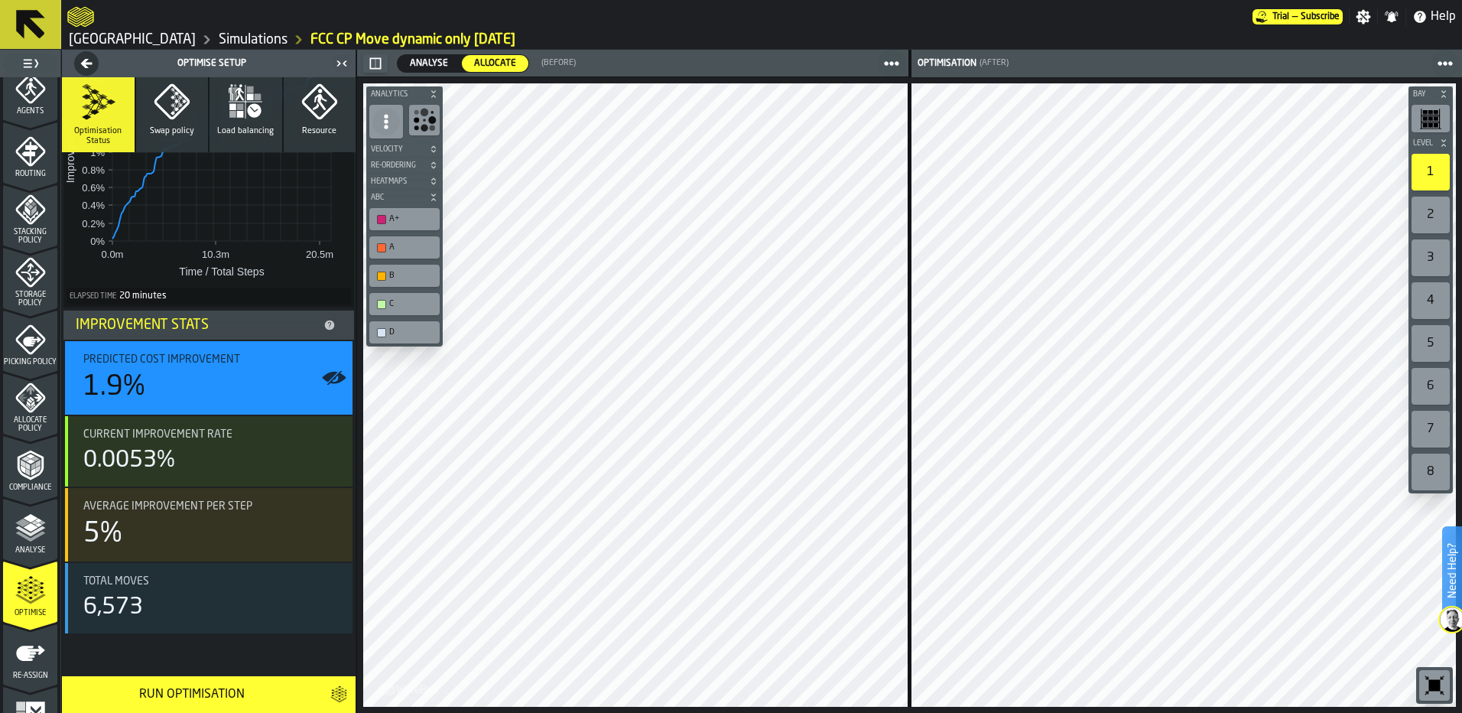
click at [164, 109] on icon "button" at bounding box center [172, 101] width 37 height 37
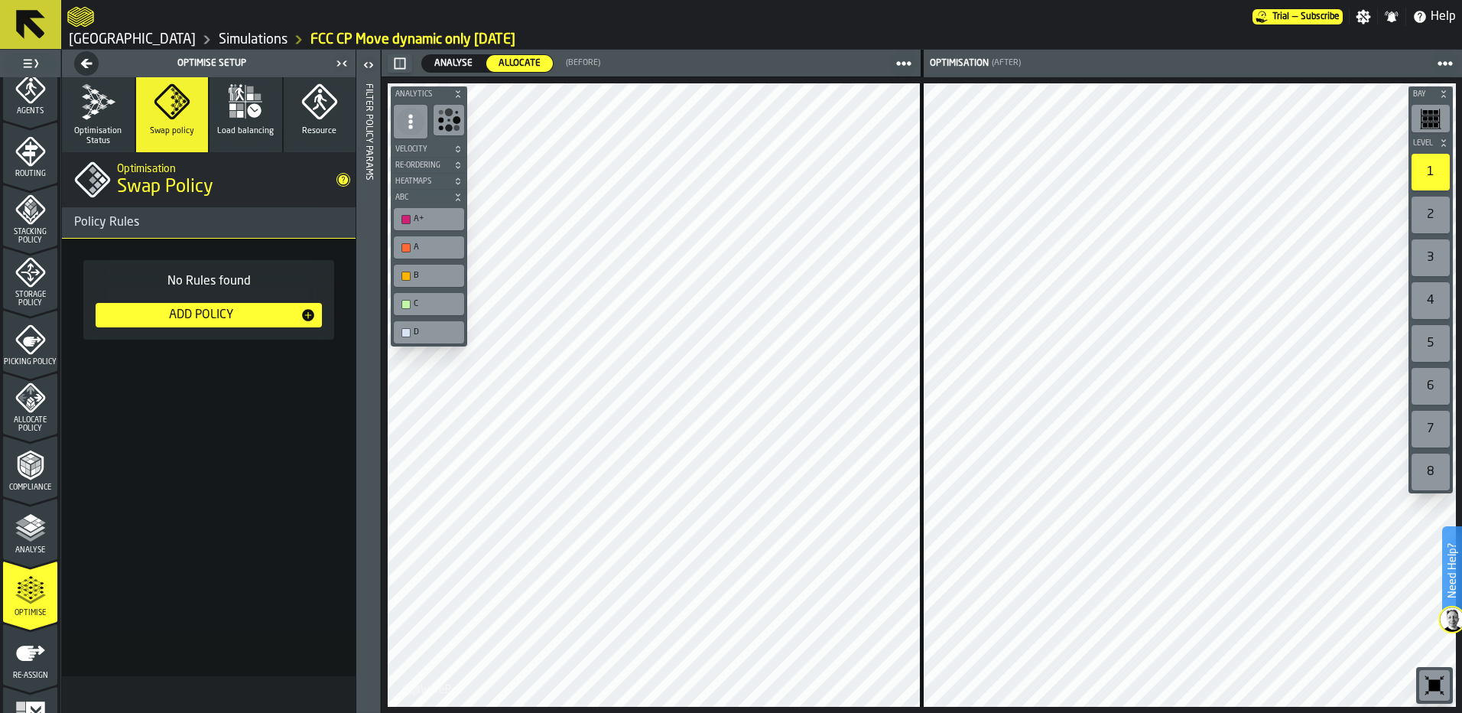
scroll to position [0, 0]
click at [97, 107] on icon "button" at bounding box center [98, 101] width 37 height 37
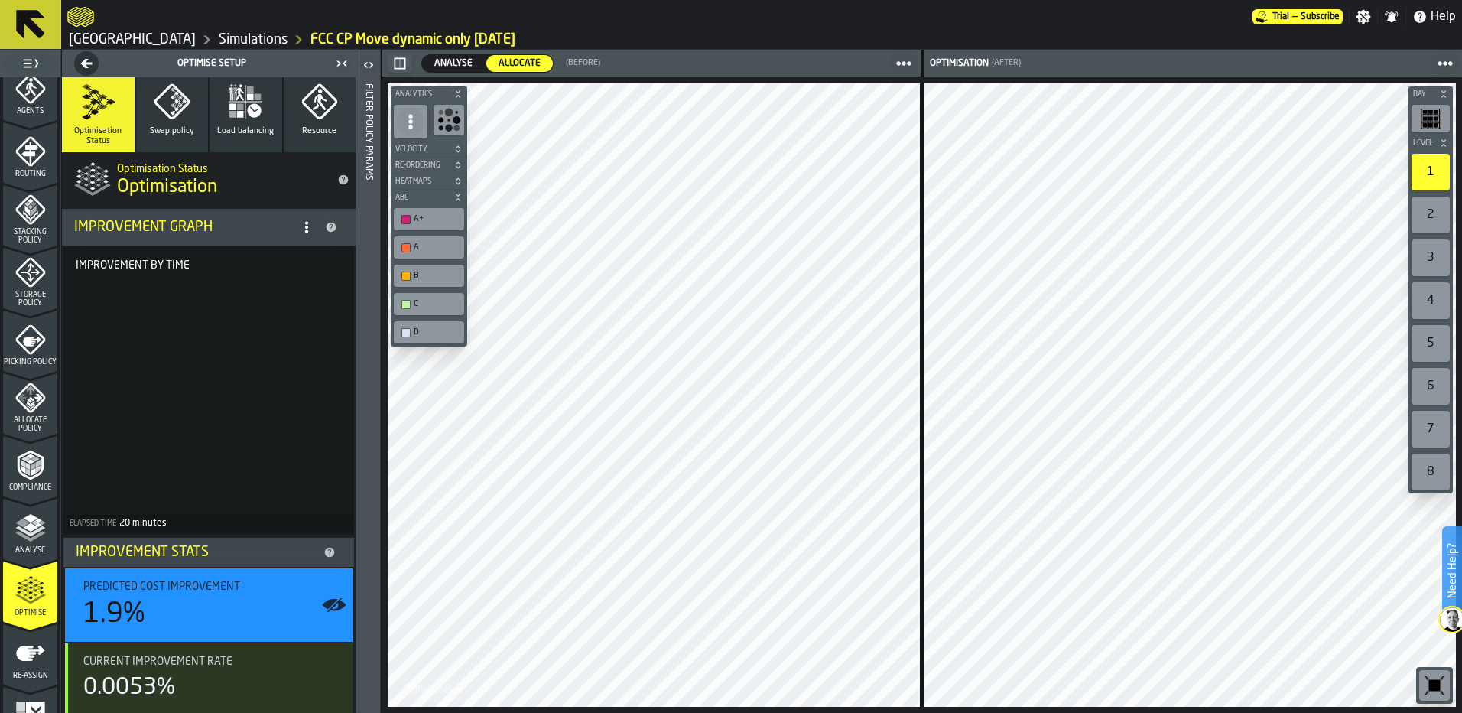
click at [339, 178] on icon "title-Optimisation" at bounding box center [344, 180] width 10 height 10
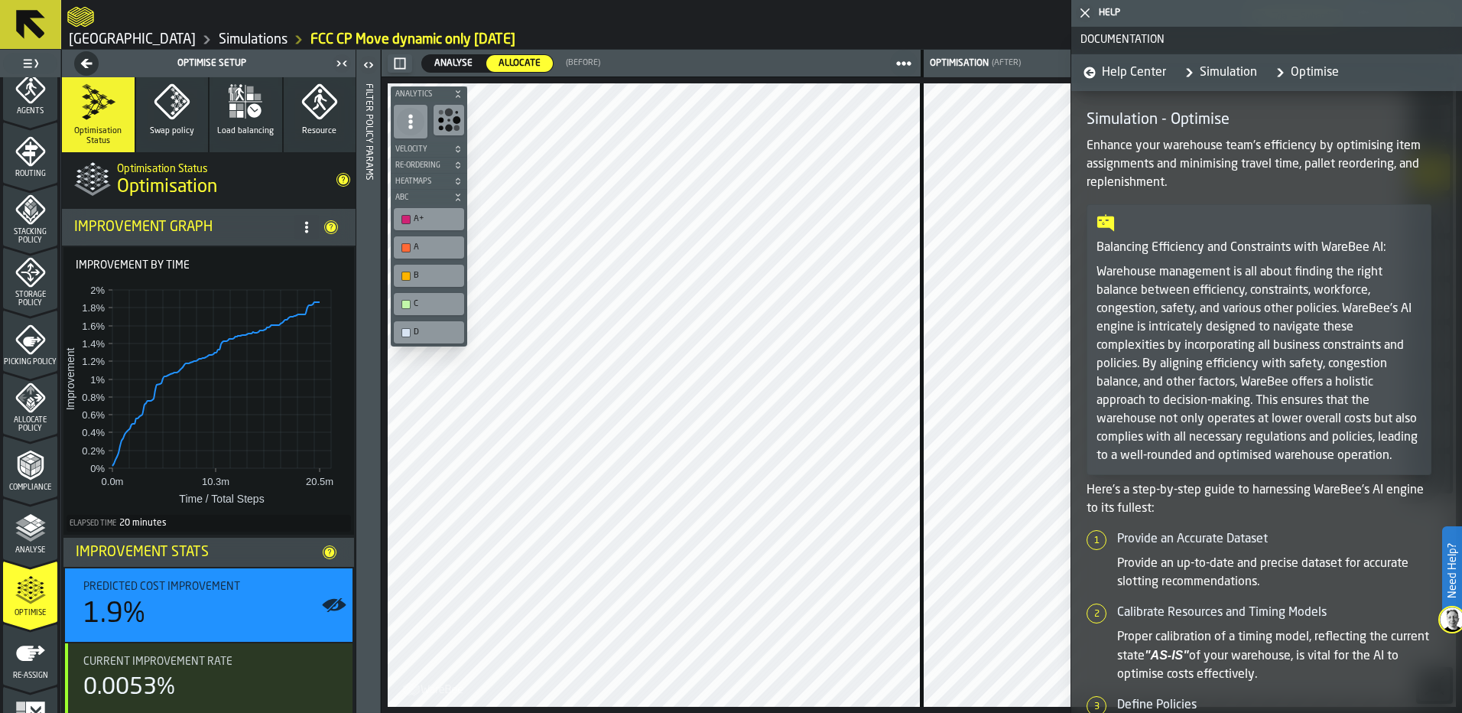
click at [1092, 14] on icon "button-toggle-Close me" at bounding box center [1085, 13] width 18 height 18
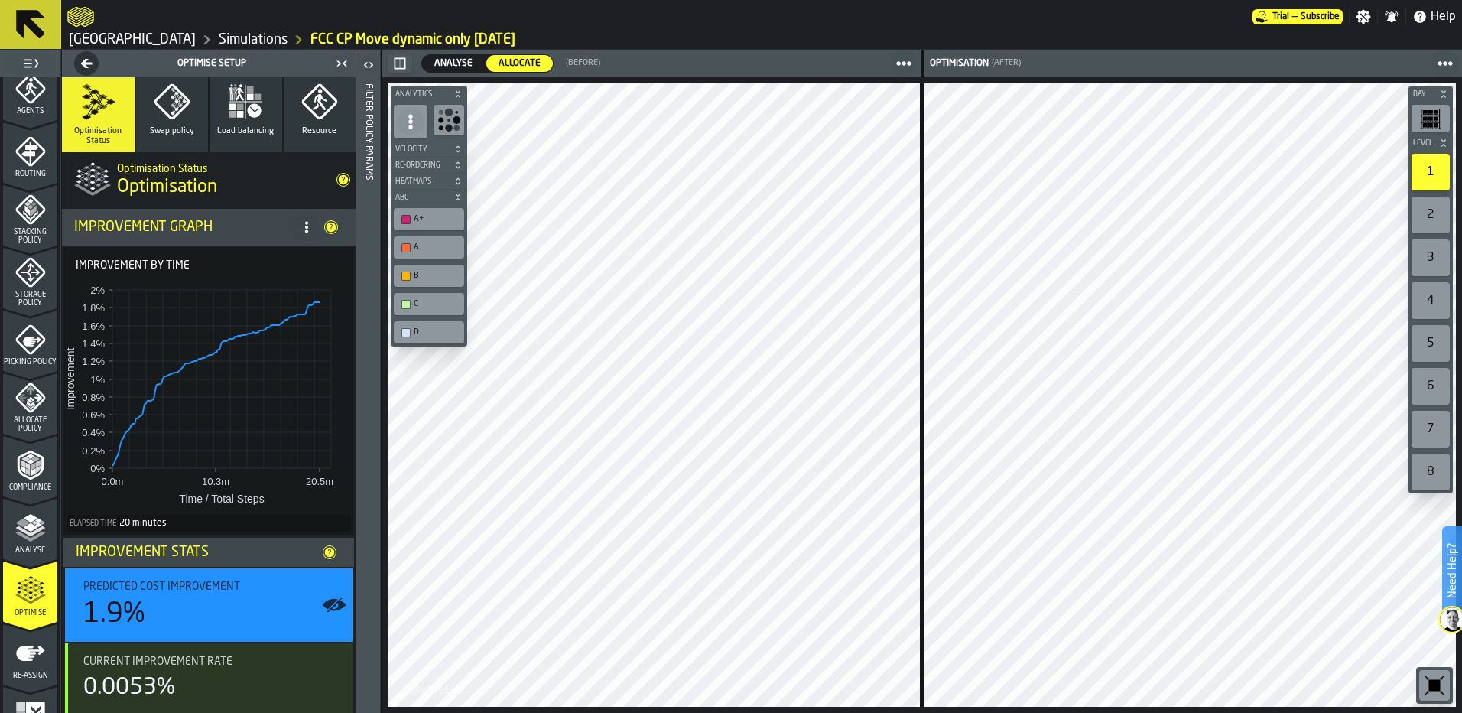
click at [301, 229] on icon at bounding box center [307, 227] width 12 height 12
click at [290, 253] on div "Show Support Options..." at bounding box center [241, 258] width 128 height 18
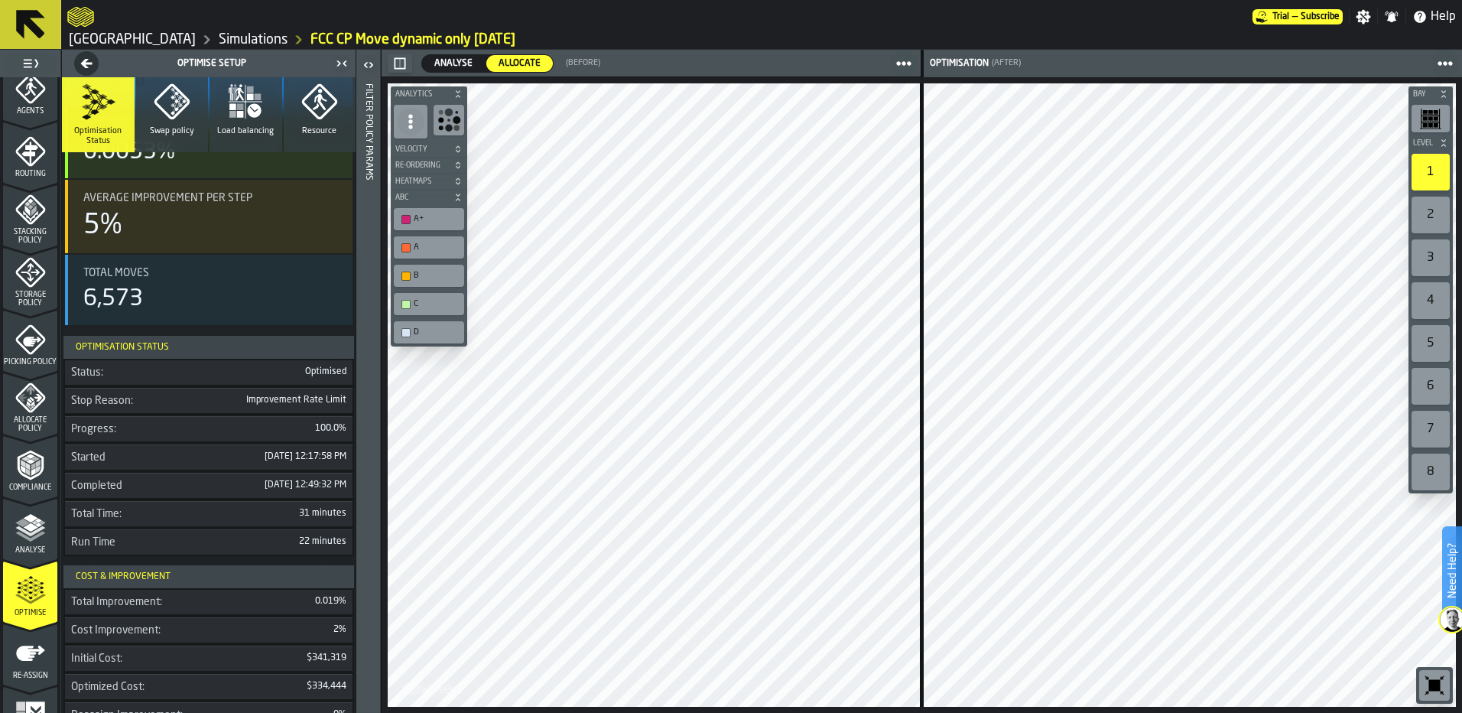
scroll to position [612, 0]
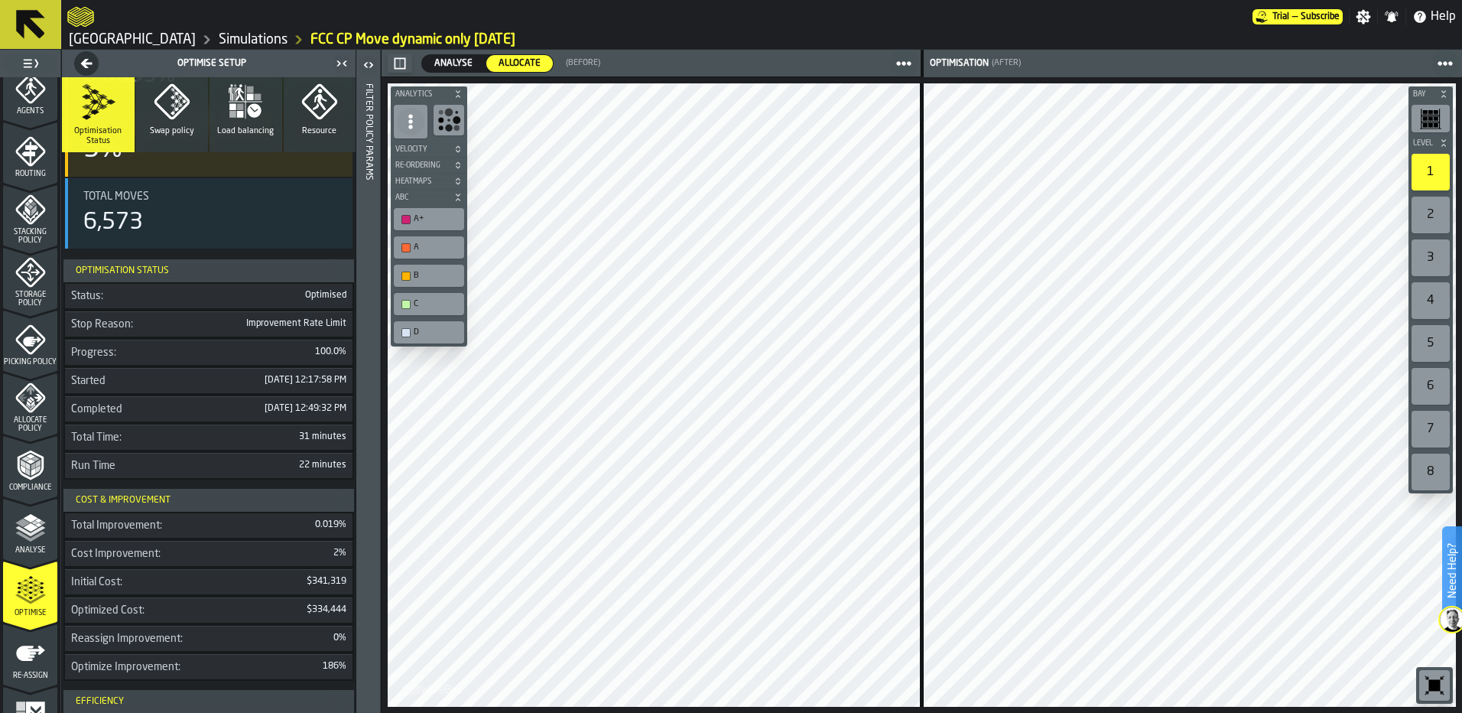
click at [238, 105] on icon "button" at bounding box center [240, 106] width 7 height 7
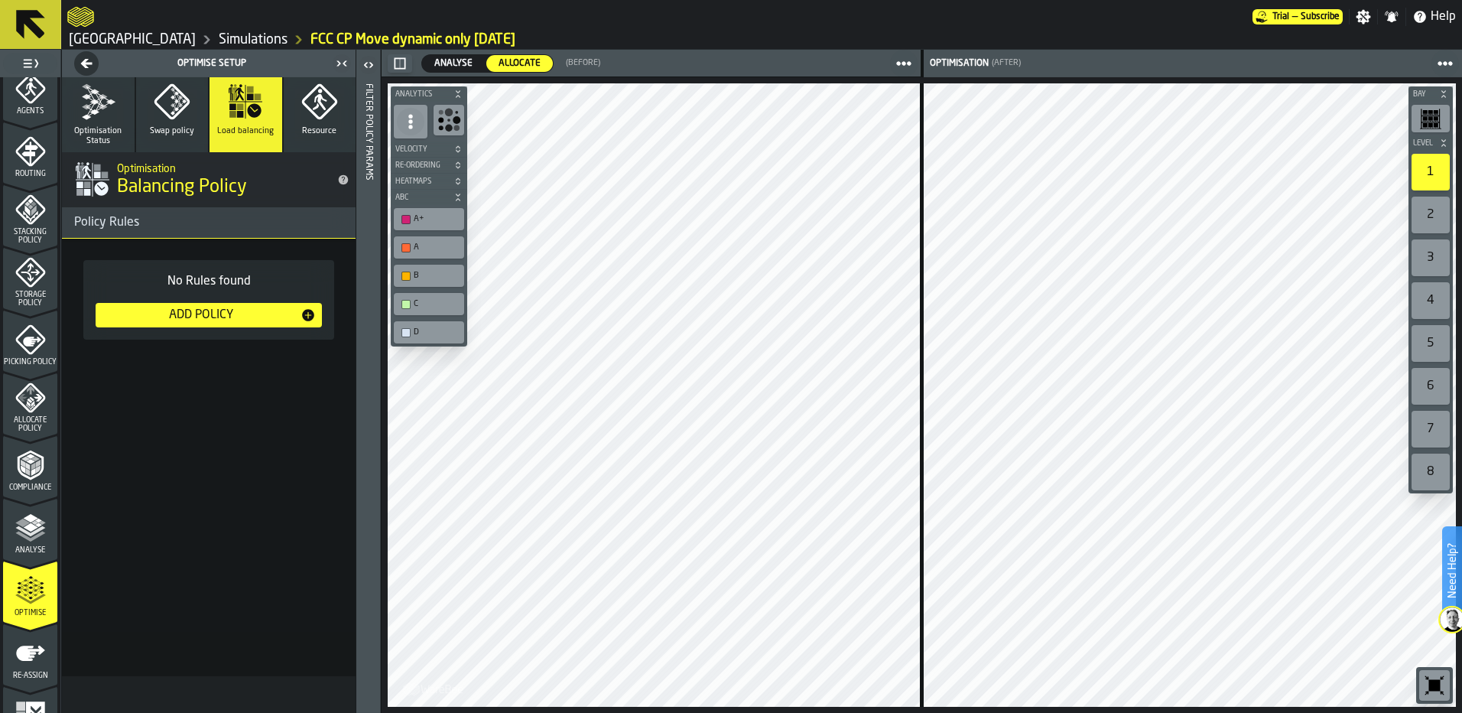
scroll to position [0, 0]
click at [164, 105] on icon "button" at bounding box center [172, 101] width 37 height 37
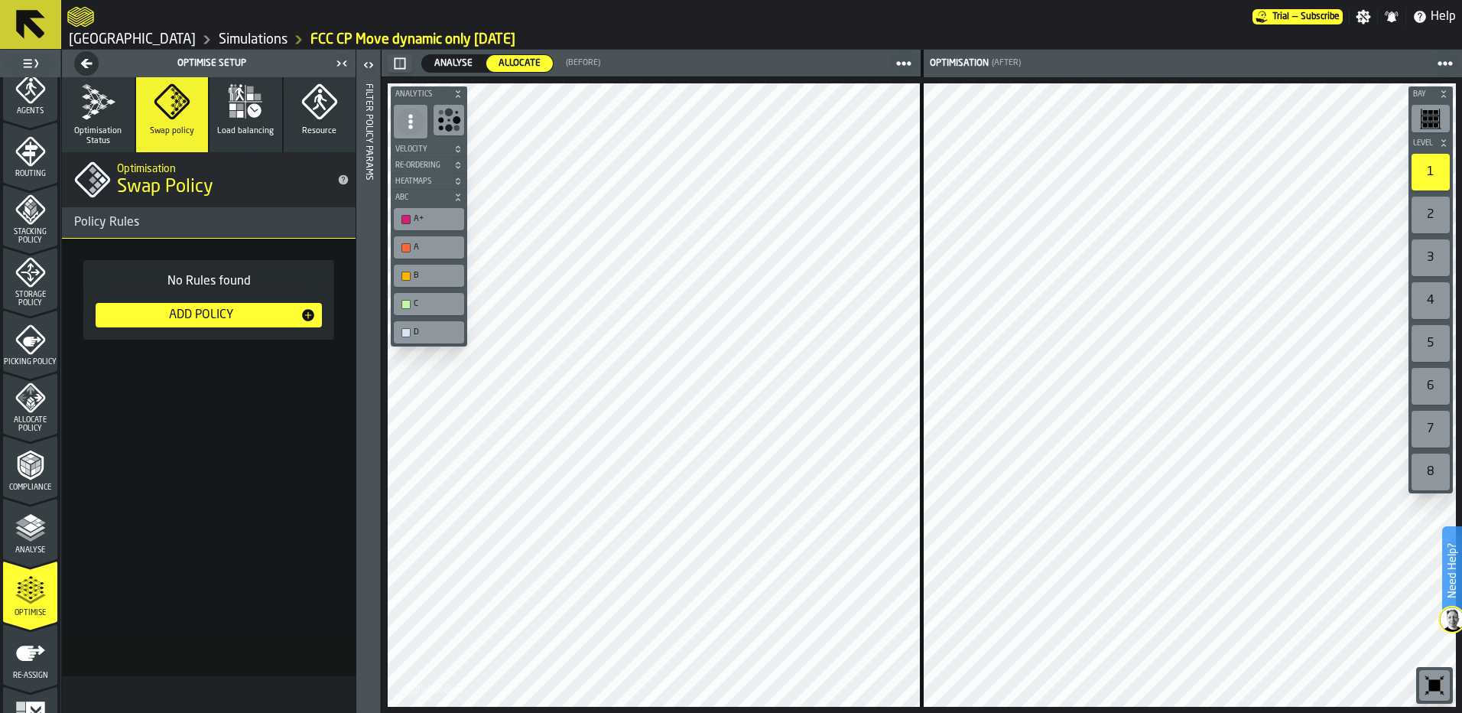
click at [307, 106] on icon "button" at bounding box center [318, 101] width 35 height 35
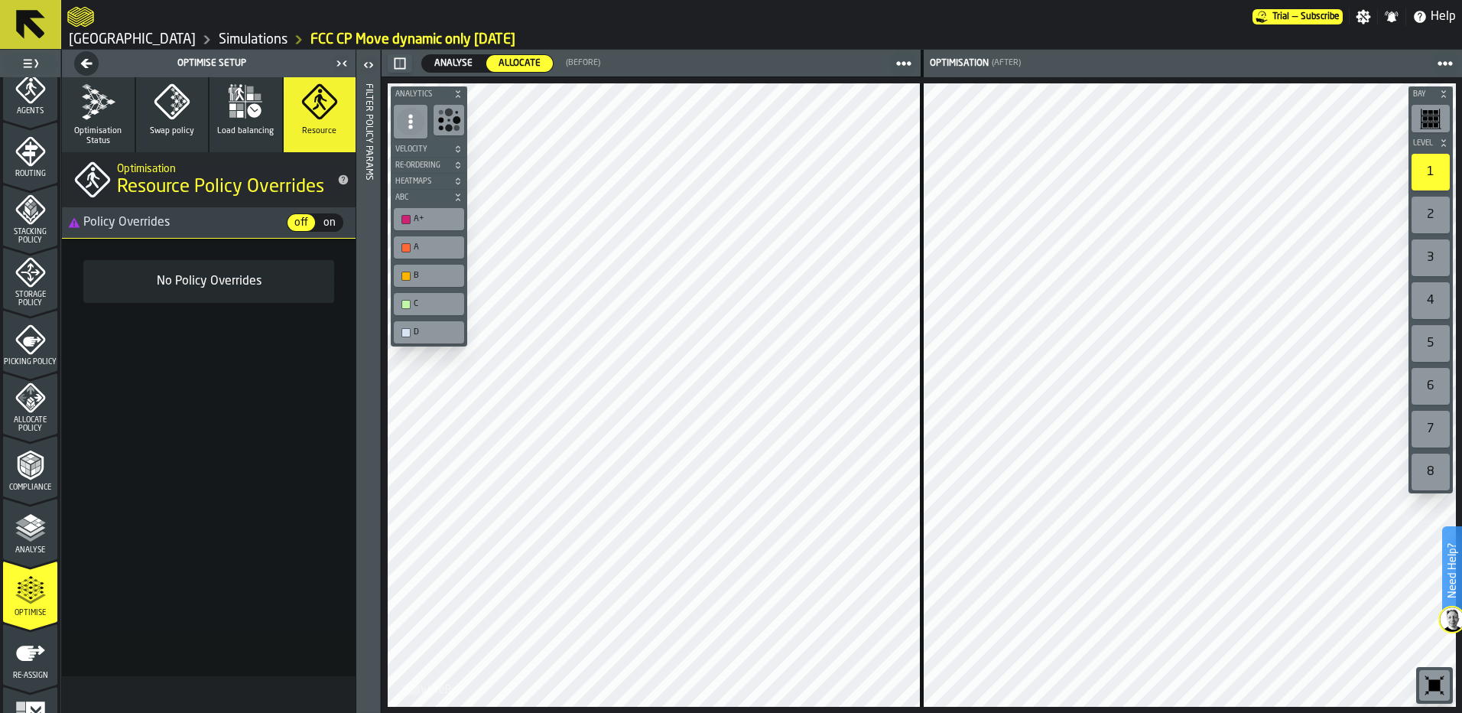
click at [224, 107] on button "Load balancing" at bounding box center [246, 114] width 73 height 75
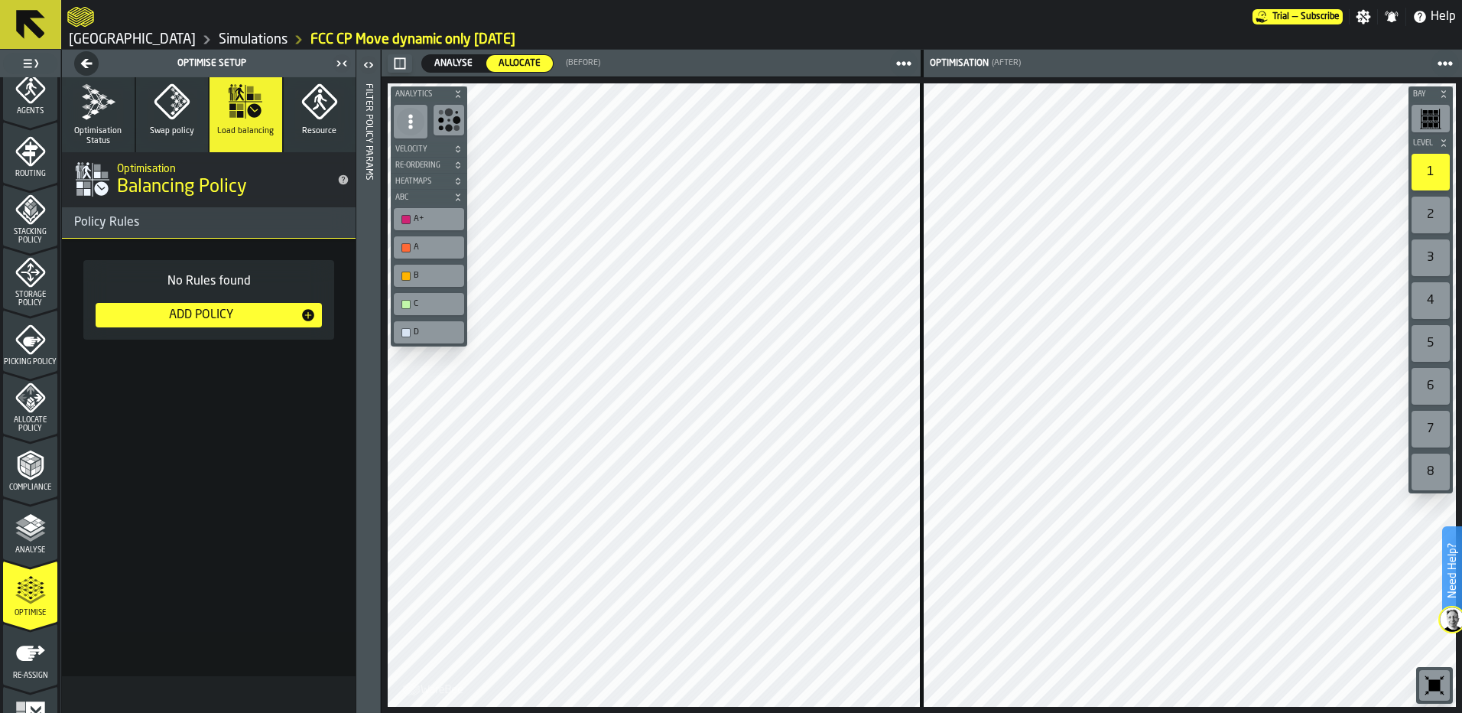
click at [162, 106] on icon "button" at bounding box center [172, 101] width 37 height 37
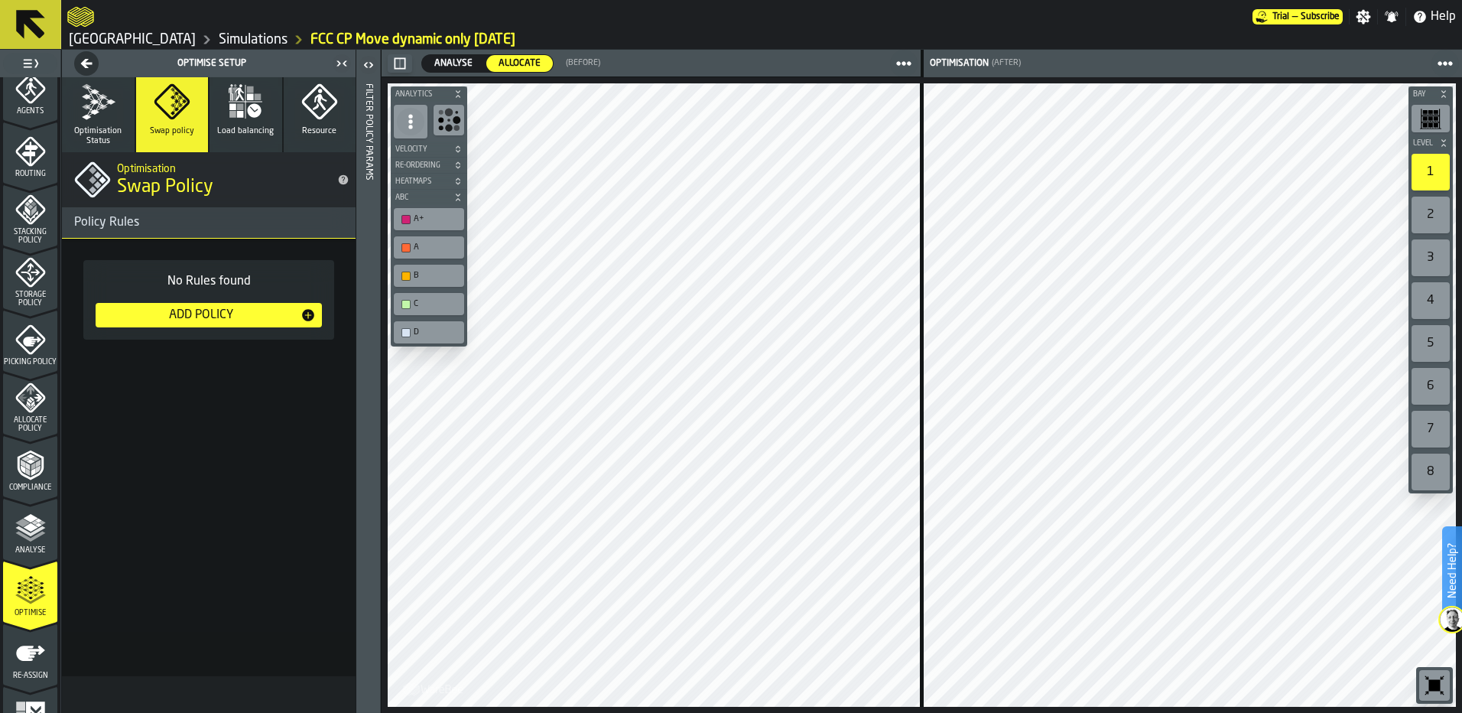
click at [97, 106] on icon "button" at bounding box center [98, 101] width 37 height 37
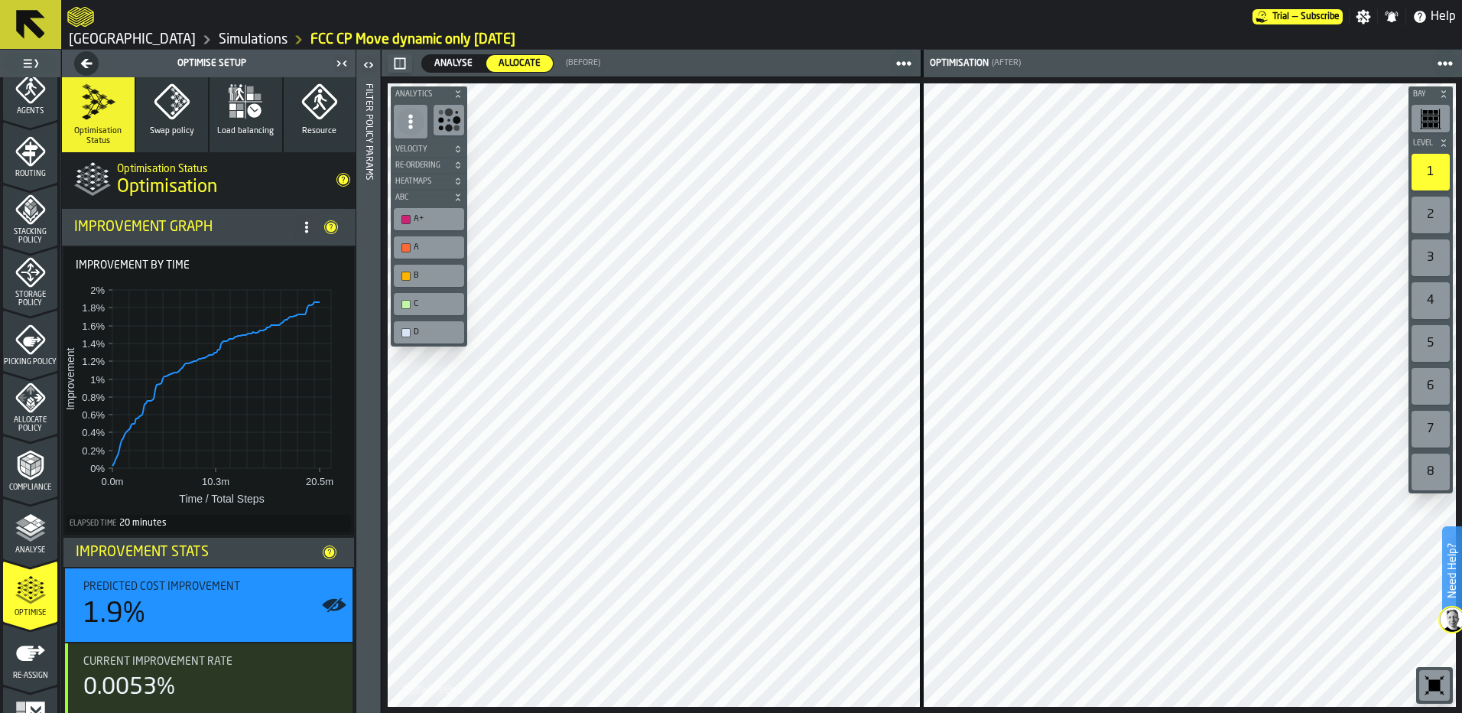
click at [294, 225] on span at bounding box center [306, 227] width 24 height 24
click at [257, 257] on div "Show Support Options..." at bounding box center [241, 258] width 128 height 18
click at [101, 43] on link "[GEOGRAPHIC_DATA]" at bounding box center [132, 39] width 127 height 17
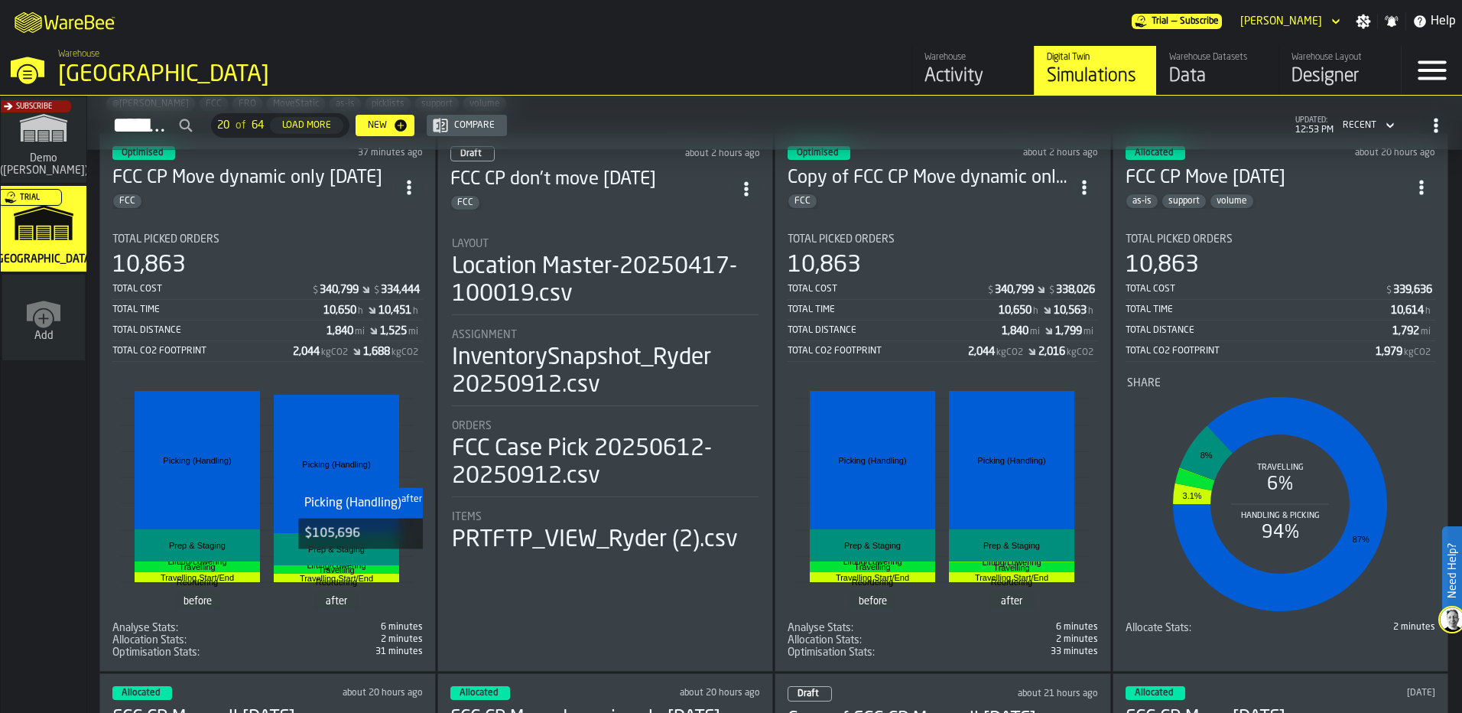
scroll to position [76, 0]
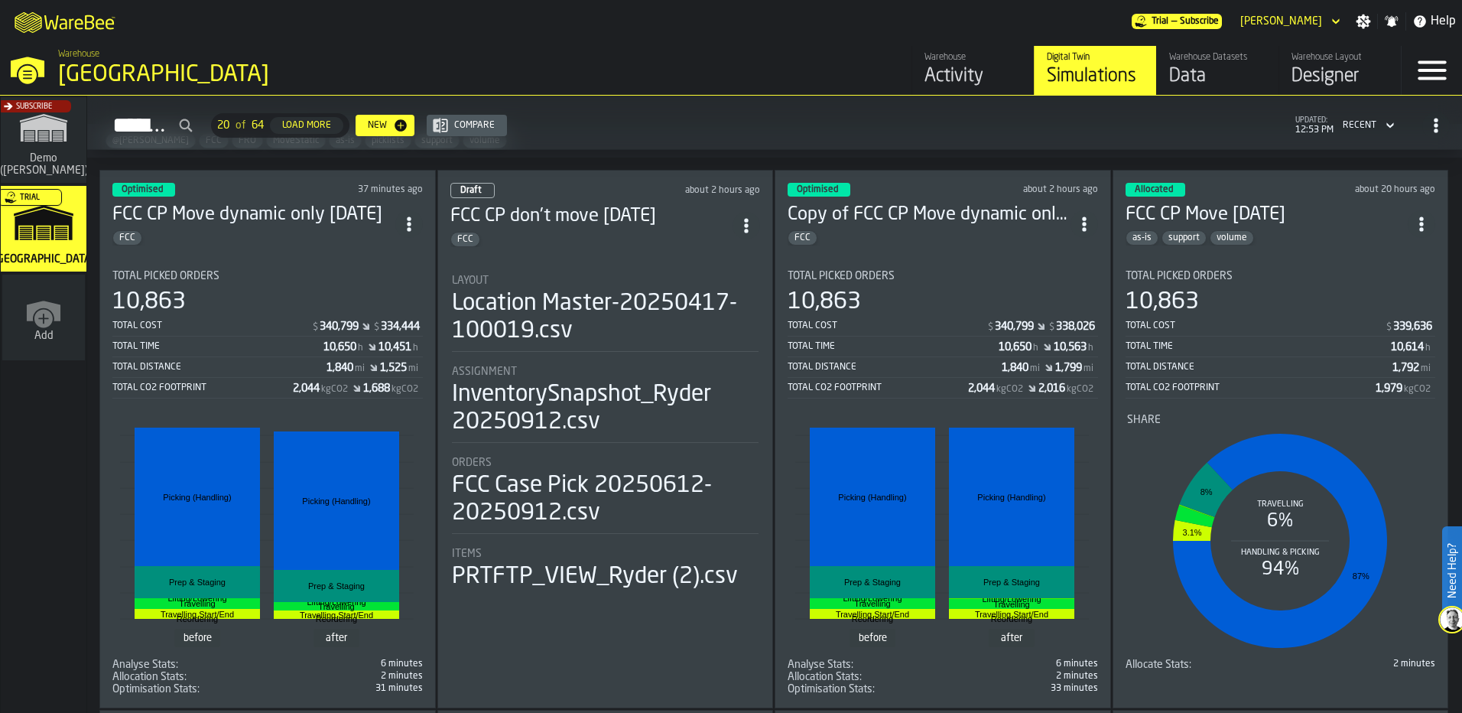
click at [411, 227] on circle "ItemListCard-DashboardItemContainer" at bounding box center [409, 229] width 4 height 4
click at [382, 323] on div "Duplicate" at bounding box center [377, 326] width 80 height 18
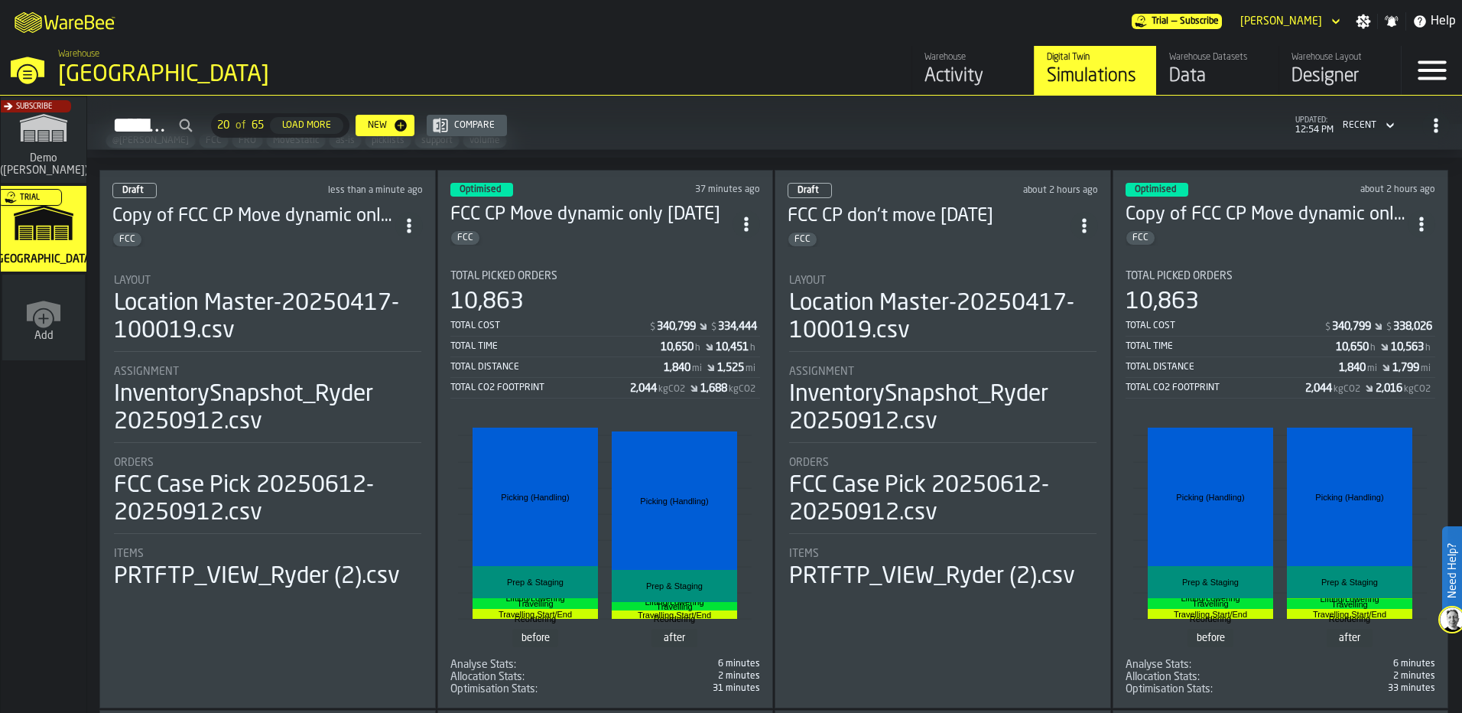
click at [304, 250] on div "Draft less than a minute ago Copy of FCC CP Move dynamic only 9/25/25 FCC Layou…" at bounding box center [267, 439] width 336 height 538
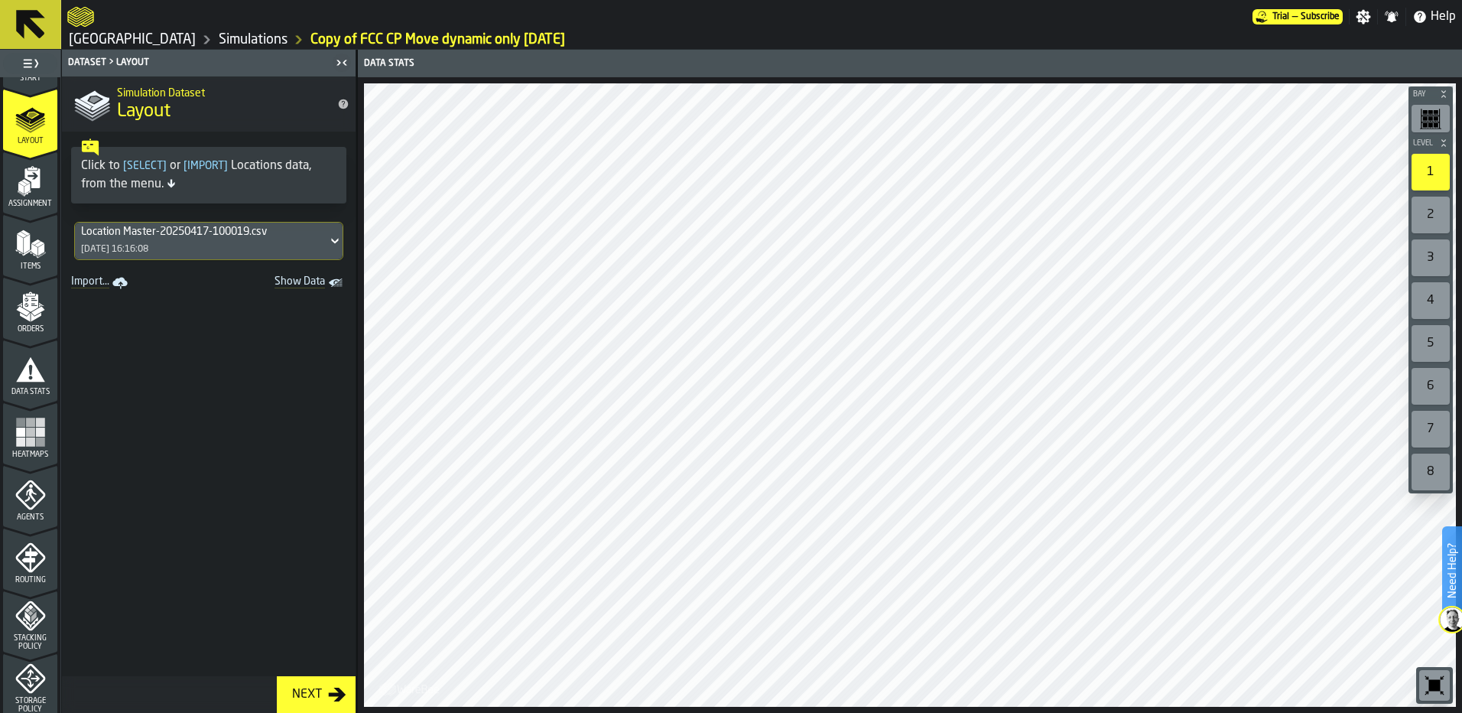
scroll to position [76, 0]
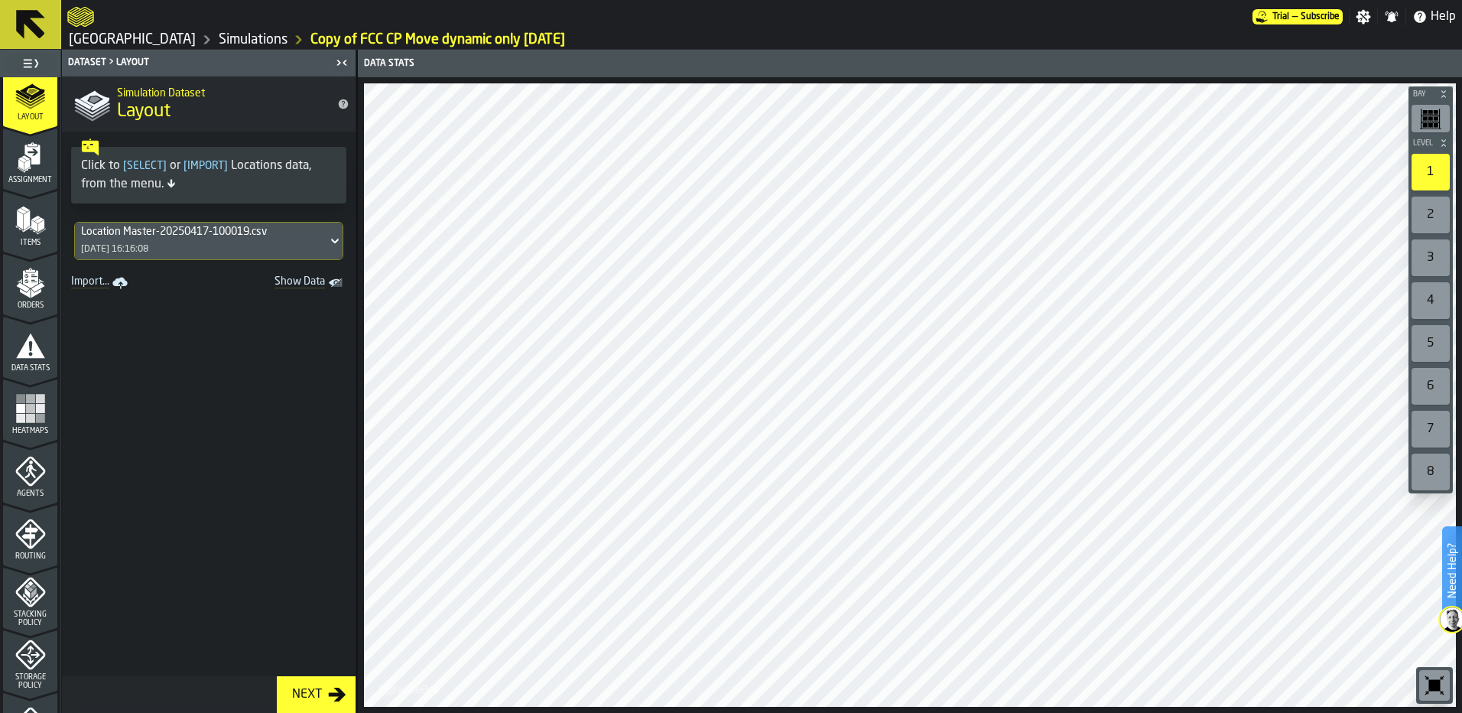
click at [34, 466] on icon "menu Agents" at bounding box center [30, 471] width 31 height 31
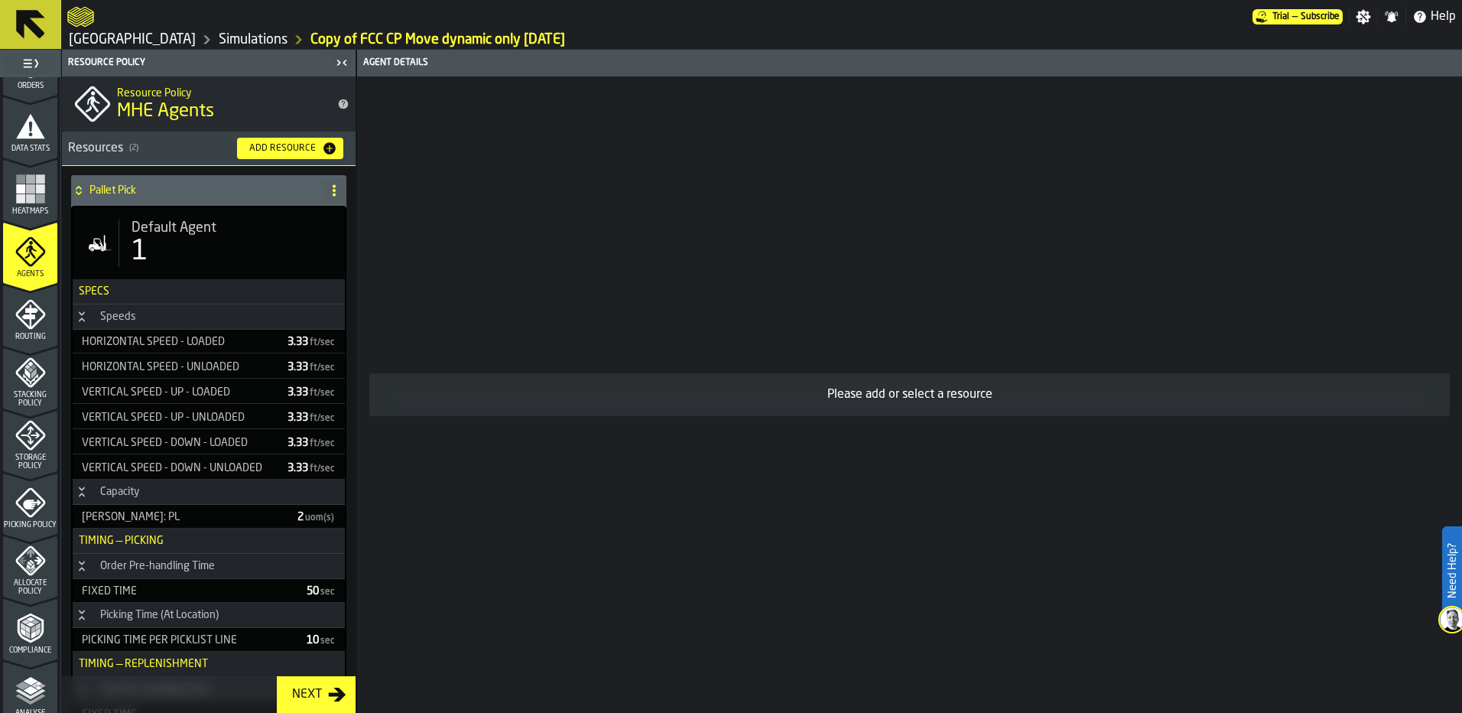
scroll to position [382, 0]
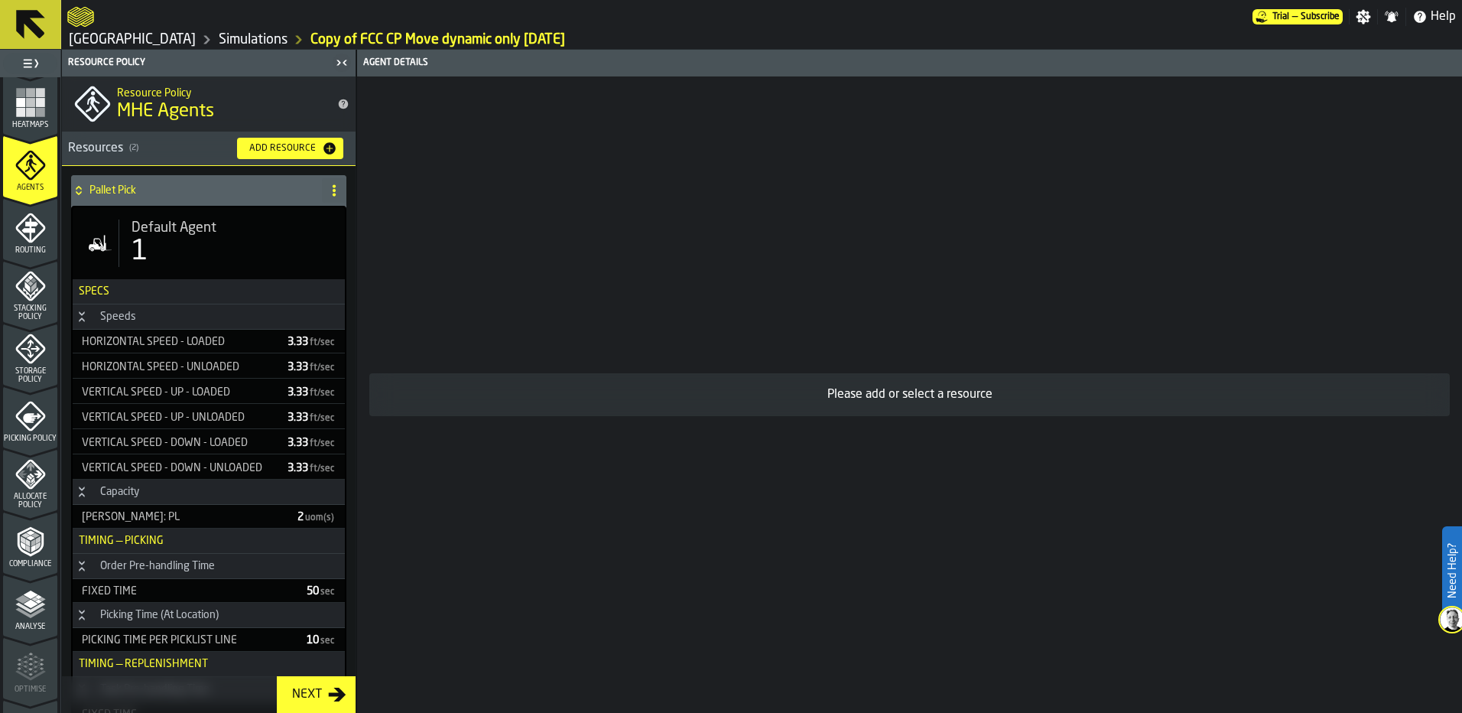
click at [20, 499] on span "Allocate Policy" at bounding box center [30, 500] width 54 height 17
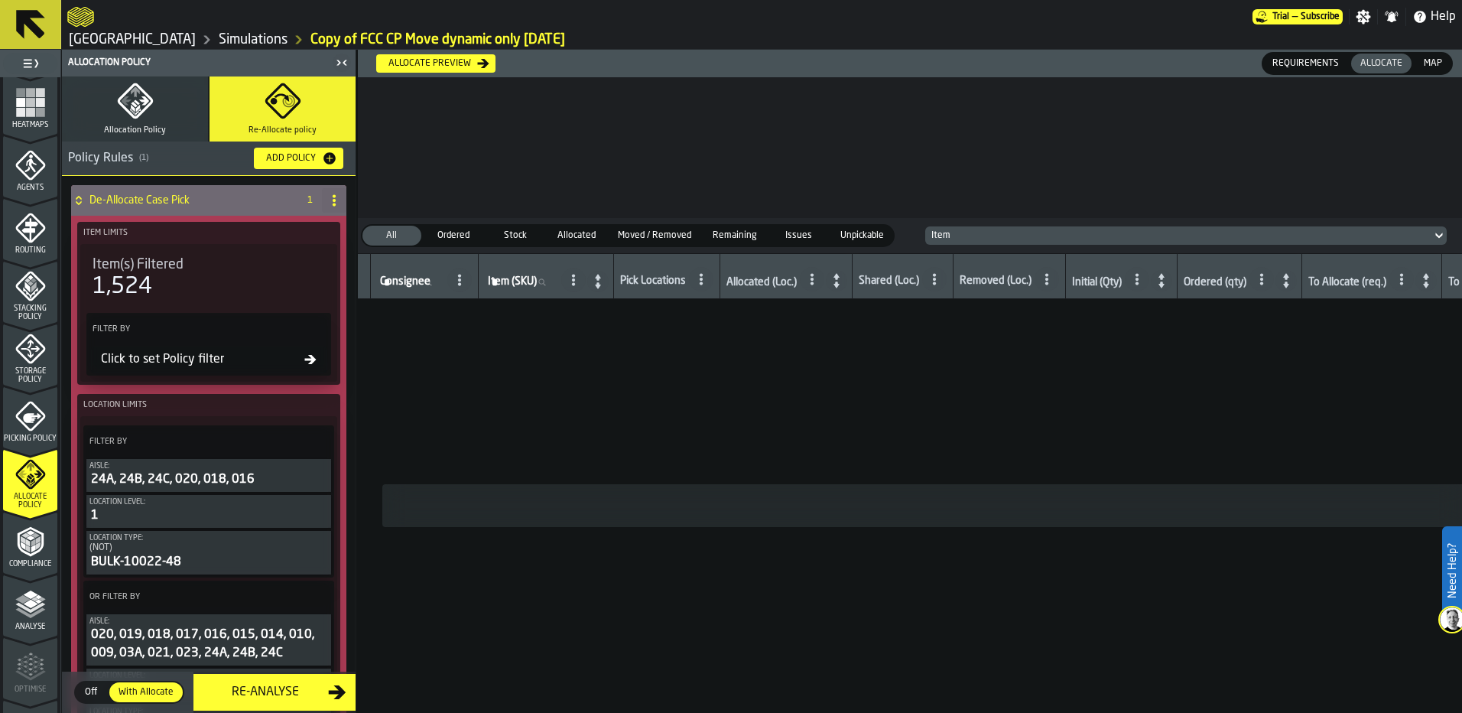
click at [420, 60] on div "Allocate preview" at bounding box center [429, 63] width 95 height 11
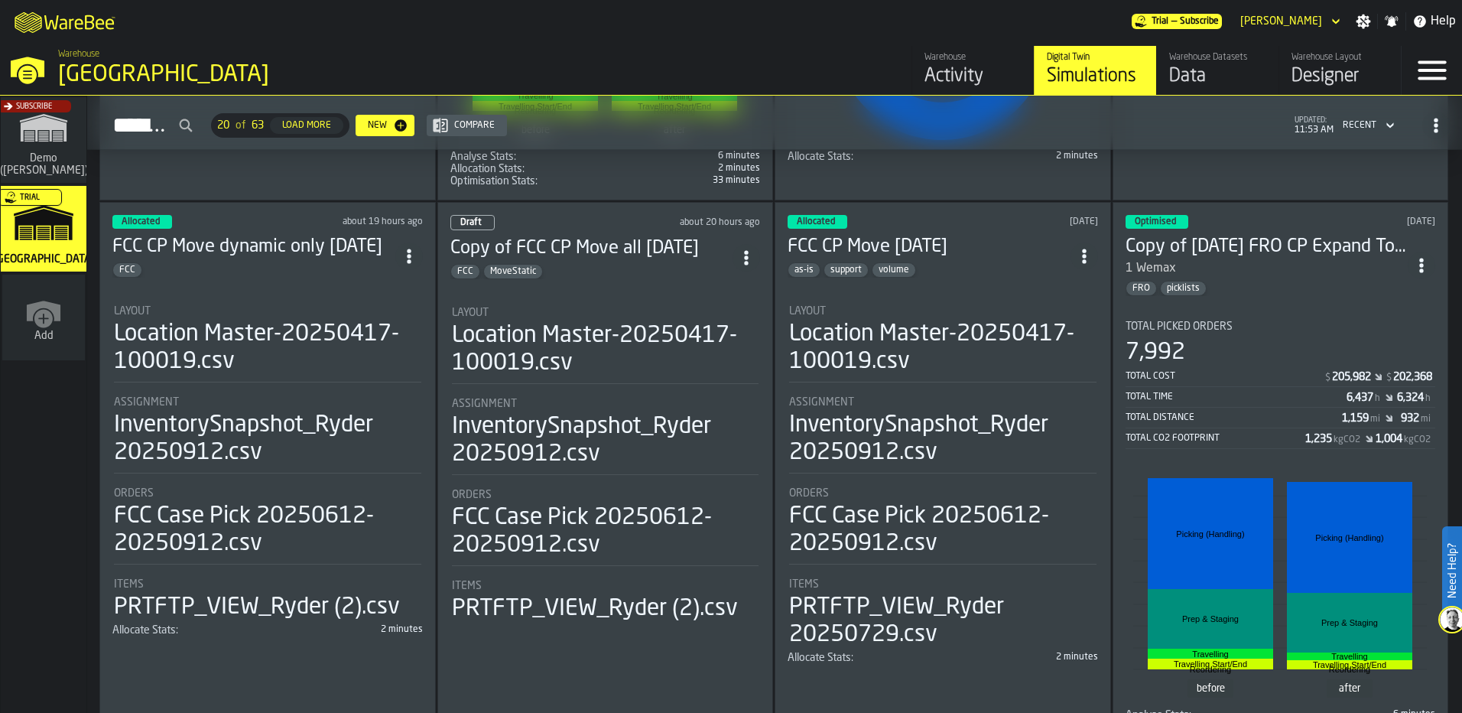
scroll to position [612, 0]
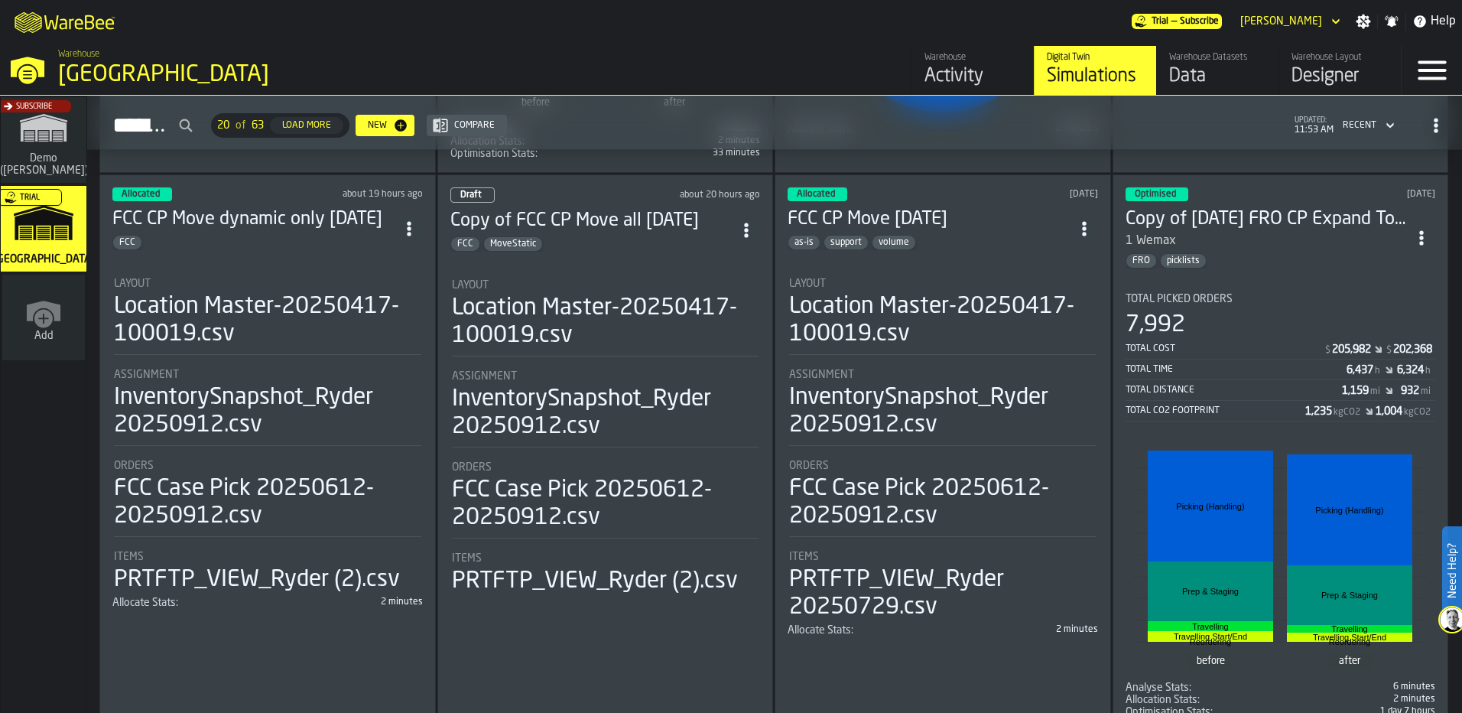
click at [1284, 246] on div "1 Wemax" at bounding box center [1267, 241] width 283 height 18
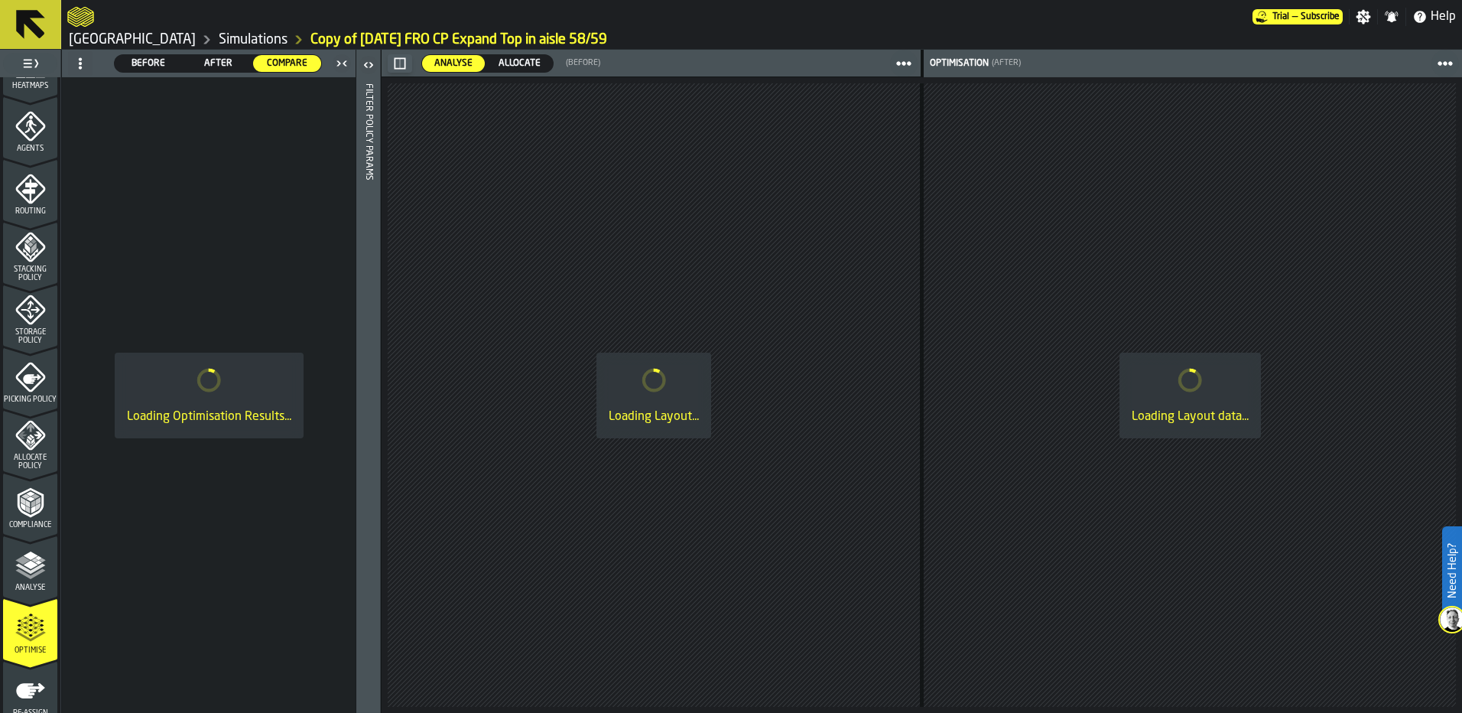
scroll to position [459, 0]
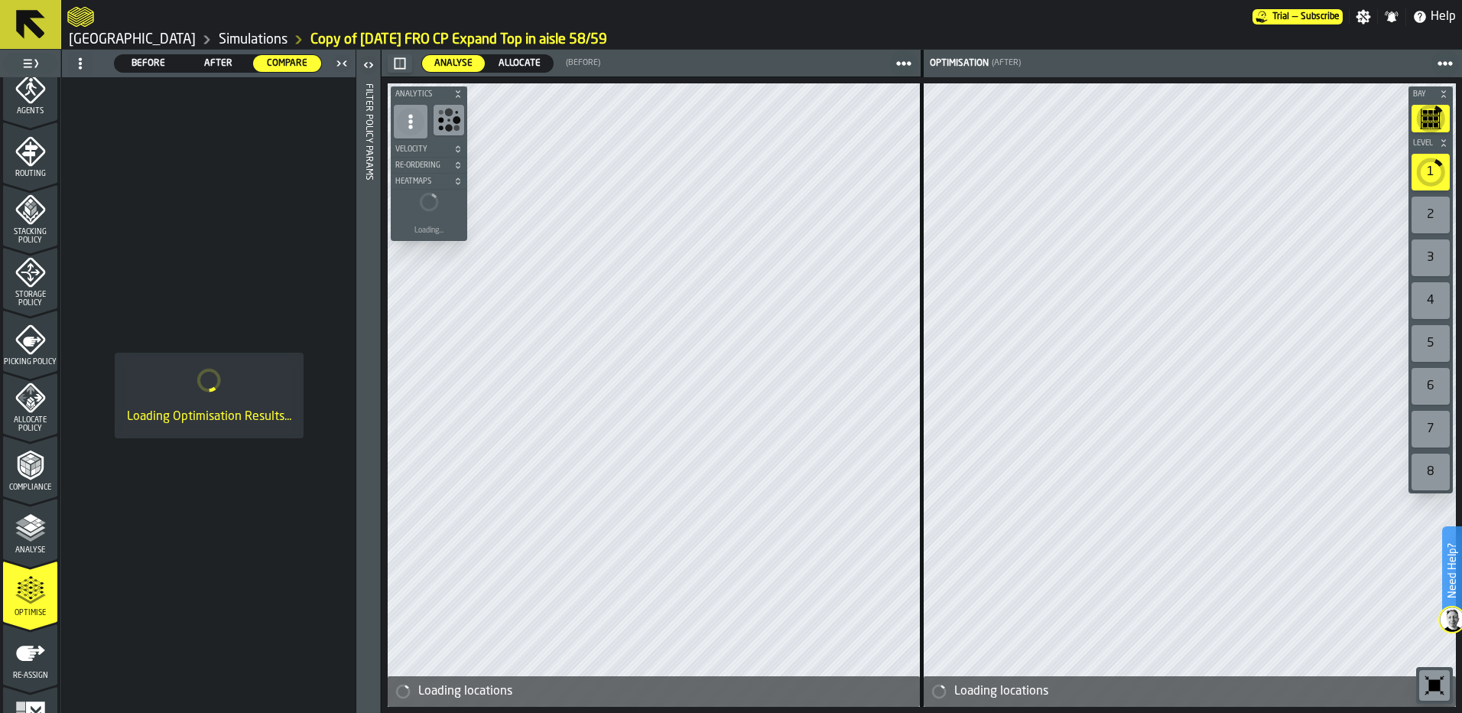
click at [77, 65] on icon at bounding box center [80, 63] width 12 height 12
click at [98, 93] on div "Show Setup" at bounding box center [117, 94] width 80 height 18
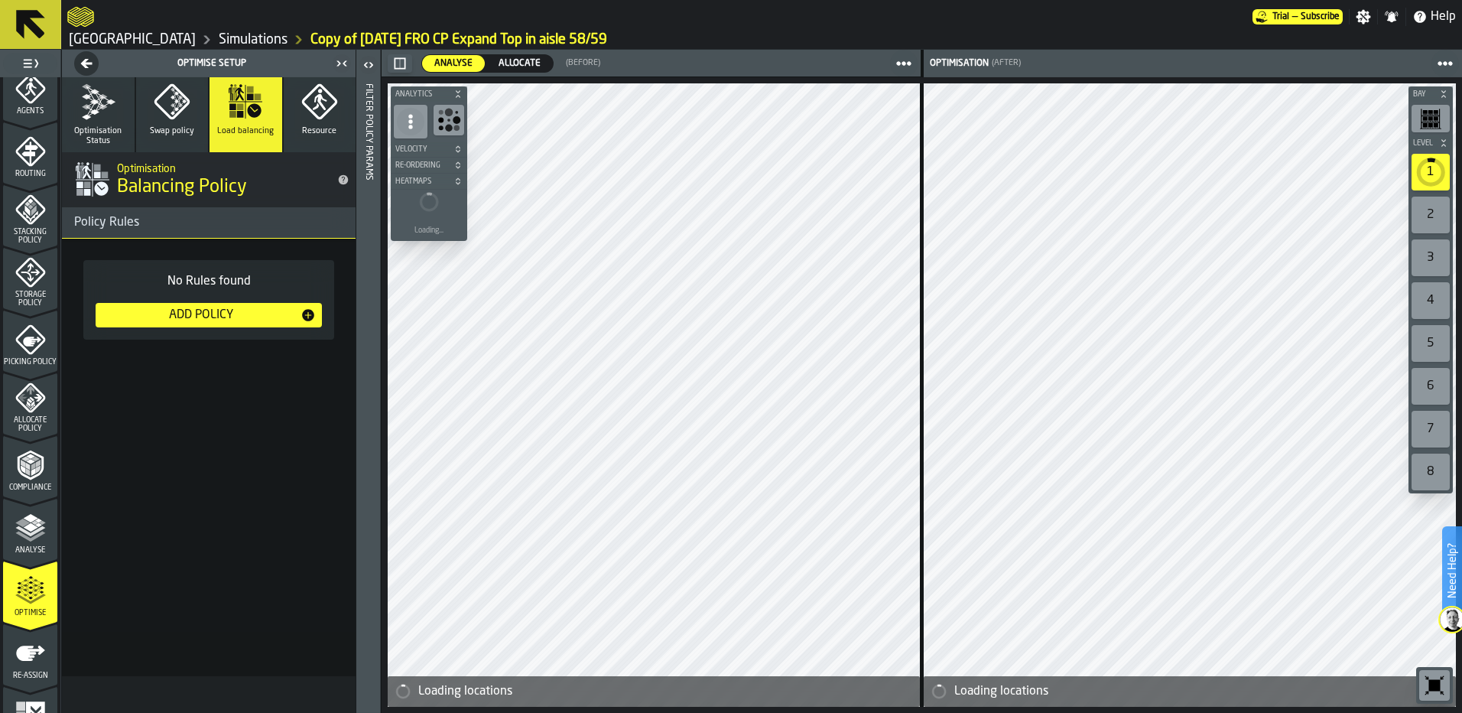
click at [186, 125] on button "Swap policy" at bounding box center [172, 114] width 73 height 75
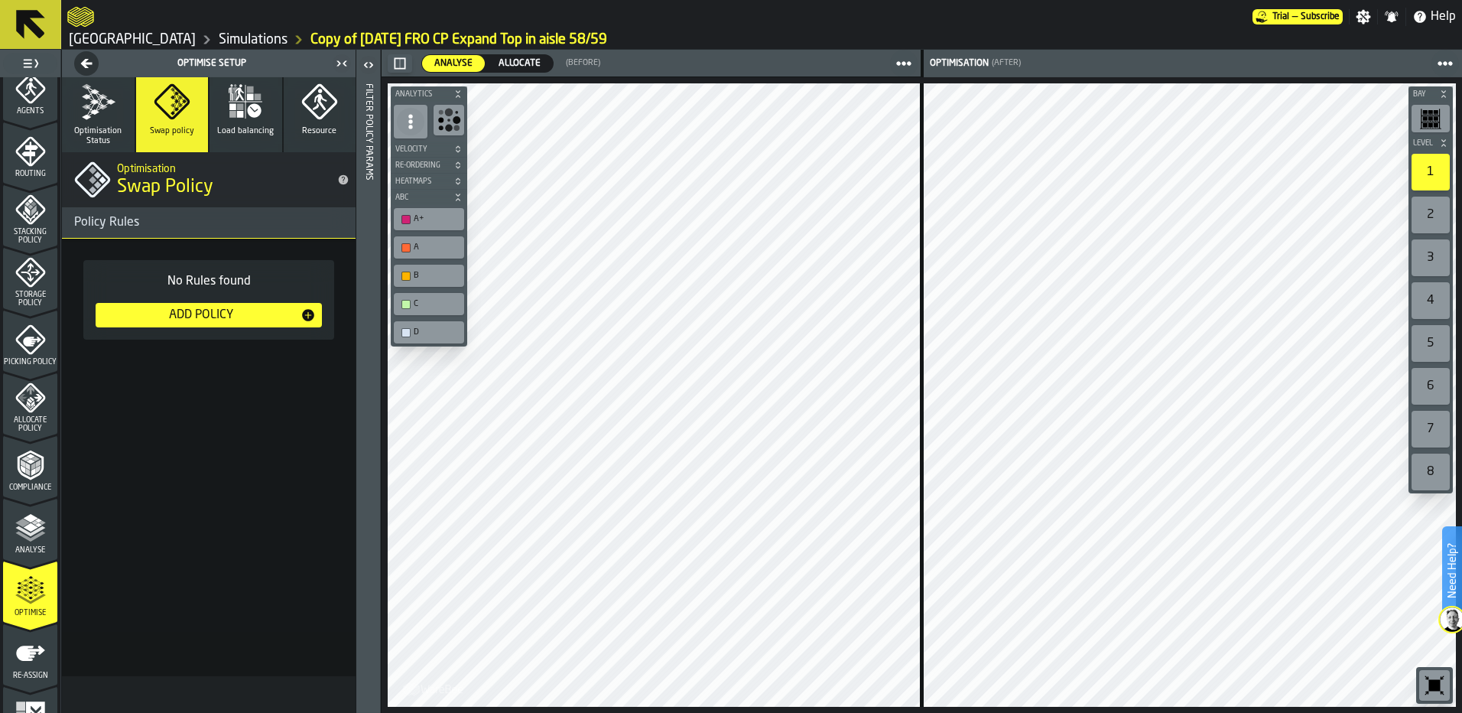
scroll to position [459, 0]
click at [298, 310] on div "Add Policy" at bounding box center [201, 315] width 199 height 18
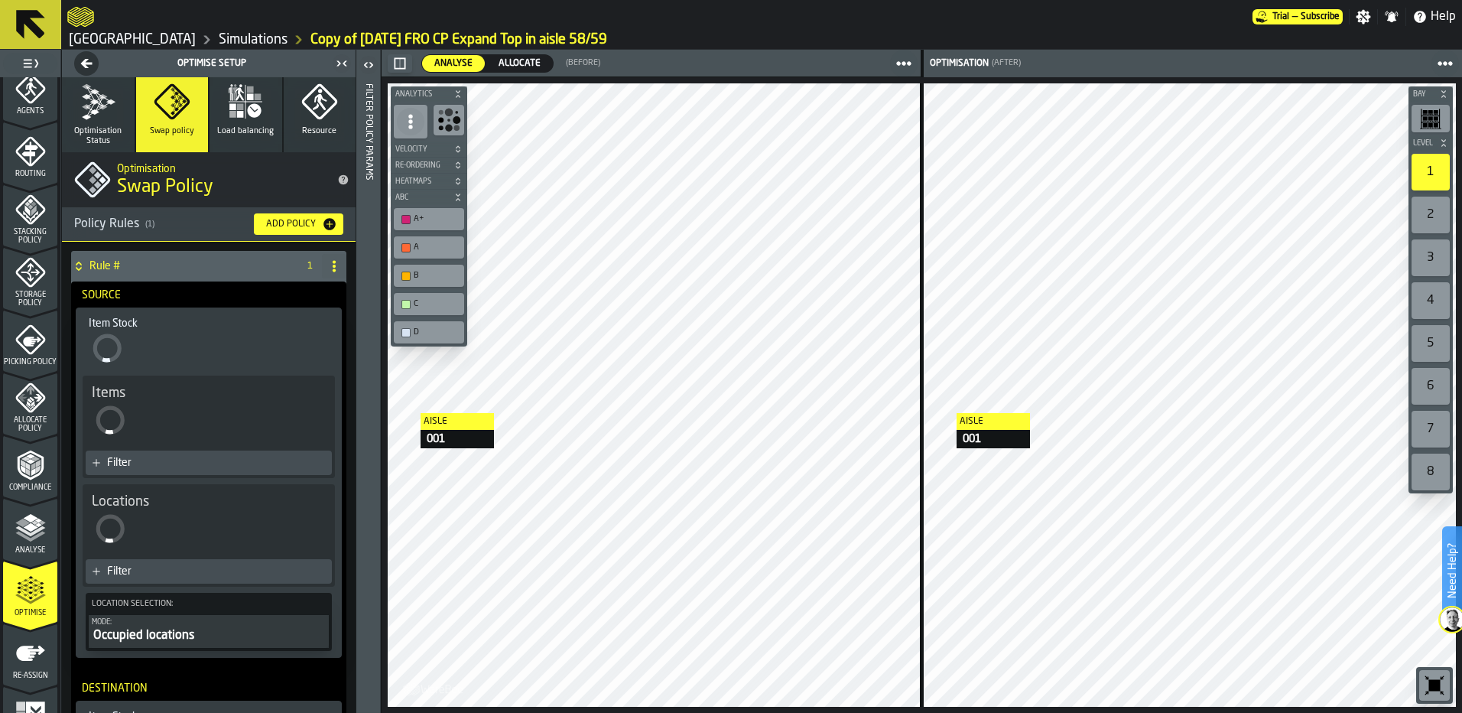
click at [154, 270] on h4 "Rule #" at bounding box center [190, 266] width 202 height 12
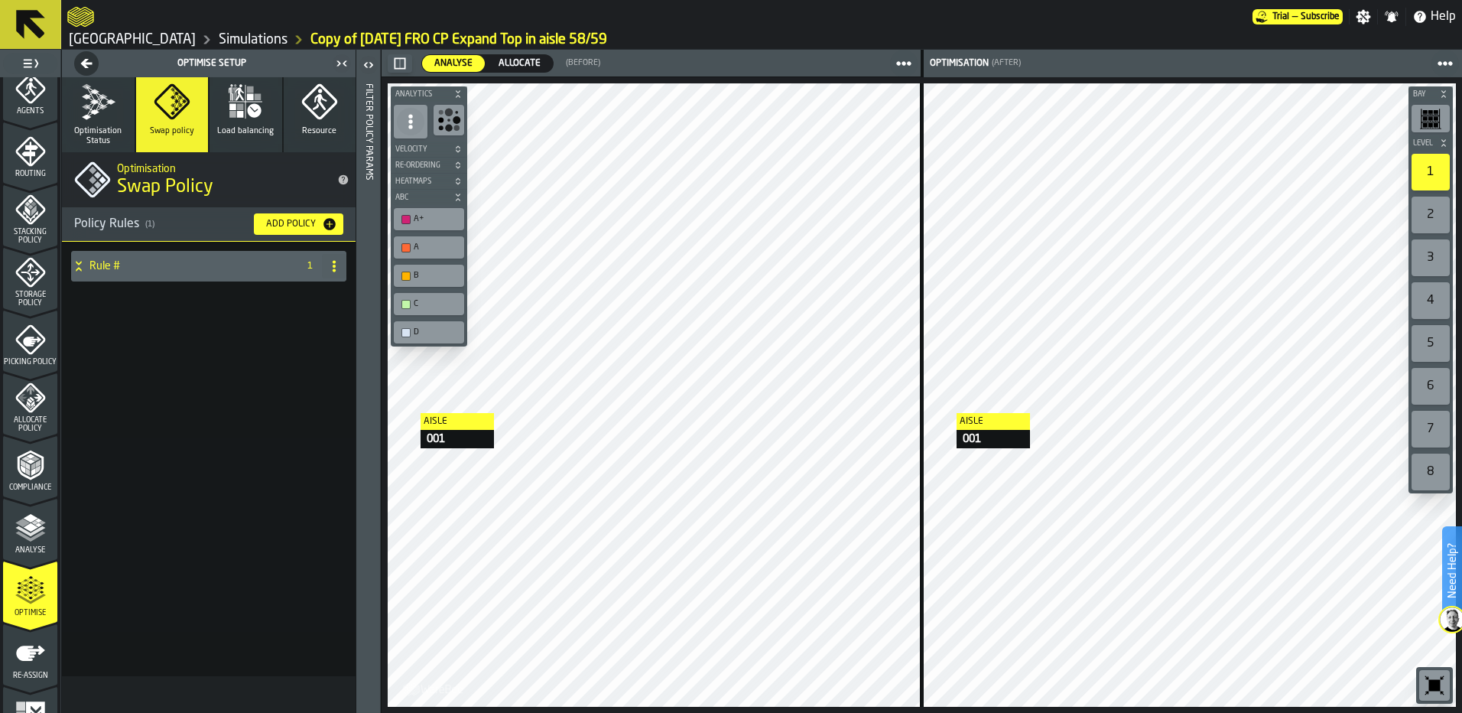
click at [154, 270] on h4 "Rule #" at bounding box center [190, 266] width 202 height 12
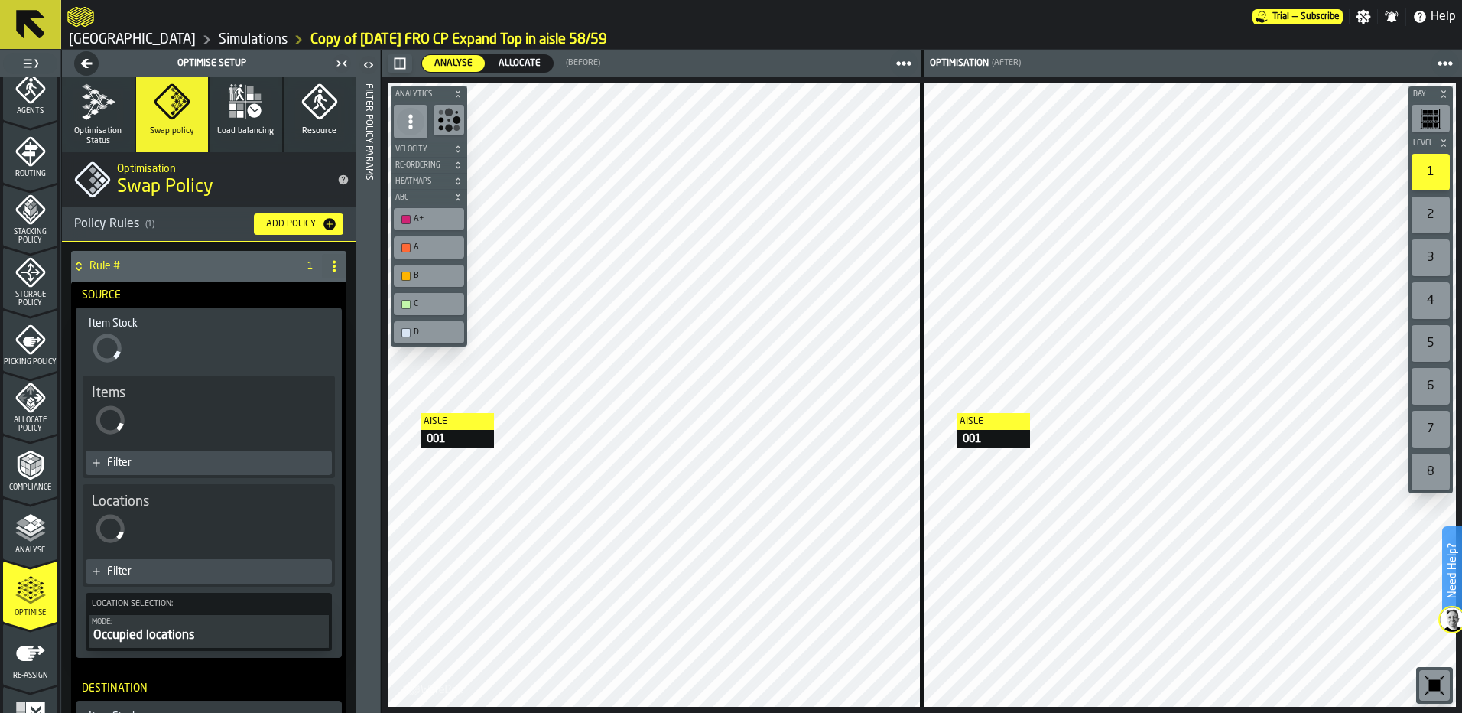
click at [336, 271] on span at bounding box center [334, 266] width 24 height 24
click at [303, 294] on div "Rename" at bounding box center [268, 297] width 128 height 18
drag, startPoint x: 203, startPoint y: 262, endPoint x: 78, endPoint y: 270, distance: 124.9
click at [78, 270] on div "****** Apply" at bounding box center [193, 266] width 245 height 31
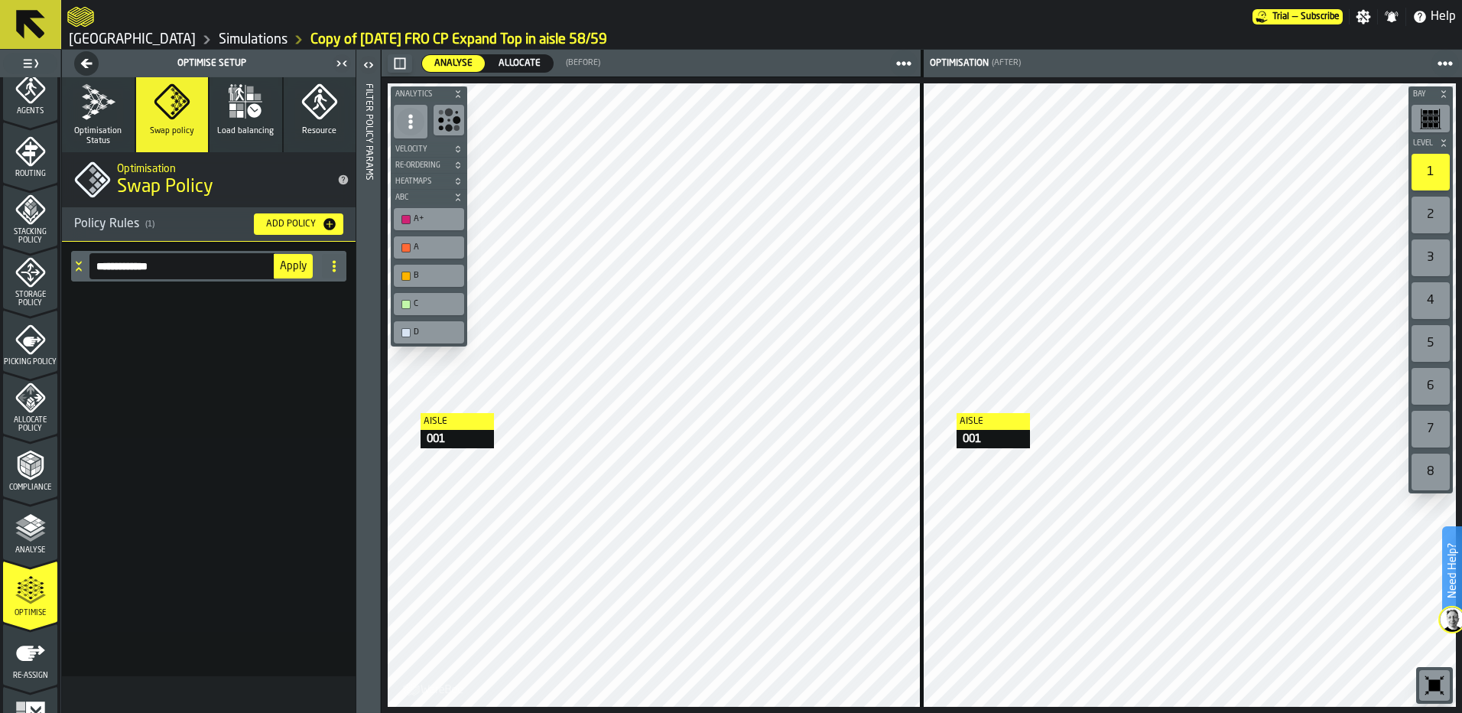
type input "**********"
click at [200, 294] on div "**********" at bounding box center [208, 281] width 281 height 67
click at [85, 274] on div "**********" at bounding box center [193, 266] width 245 height 31
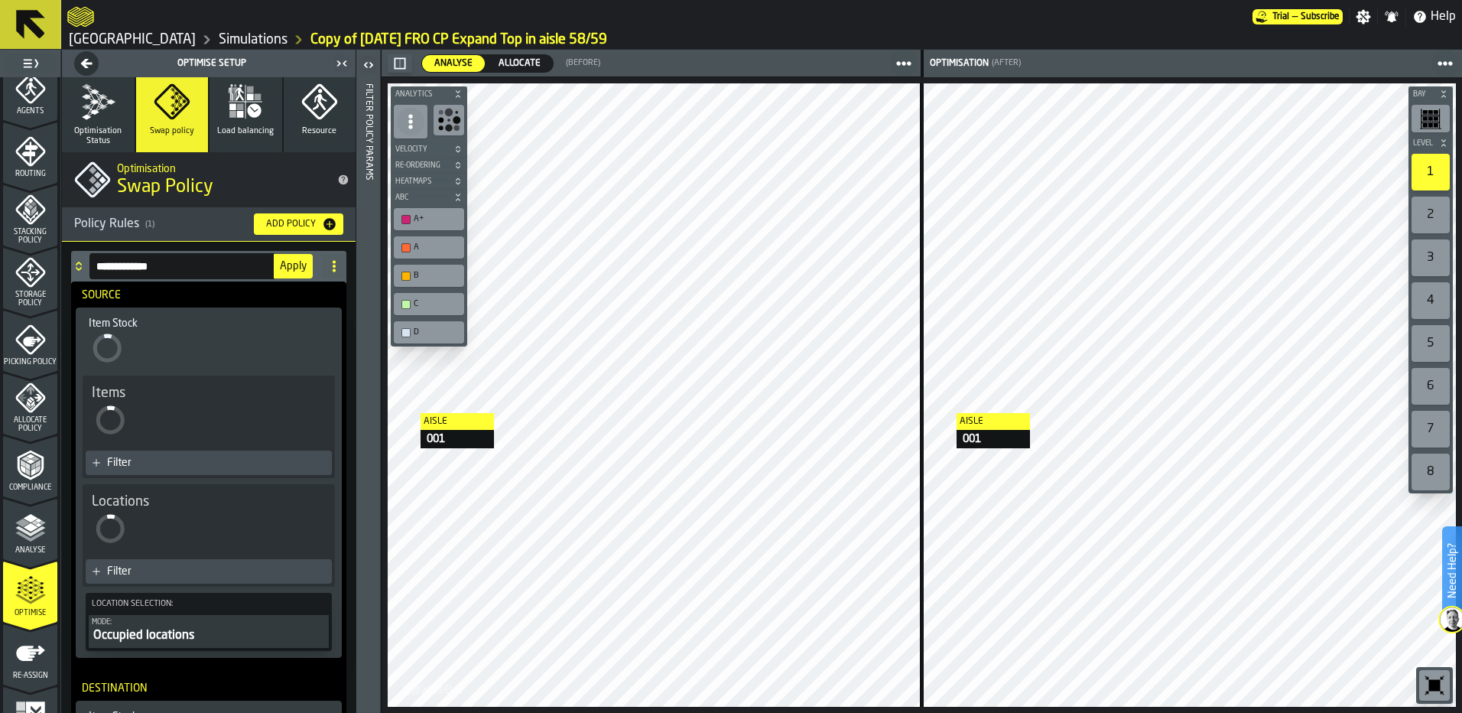
click at [297, 271] on span "Apply" at bounding box center [293, 266] width 27 height 11
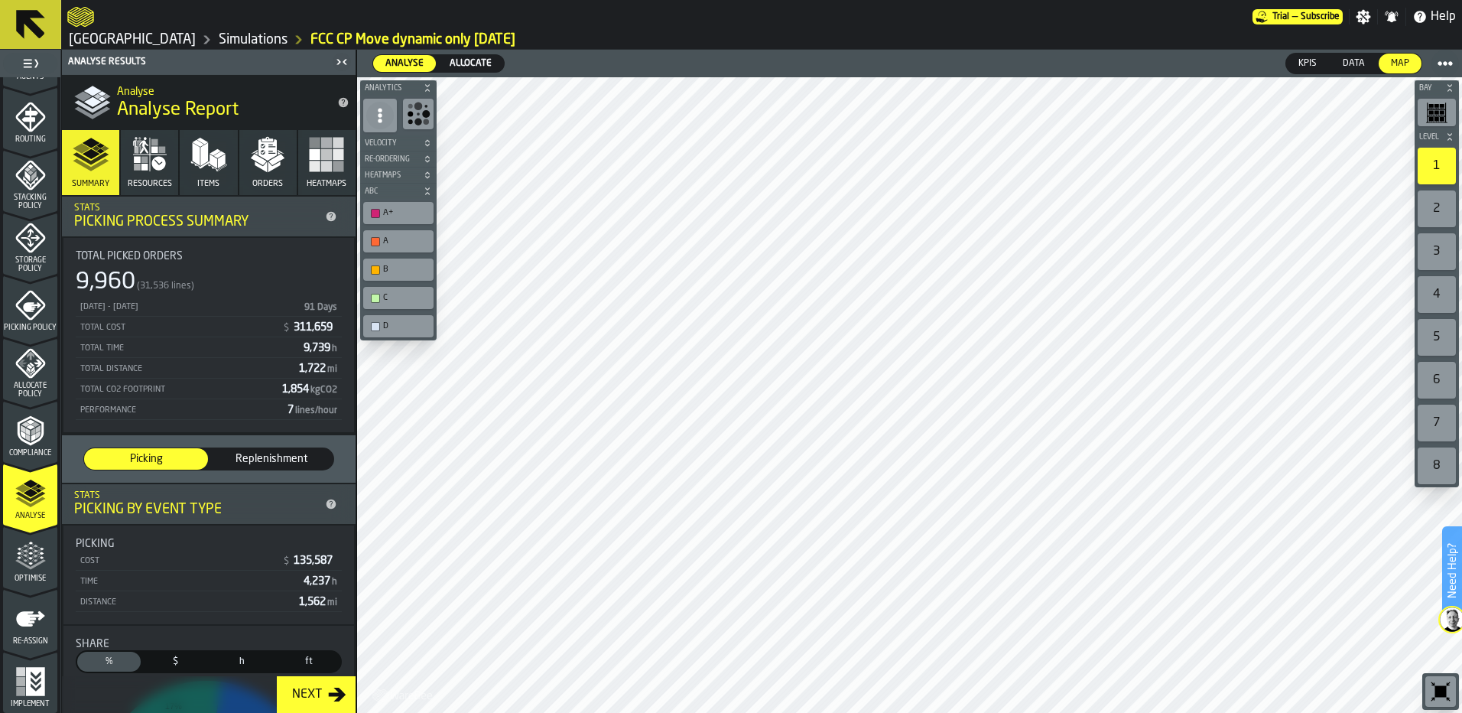
scroll to position [493, 0]
click at [34, 560] on icon "menu Optimise" at bounding box center [30, 556] width 31 height 31
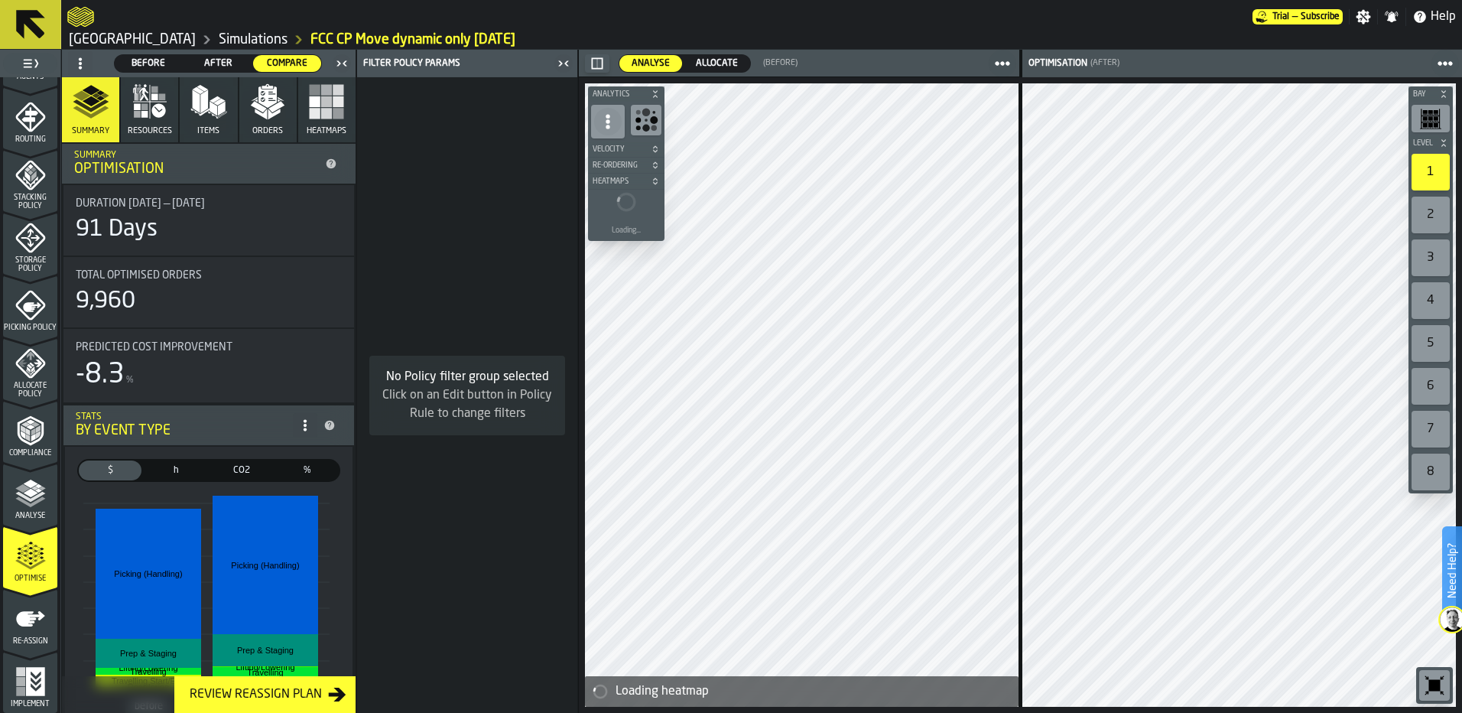
click at [84, 56] on span at bounding box center [80, 63] width 24 height 24
click at [89, 89] on div "Show Setup" at bounding box center [117, 94] width 80 height 18
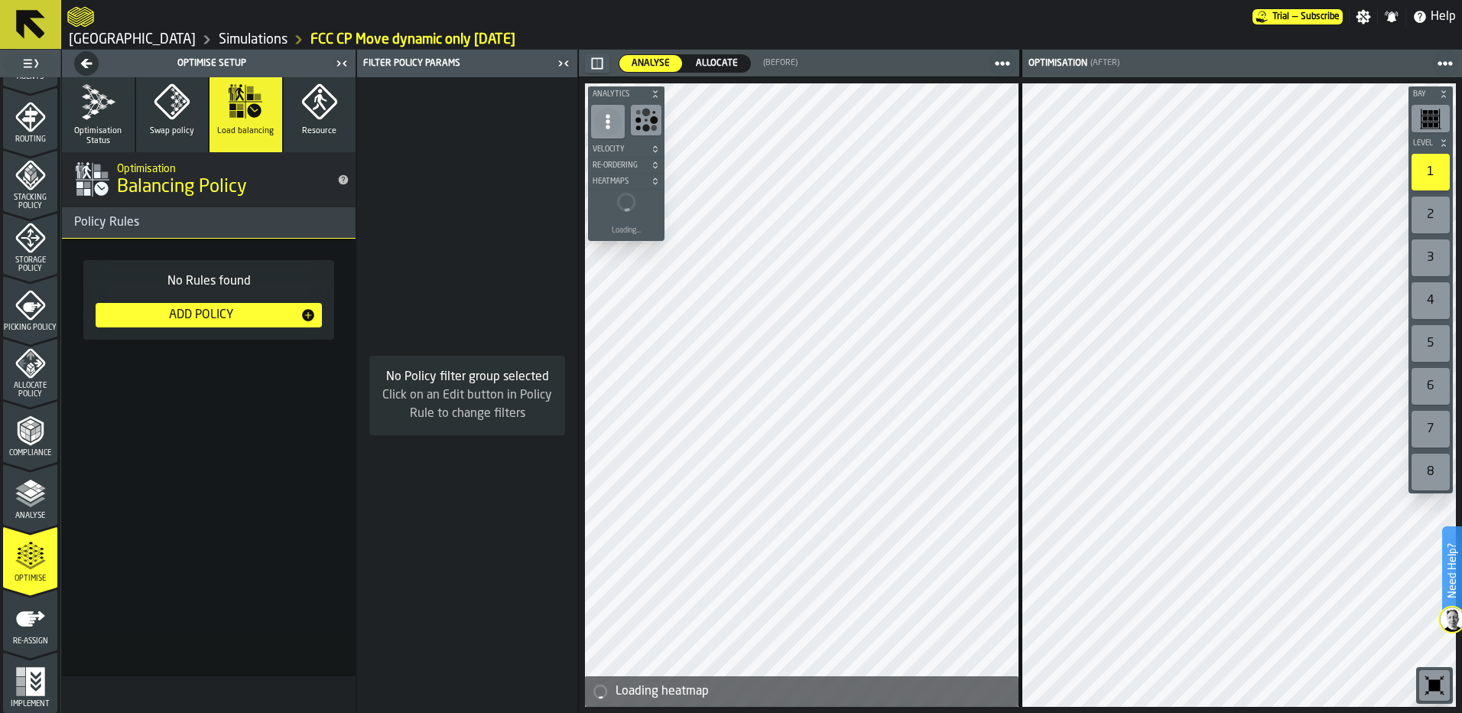
click at [184, 112] on icon "button" at bounding box center [172, 101] width 37 height 37
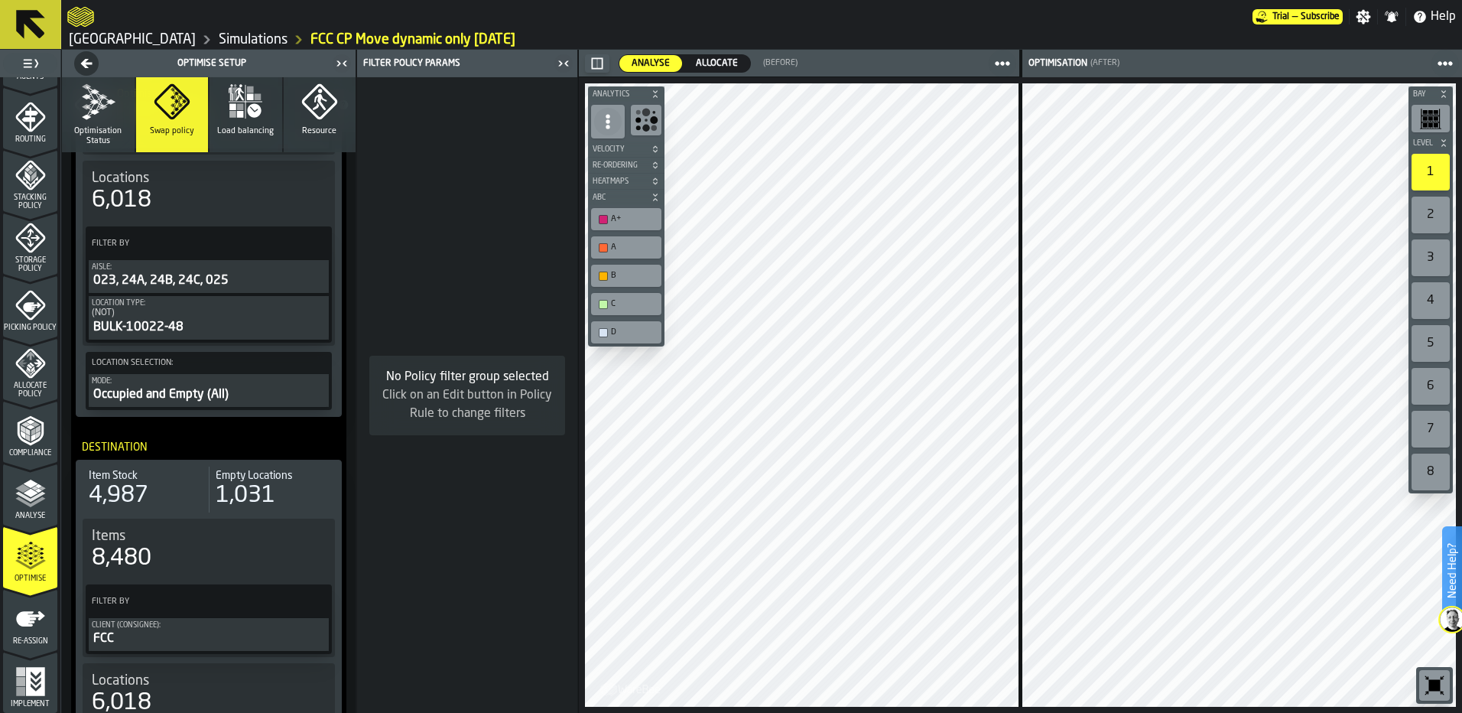
scroll to position [263, 0]
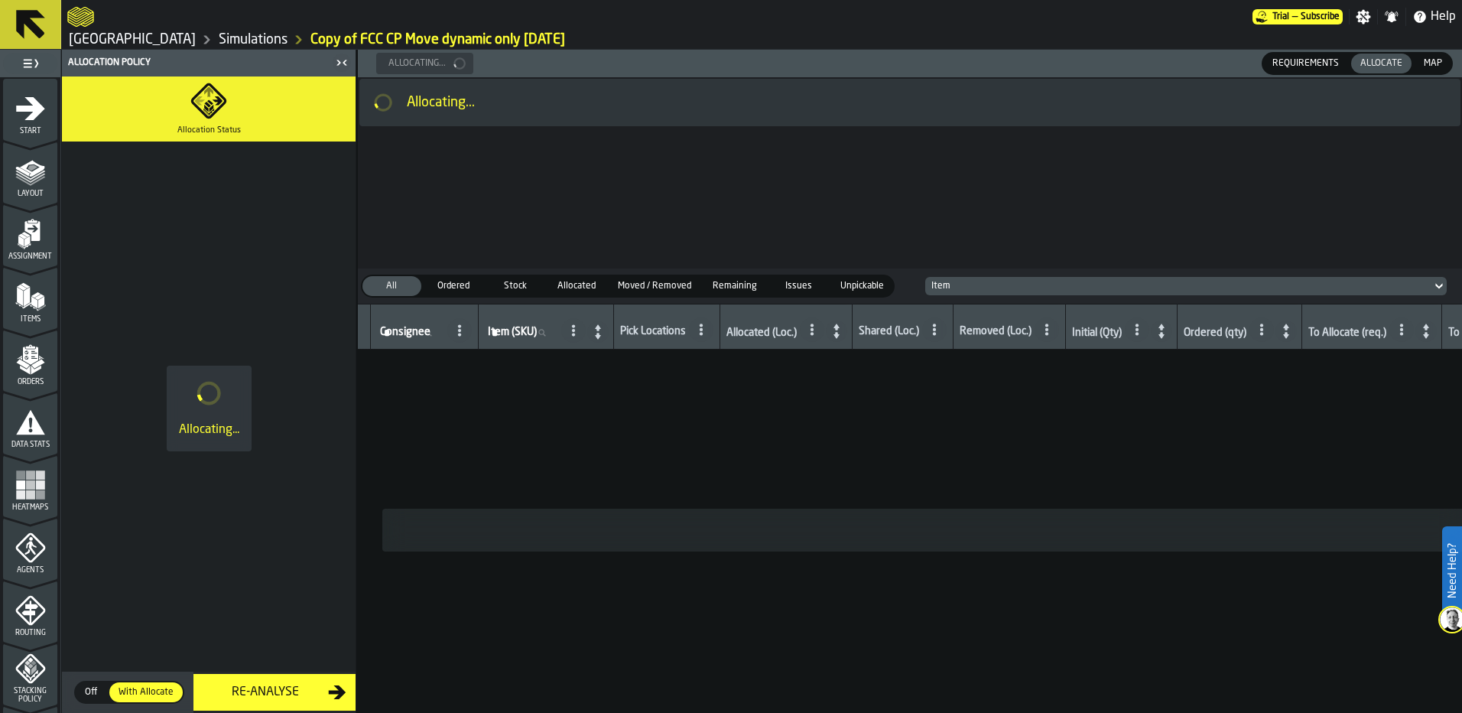
scroll to position [382, 0]
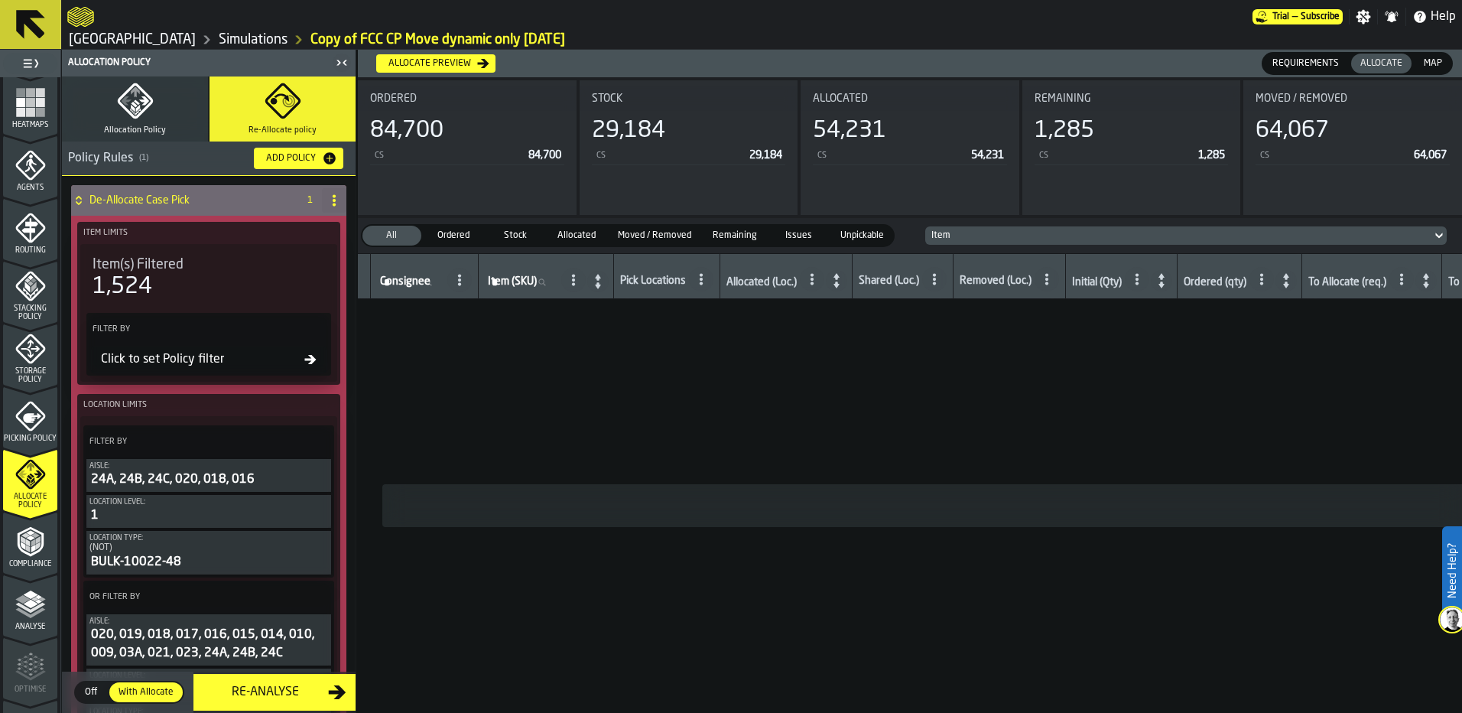
click at [265, 697] on div "Re-Analyse" at bounding box center [265, 692] width 125 height 18
click at [297, 695] on div "Re-Analyse" at bounding box center [265, 692] width 125 height 18
click at [33, 566] on span "Compliance" at bounding box center [30, 564] width 54 height 8
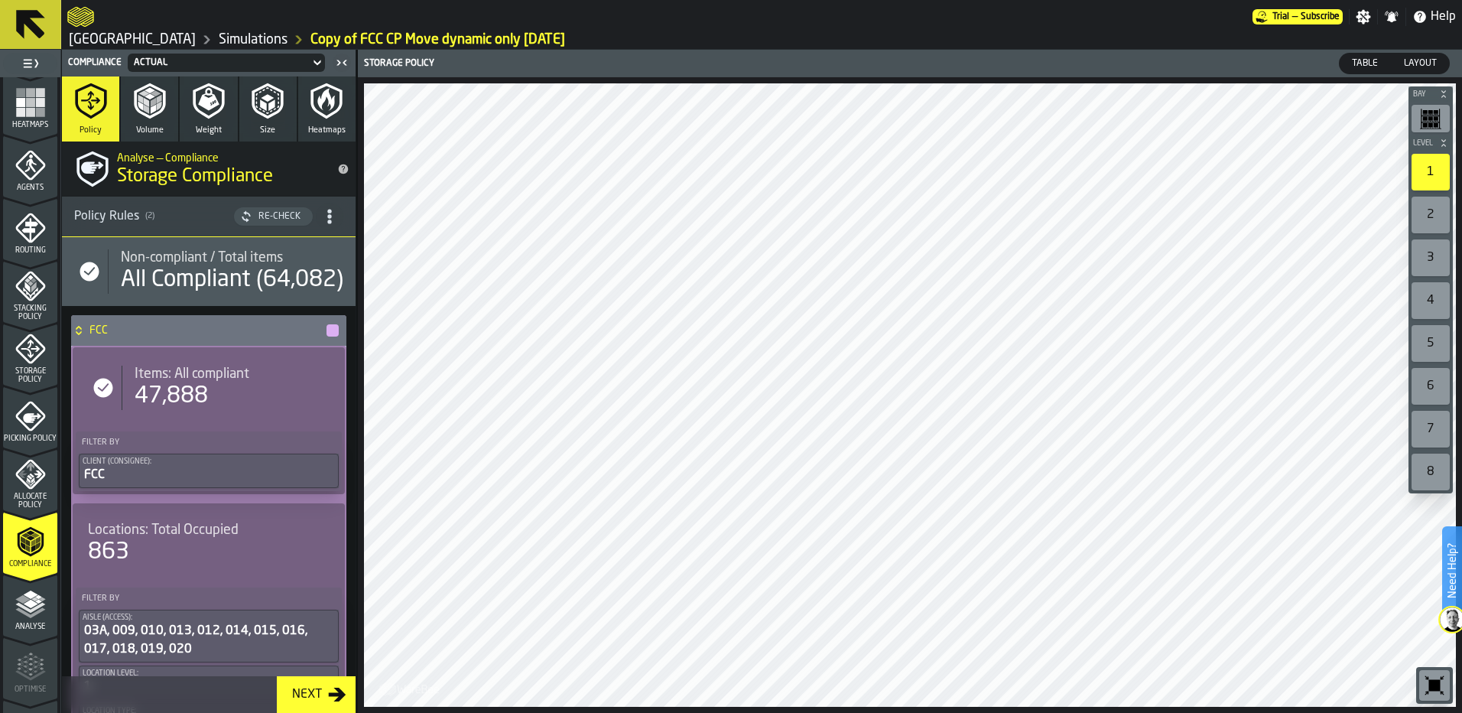
click at [320, 691] on div "Next" at bounding box center [307, 694] width 42 height 18
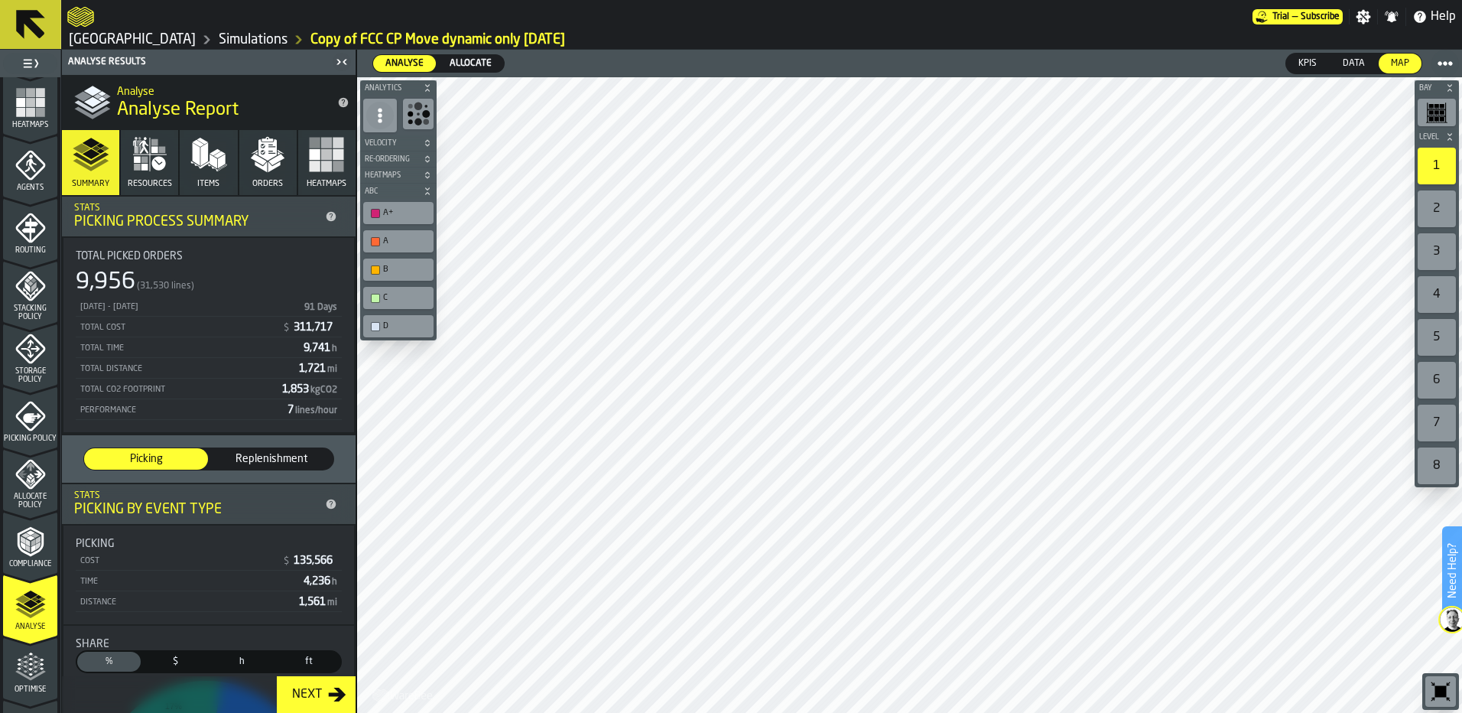
click at [306, 697] on div "Next" at bounding box center [307, 694] width 42 height 18
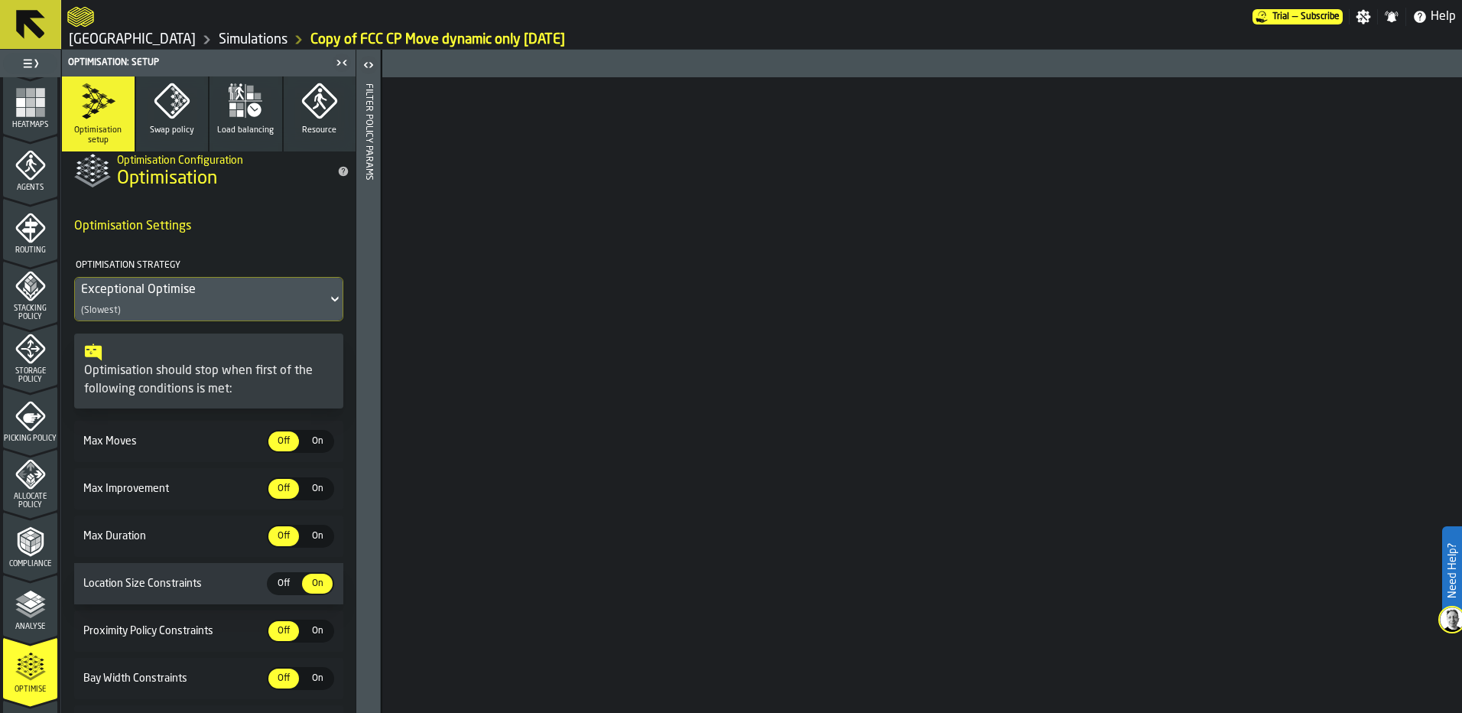
scroll to position [0, 0]
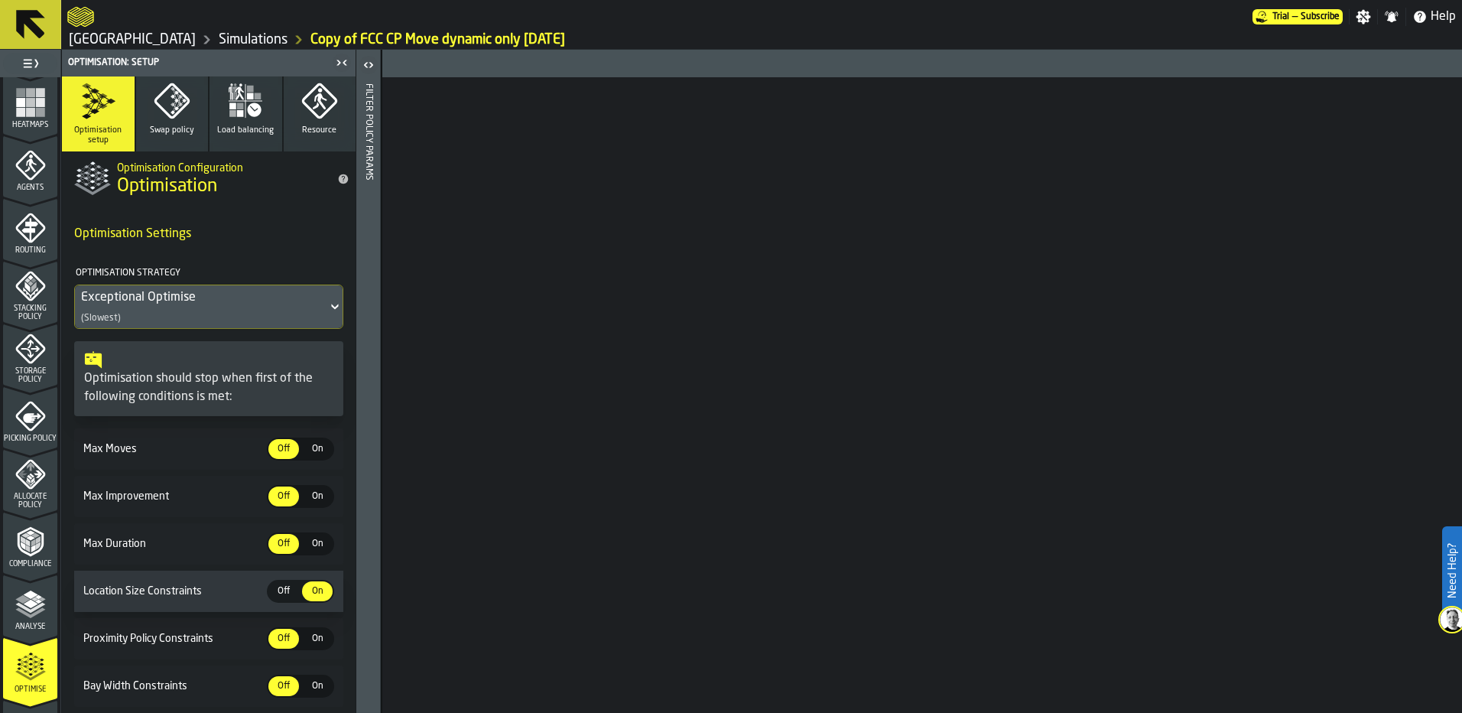
click at [173, 102] on icon "button" at bounding box center [177, 102] width 8 height 12
click at [270, 114] on button "Load balancing" at bounding box center [246, 113] width 73 height 75
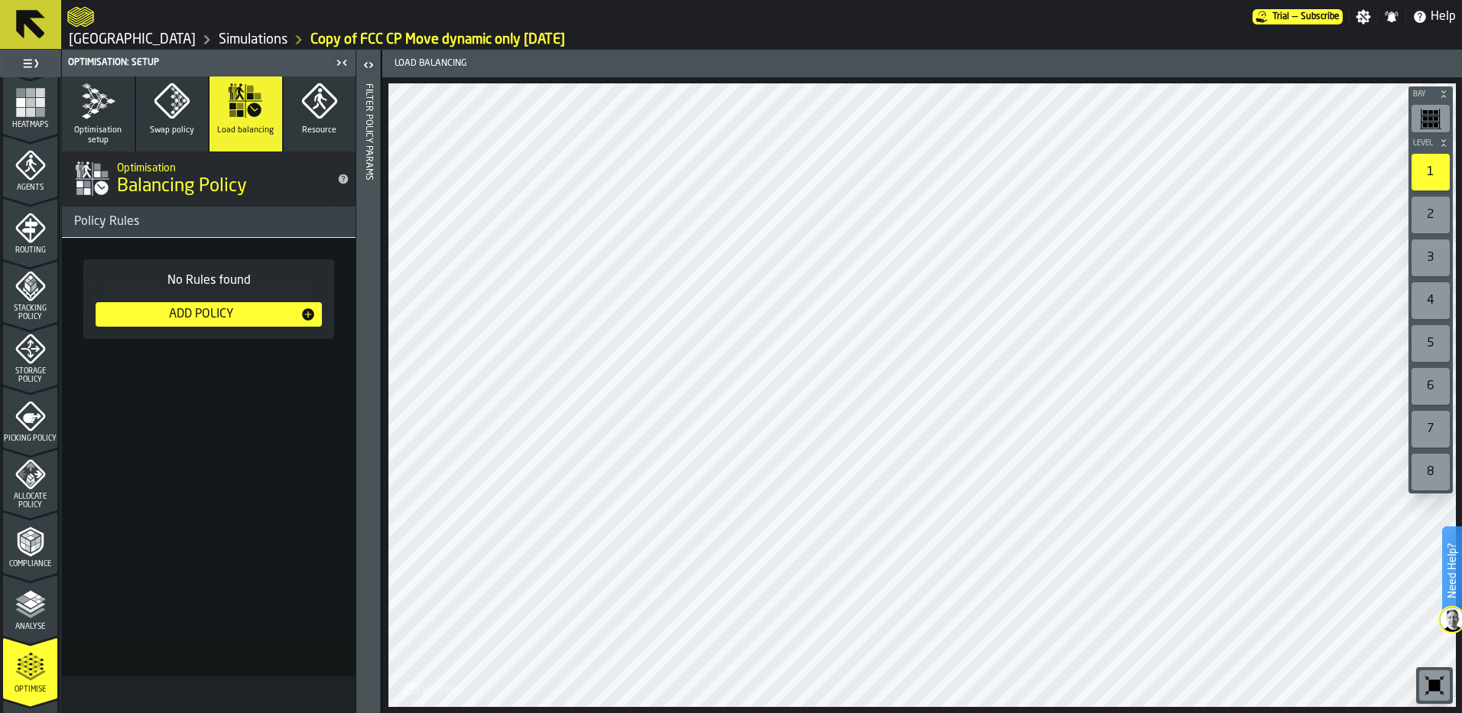
click at [345, 117] on button "Resource" at bounding box center [320, 113] width 73 height 75
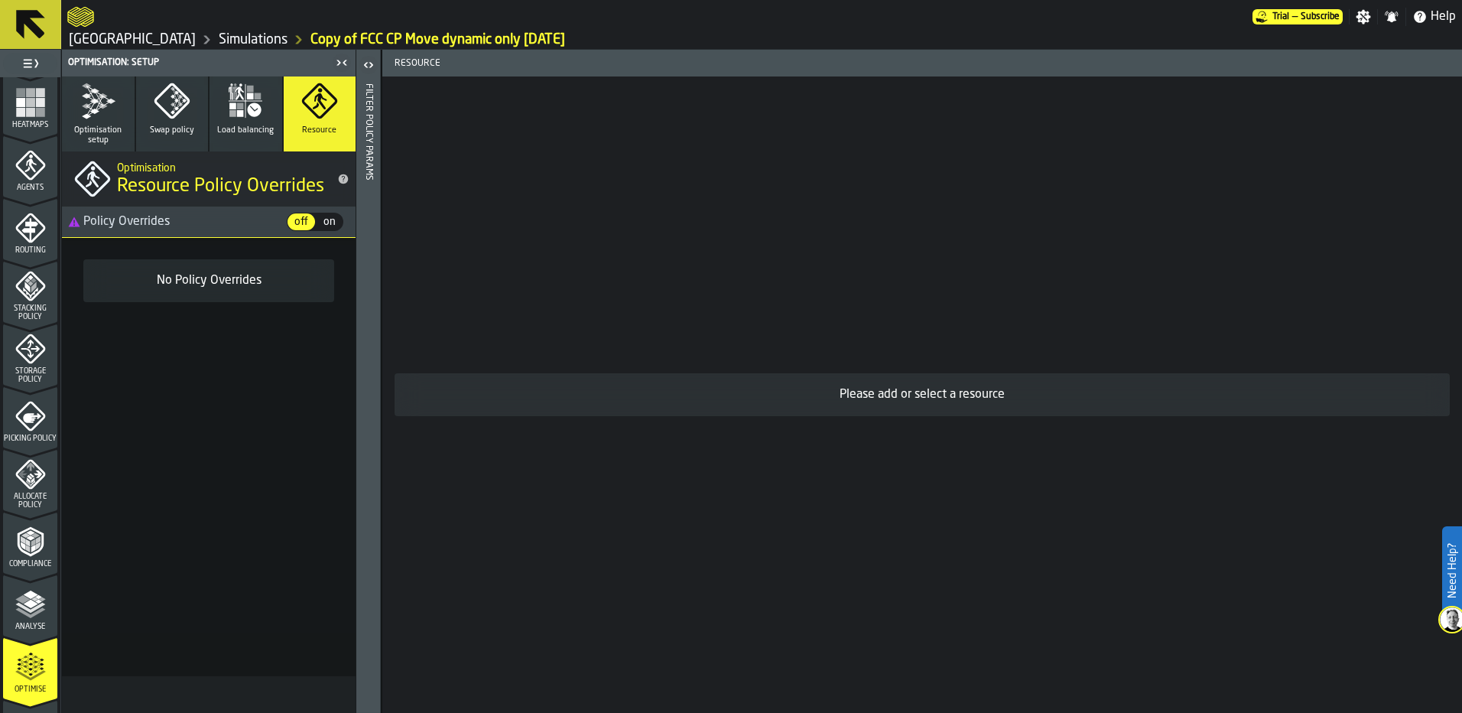
click at [111, 122] on button "Optimisation setup" at bounding box center [98, 113] width 73 height 75
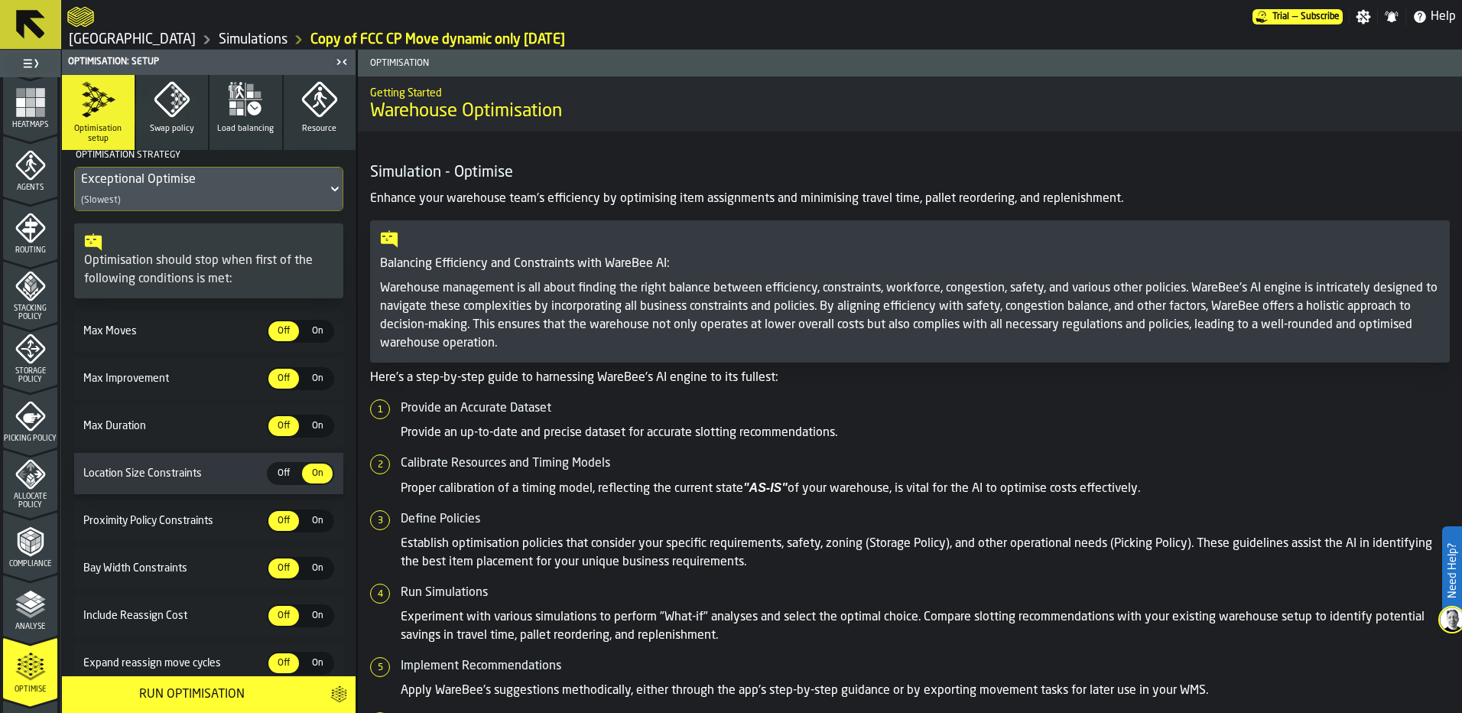
scroll to position [96, 0]
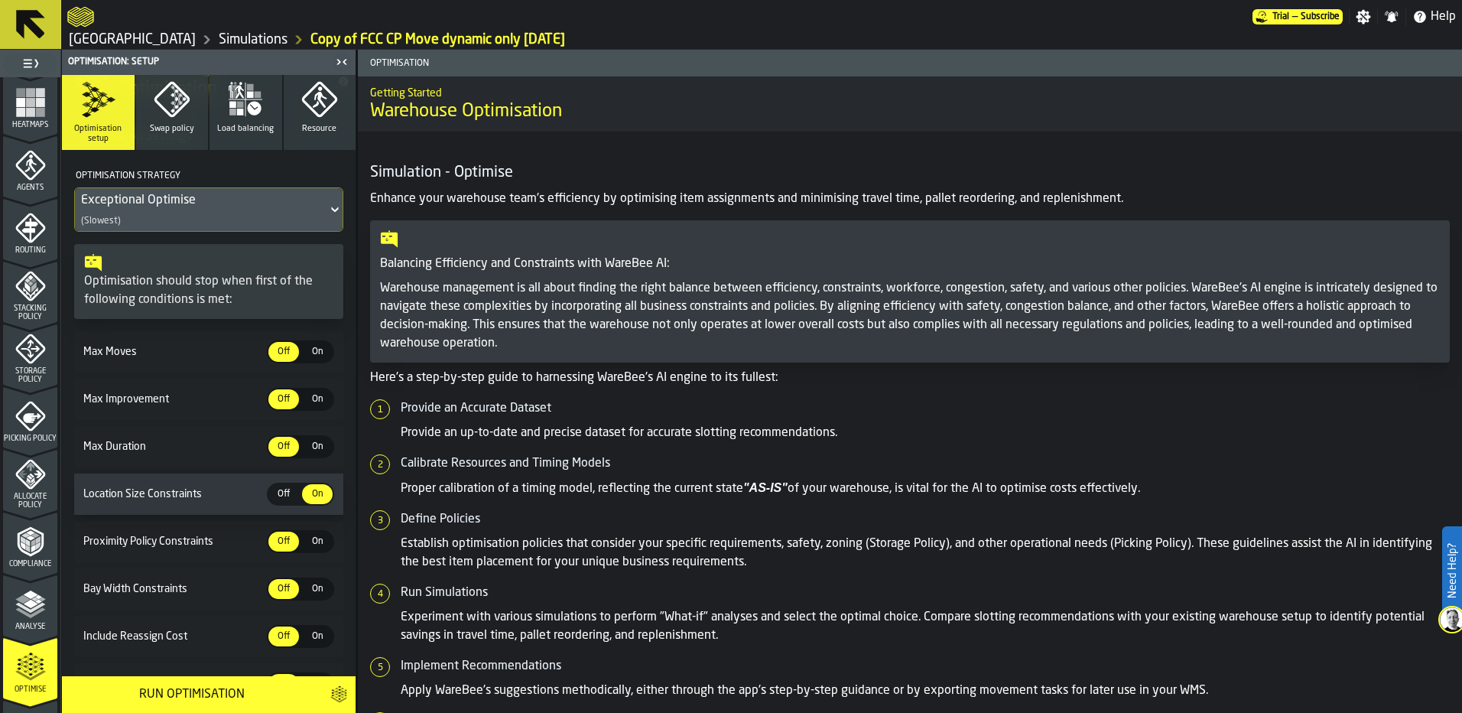
click at [165, 102] on icon "button" at bounding box center [172, 99] width 37 height 37
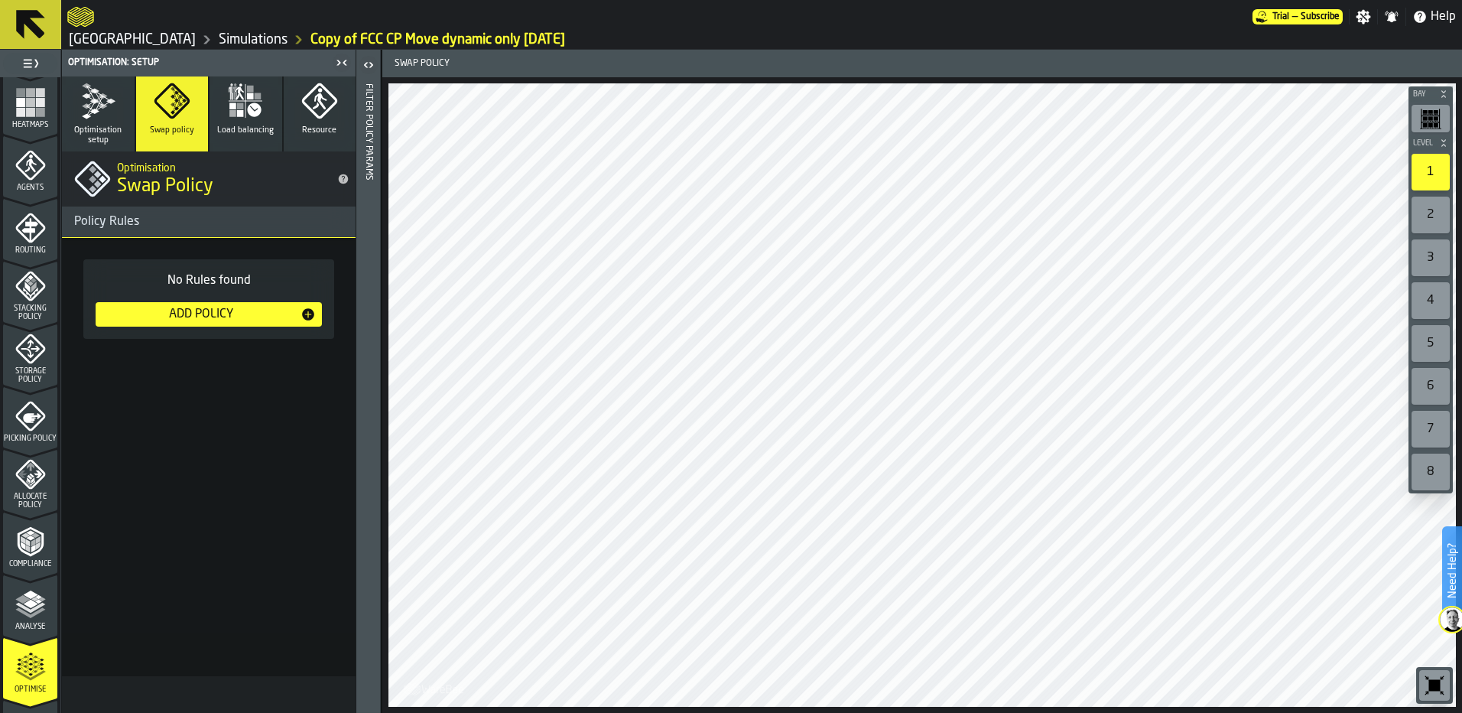
scroll to position [0, 0]
click at [210, 305] on div "Add Policy" at bounding box center [201, 314] width 199 height 18
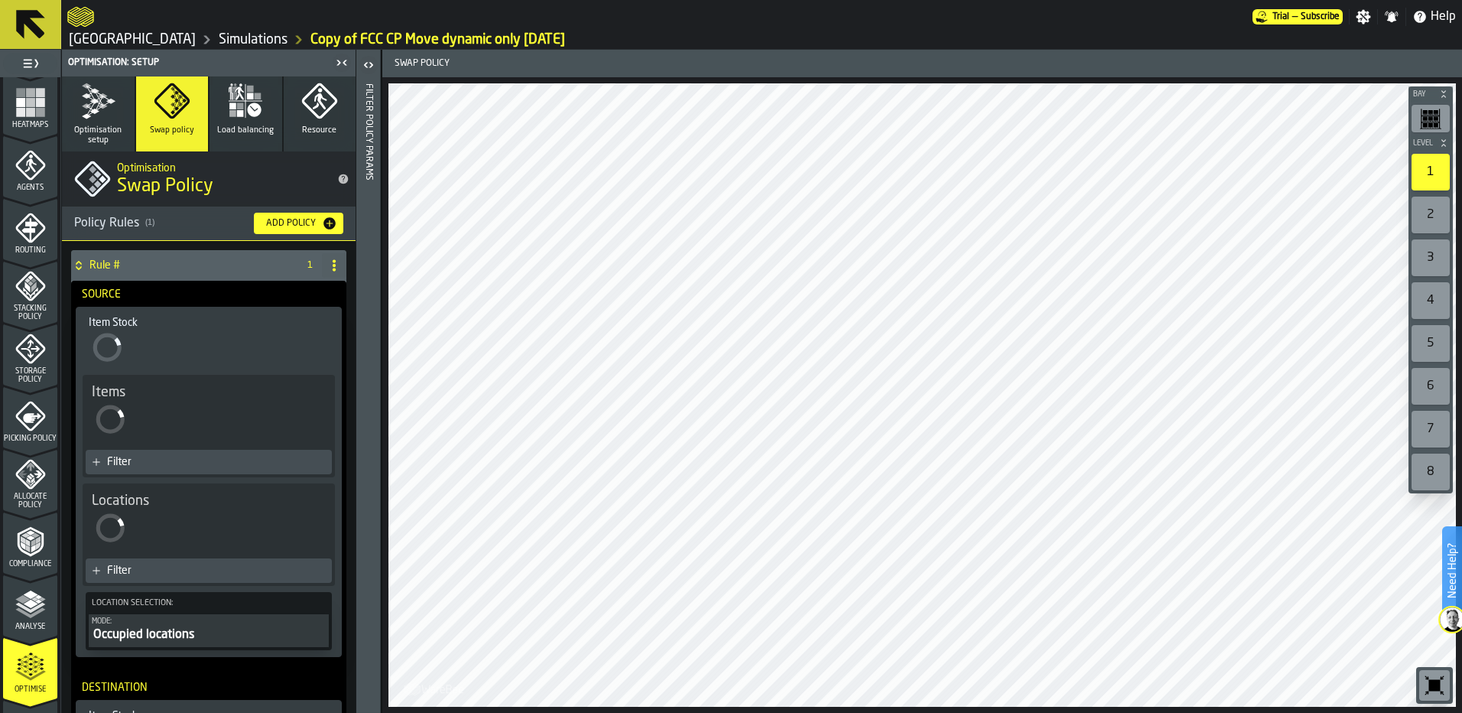
click at [336, 262] on span at bounding box center [334, 265] width 24 height 24
click at [239, 297] on div "Rename" at bounding box center [268, 296] width 128 height 18
click at [215, 261] on input "******" at bounding box center [181, 265] width 185 height 26
type input "*"
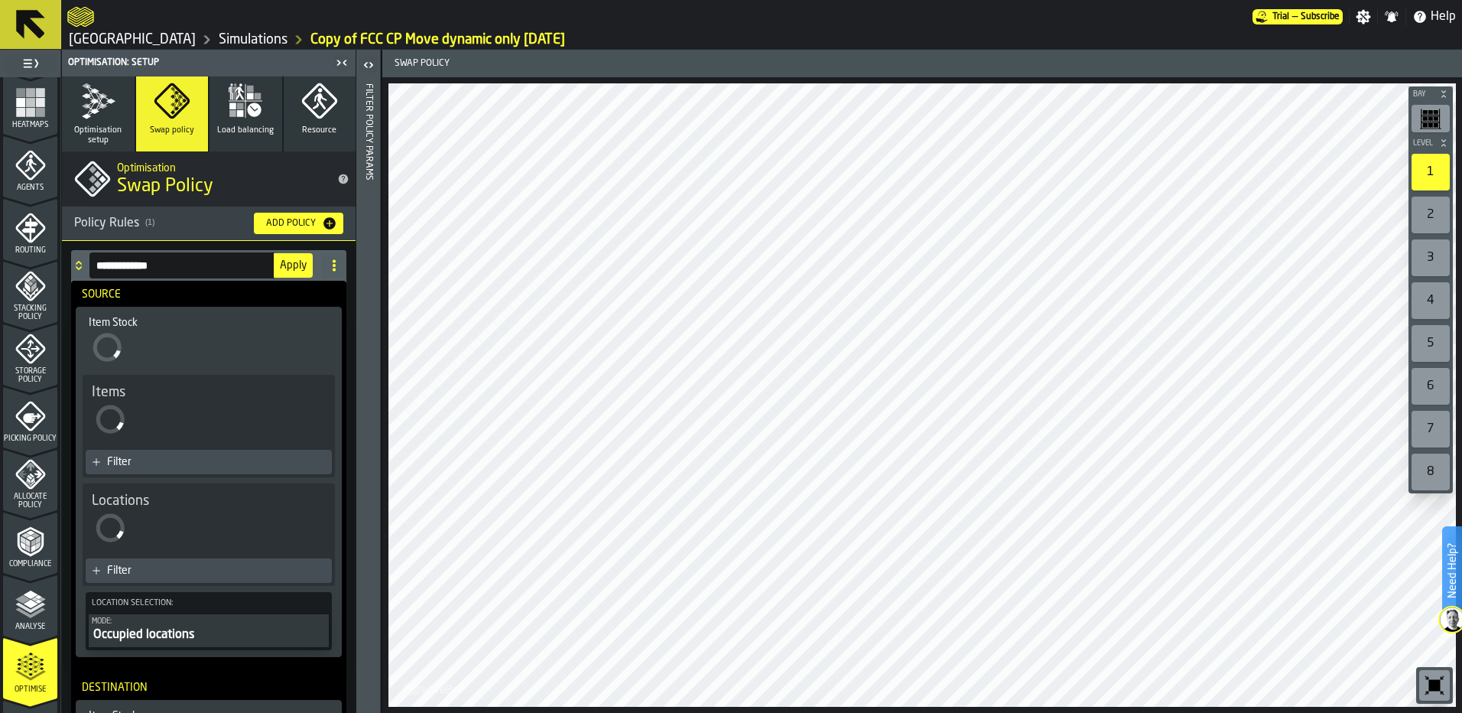
type input "**********"
click at [288, 274] on button "Apply" at bounding box center [293, 265] width 39 height 24
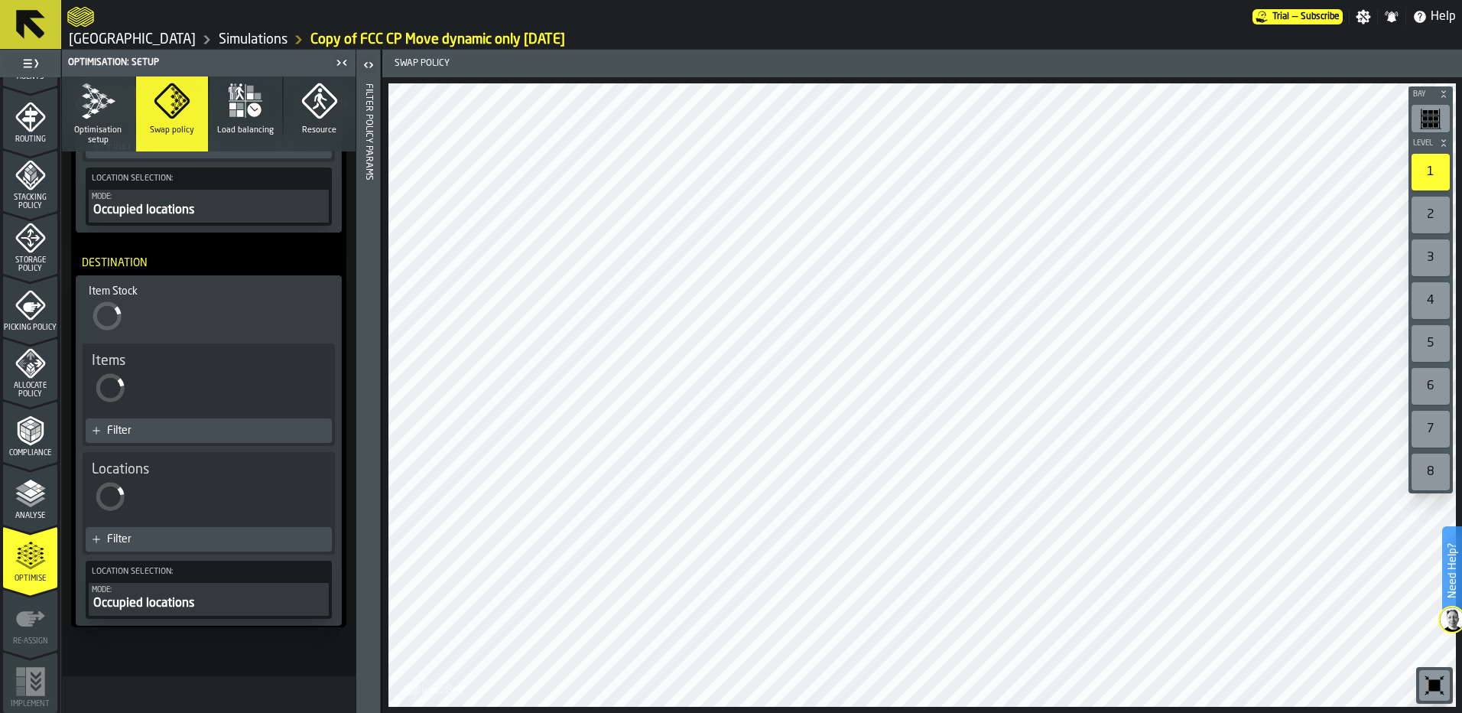
scroll to position [369, 0]
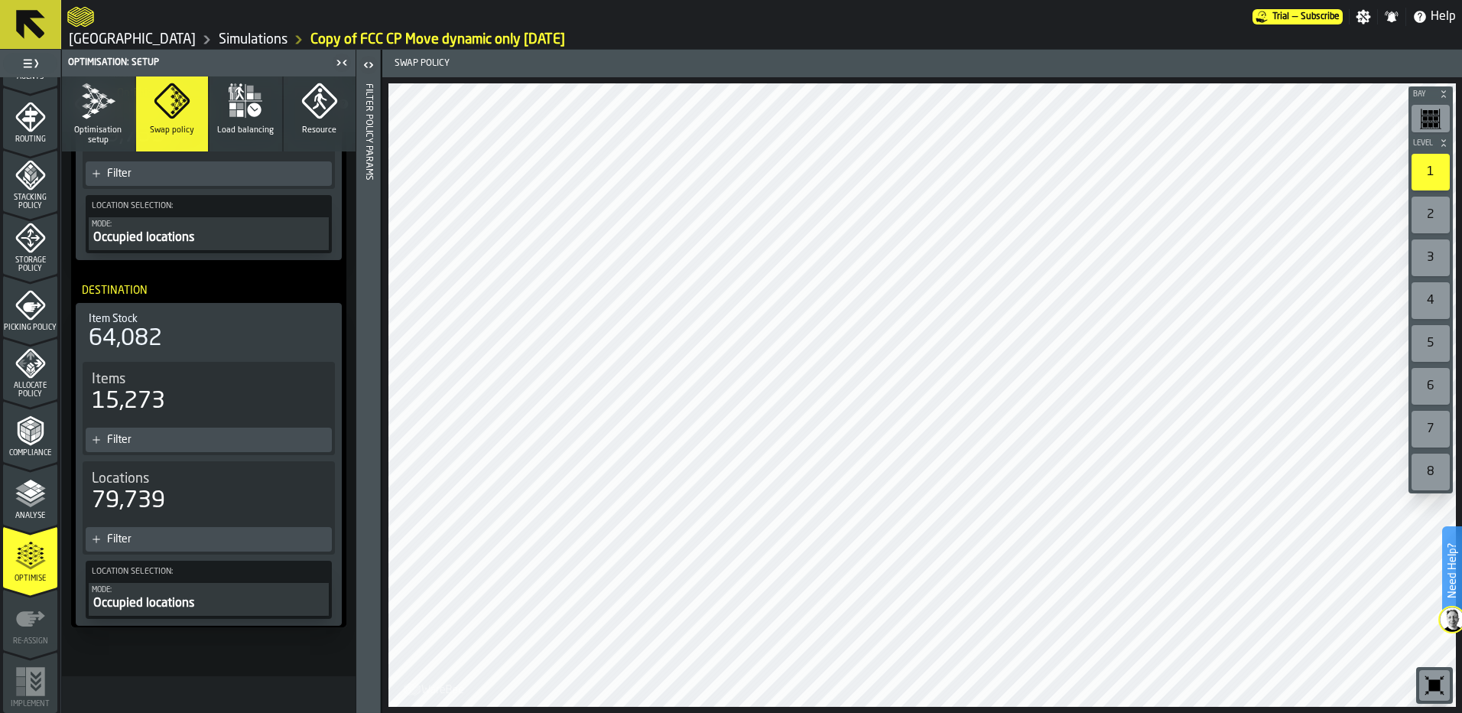
click at [162, 327] on div "64,082" at bounding box center [125, 339] width 73 height 28
click at [141, 346] on div "64,082" at bounding box center [125, 339] width 73 height 28
click at [251, 434] on div "Filter" at bounding box center [216, 440] width 219 height 12
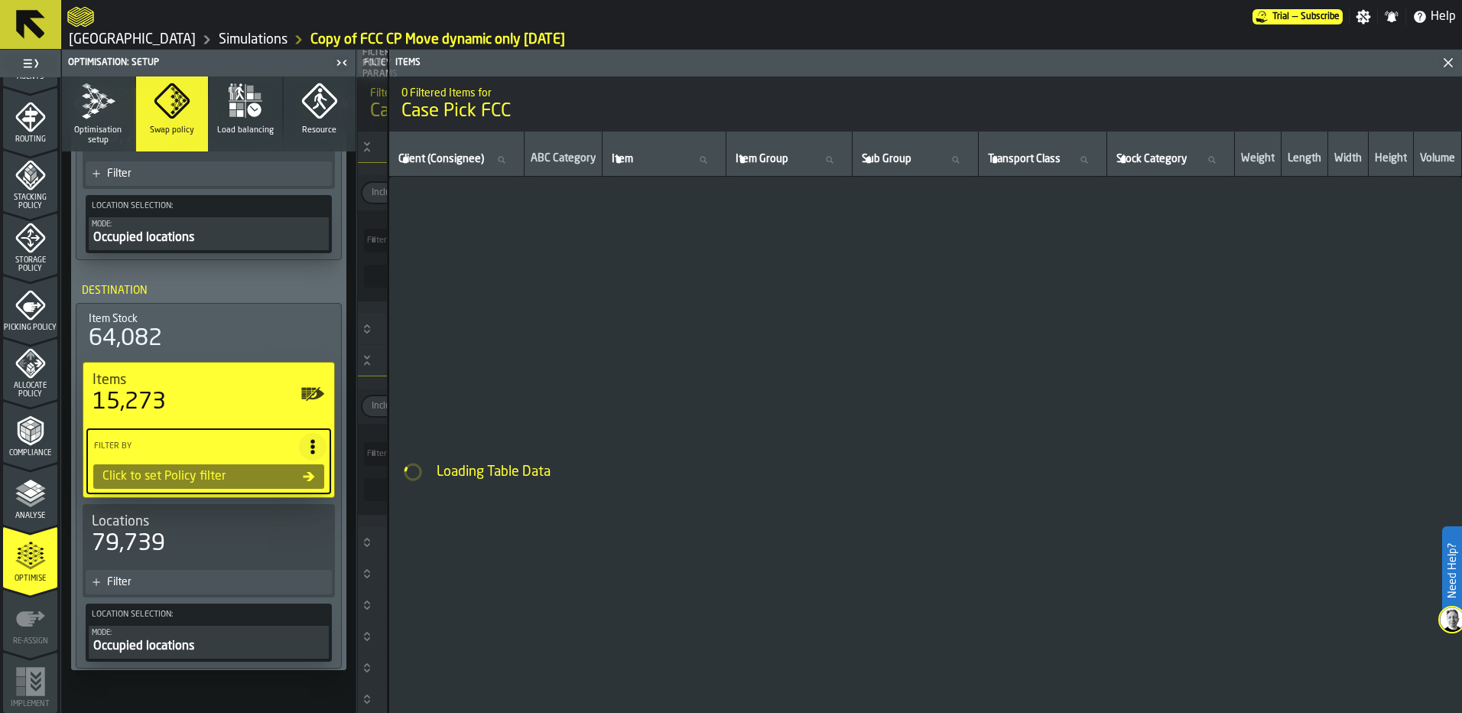
type input "*"
type input "***"
type input "*"
type input "***"
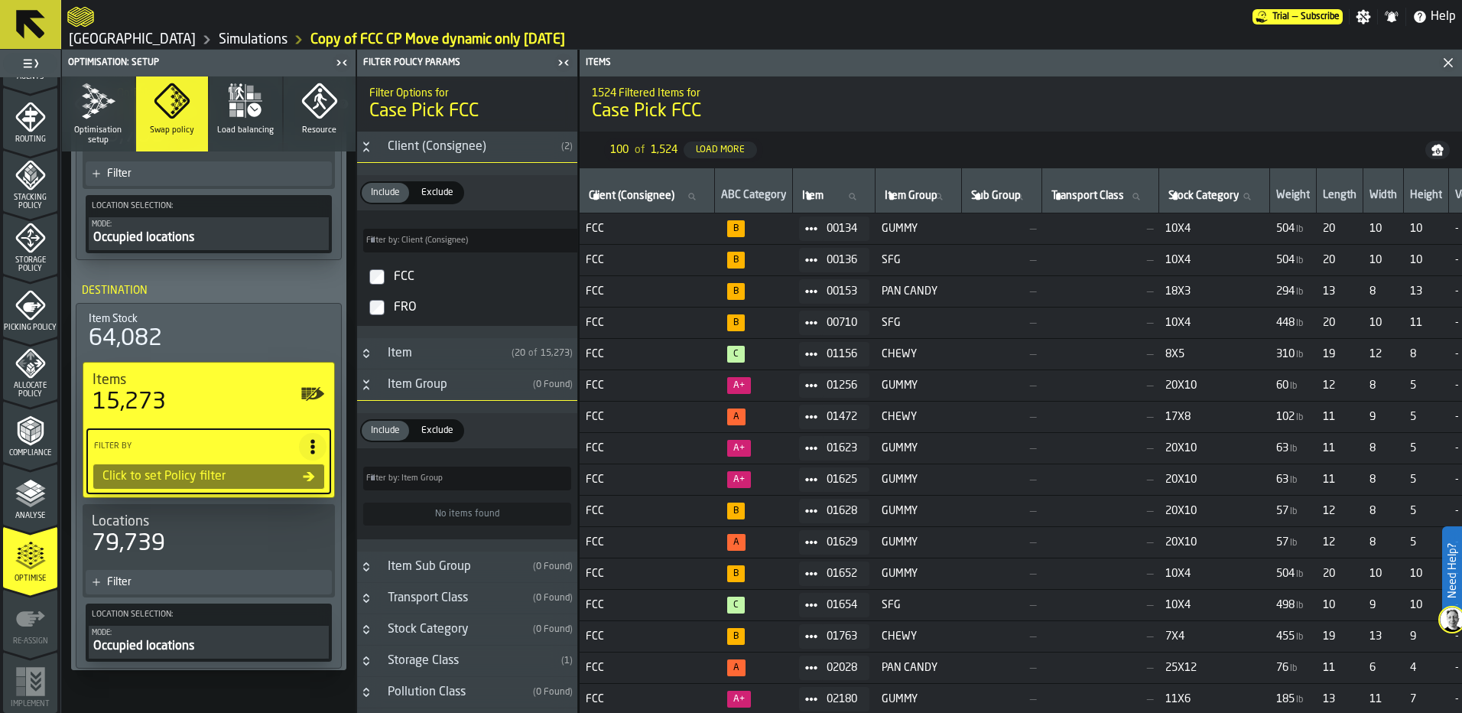
click at [423, 337] on div "Include Include Exclude Exclude Filter by: Client (Consignee) Filter by: Client…" at bounding box center [467, 250] width 220 height 175
click at [403, 284] on div "FCC" at bounding box center [481, 277] width 180 height 24
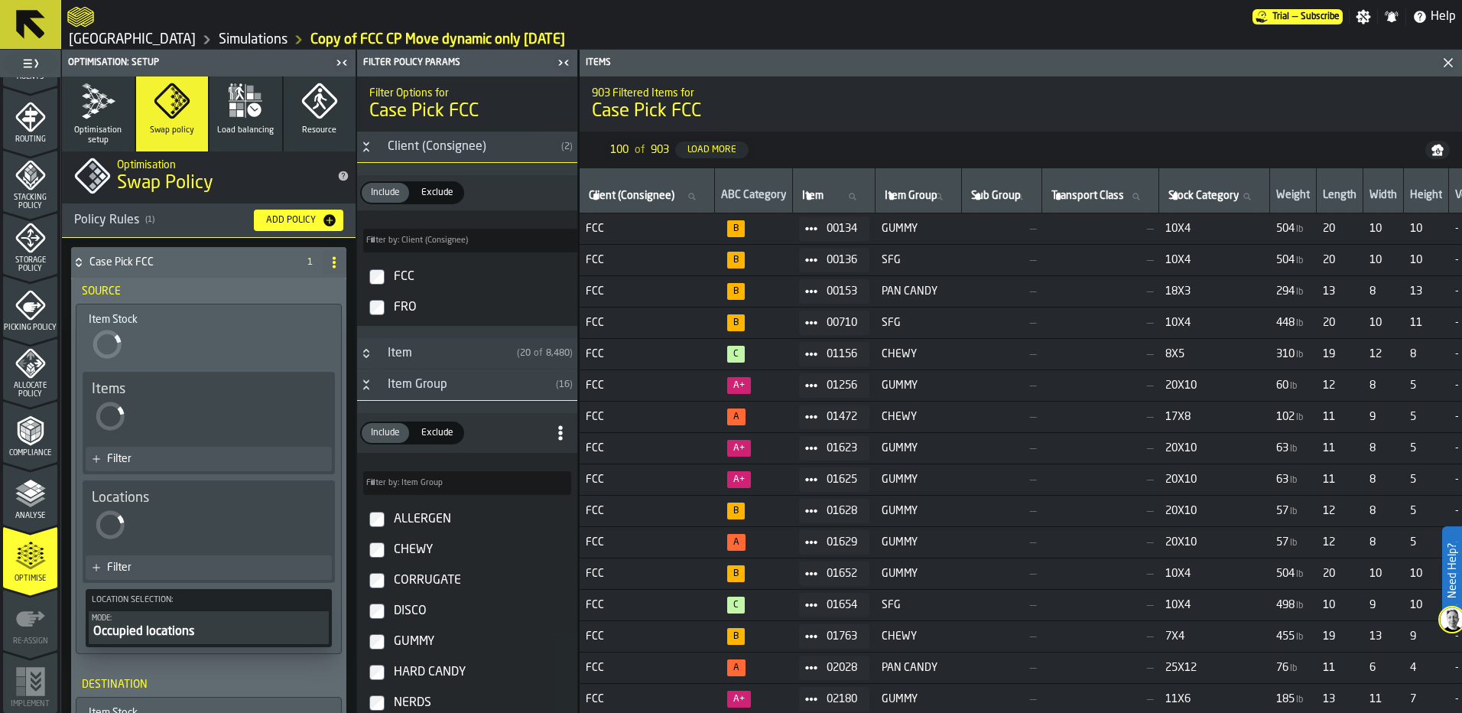
scroll to position [0, 0]
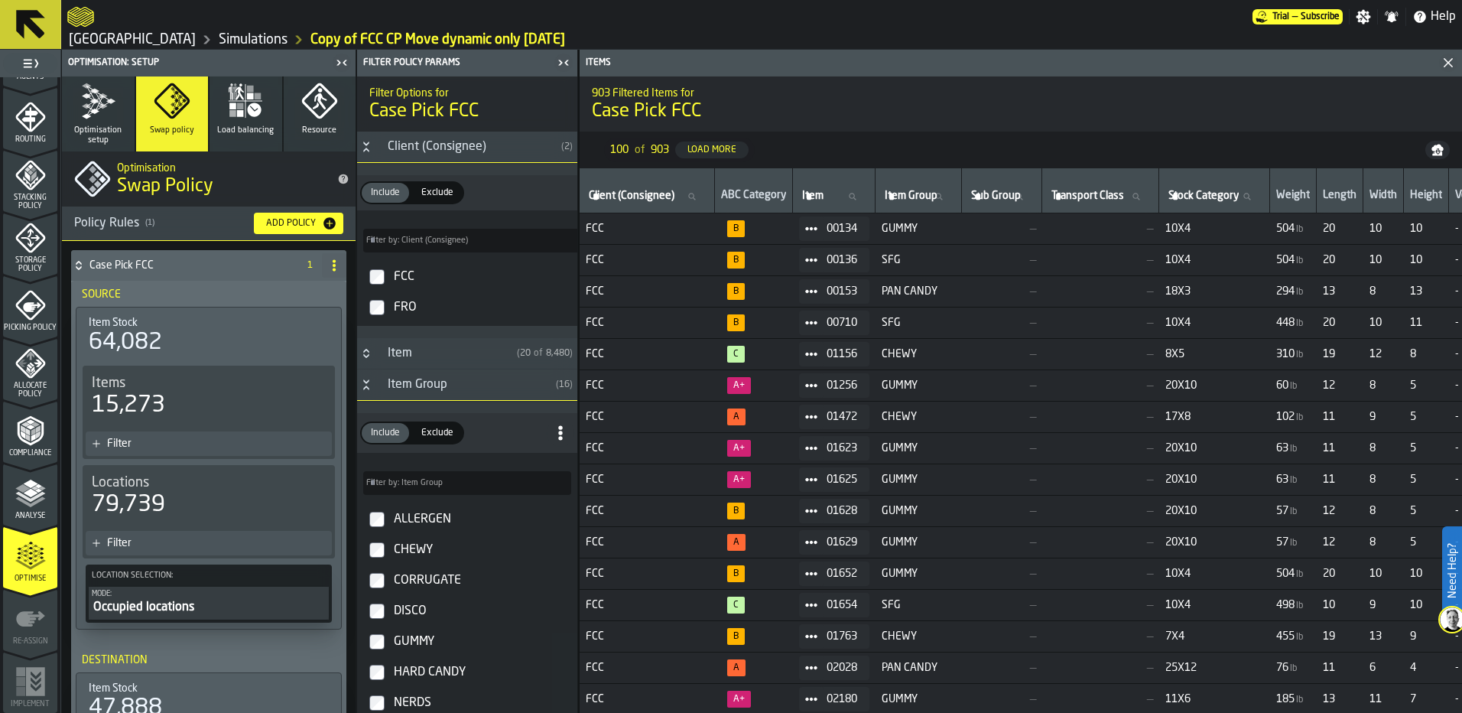
click at [210, 447] on div "Filter" at bounding box center [216, 443] width 219 height 12
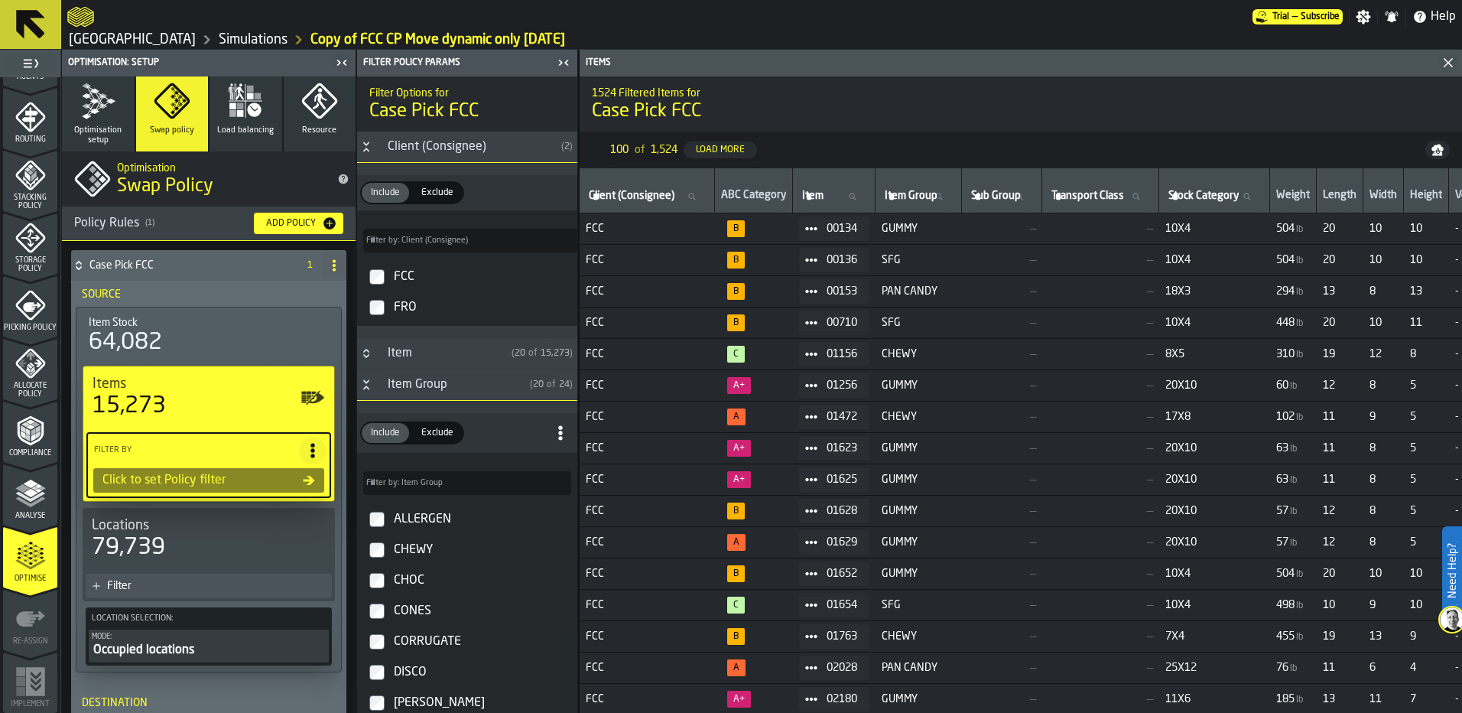
click at [381, 287] on label "FCC" at bounding box center [467, 277] width 214 height 31
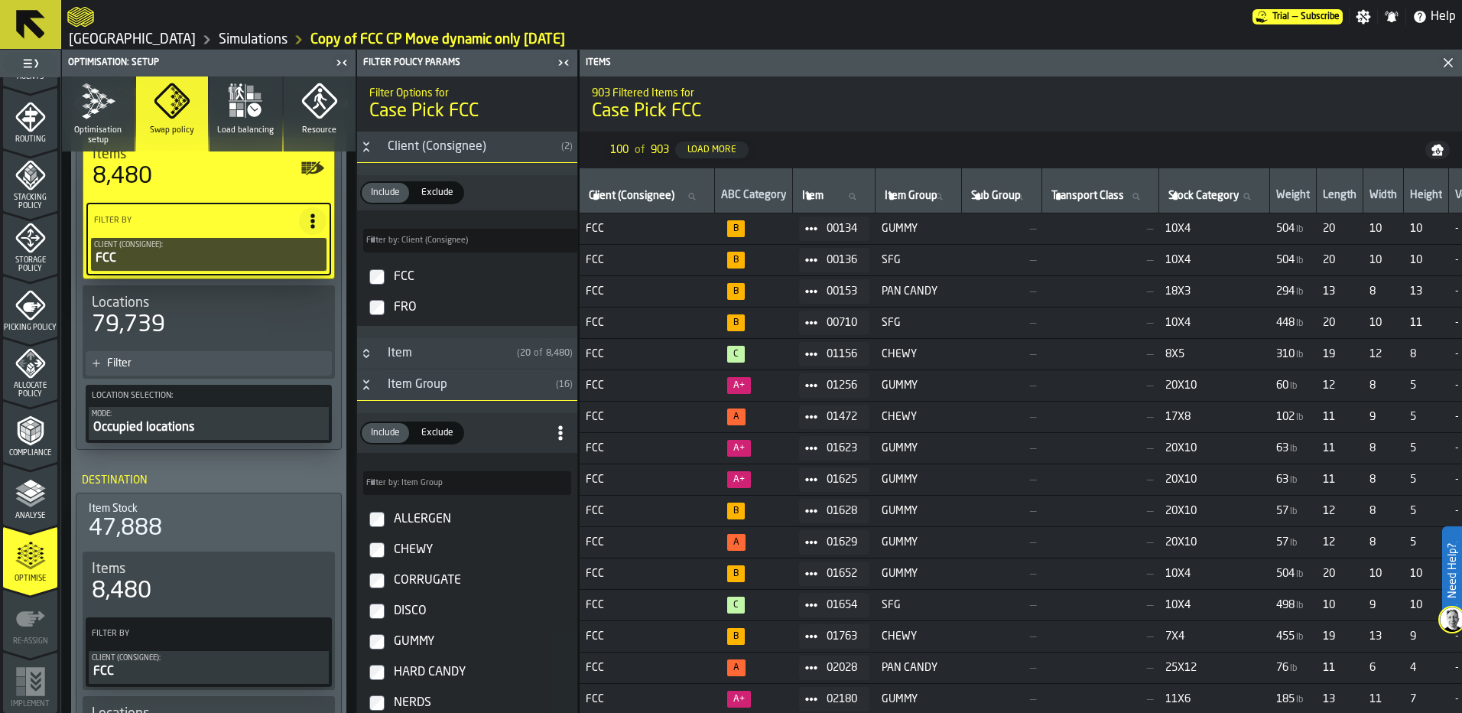
scroll to position [153, 0]
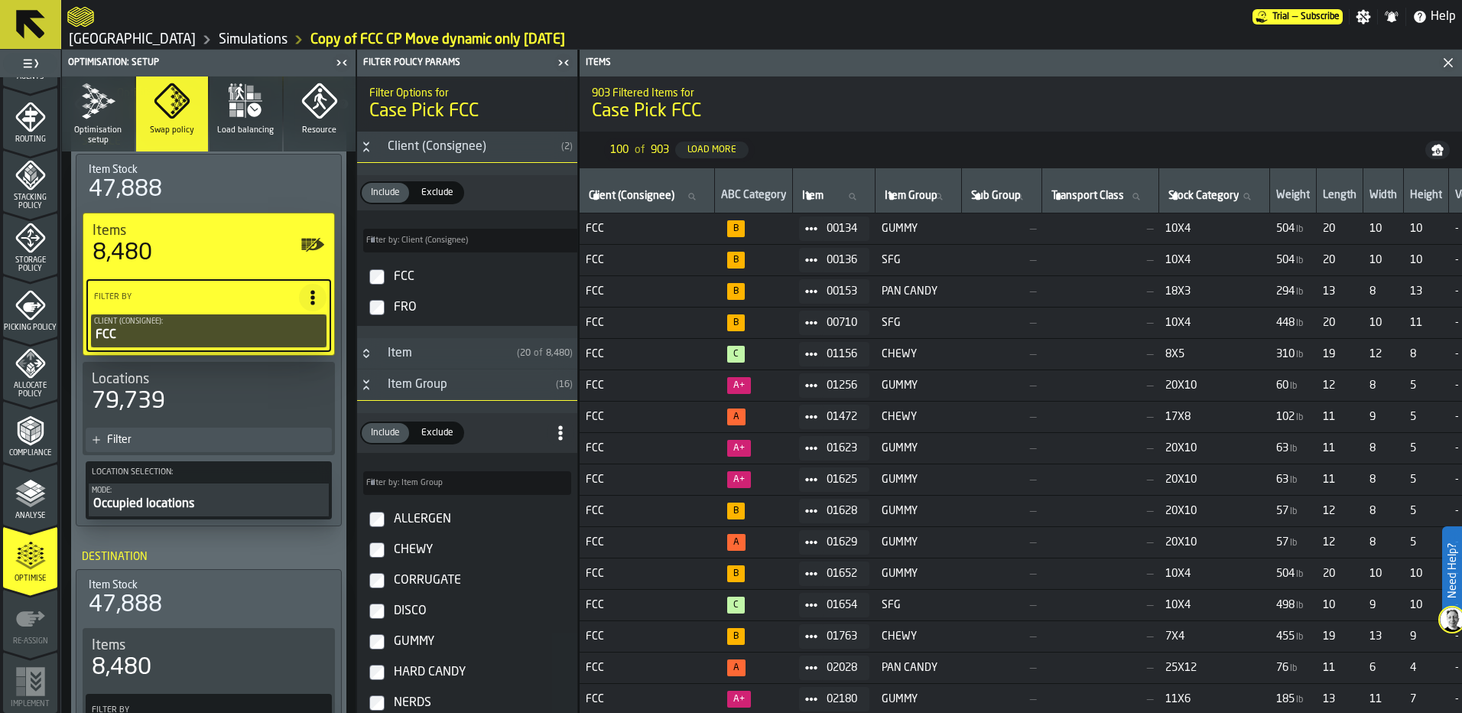
click at [215, 504] on div "Occupied locations" at bounding box center [209, 504] width 234 height 18
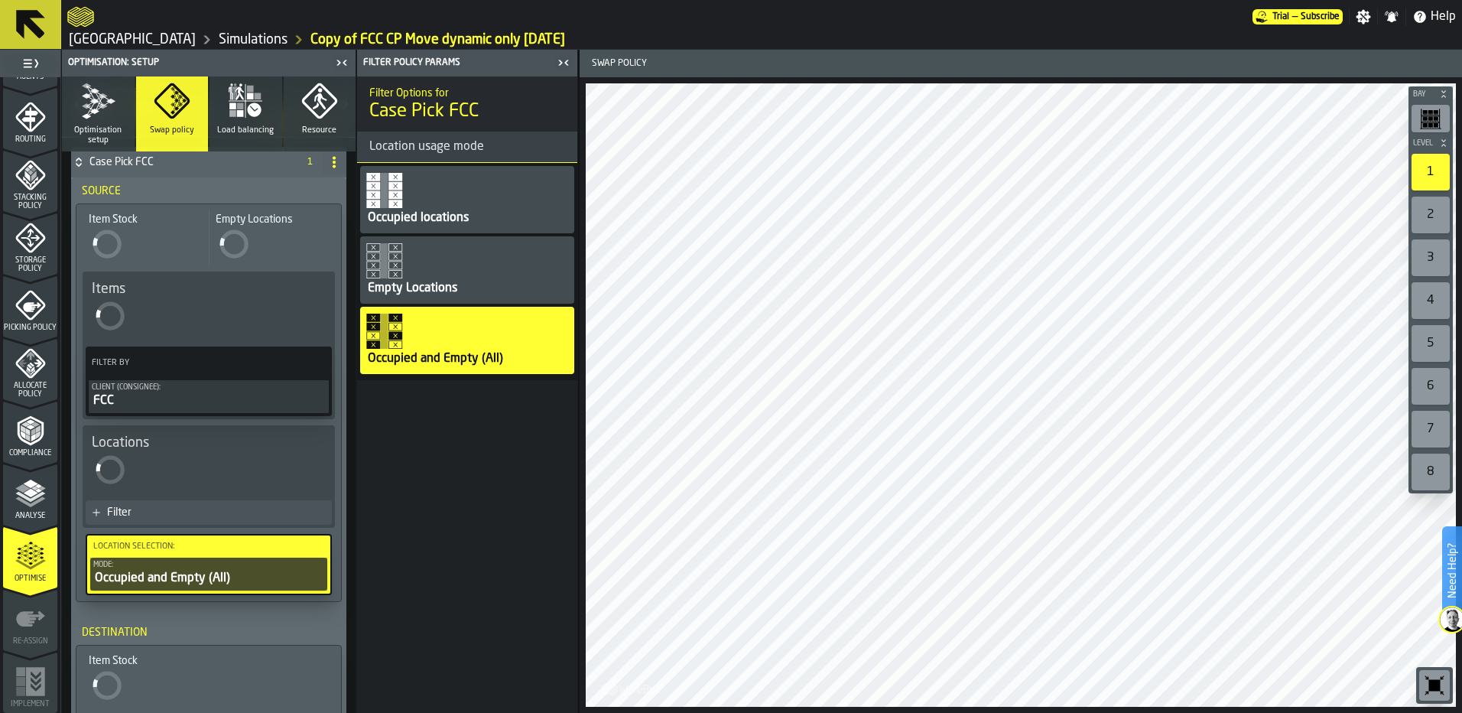
scroll to position [76, 0]
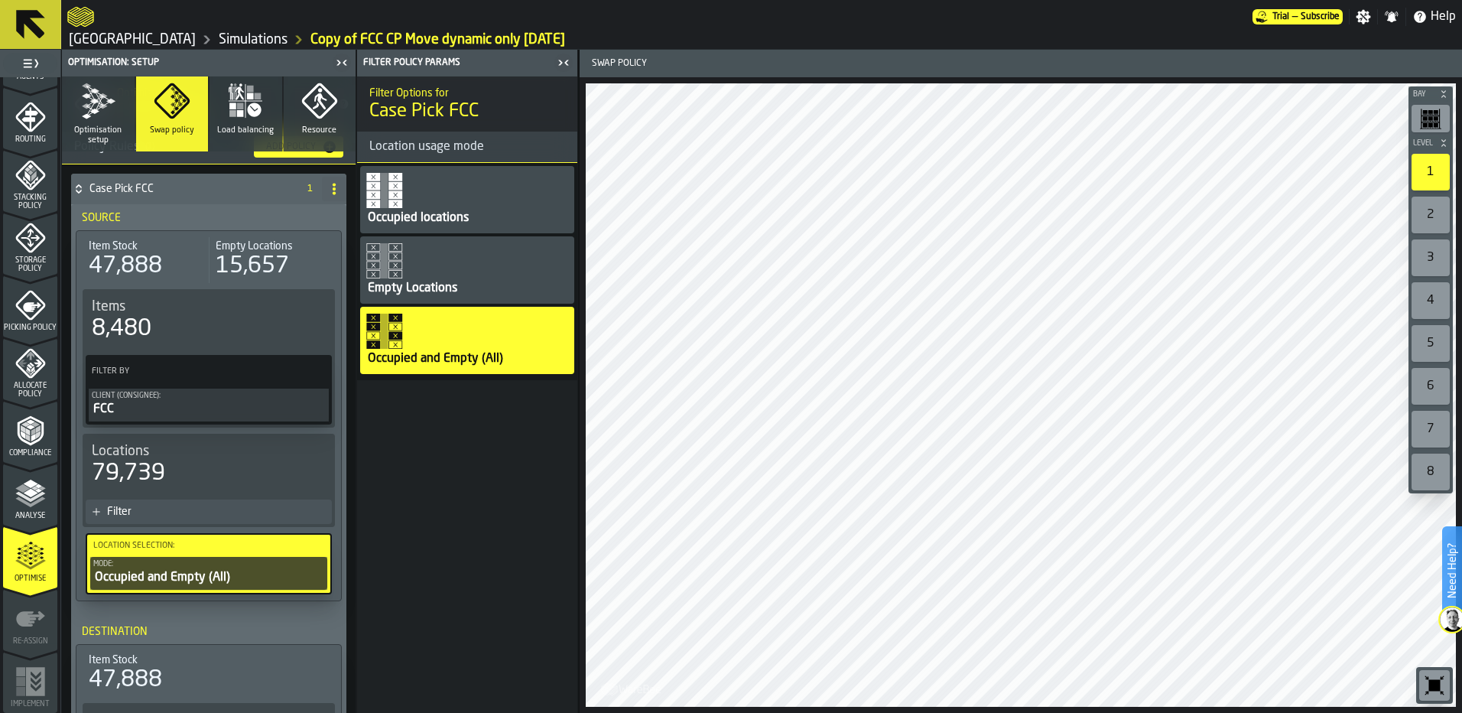
click at [180, 508] on div "Filter" at bounding box center [216, 511] width 219 height 12
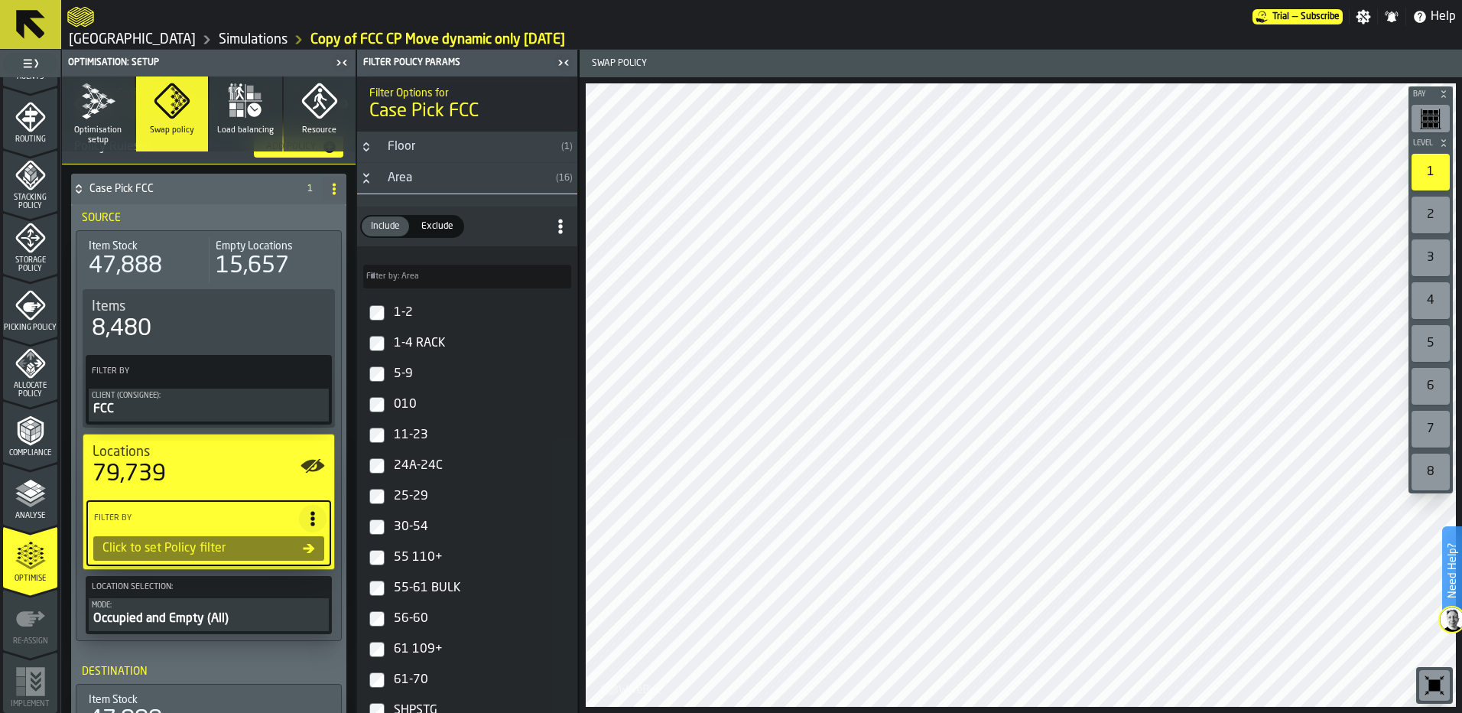
click at [363, 180] on icon "Button-Area-open" at bounding box center [366, 178] width 12 height 12
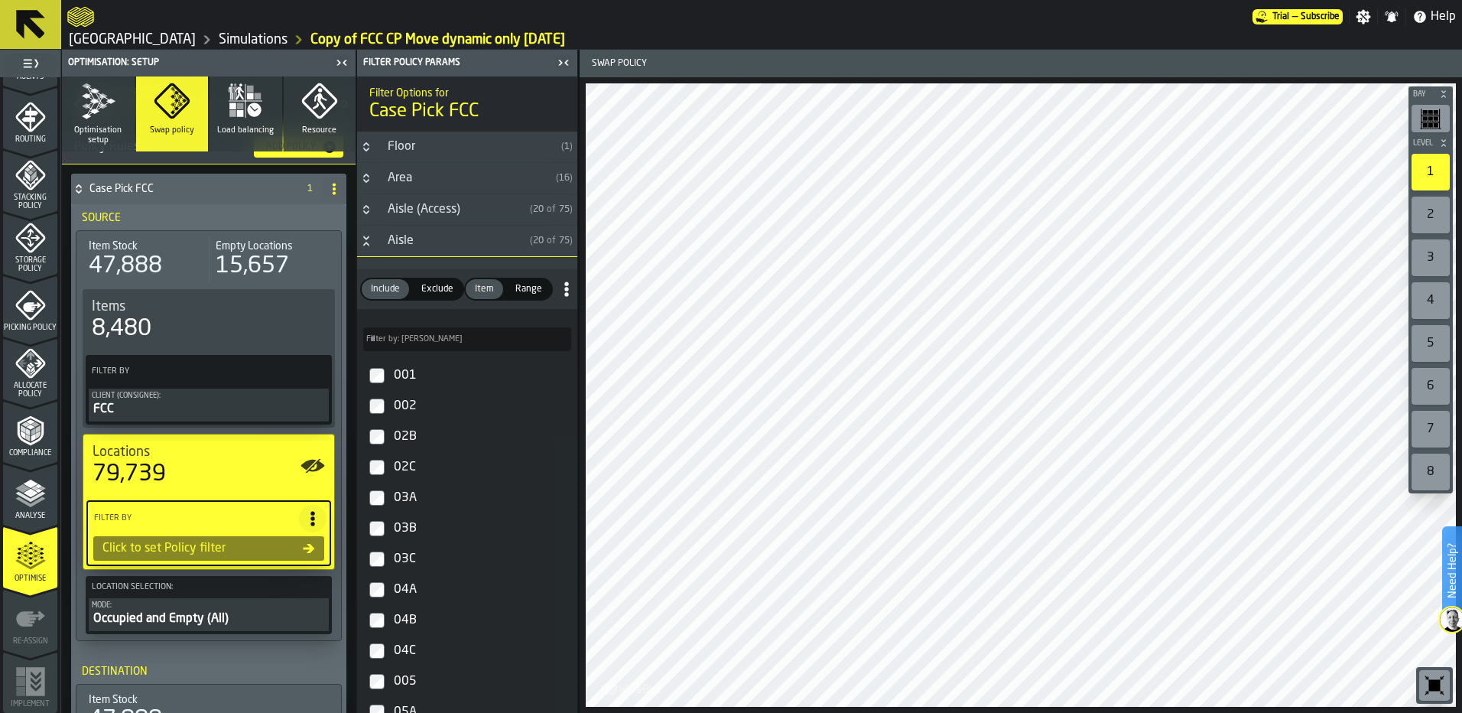
click at [391, 375] on div "001" at bounding box center [481, 375] width 180 height 24
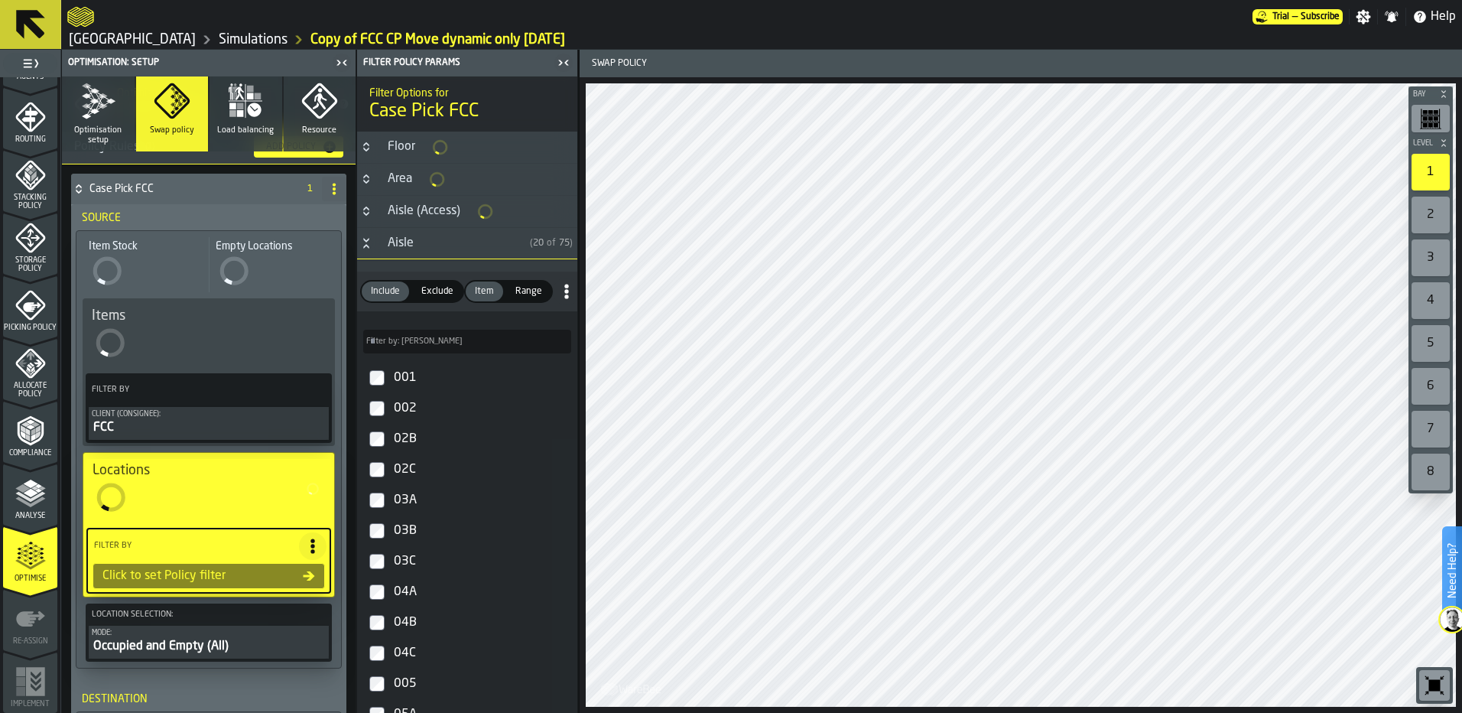
click at [369, 255] on h3 "Aisle ( 20 of 75 )" at bounding box center [467, 243] width 220 height 31
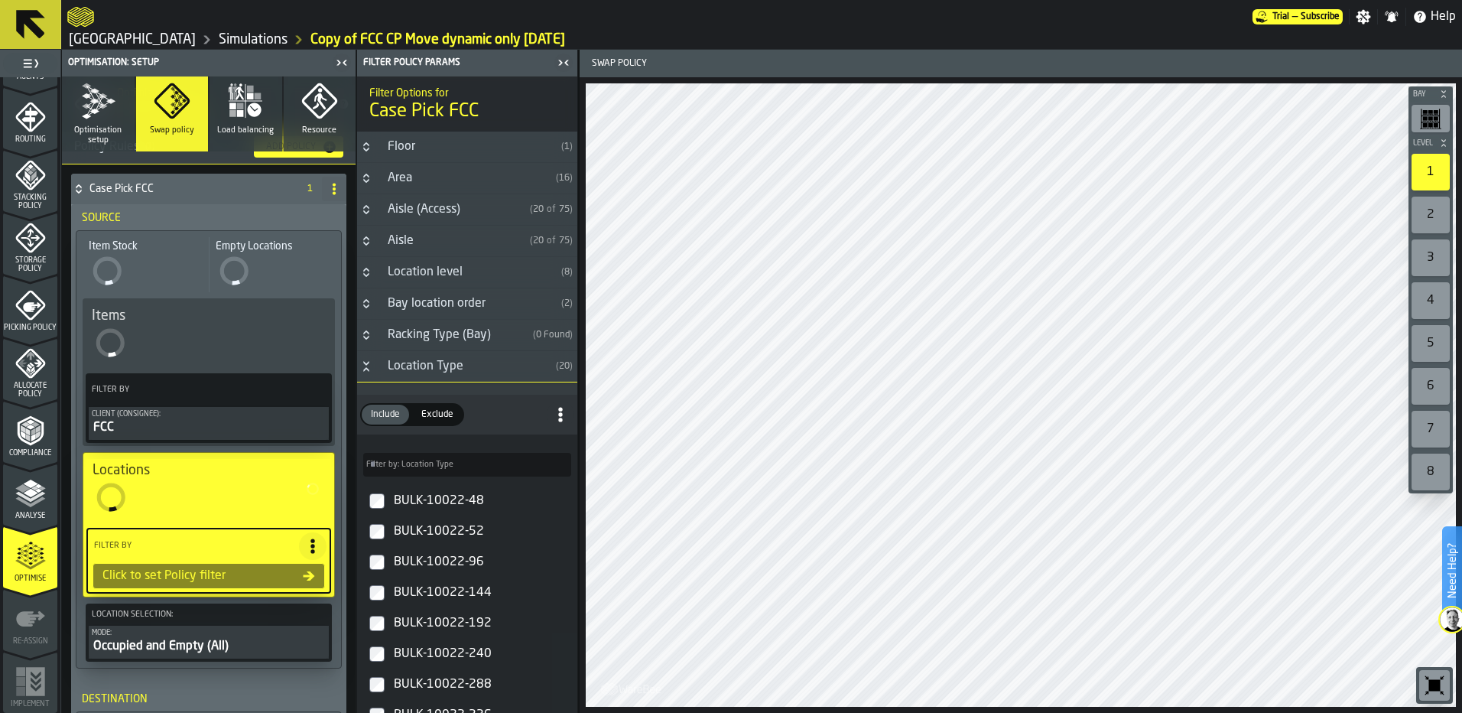
click at [369, 278] on icon "Button-Location level-closed" at bounding box center [366, 272] width 12 height 12
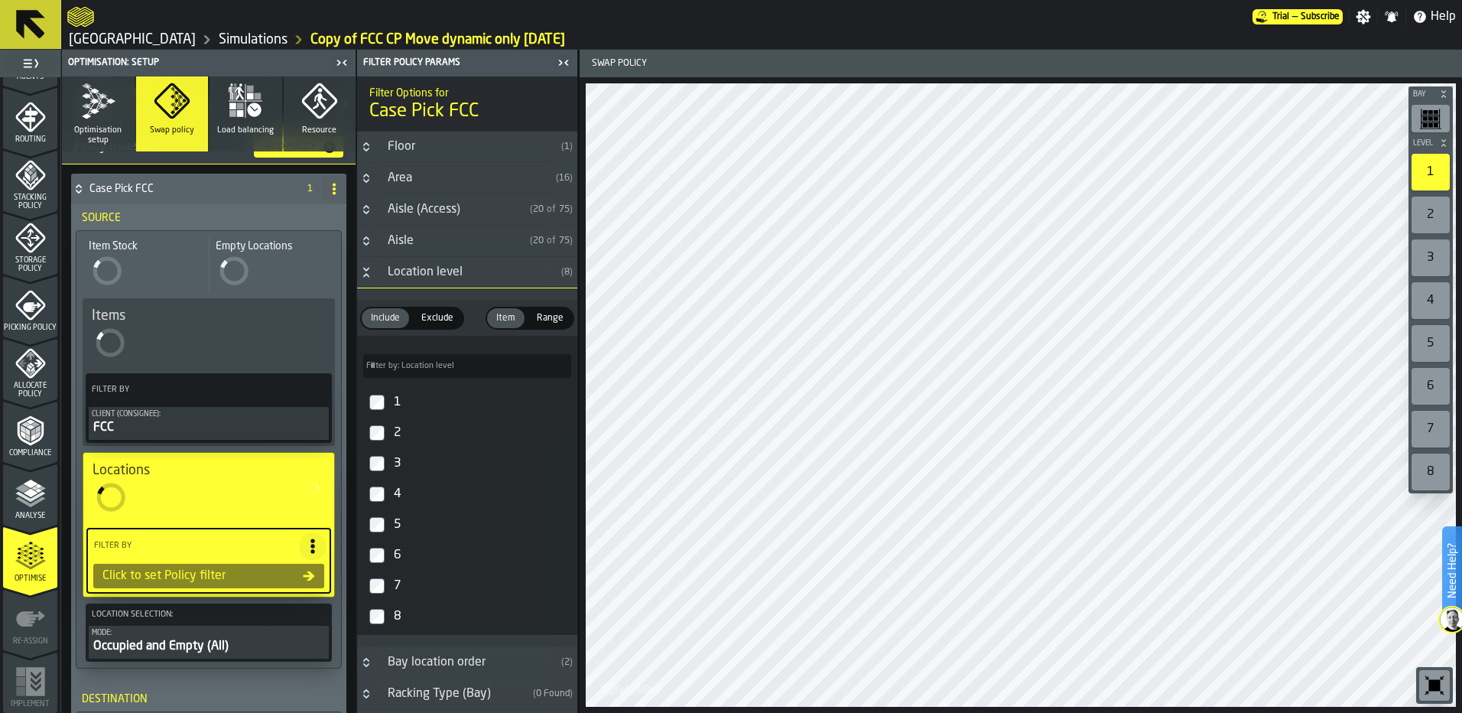
click at [385, 400] on label "1" at bounding box center [467, 402] width 214 height 31
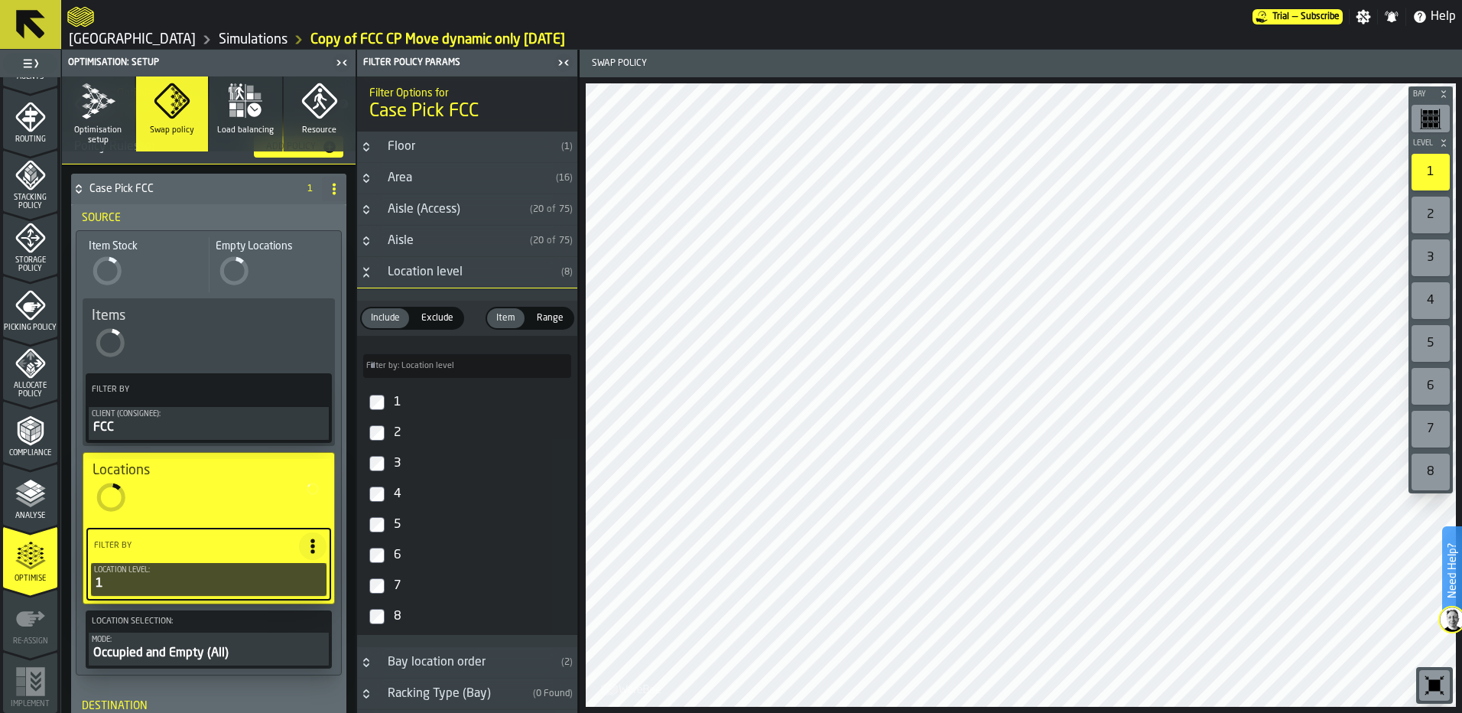
click at [369, 274] on icon "Button-Location level-open" at bounding box center [366, 272] width 12 height 12
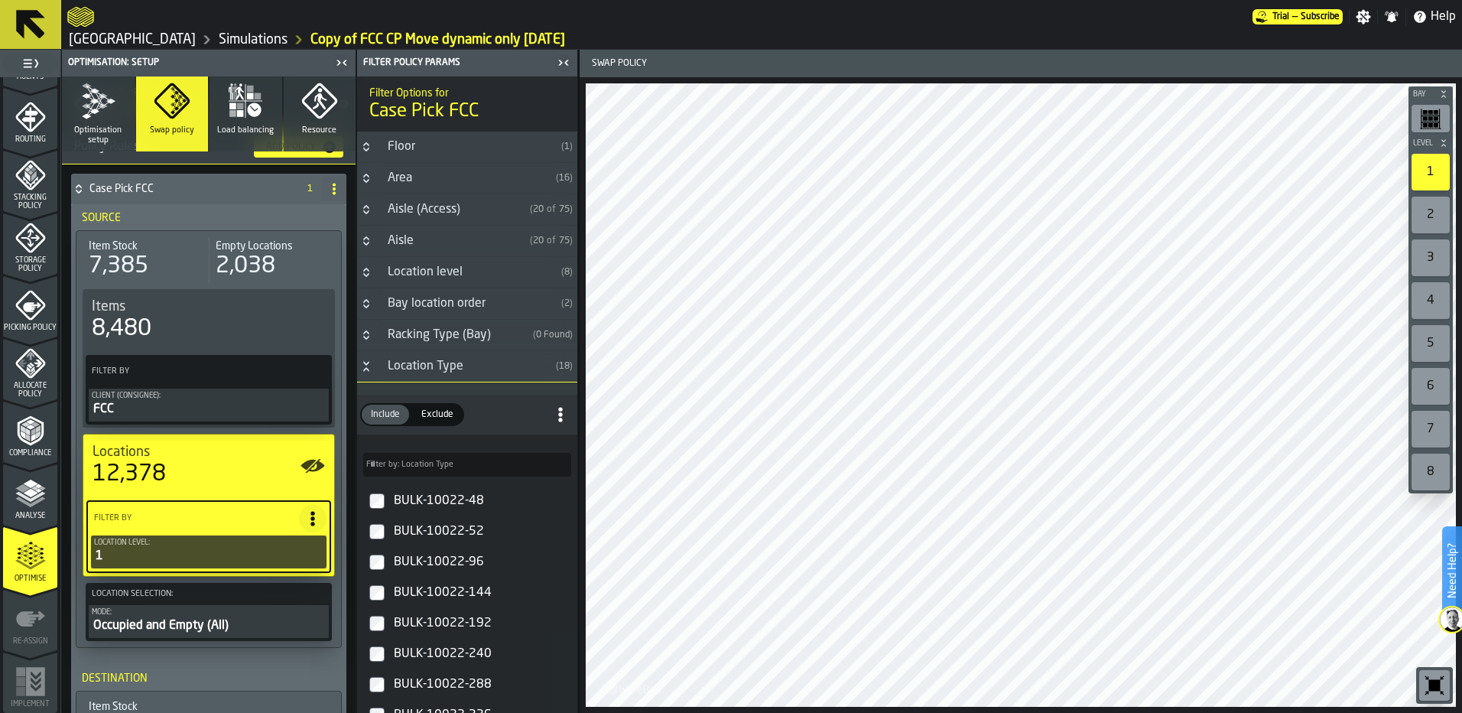
click at [444, 365] on div "Location Type" at bounding box center [463, 366] width 171 height 18
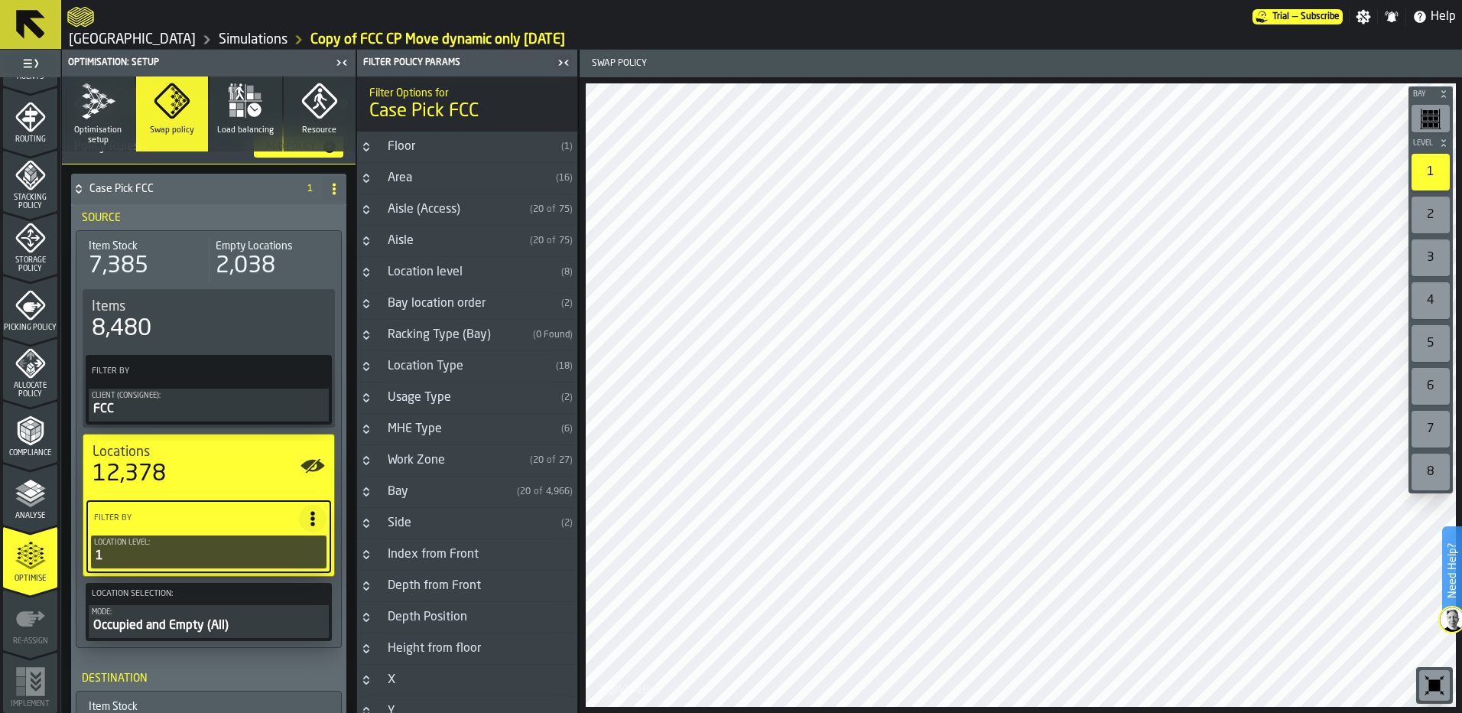
click at [415, 248] on div "Aisle" at bounding box center [450, 241] width 145 height 18
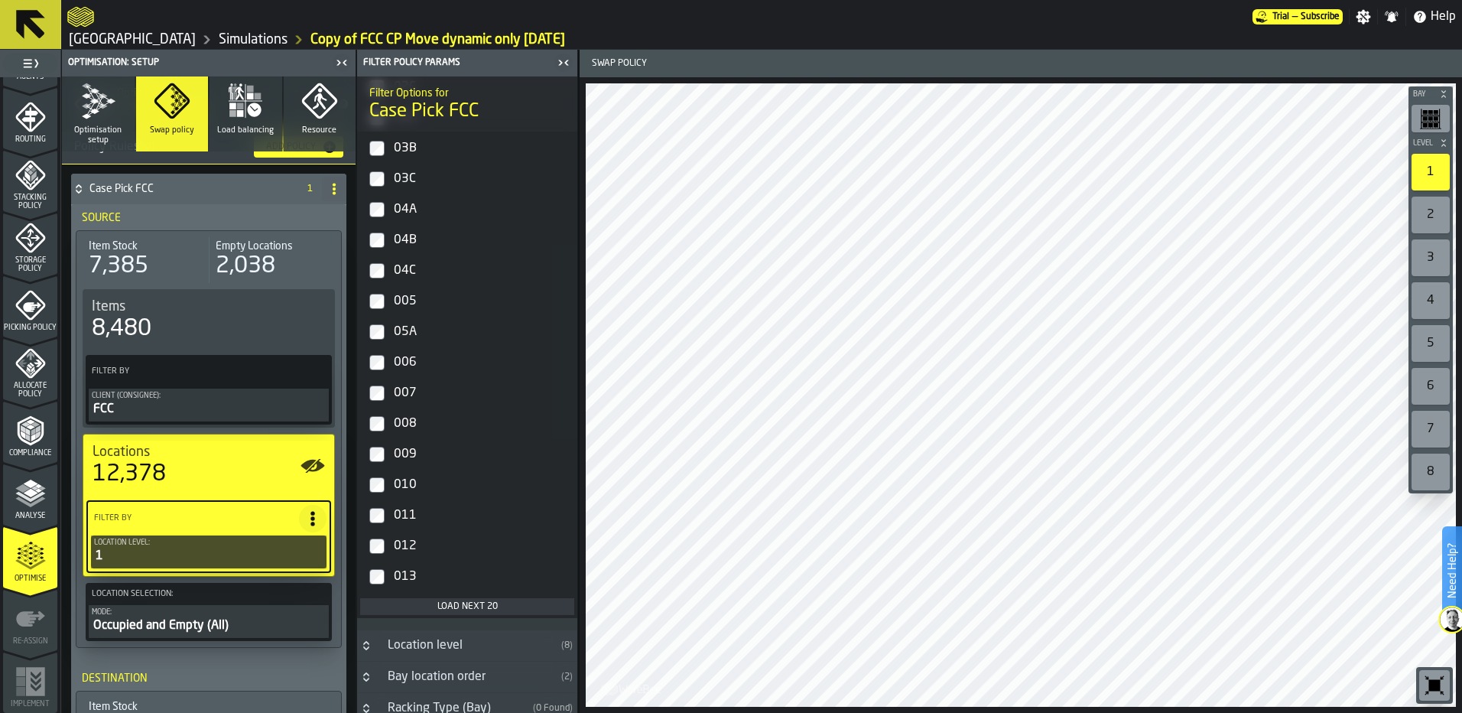
scroll to position [382, 0]
click at [450, 608] on div "Load next 20" at bounding box center [467, 604] width 202 height 11
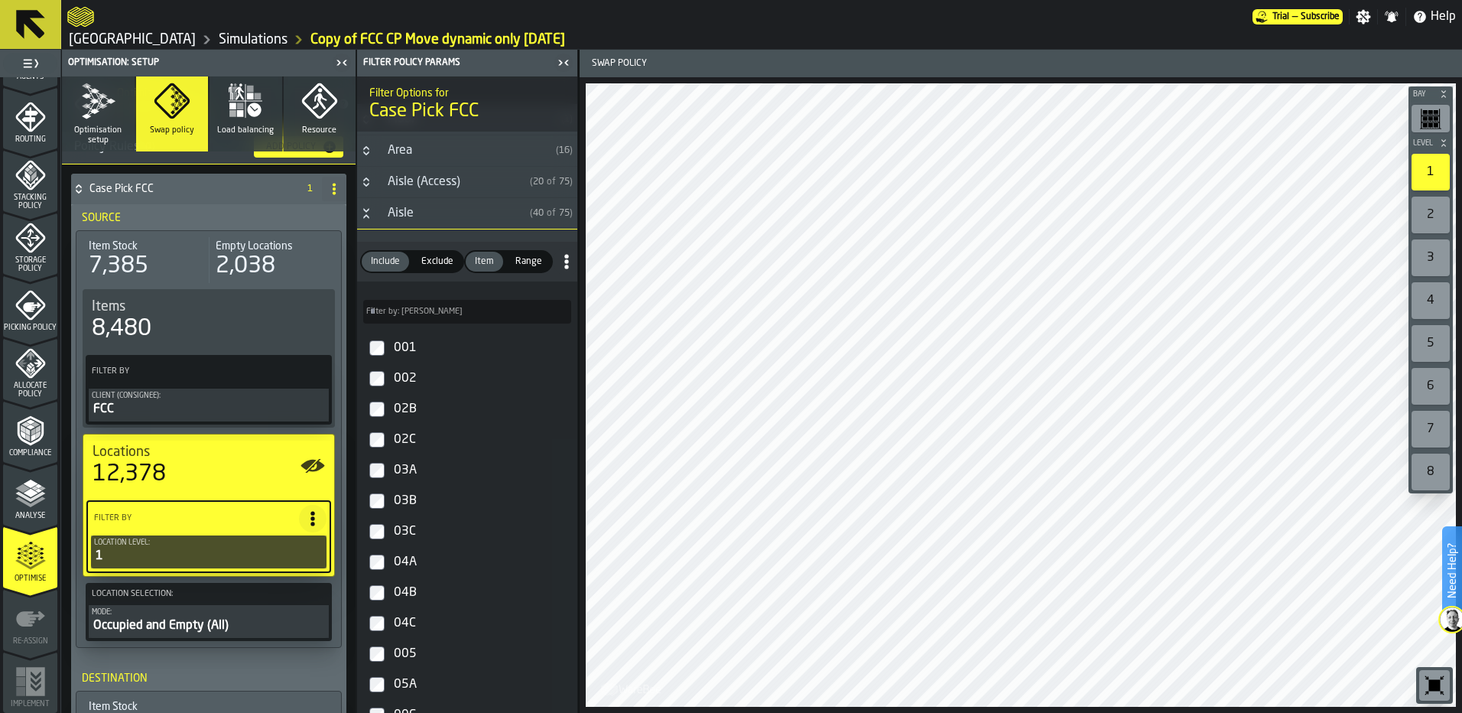
scroll to position [0, 0]
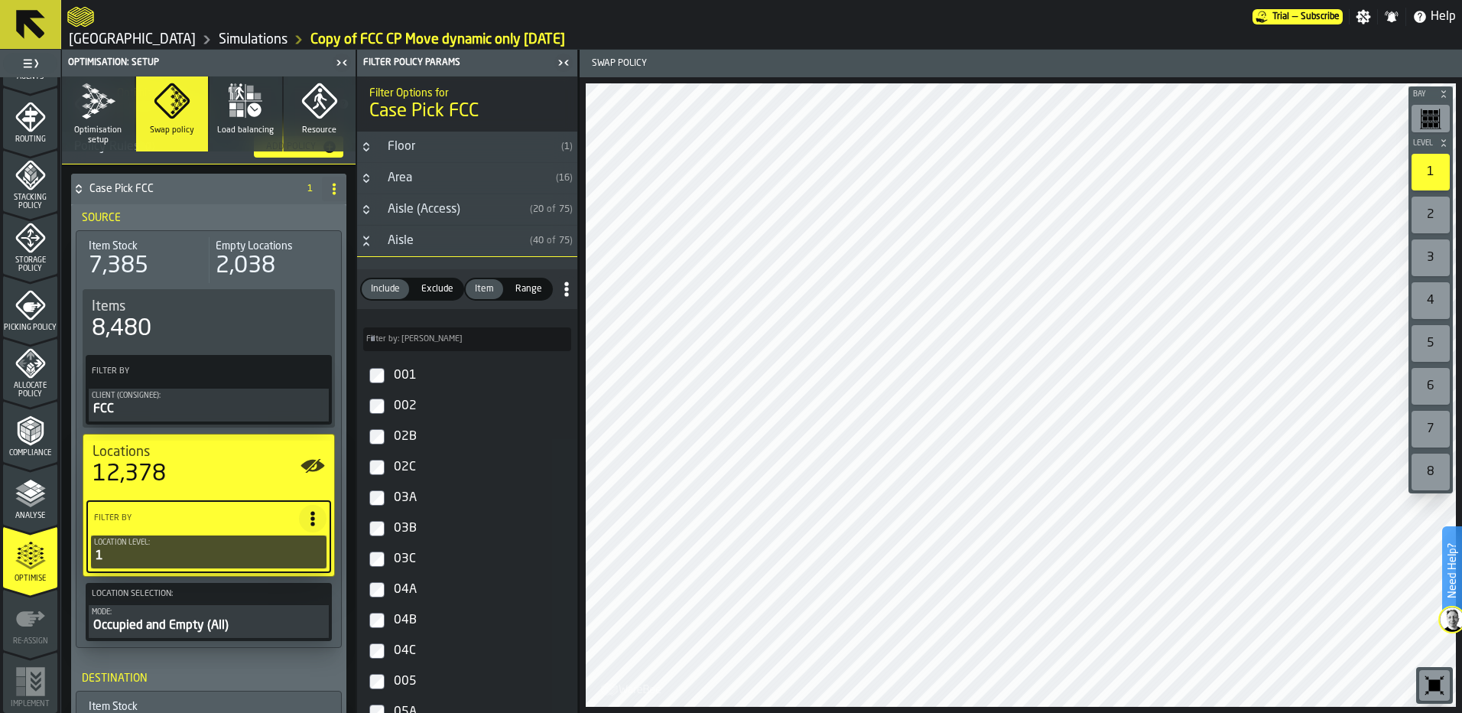
click at [369, 206] on icon "Button-Aisle (Access)-closed" at bounding box center [366, 209] width 12 height 12
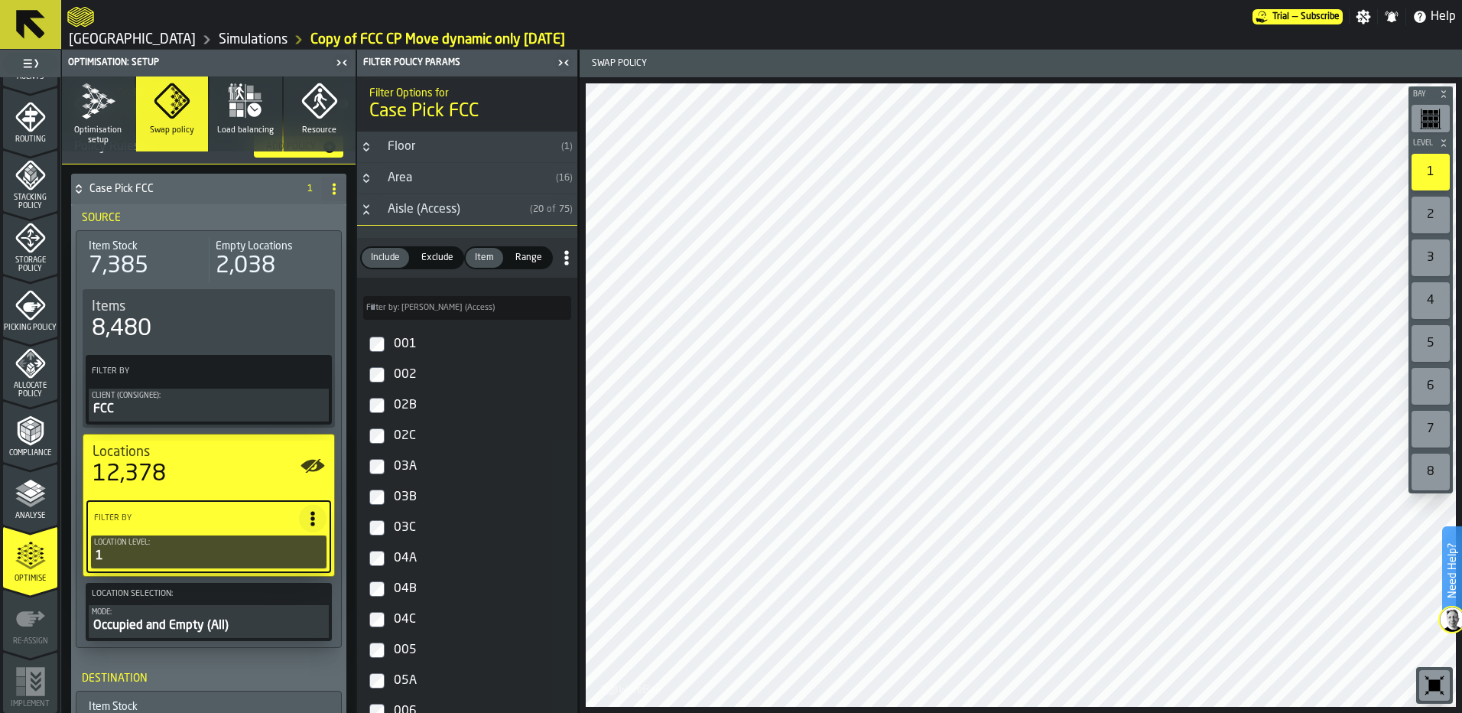
click at [369, 206] on icon "Button-Aisle (Access)-open" at bounding box center [366, 209] width 12 height 12
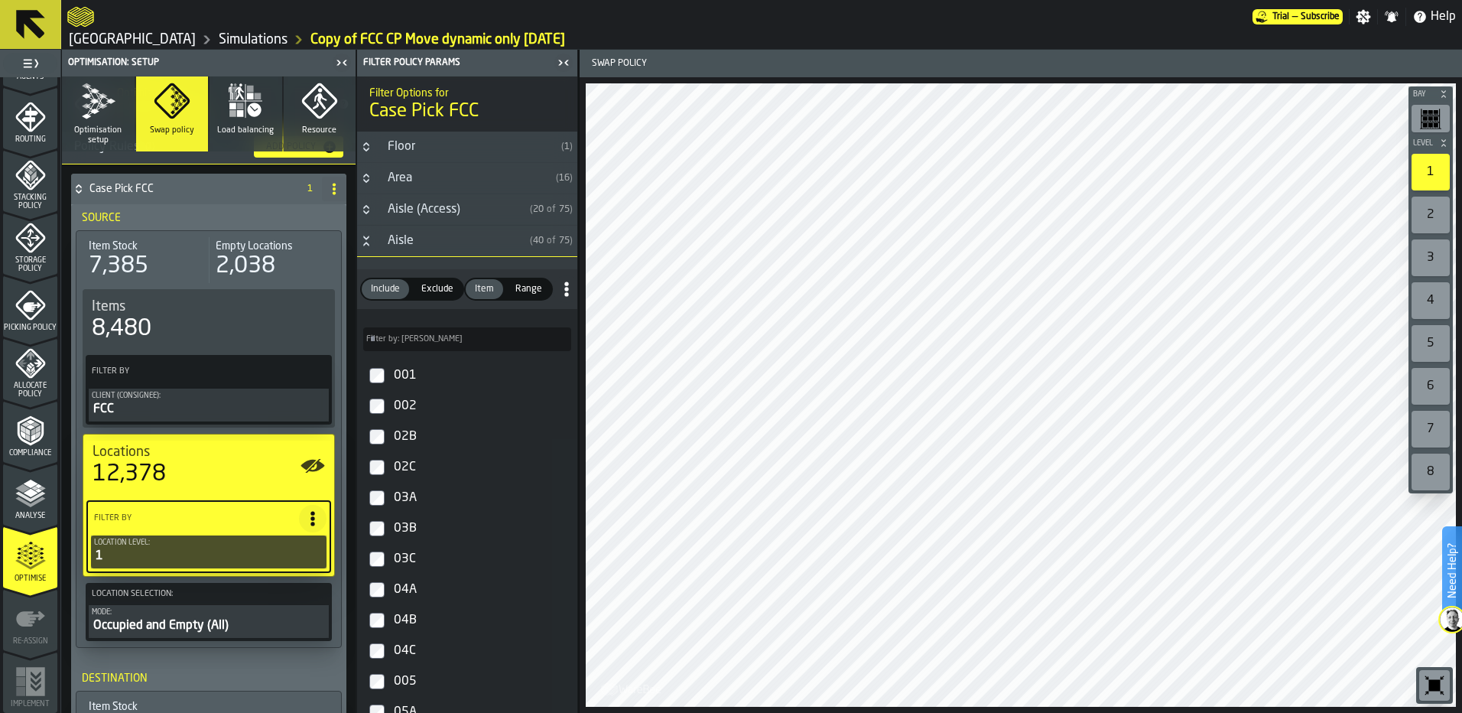
click at [368, 177] on icon "Button-Area-closed" at bounding box center [366, 178] width 12 height 12
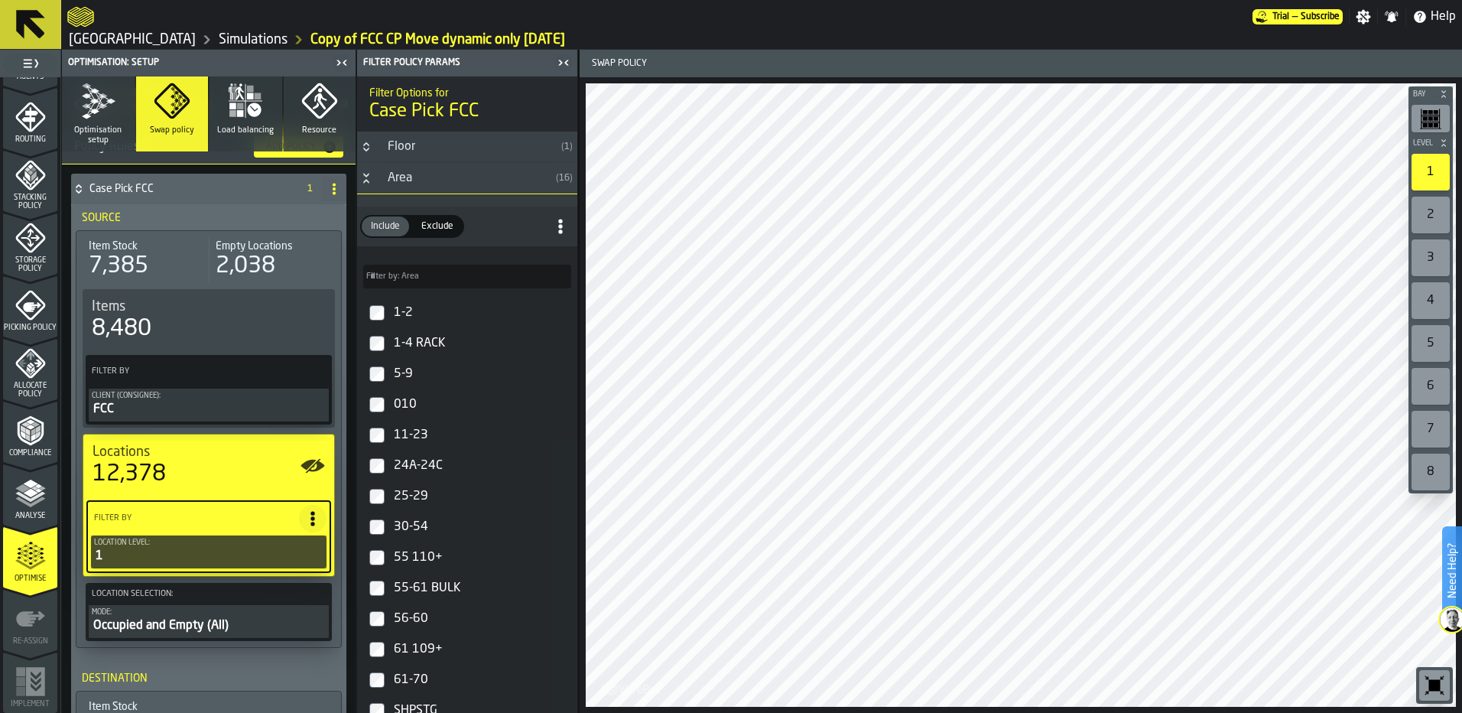
click at [368, 177] on icon "Button-Area-open" at bounding box center [366, 178] width 12 height 12
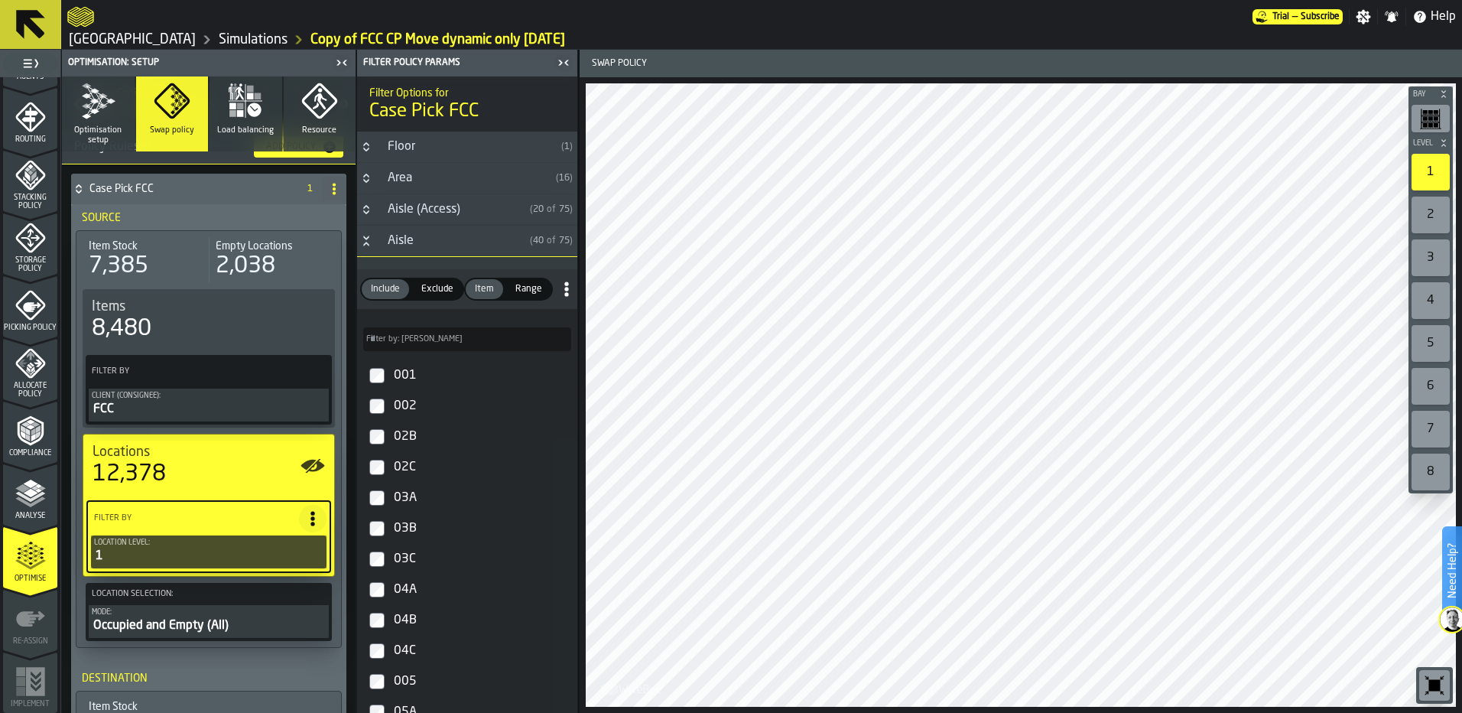
click at [365, 154] on h3 "Floor ( 1 )" at bounding box center [467, 147] width 220 height 31
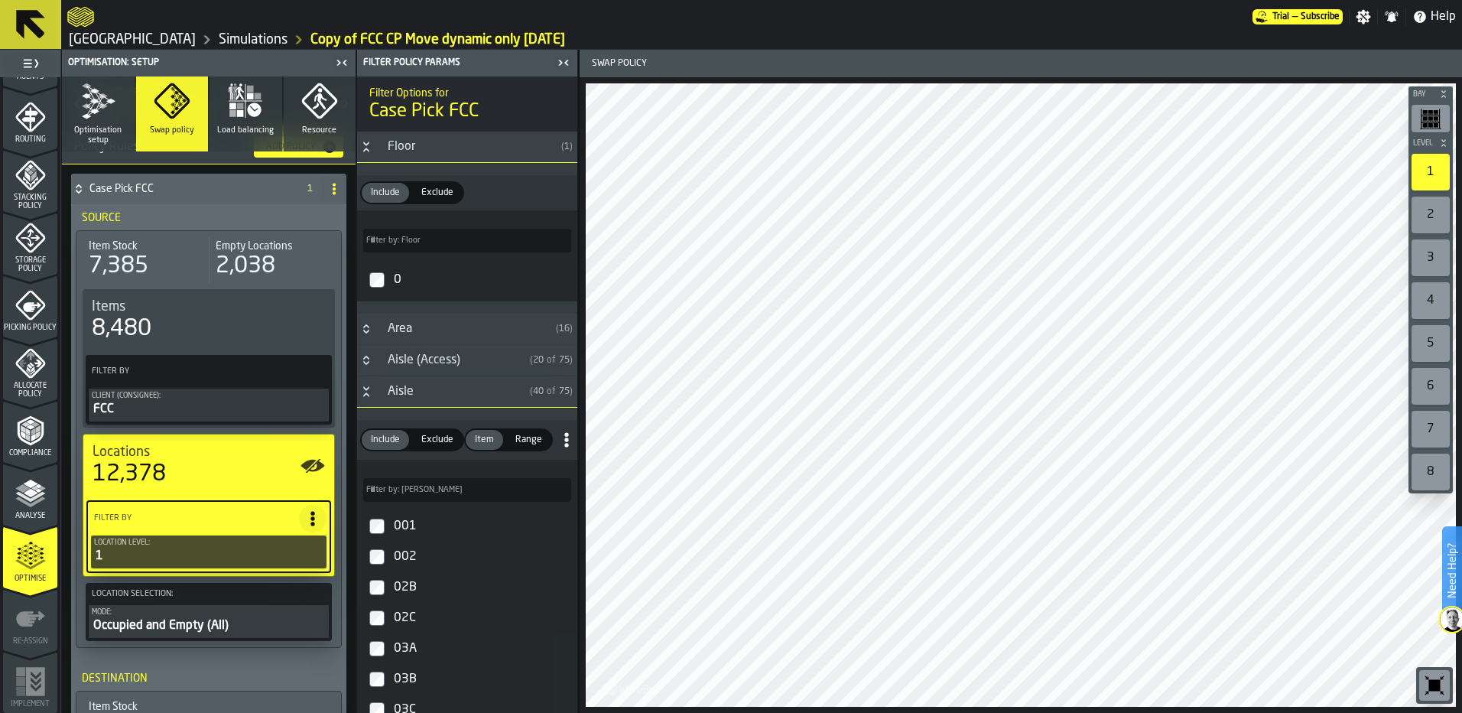
click at [365, 154] on h3 "Floor ( 1 )" at bounding box center [467, 147] width 220 height 31
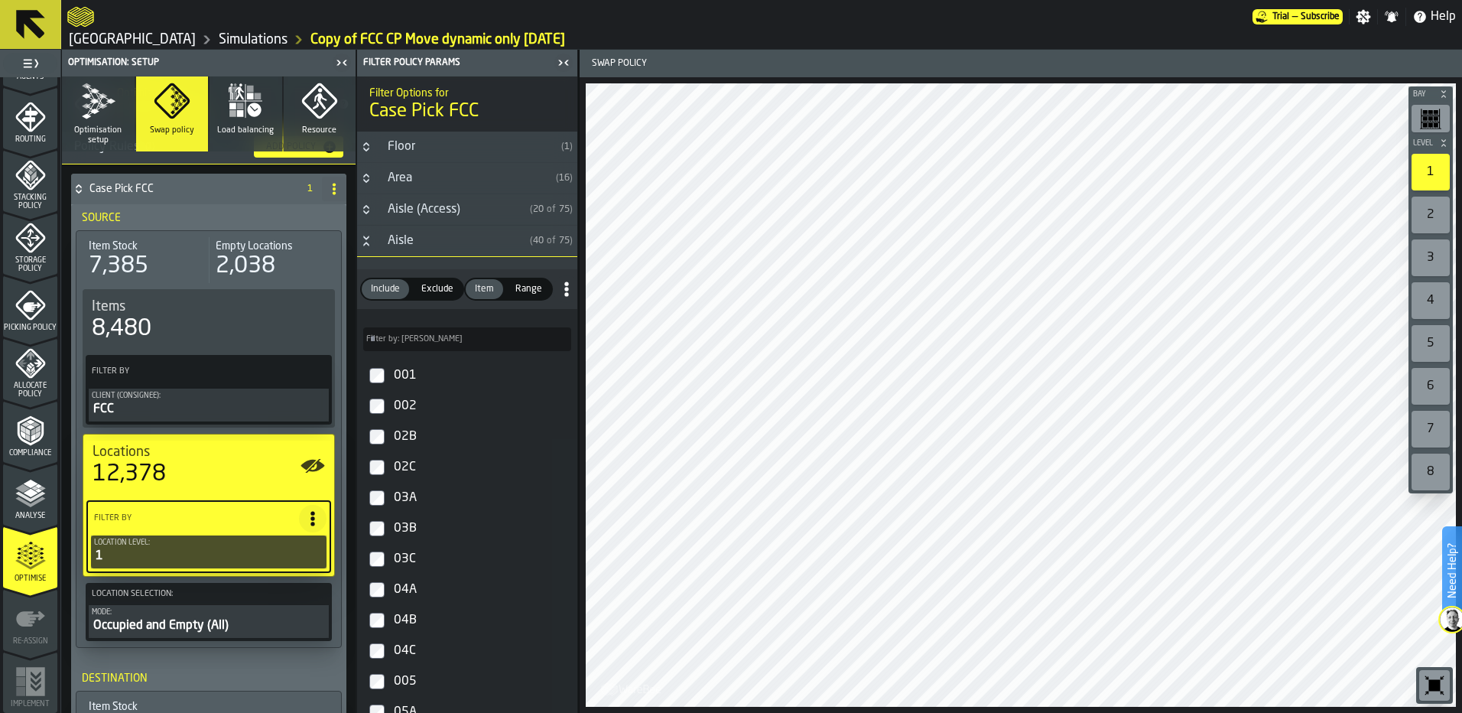
click at [362, 244] on icon "Button-Aisle-open" at bounding box center [366, 241] width 12 height 12
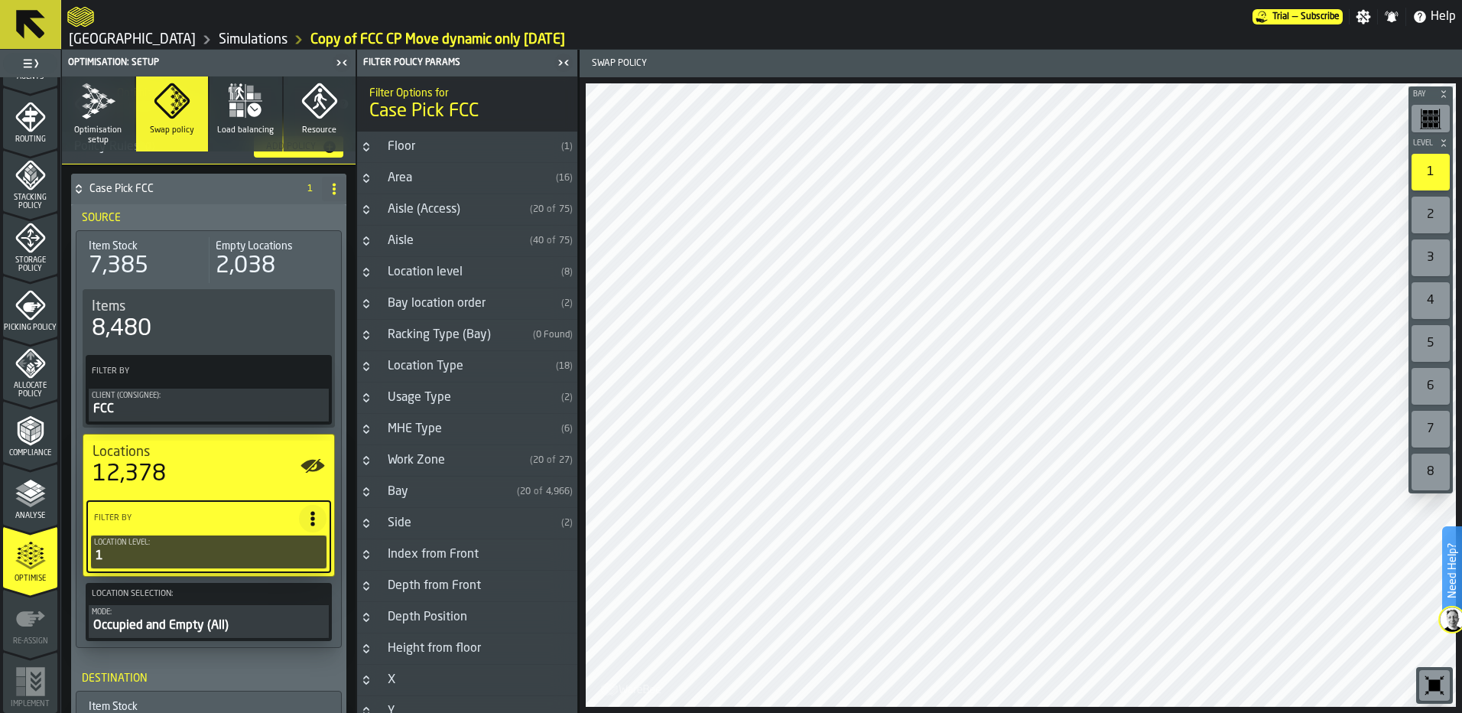
click at [372, 368] on icon "Button-Location Type-closed" at bounding box center [366, 366] width 12 height 12
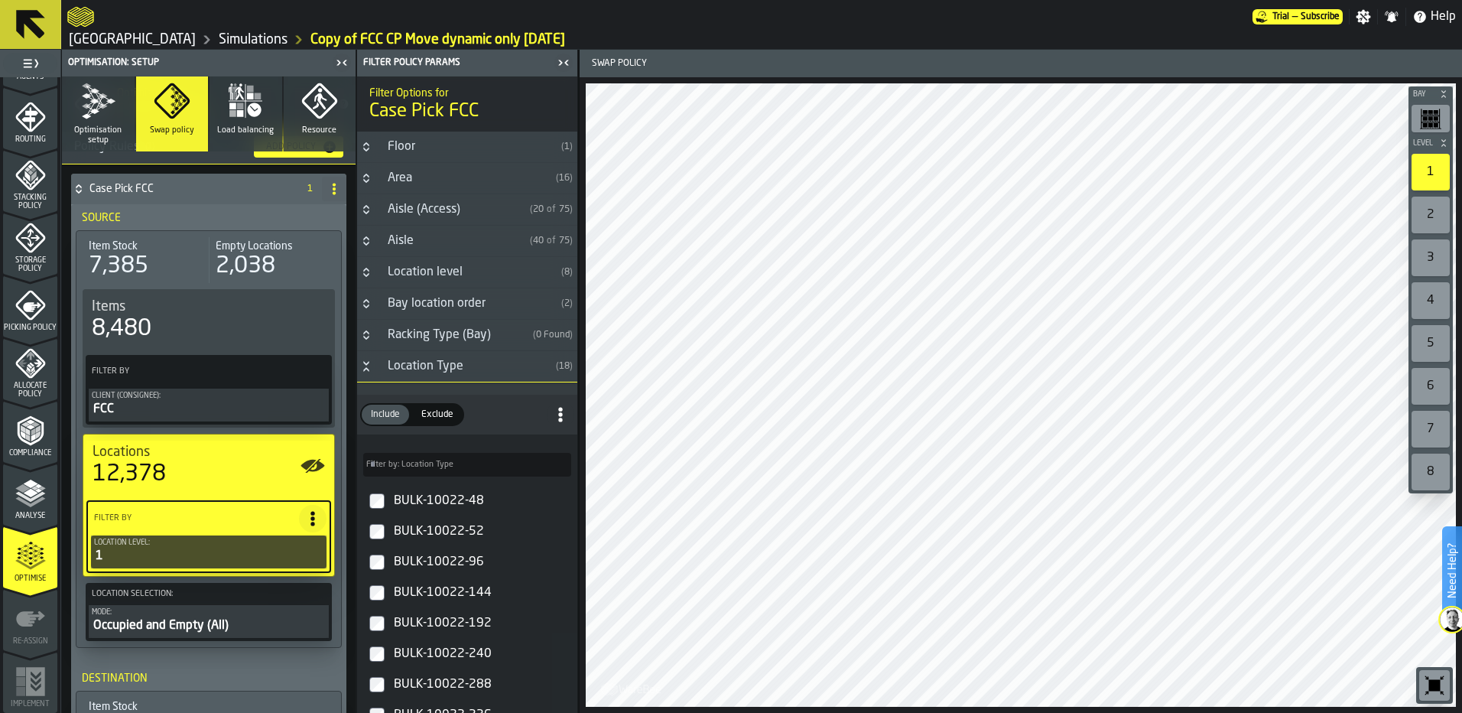
click at [372, 368] on icon "Button-Location Type-open" at bounding box center [366, 366] width 12 height 12
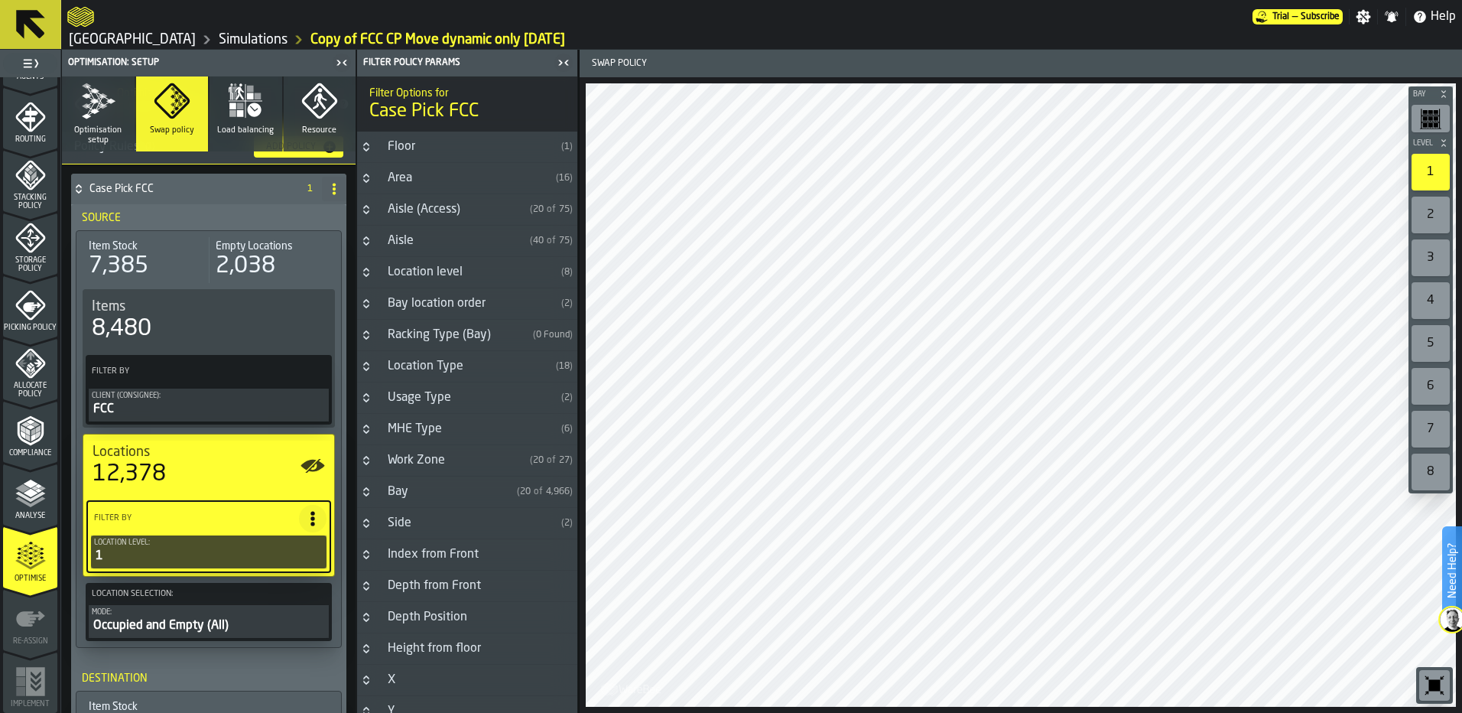
click at [372, 406] on h3 "Usage Type ( 2 )" at bounding box center [467, 397] width 220 height 31
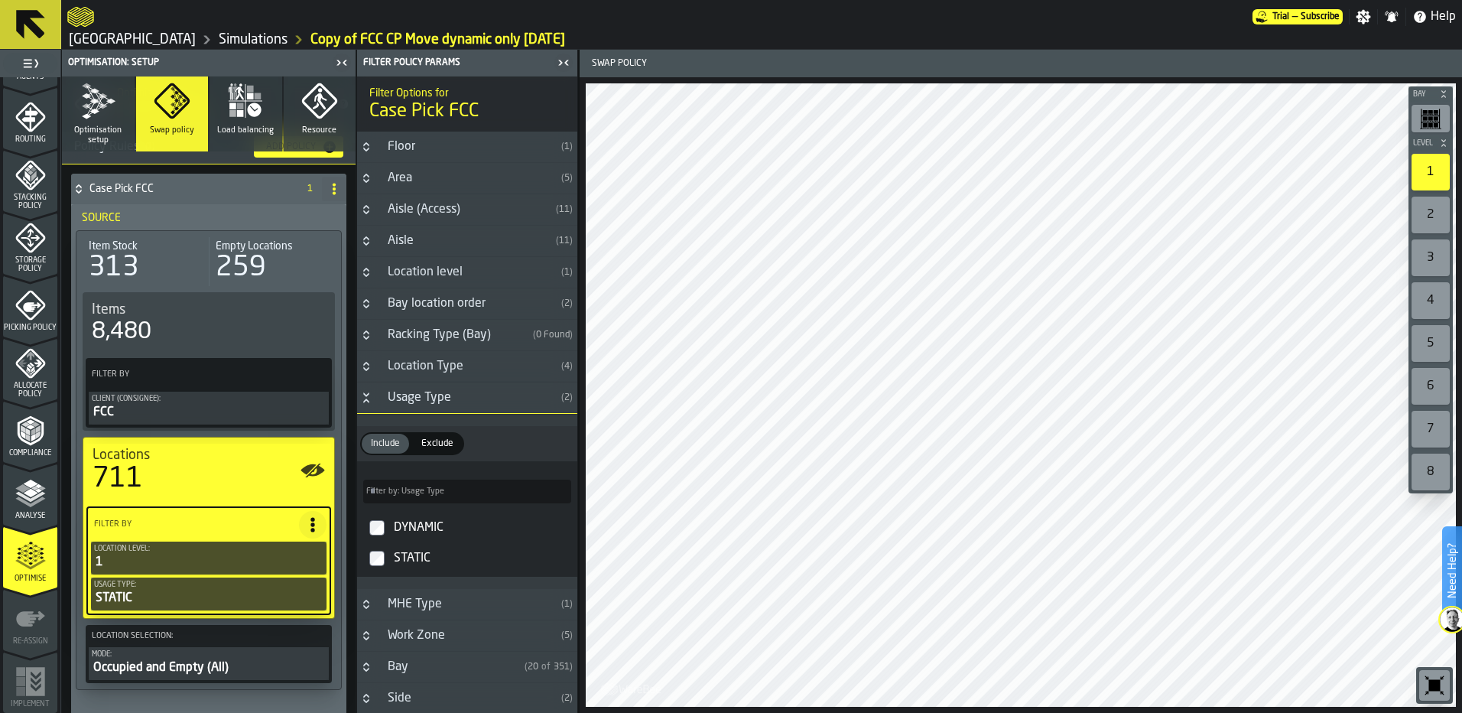
click at [370, 390] on h3 "Usage Type ( 2 )" at bounding box center [467, 397] width 220 height 31
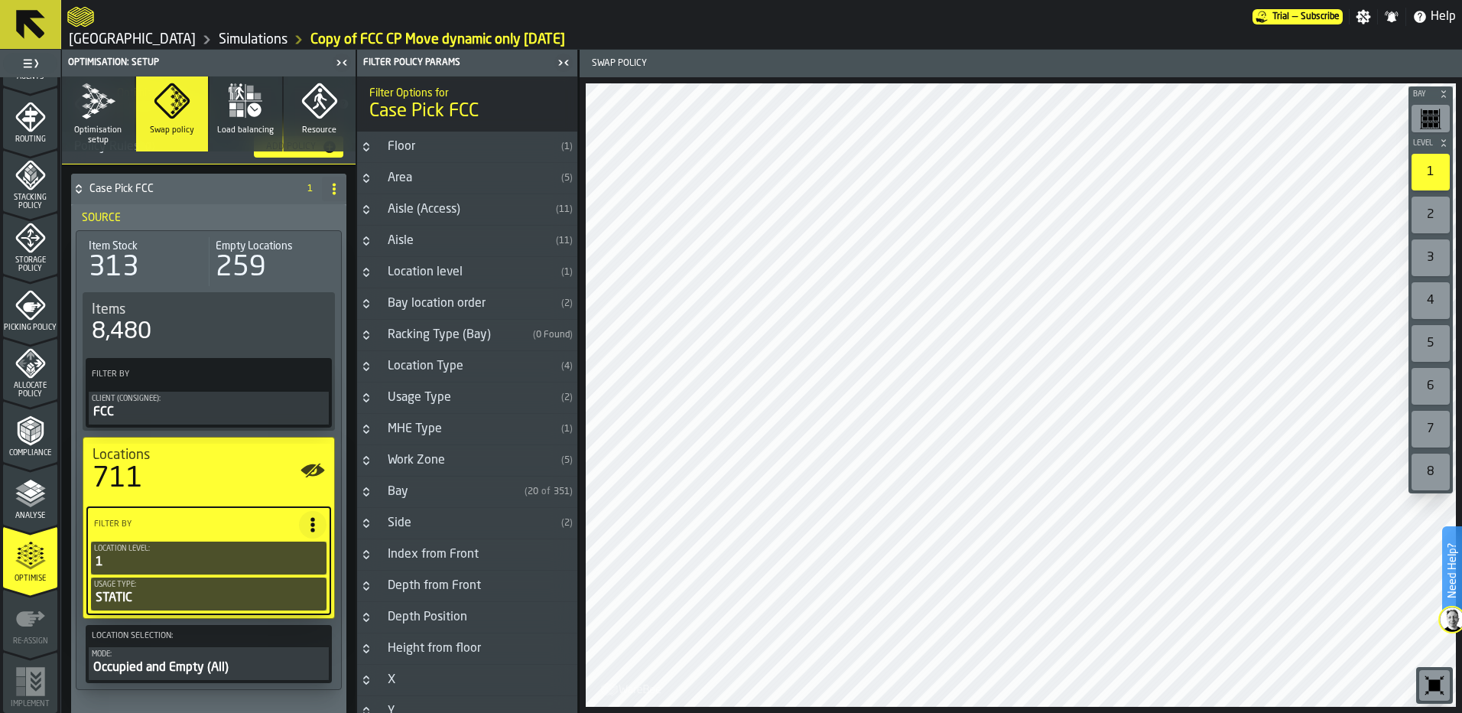
click at [383, 243] on div "Aisle" at bounding box center [463, 241] width 171 height 18
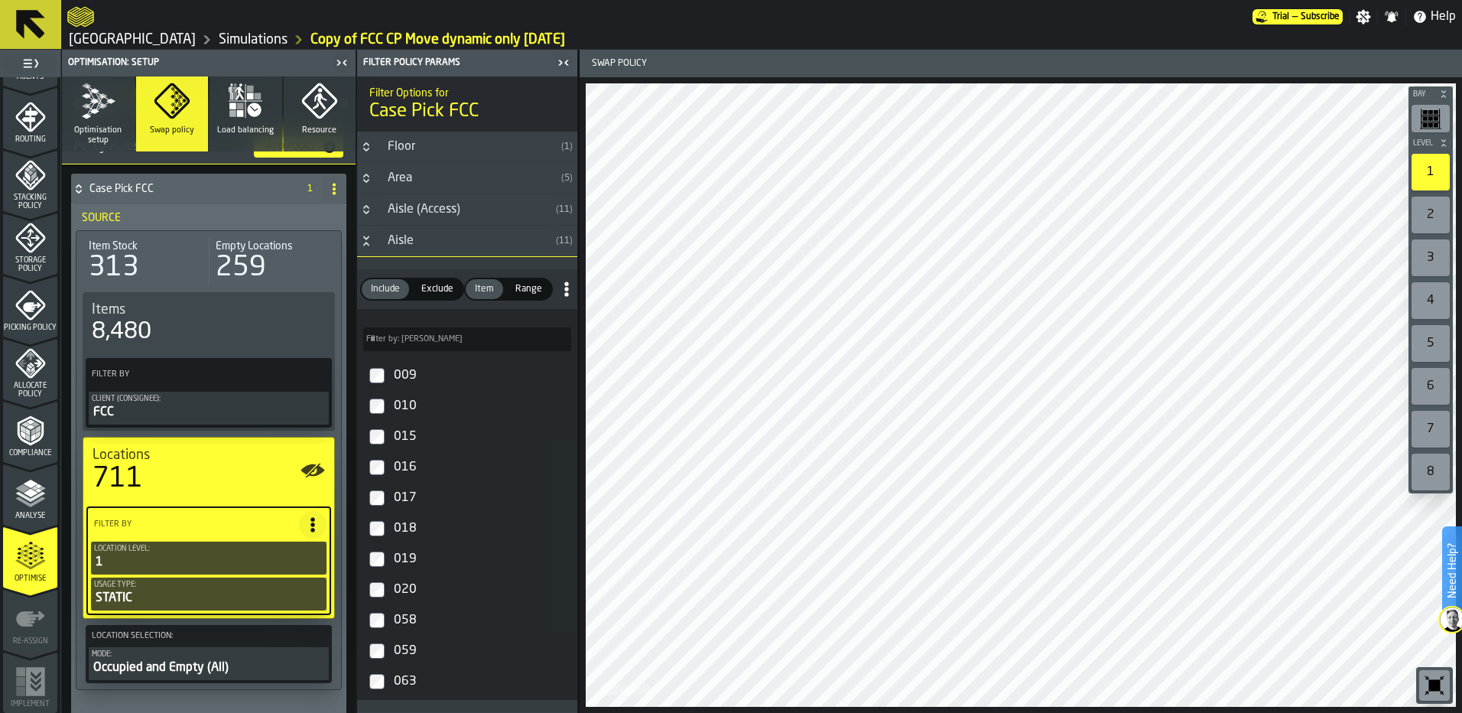
click at [385, 441] on label "015" at bounding box center [467, 436] width 214 height 31
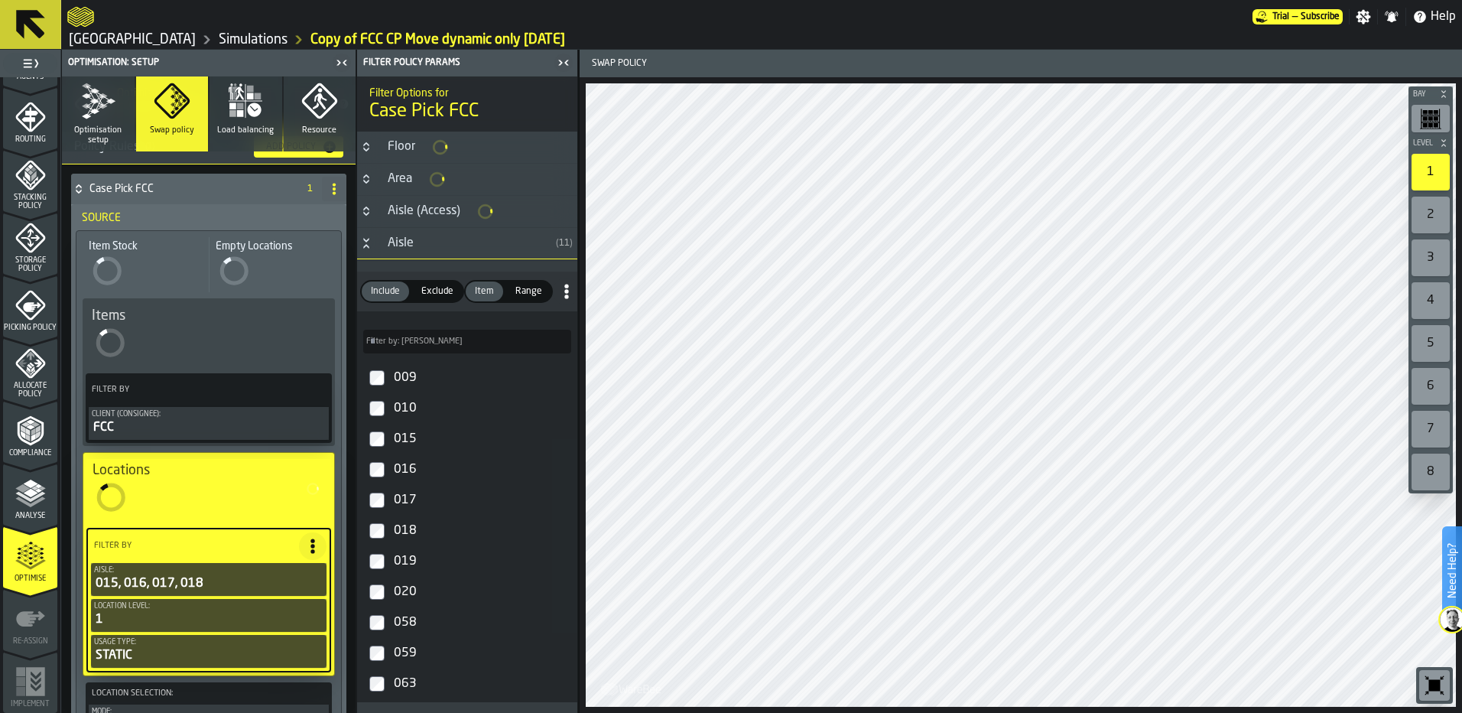
click at [378, 570] on label "019" at bounding box center [467, 561] width 214 height 31
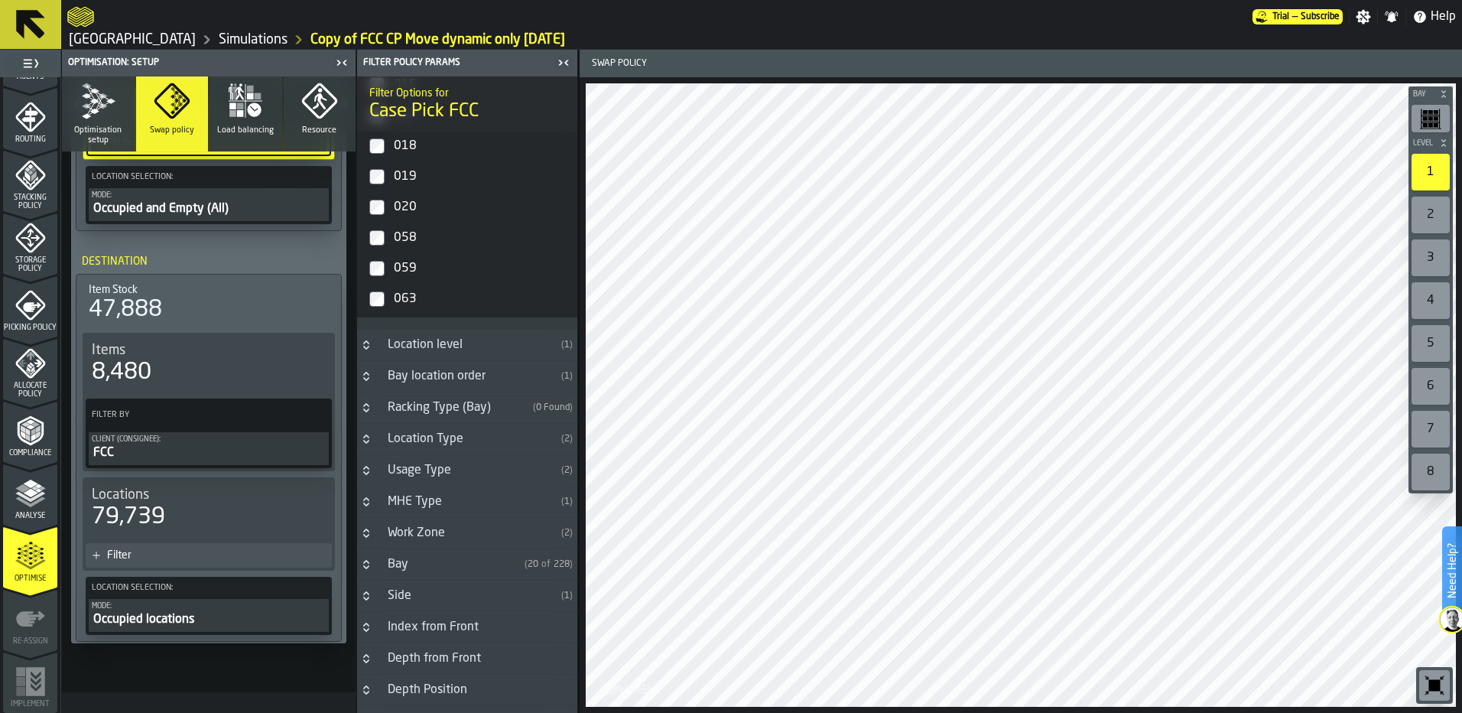
scroll to position [587, 0]
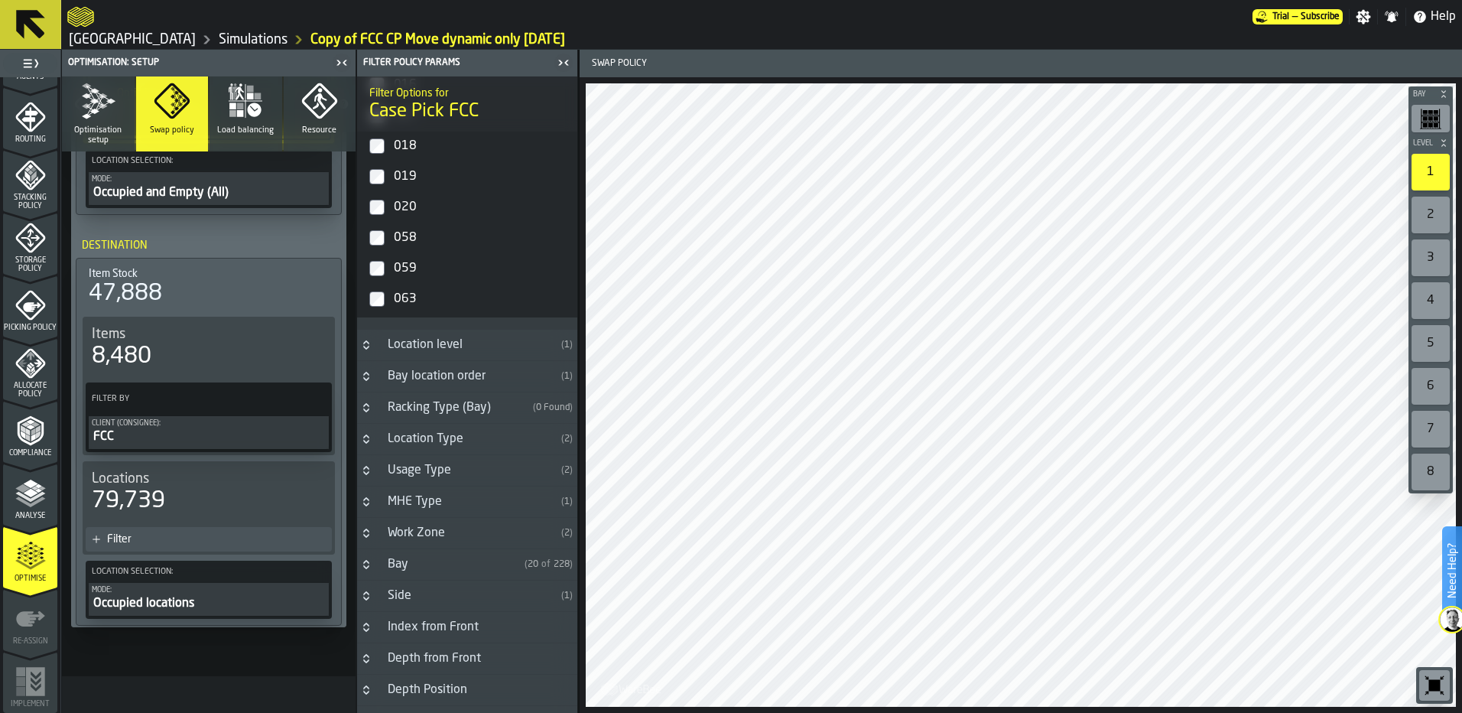
click at [230, 502] on div "79,739" at bounding box center [209, 501] width 234 height 28
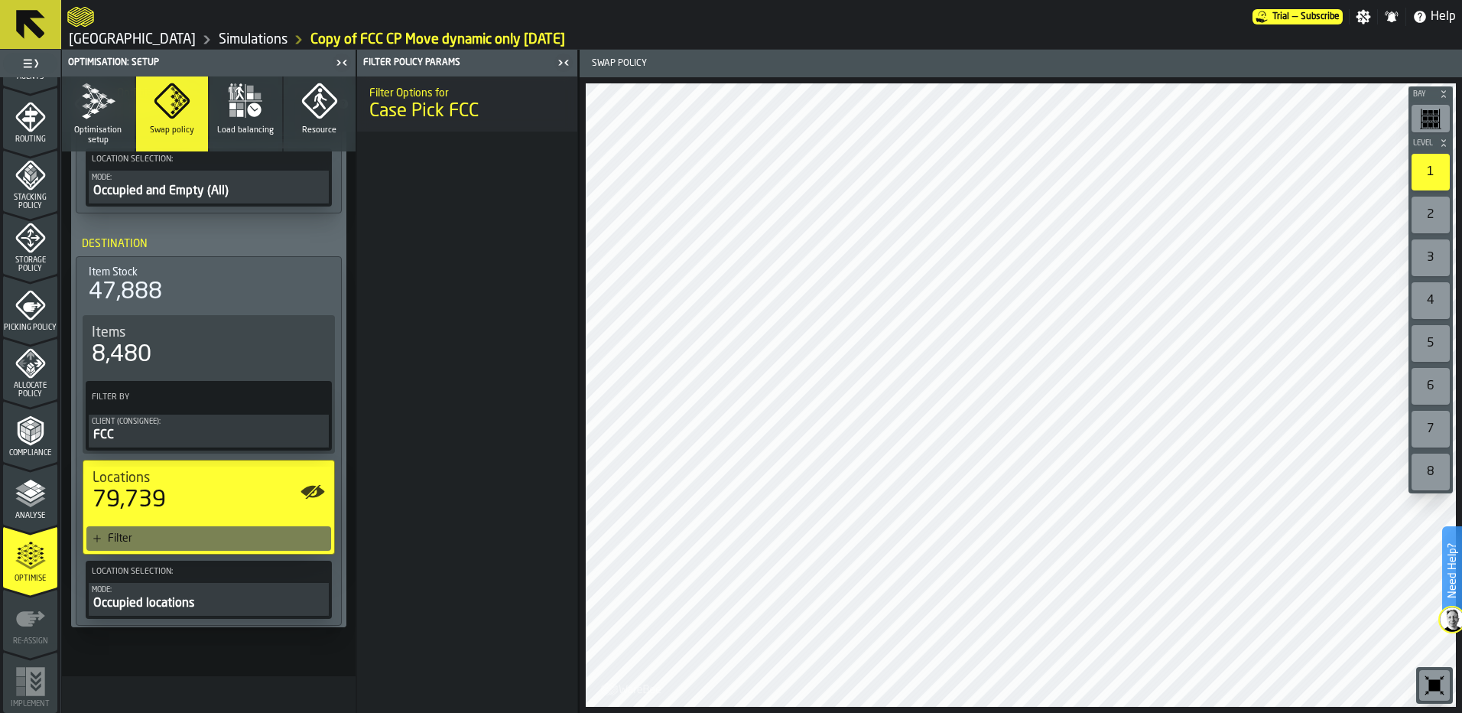
click at [119, 542] on div "Filter" at bounding box center [216, 538] width 217 height 12
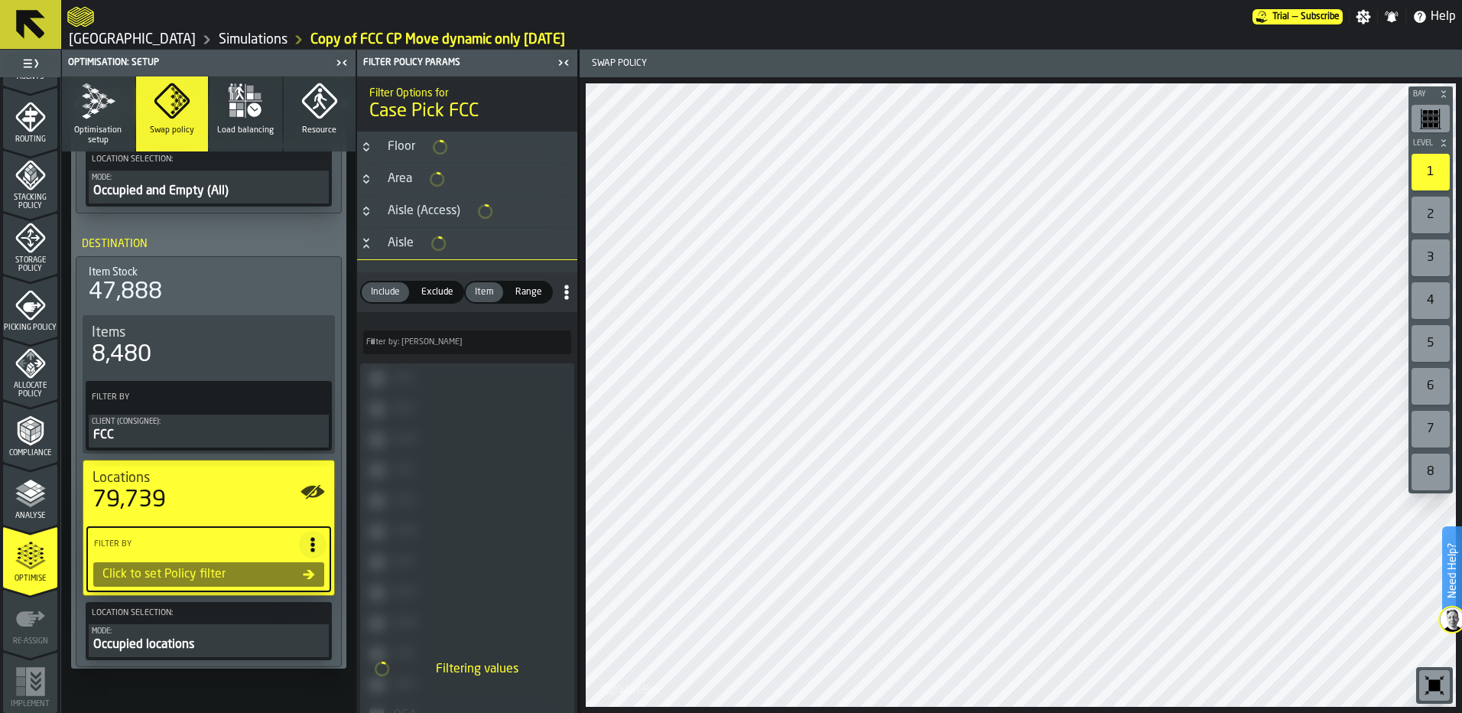
scroll to position [585, 0]
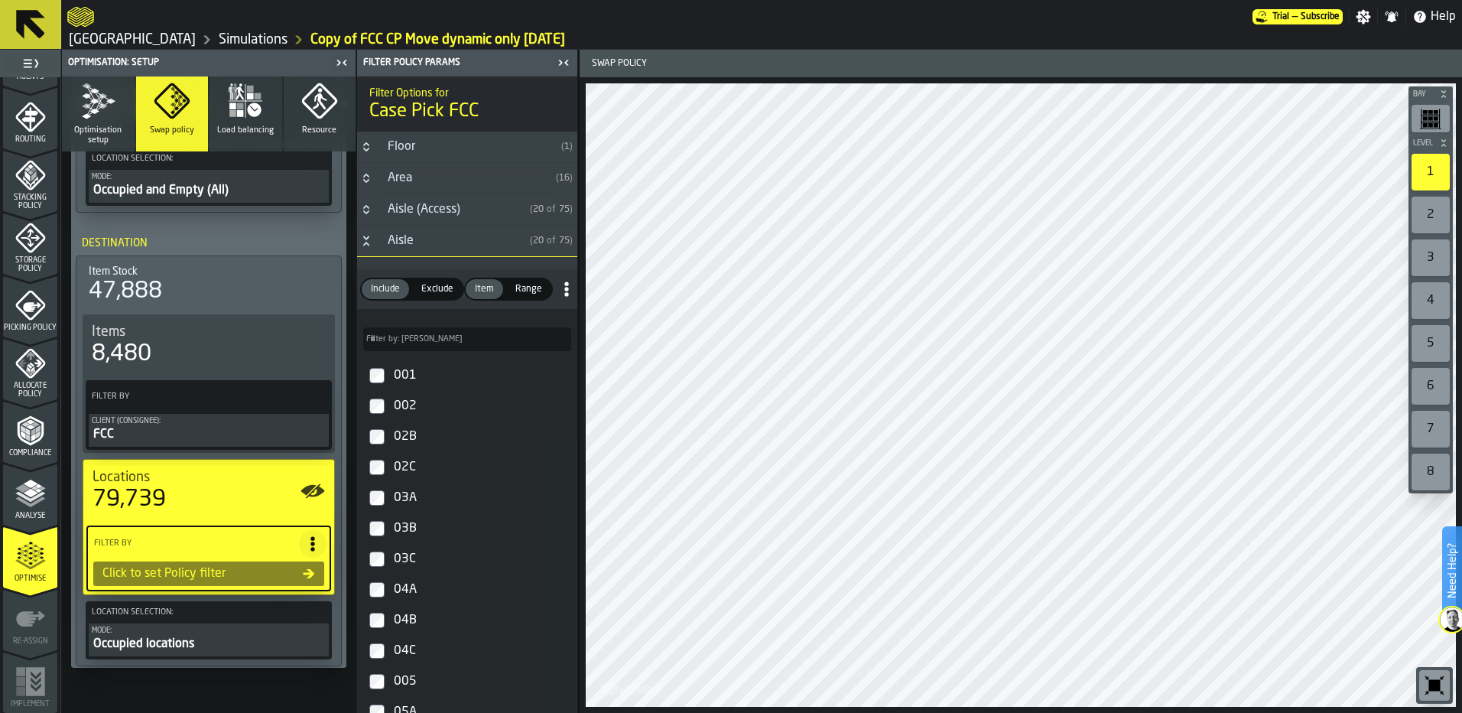
click at [378, 245] on h3 "Aisle ( 20 of 75 )" at bounding box center [467, 241] width 220 height 31
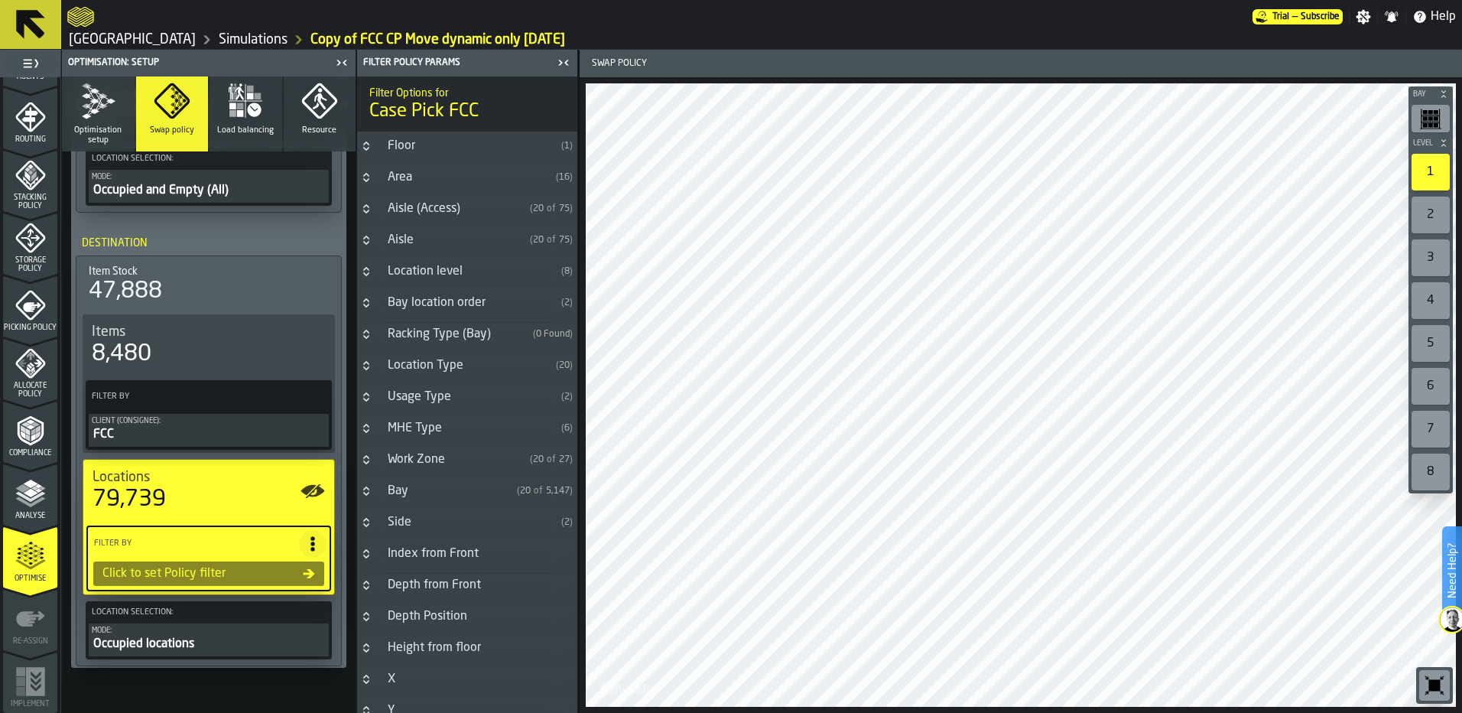
scroll to position [0, 0]
click at [380, 395] on div "Usage Type" at bounding box center [466, 397] width 177 height 18
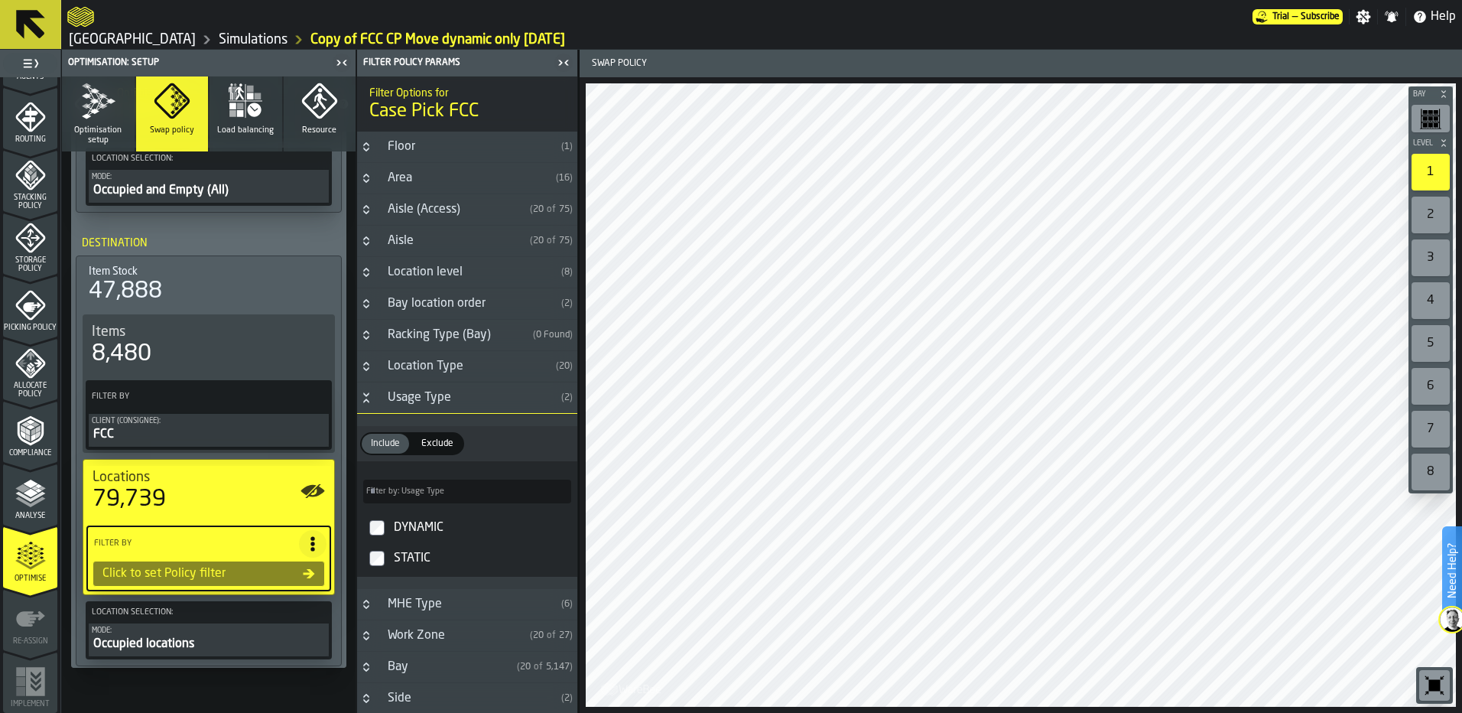
click at [391, 564] on div "STATIC" at bounding box center [481, 558] width 180 height 24
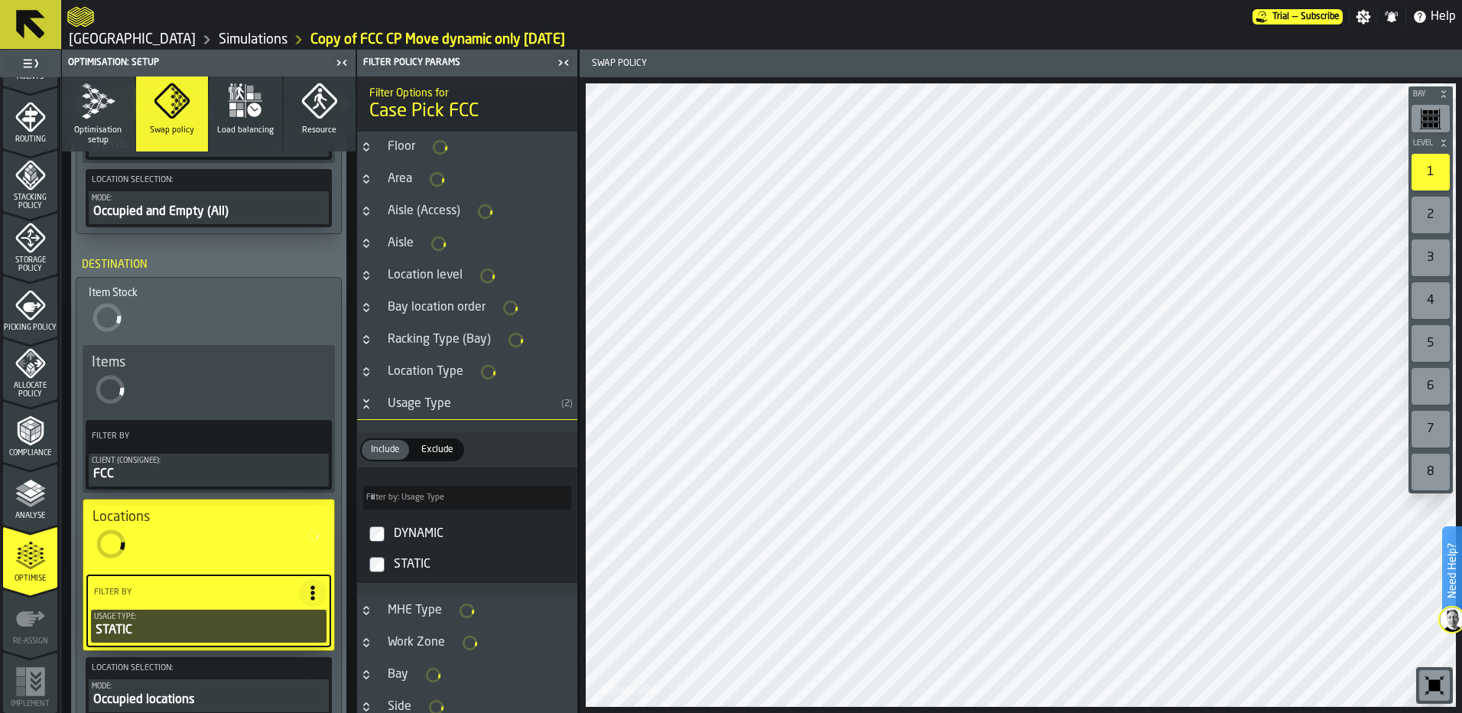
scroll to position [606, 0]
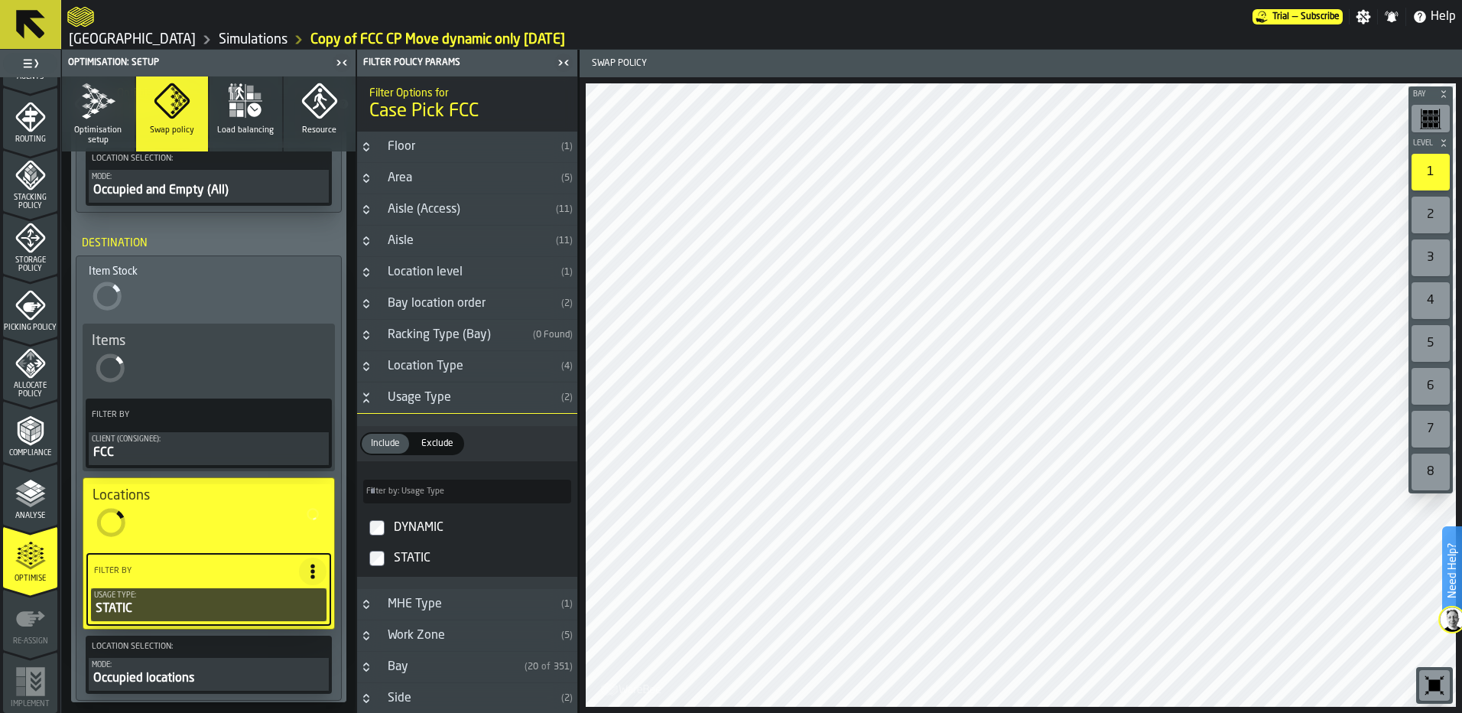
click at [362, 403] on icon "Button-Usage Type-open" at bounding box center [366, 397] width 12 height 12
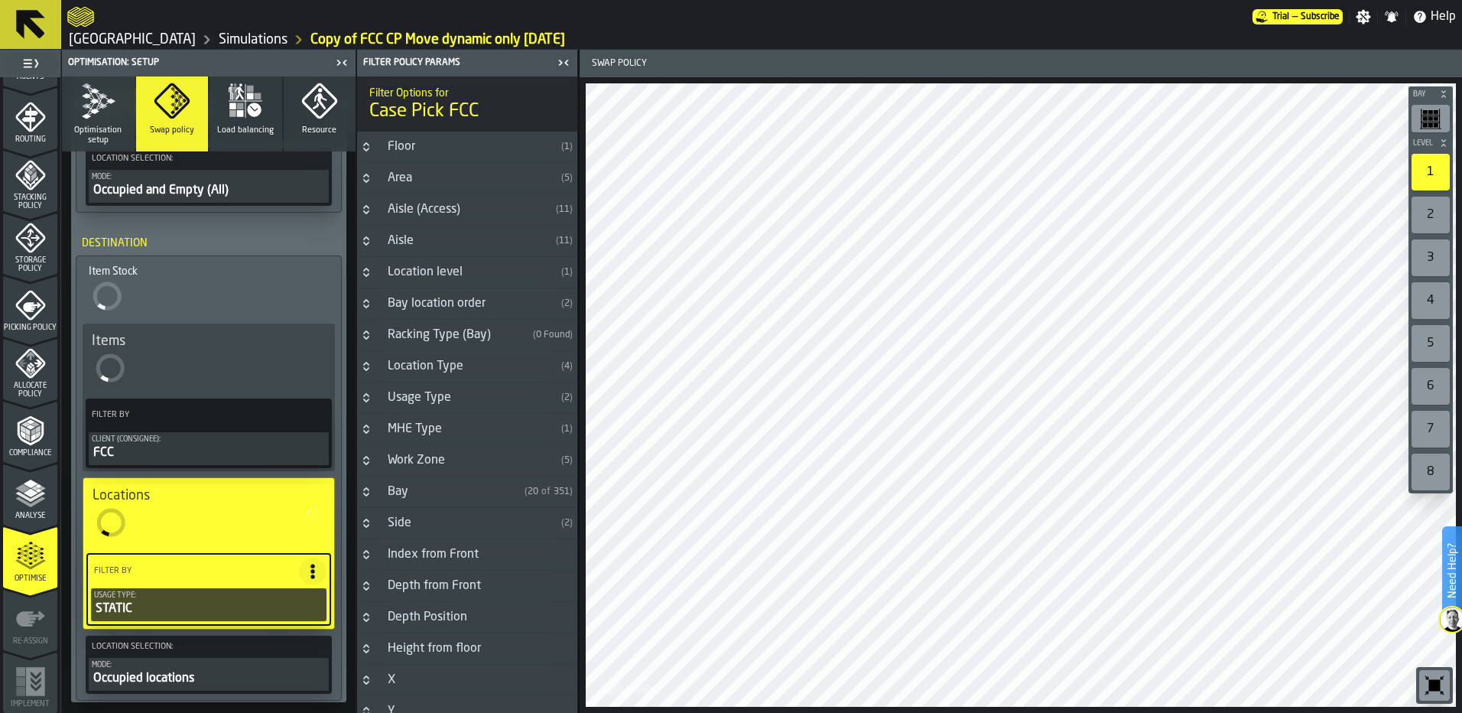
click at [359, 236] on button "Button-Aisle-closed" at bounding box center [366, 241] width 18 height 12
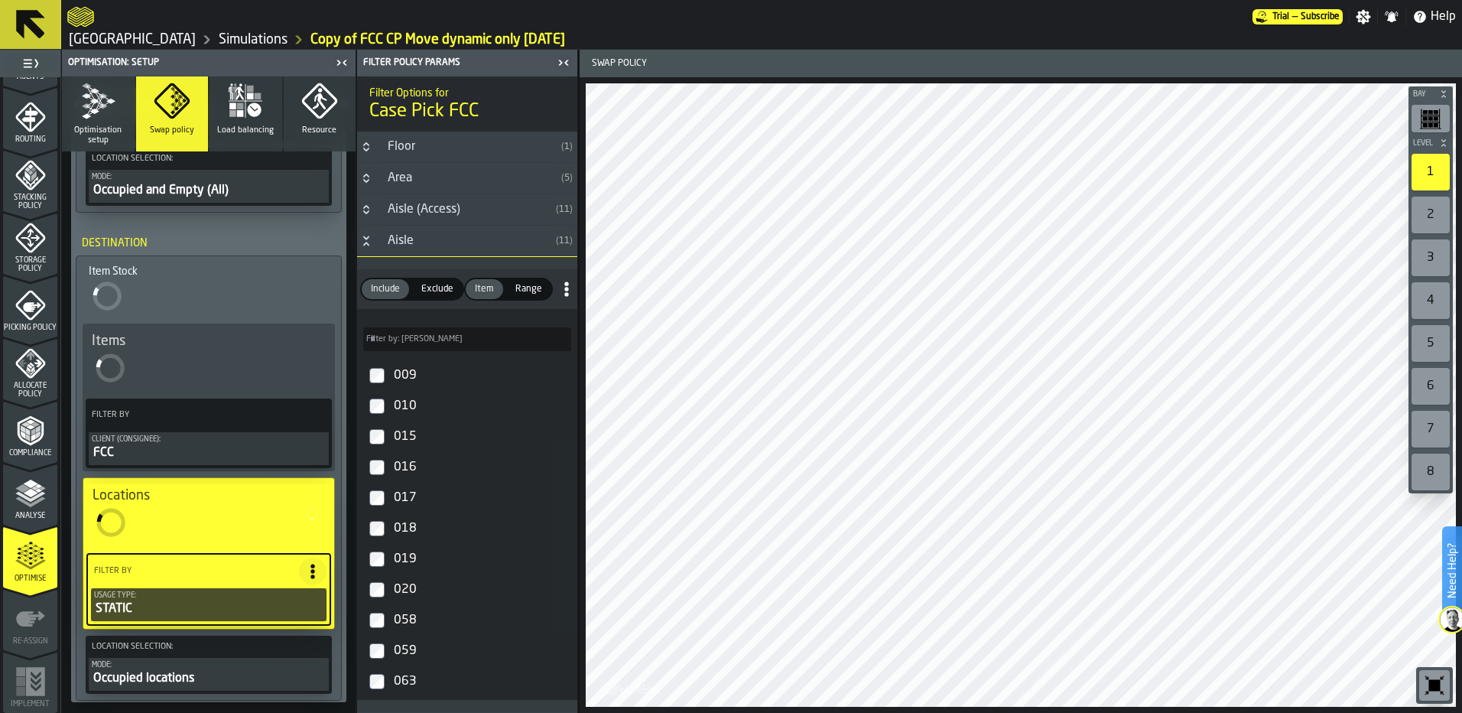
click at [364, 241] on icon "Button-Aisle-open" at bounding box center [366, 241] width 12 height 12
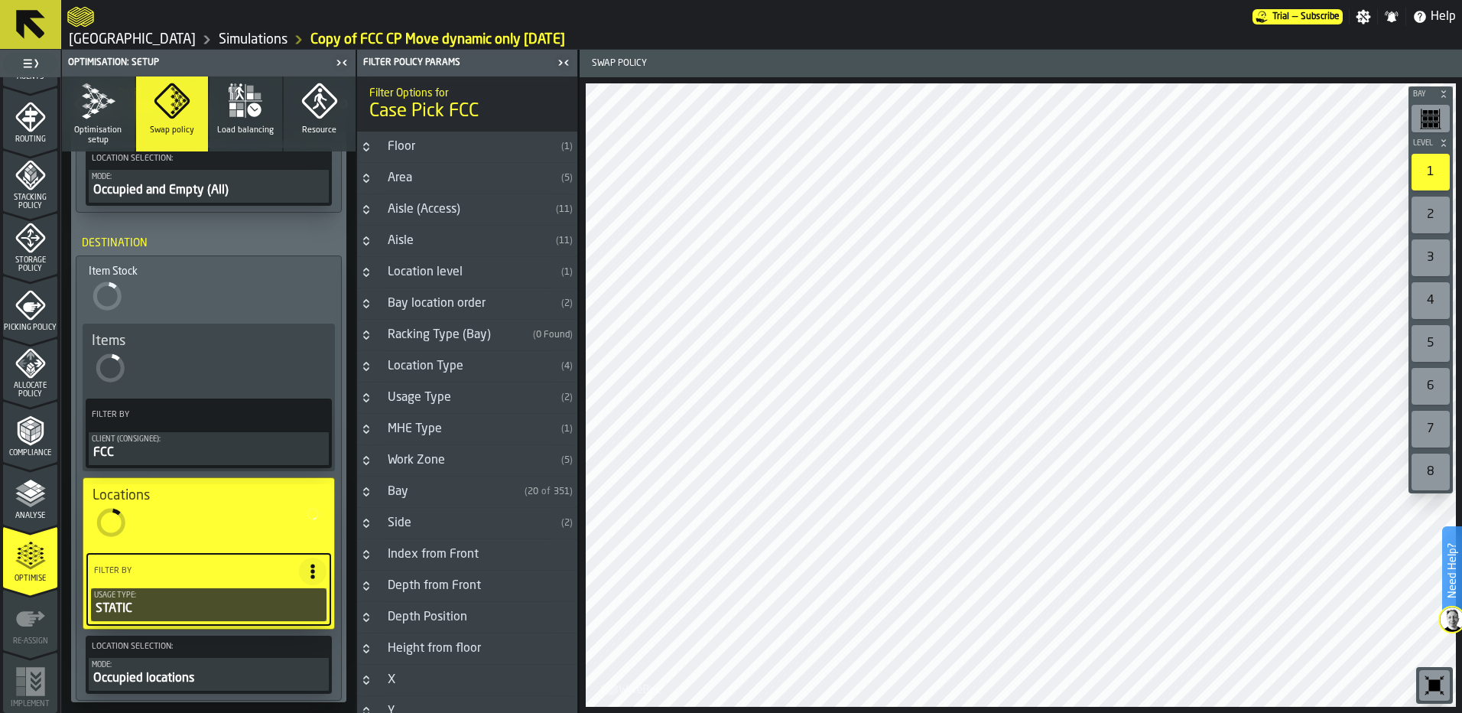
click at [365, 175] on icon "Button-Area-closed" at bounding box center [365, 176] width 5 height 4
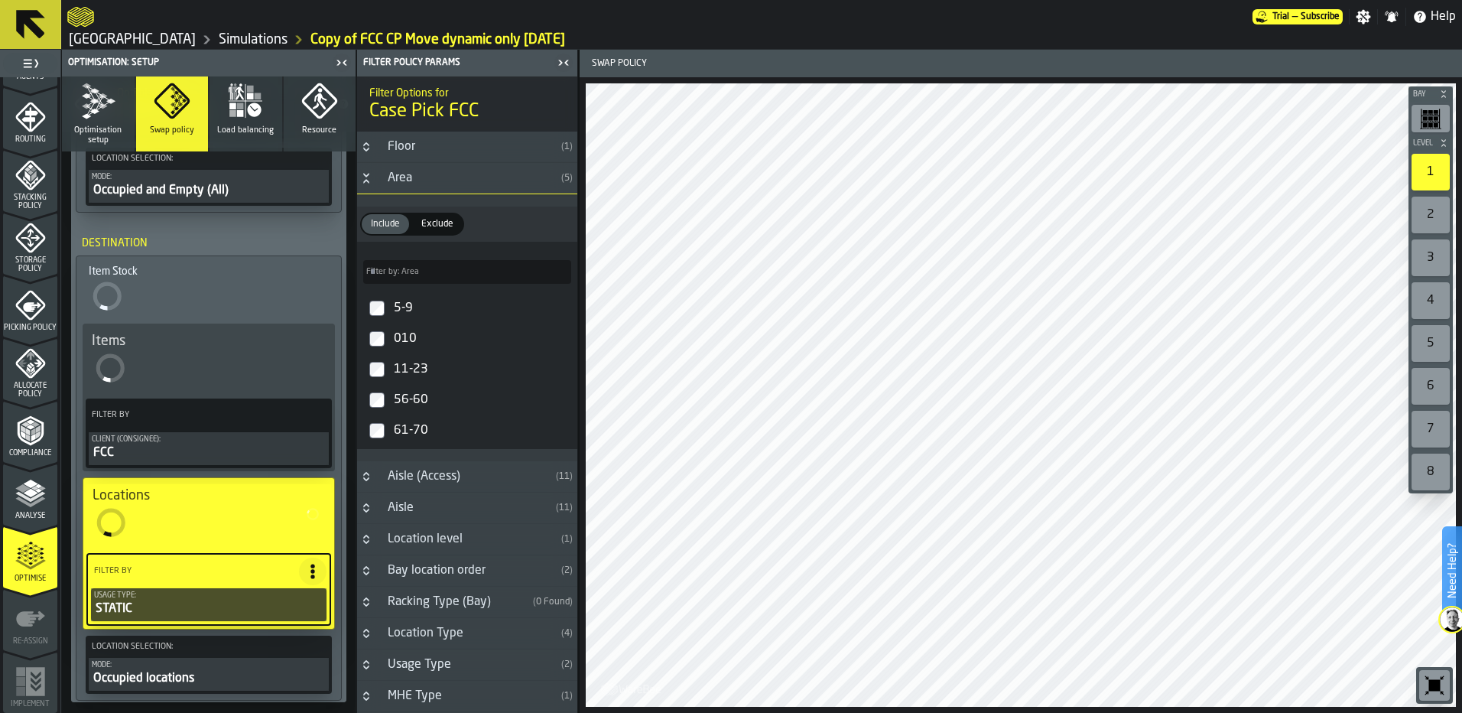
click at [365, 175] on icon "Button-Area-open" at bounding box center [365, 175] width 5 height 4
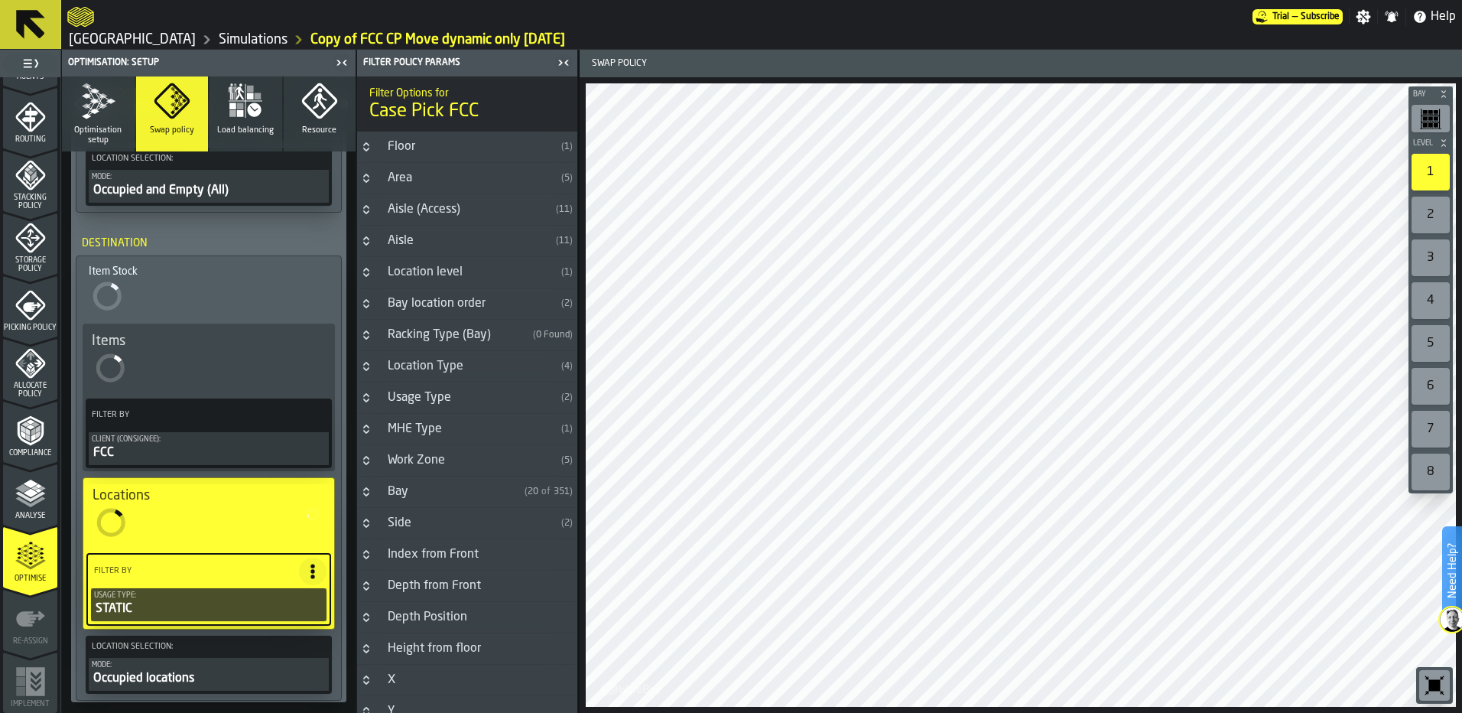
click at [372, 275] on button "Button-Location level-closed" at bounding box center [366, 272] width 18 height 12
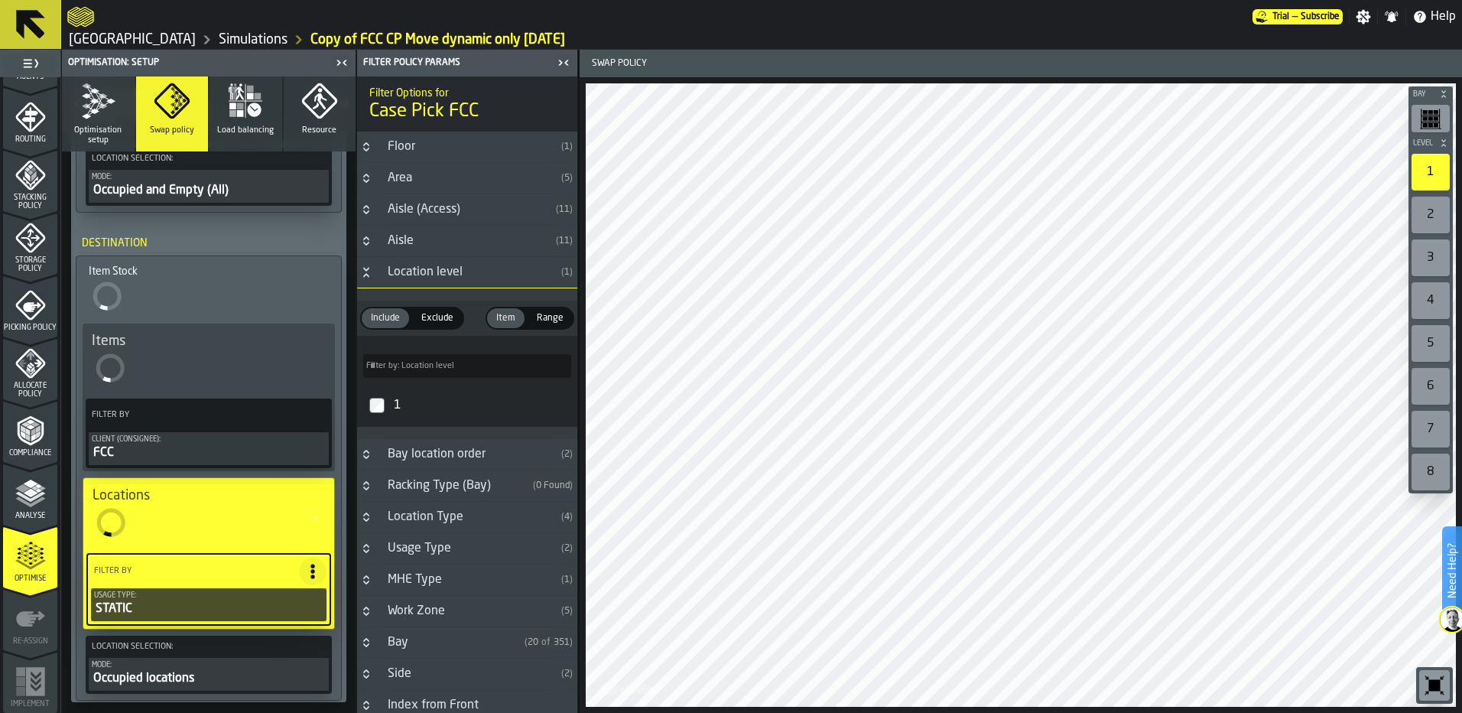
click at [370, 270] on icon "Button-Location level-open" at bounding box center [366, 272] width 12 height 12
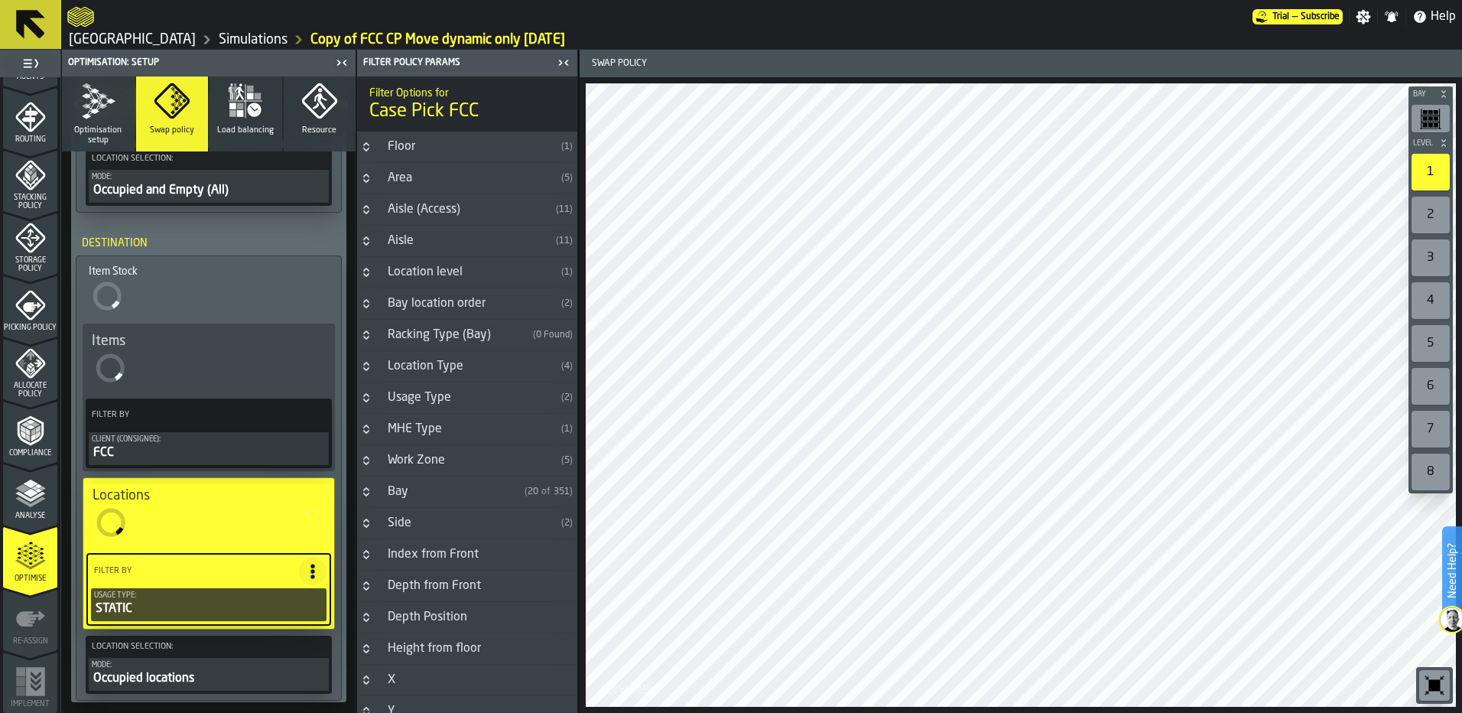
click at [362, 239] on icon "Button-Aisle-closed" at bounding box center [366, 241] width 12 height 12
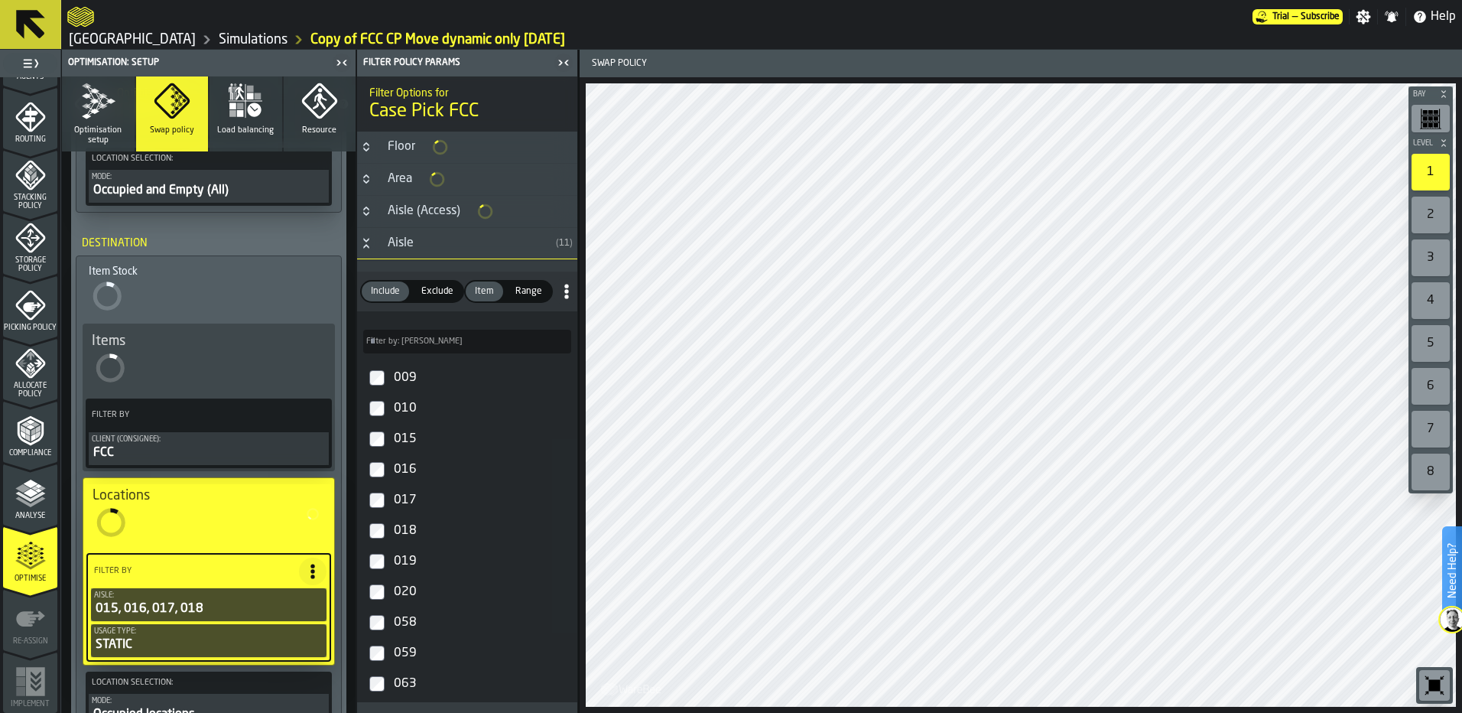
click at [378, 573] on label "019" at bounding box center [467, 561] width 214 height 31
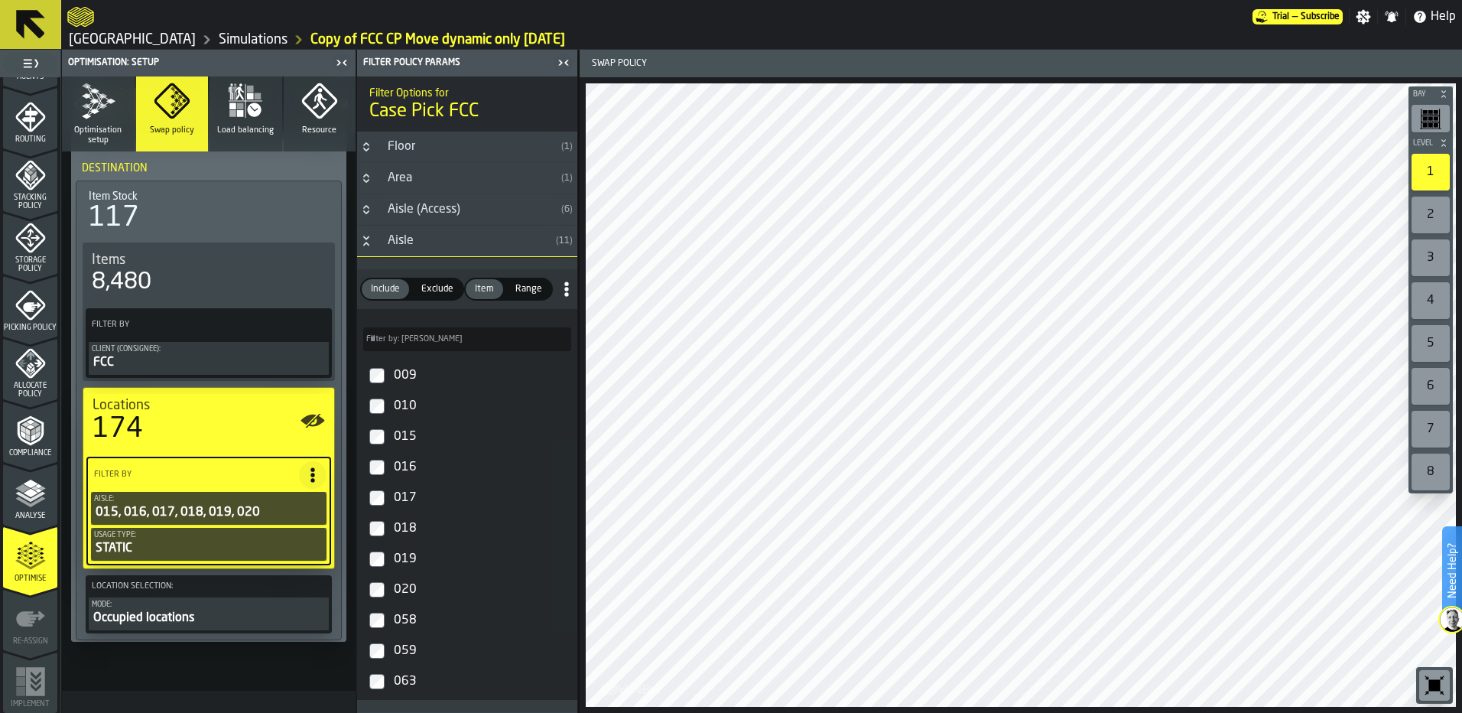
scroll to position [661, 0]
click at [213, 625] on button "Mode: Occupied locations" at bounding box center [209, 612] width 240 height 33
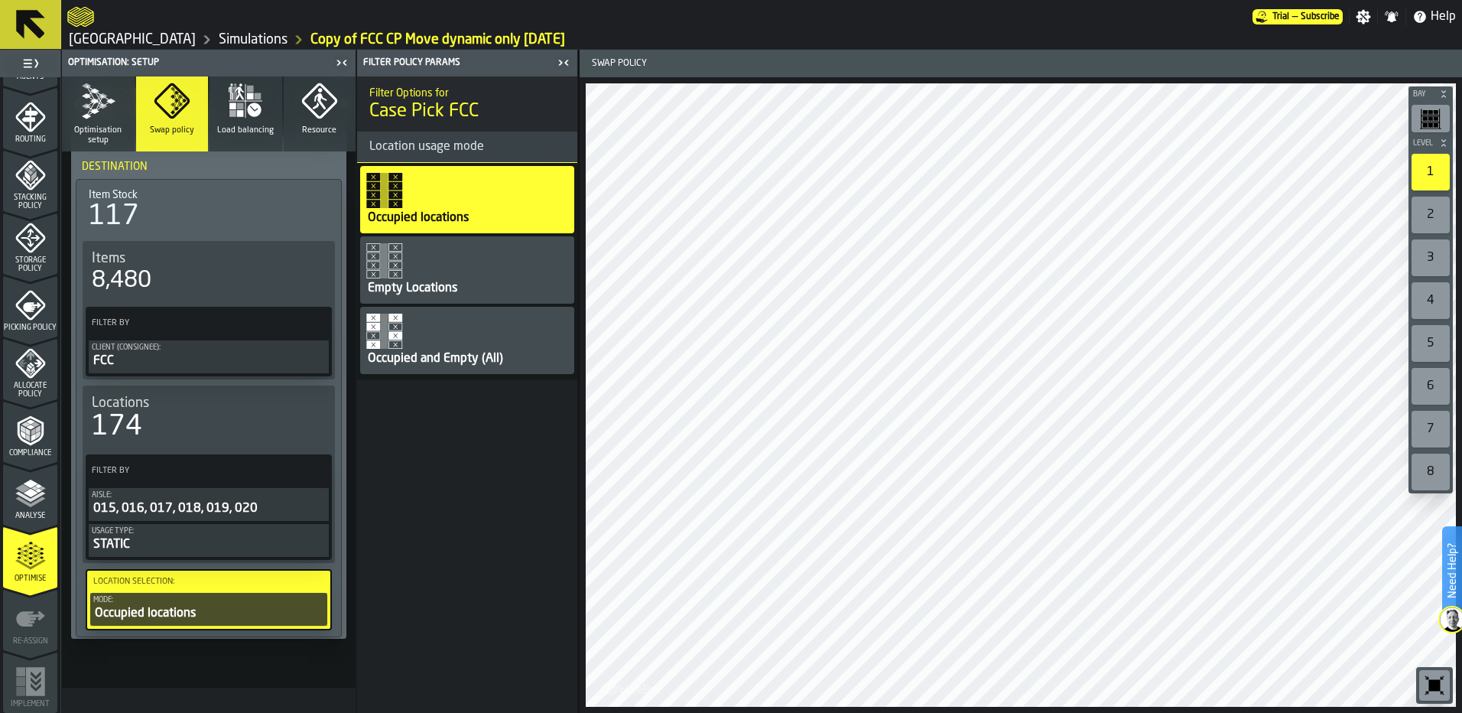
click at [408, 340] on div "Occupied and Empty (All)" at bounding box center [467, 340] width 214 height 67
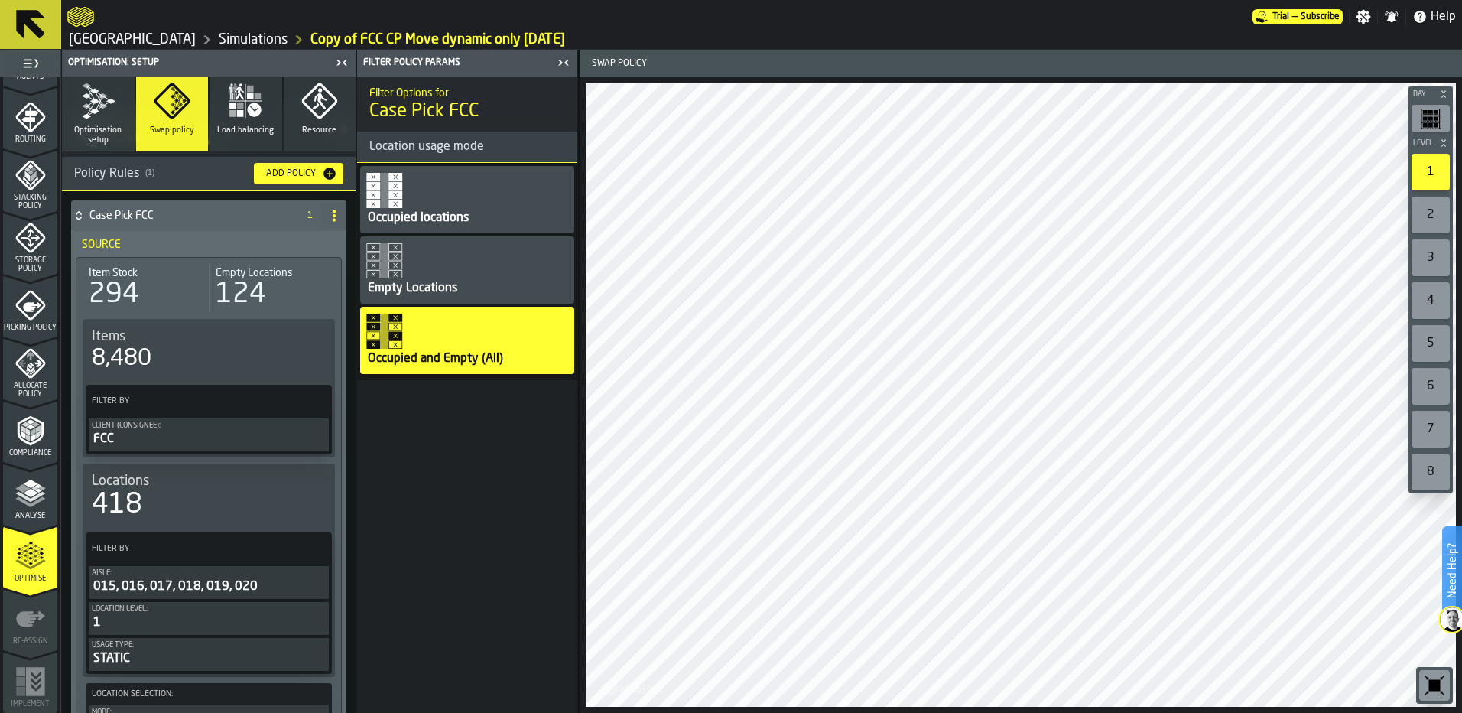
scroll to position [0, 0]
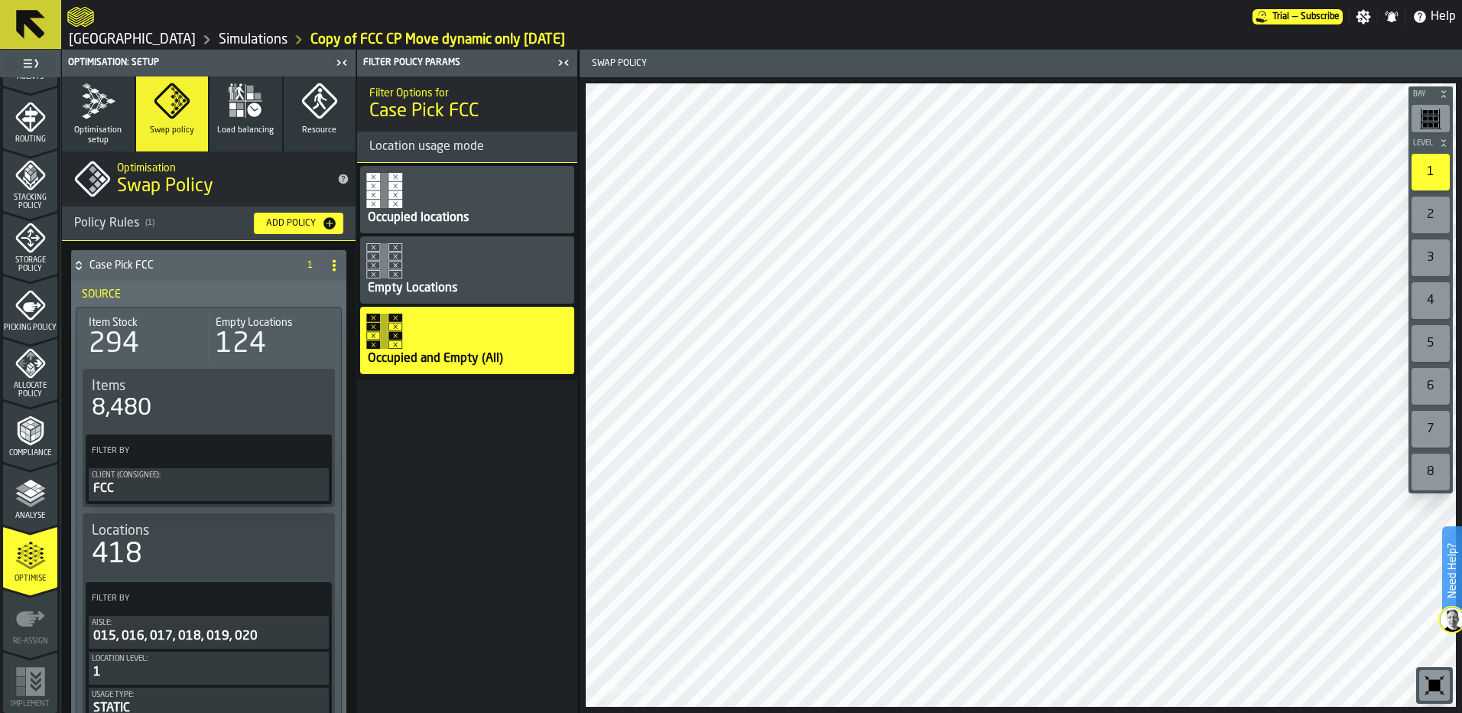
click at [114, 125] on span "Optimisation setup" at bounding box center [98, 135] width 60 height 20
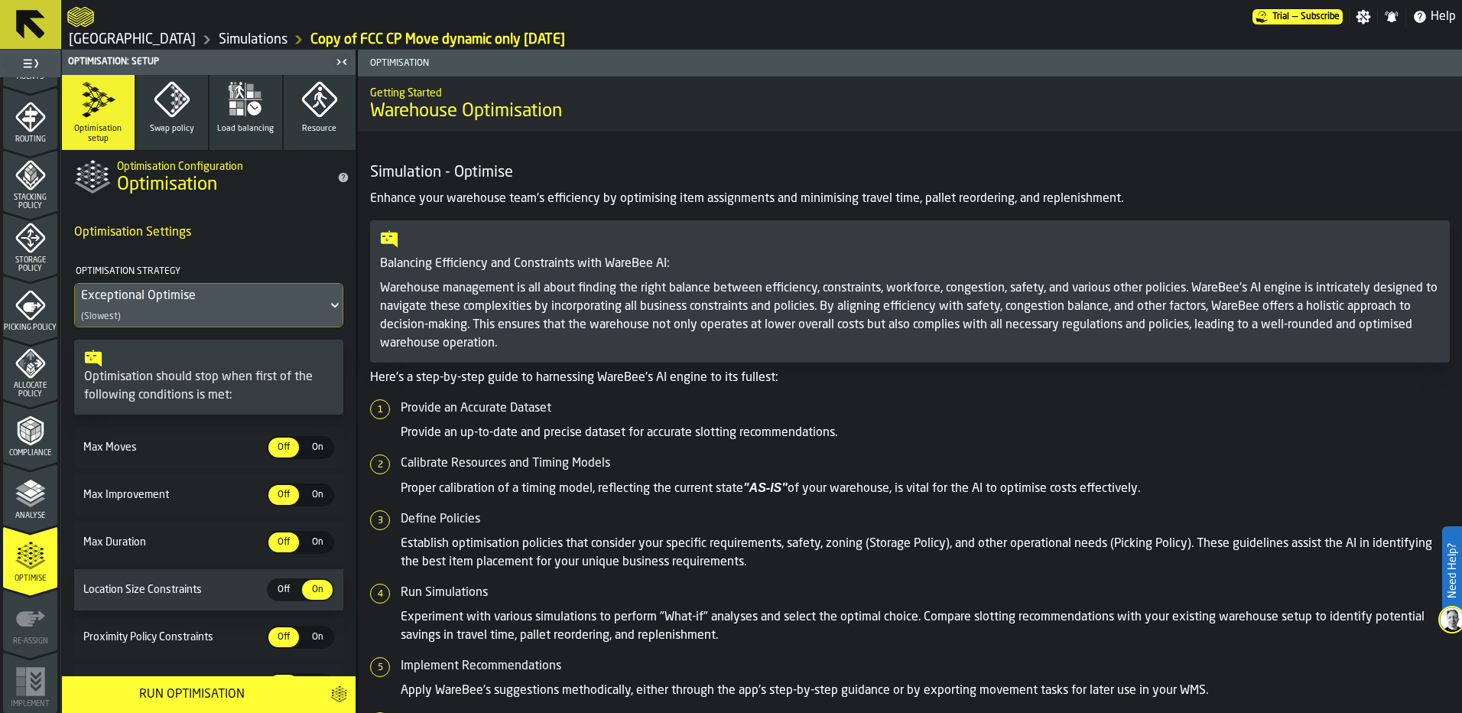
click at [177, 124] on span "Swap policy" at bounding box center [172, 129] width 44 height 10
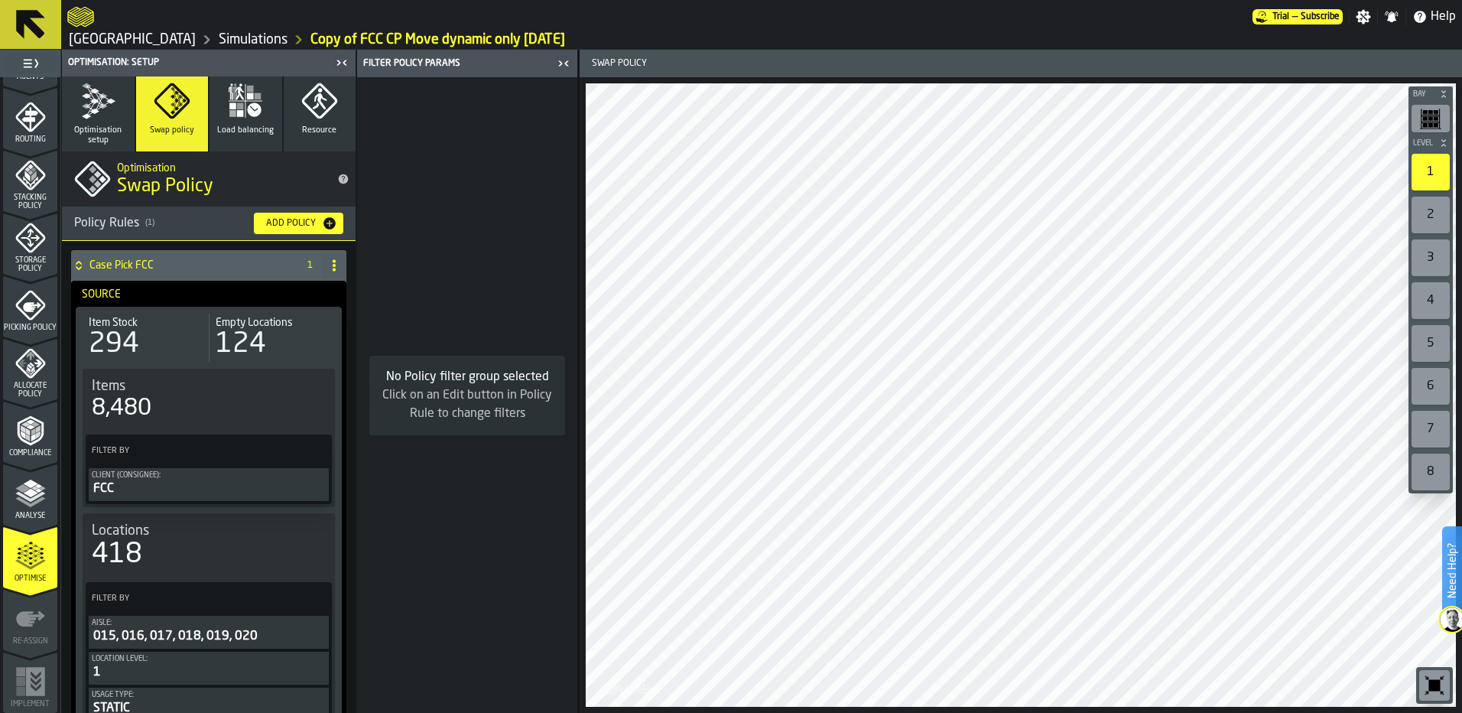
click at [81, 111] on icon "button" at bounding box center [98, 101] width 37 height 37
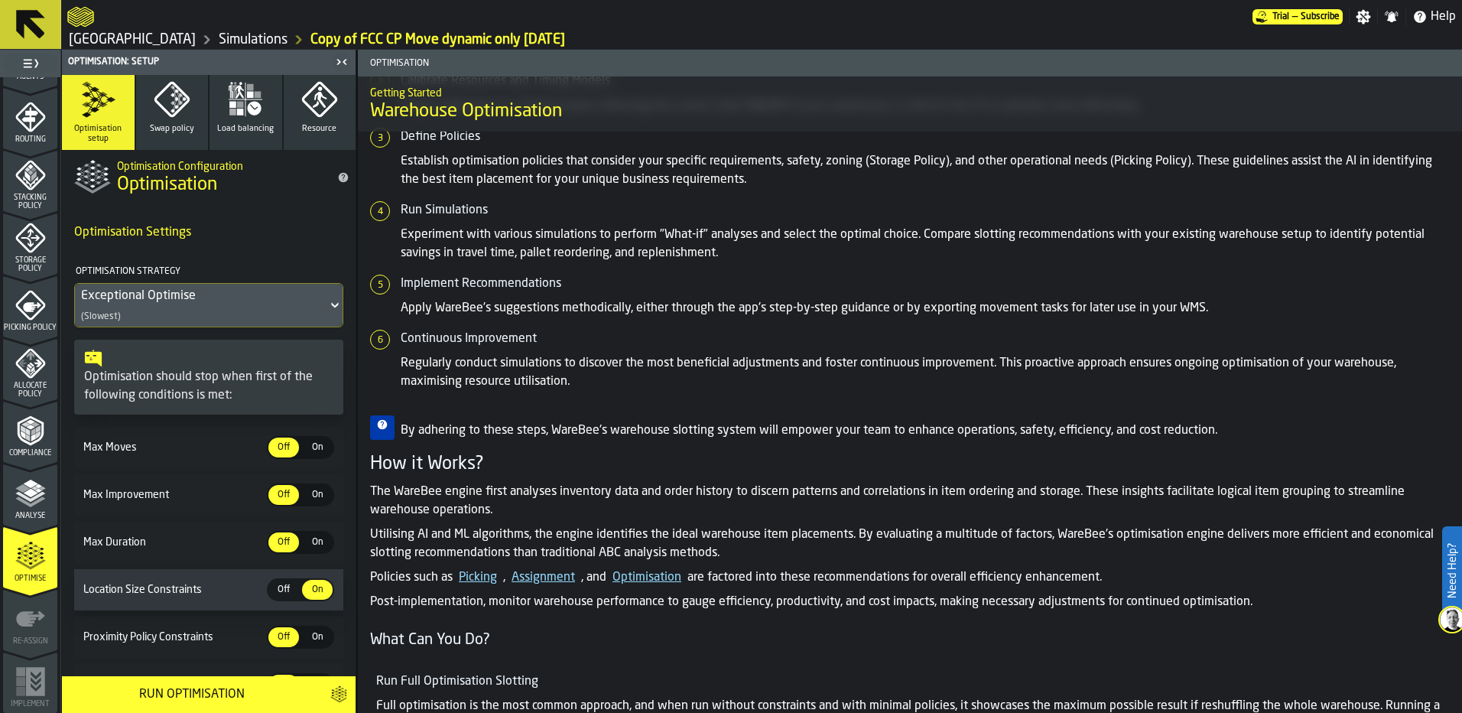
click at [182, 681] on button "Run Optimisation" at bounding box center [191, 694] width 259 height 37
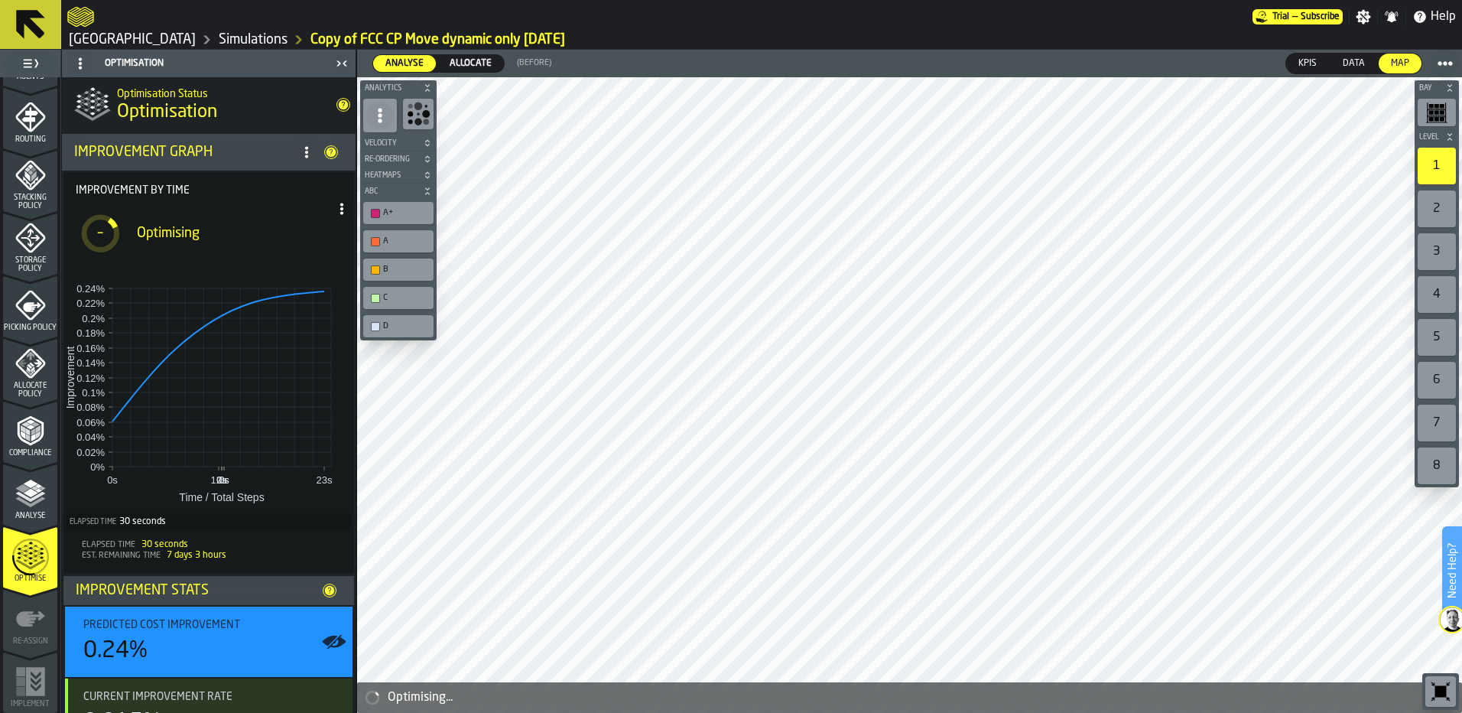
click at [483, 60] on span "Allocate" at bounding box center [470, 64] width 54 height 14
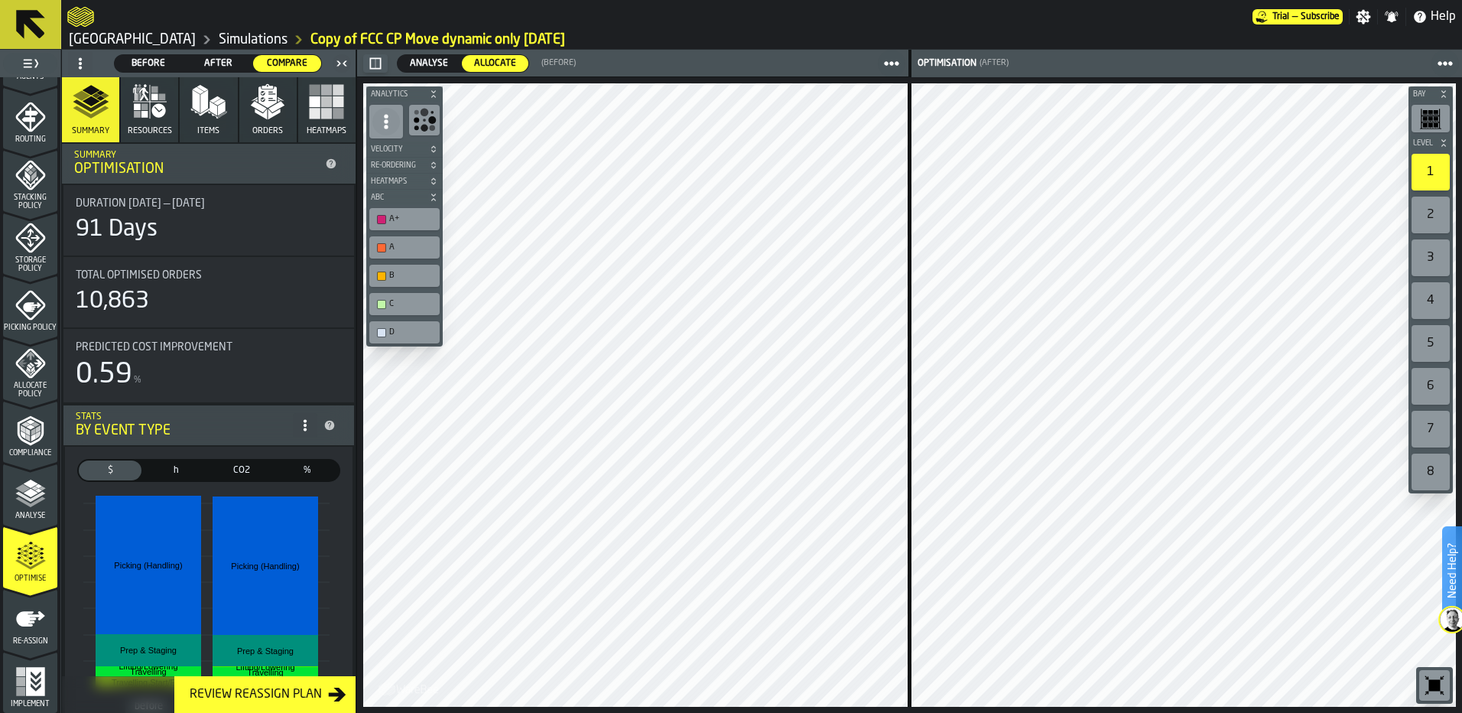
click at [146, 122] on button "Resources" at bounding box center [149, 109] width 57 height 65
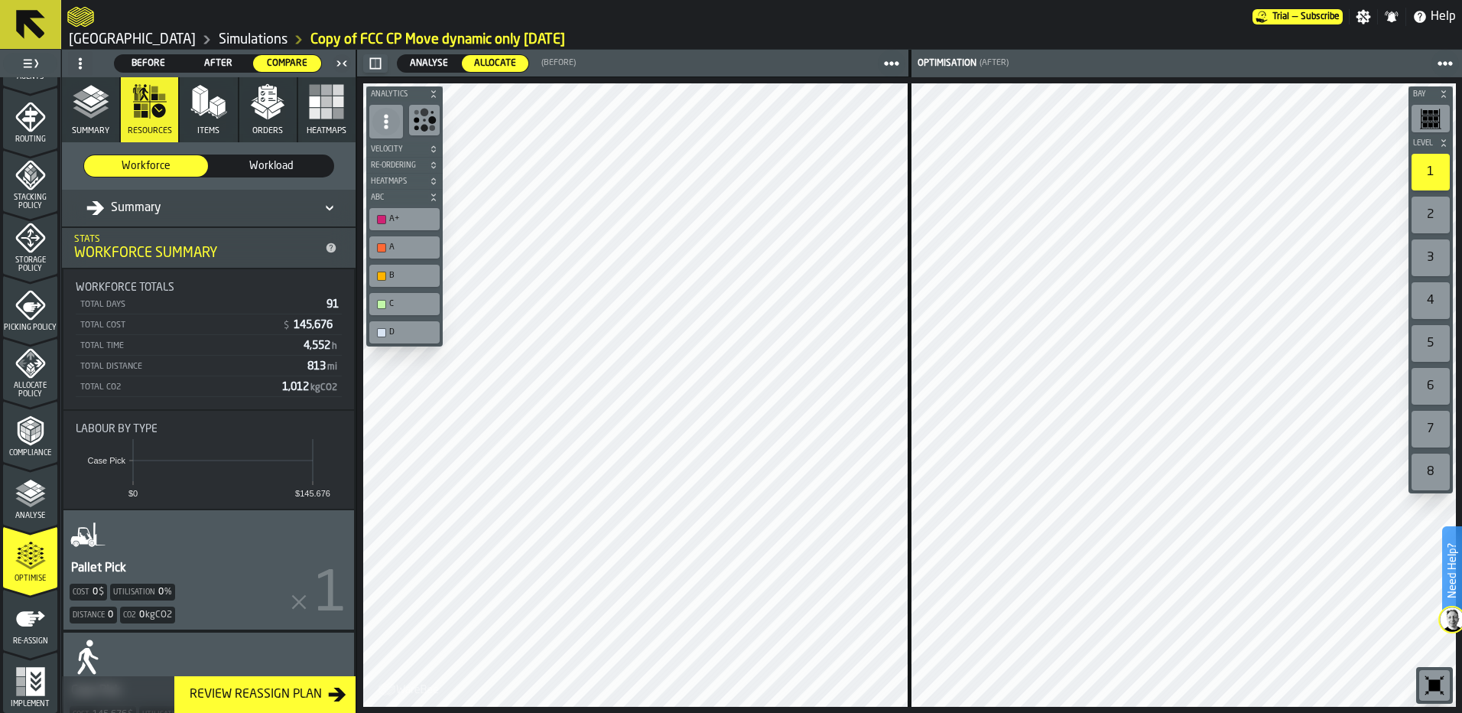
scroll to position [83, 0]
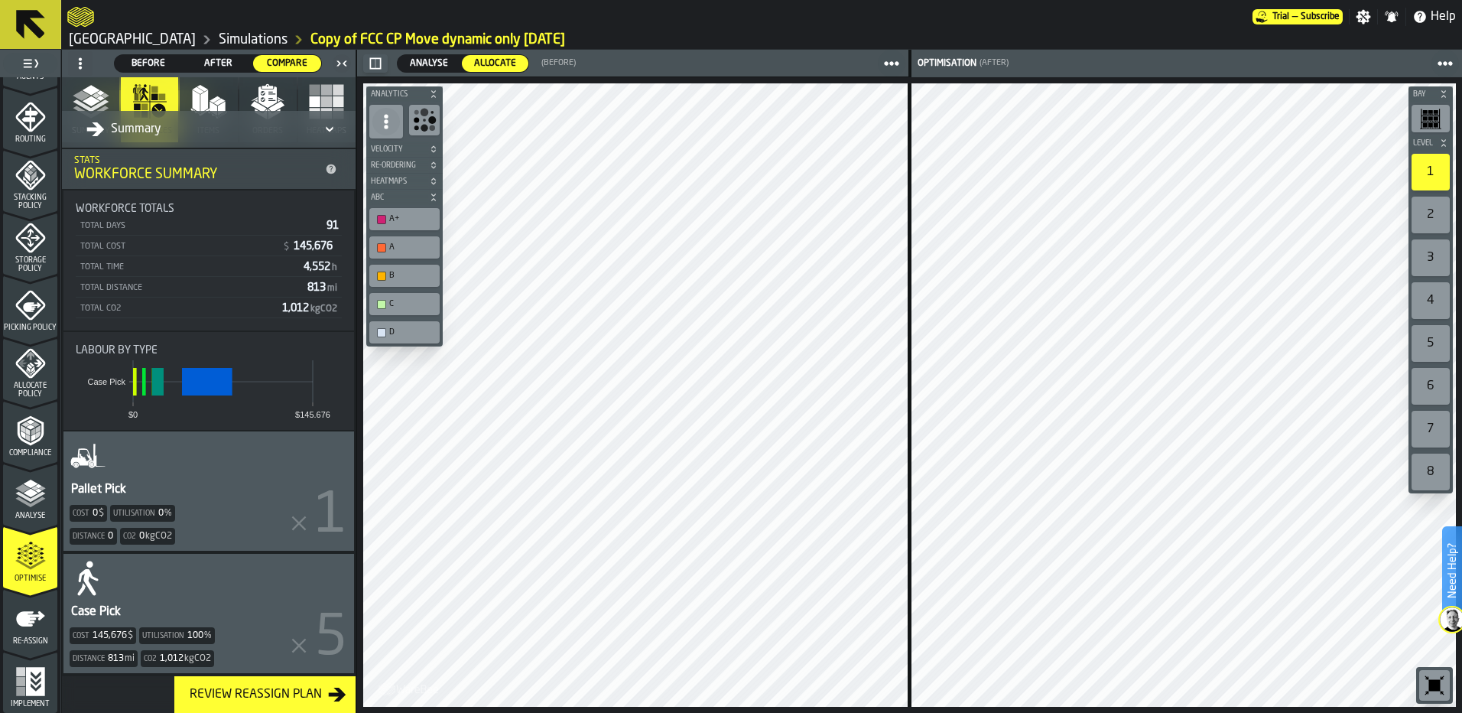
click at [323, 126] on icon at bounding box center [329, 129] width 15 height 18
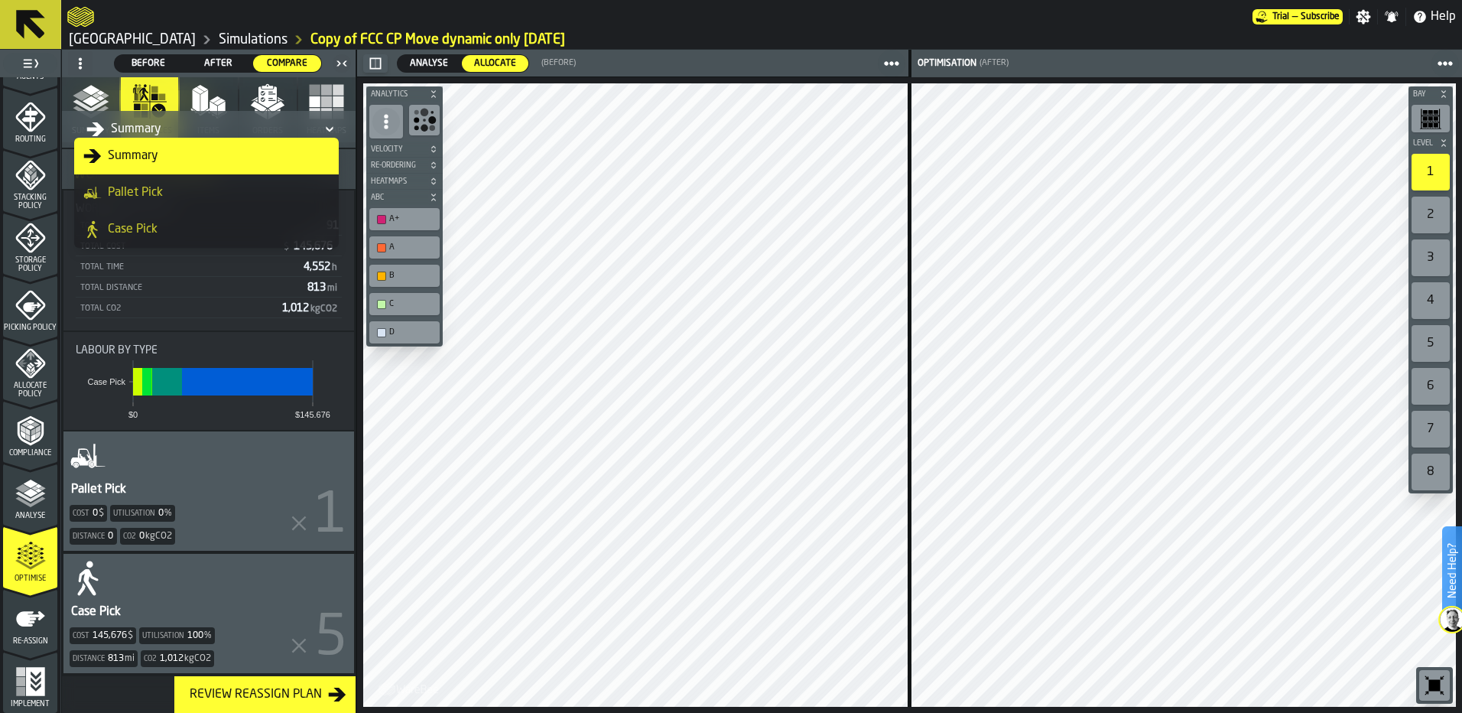
click at [91, 95] on polygon "button" at bounding box center [91, 90] width 18 height 10
click at [89, 91] on polygon "button" at bounding box center [91, 90] width 18 height 10
click at [86, 90] on polygon "button" at bounding box center [91, 90] width 18 height 10
click at [83, 55] on span at bounding box center [80, 63] width 24 height 24
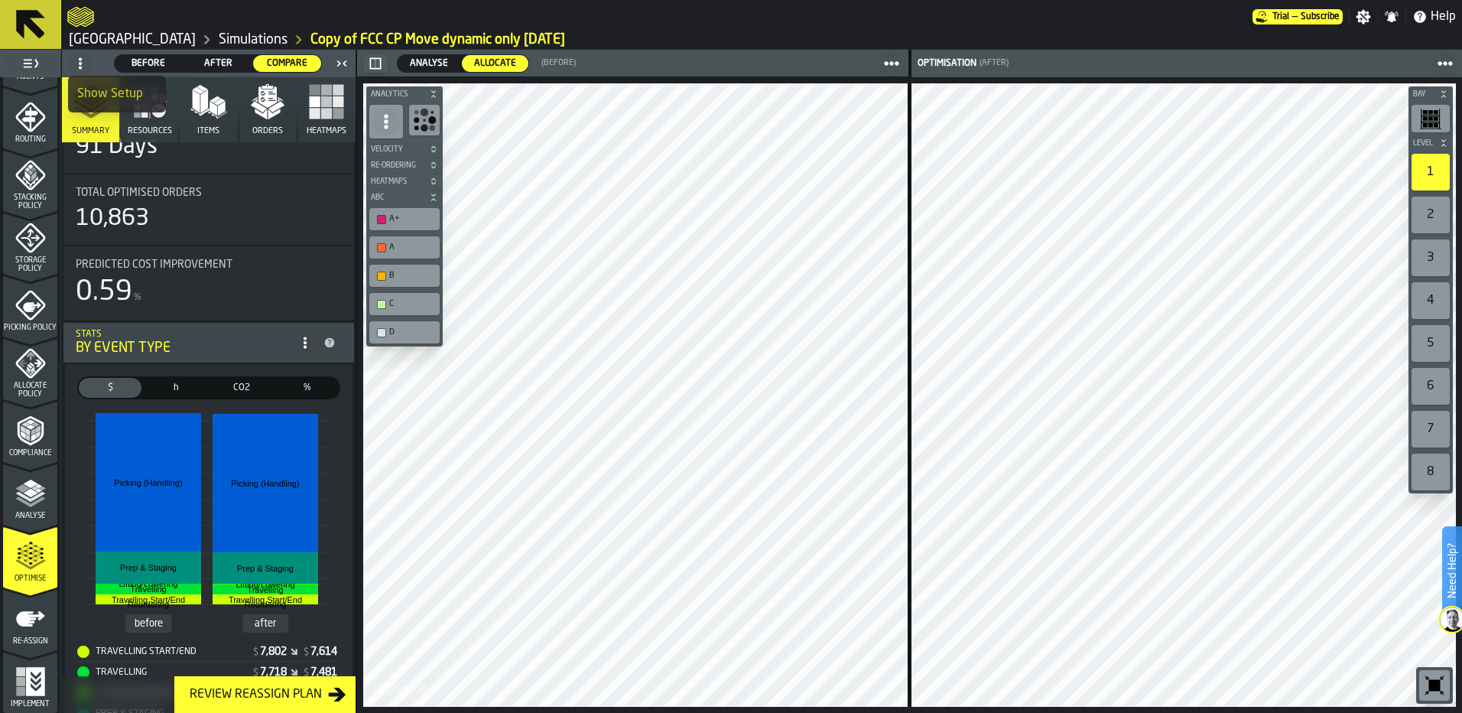
click at [98, 88] on div "Show Setup" at bounding box center [117, 94] width 80 height 18
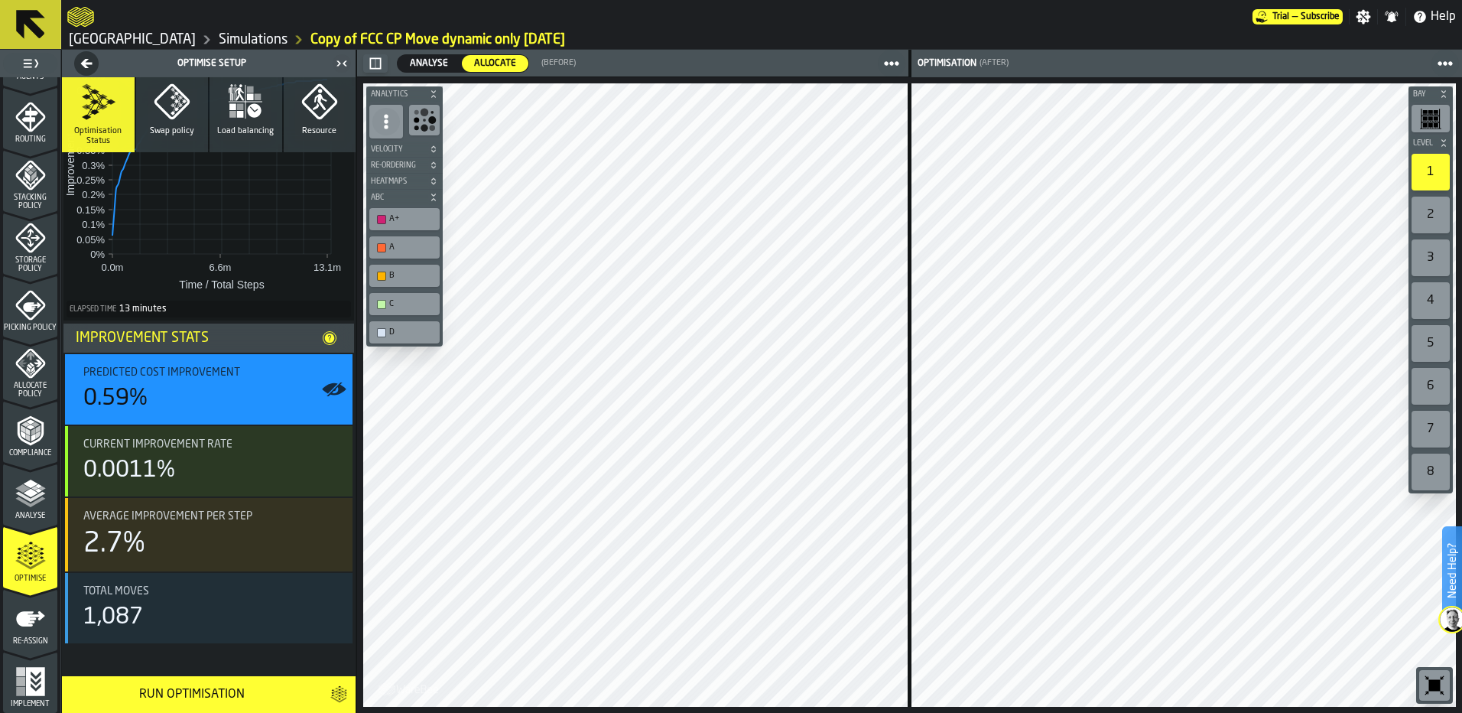
scroll to position [224, 0]
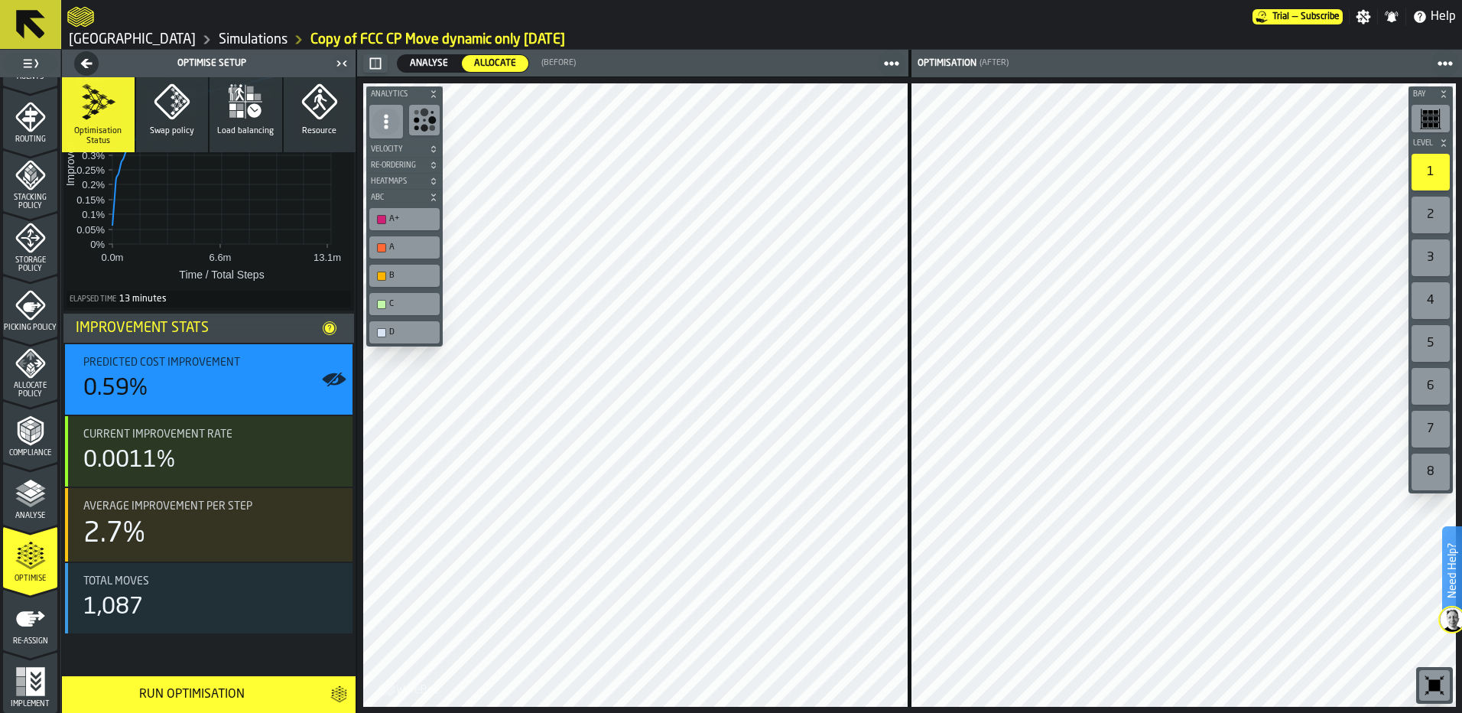
click at [318, 326] on li "Improvement Stats" at bounding box center [208, 327] width 291 height 29
click at [325, 333] on icon at bounding box center [330, 328] width 10 height 10
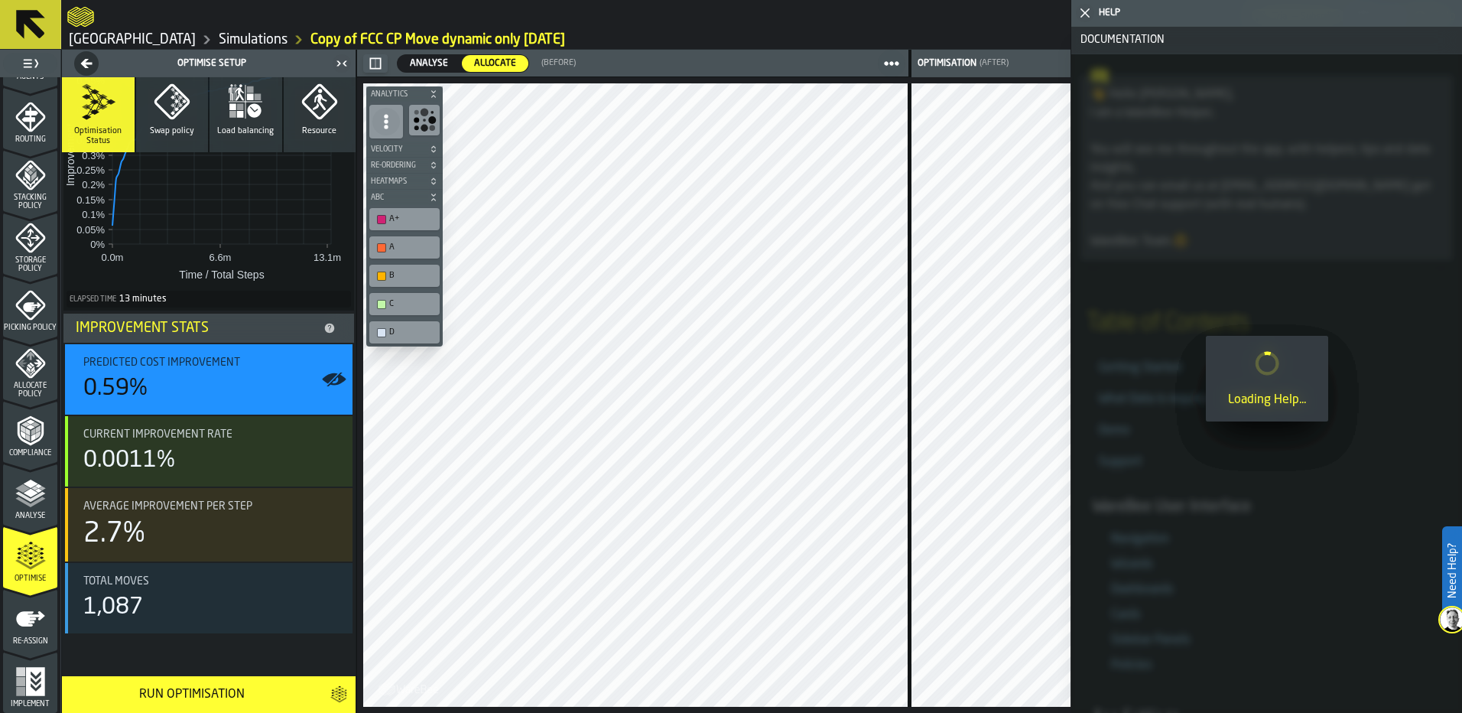
click at [1086, 15] on icon "button-toggle-Close me" at bounding box center [1085, 13] width 18 height 18
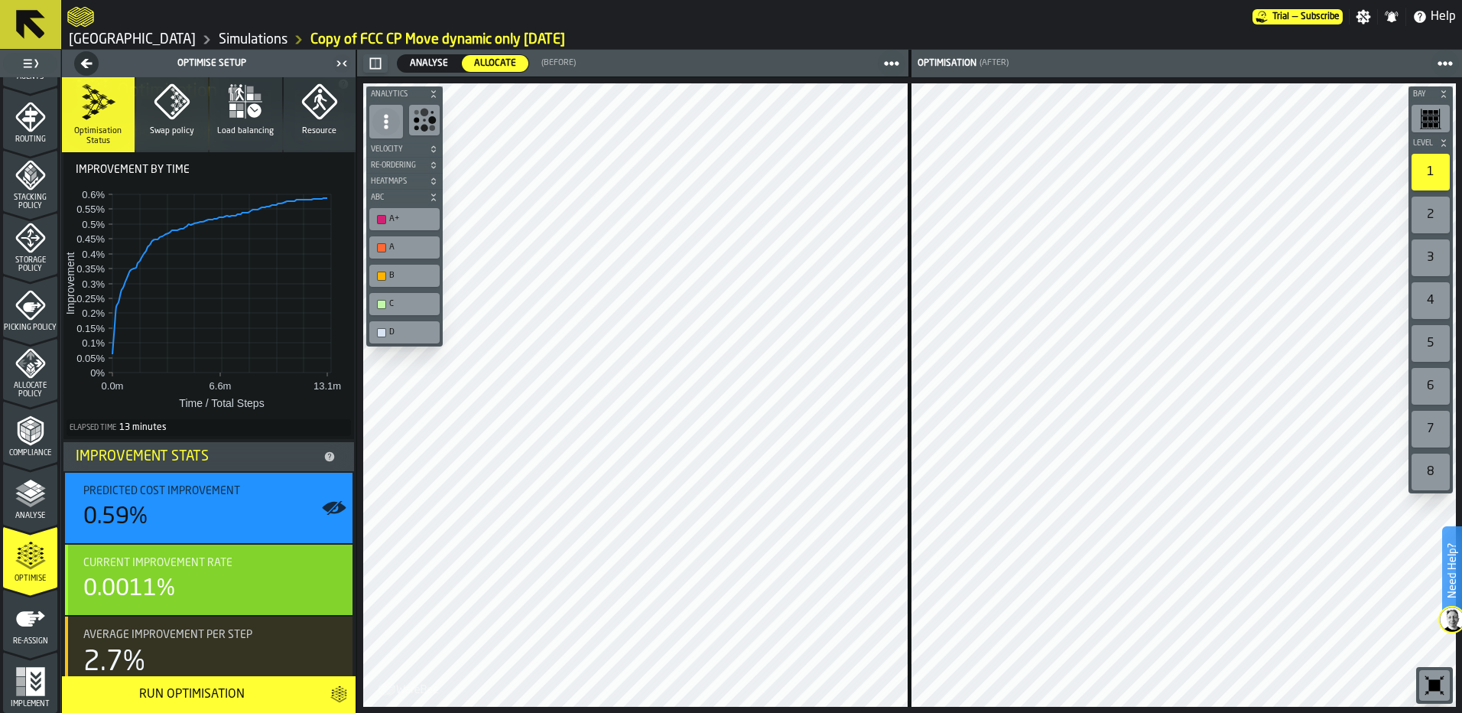
scroll to position [0, 0]
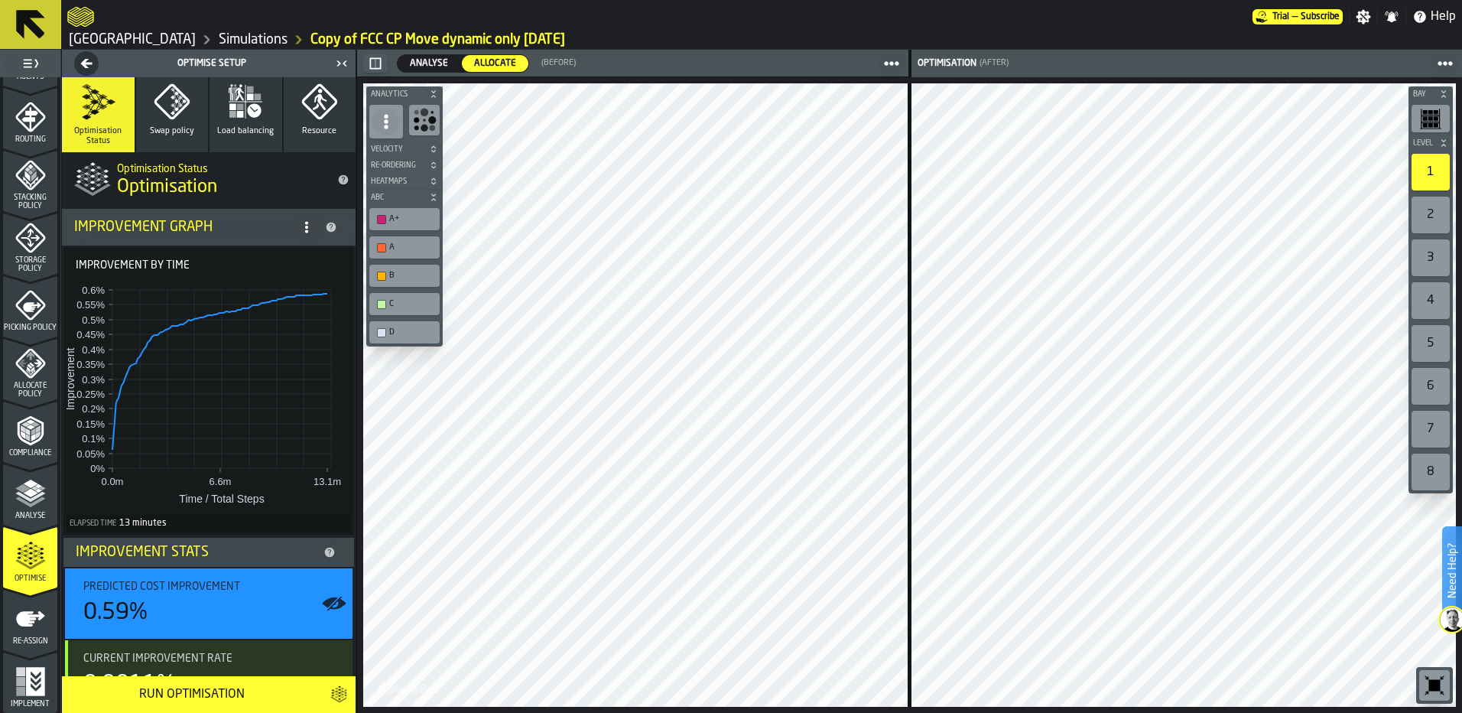
click at [330, 229] on icon at bounding box center [331, 228] width 10 height 10
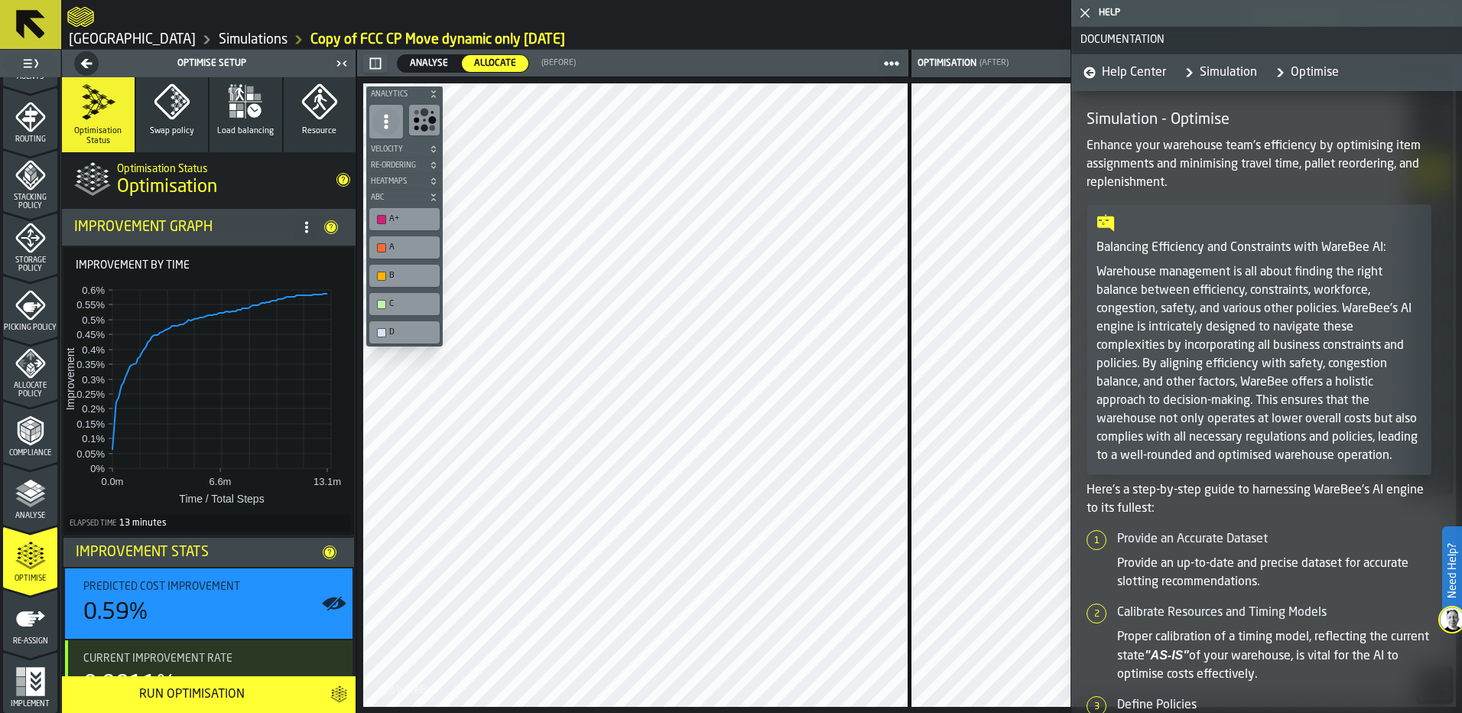
click at [305, 227] on circle at bounding box center [306, 227] width 3 height 3
click at [285, 254] on div "Show Support Options..." at bounding box center [241, 258] width 128 height 18
click at [1085, 15] on icon "button-toggle-Close me" at bounding box center [1085, 13] width 18 height 18
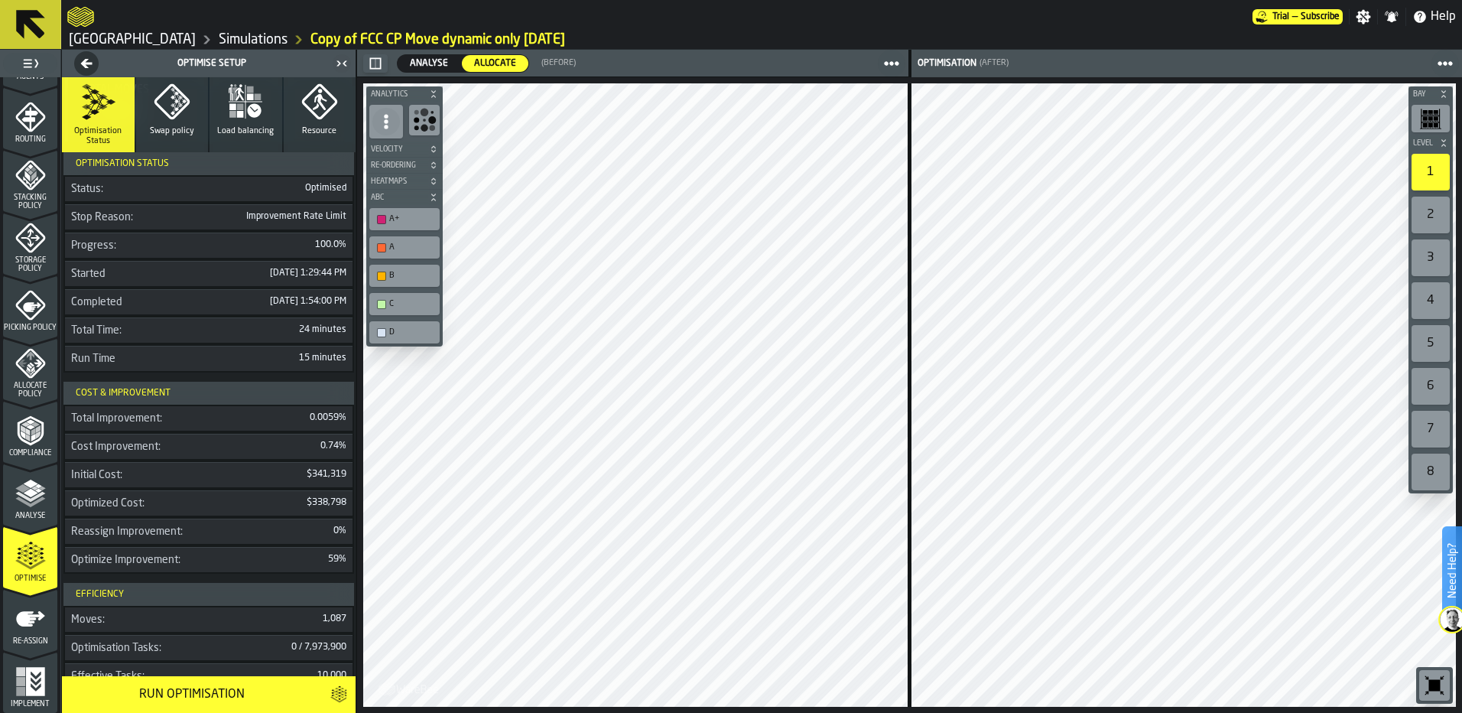
scroll to position [688, 0]
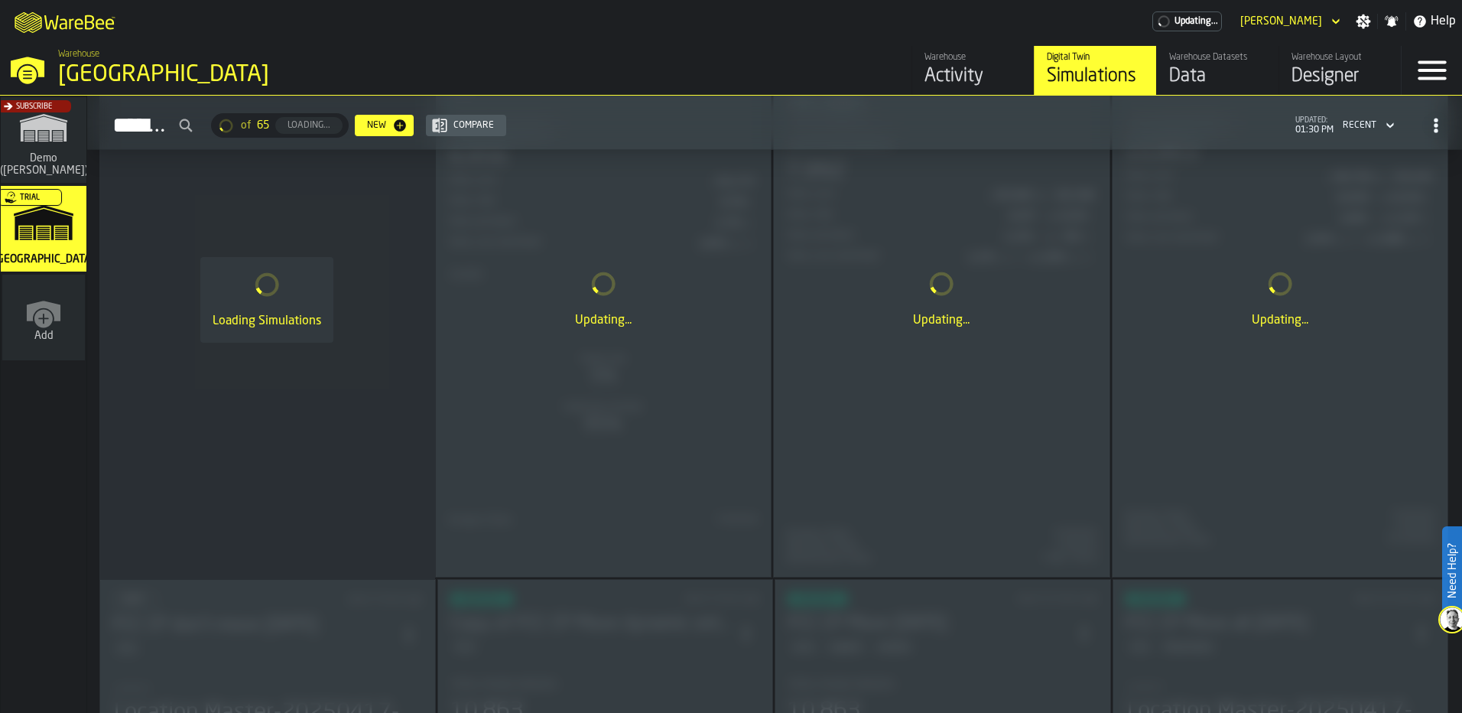
scroll to position [229, 0]
